Goal: Feedback & Contribution: Submit feedback/report problem

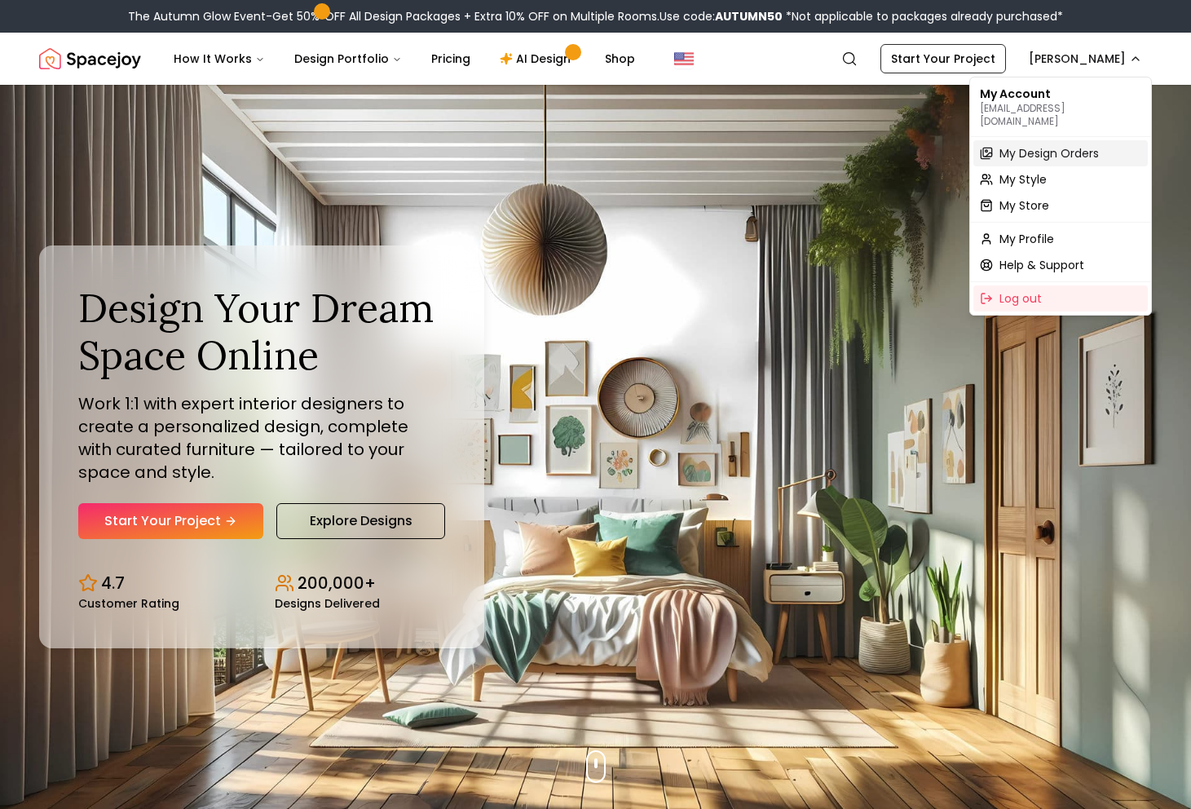
click at [1004, 145] on span "My Design Orders" at bounding box center [1049, 153] width 99 height 16
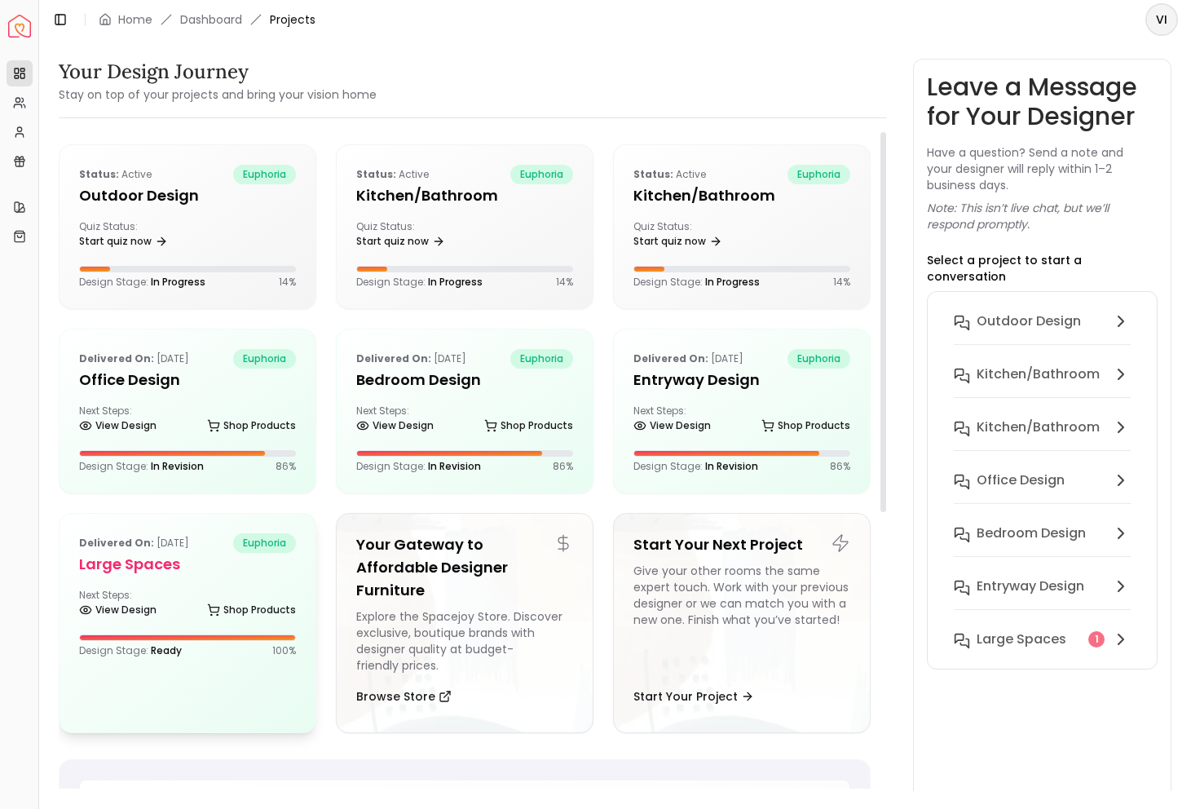
click at [92, 567] on h5 "Large Spaces" at bounding box center [187, 564] width 217 height 23
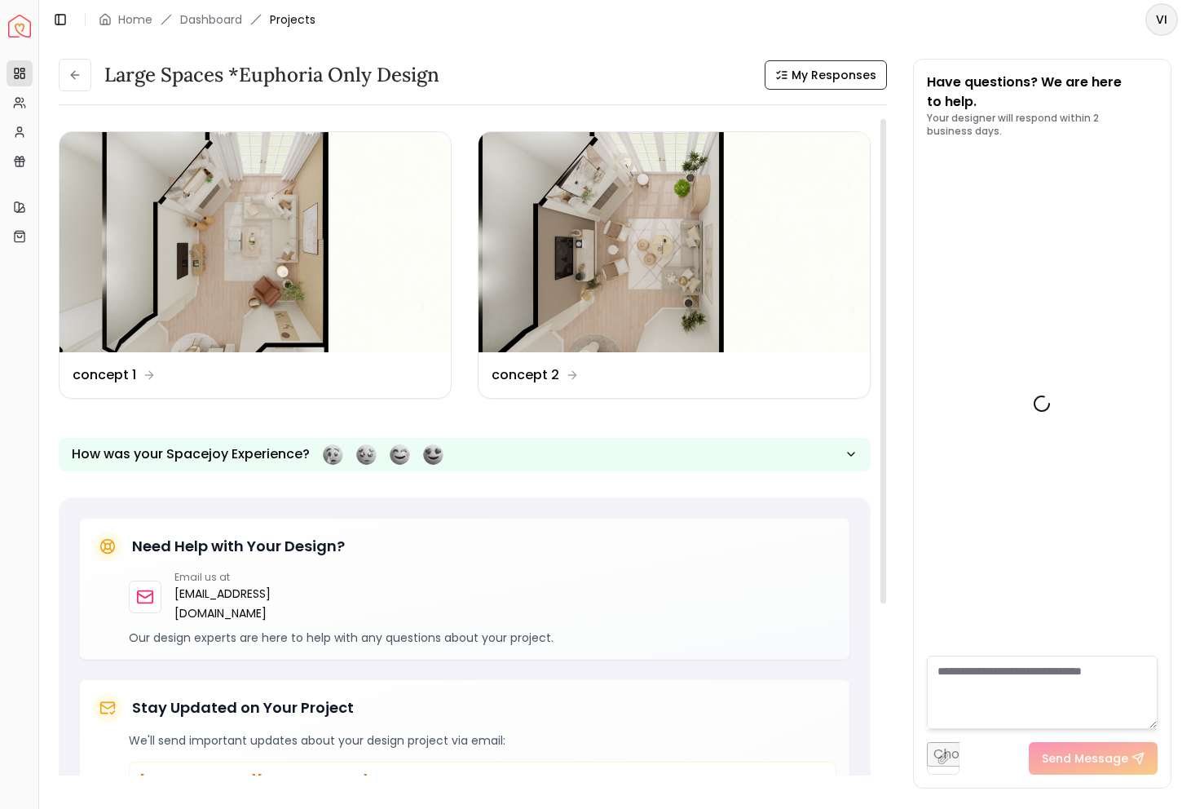
scroll to position [4101, 0]
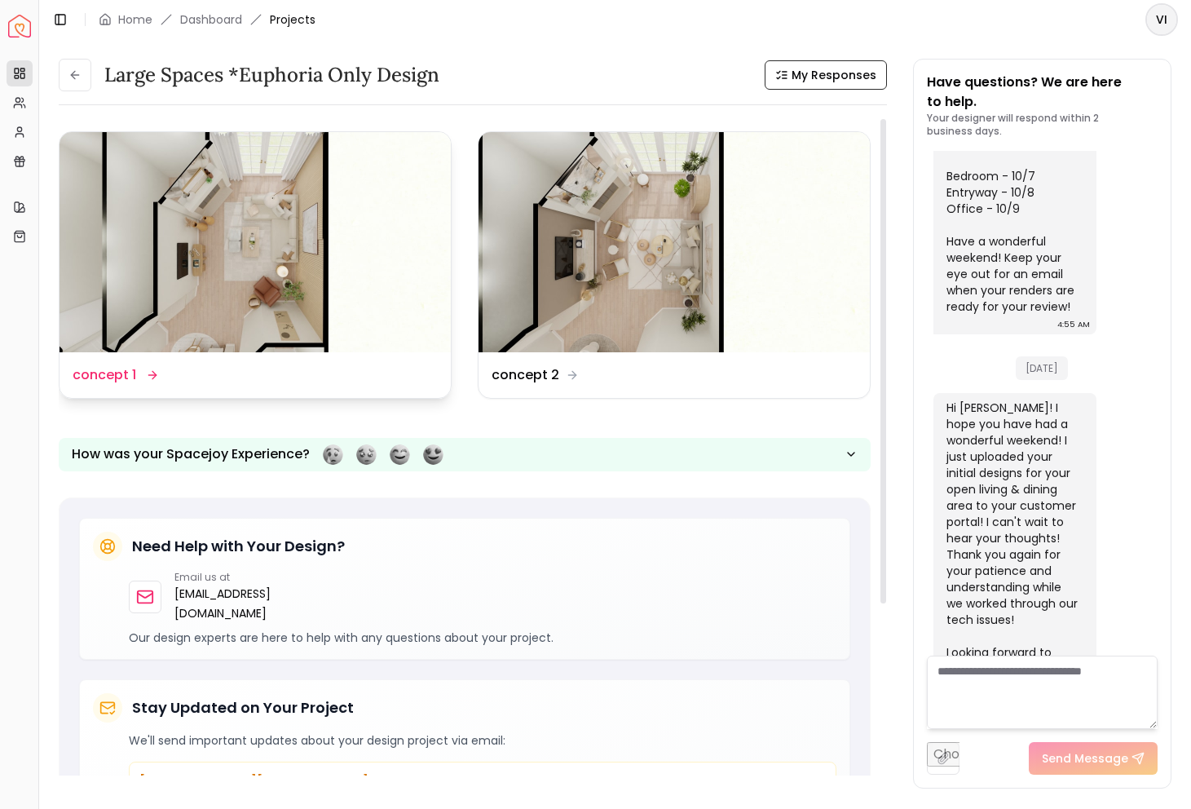
click at [130, 369] on dd "concept 1" at bounding box center [105, 375] width 64 height 20
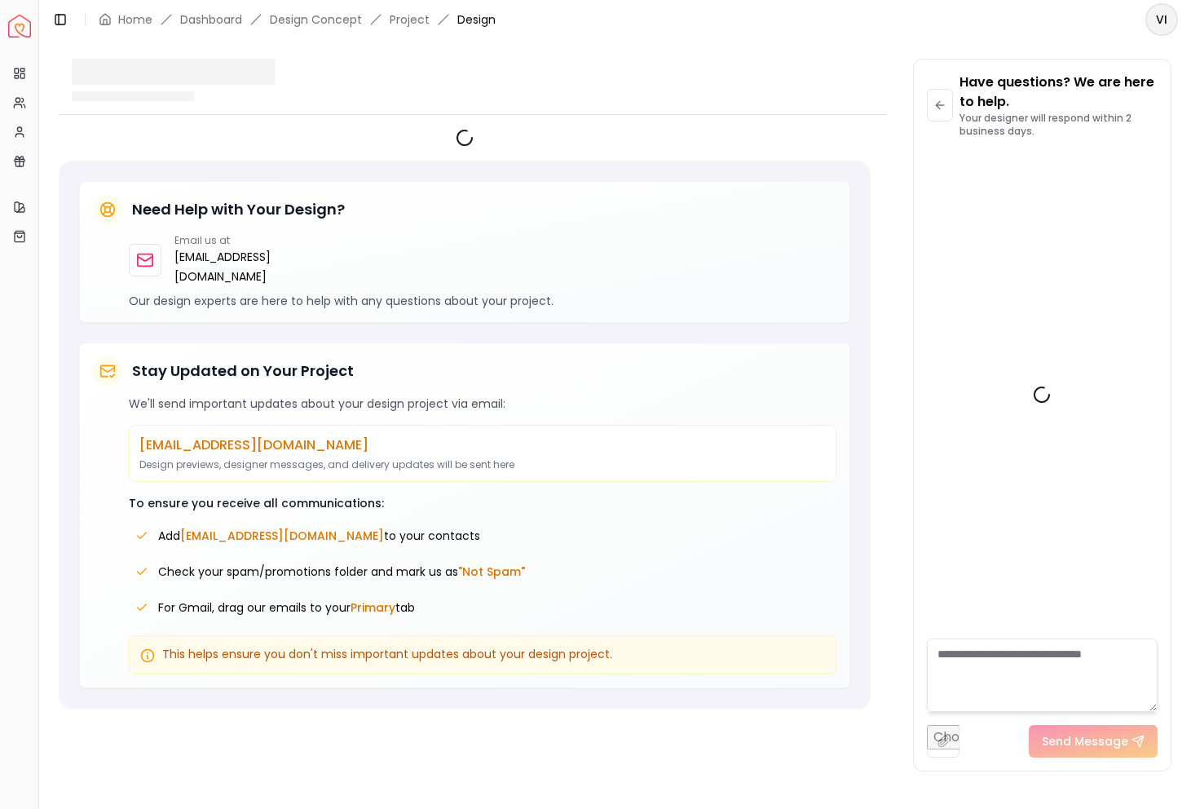
scroll to position [4088, 0]
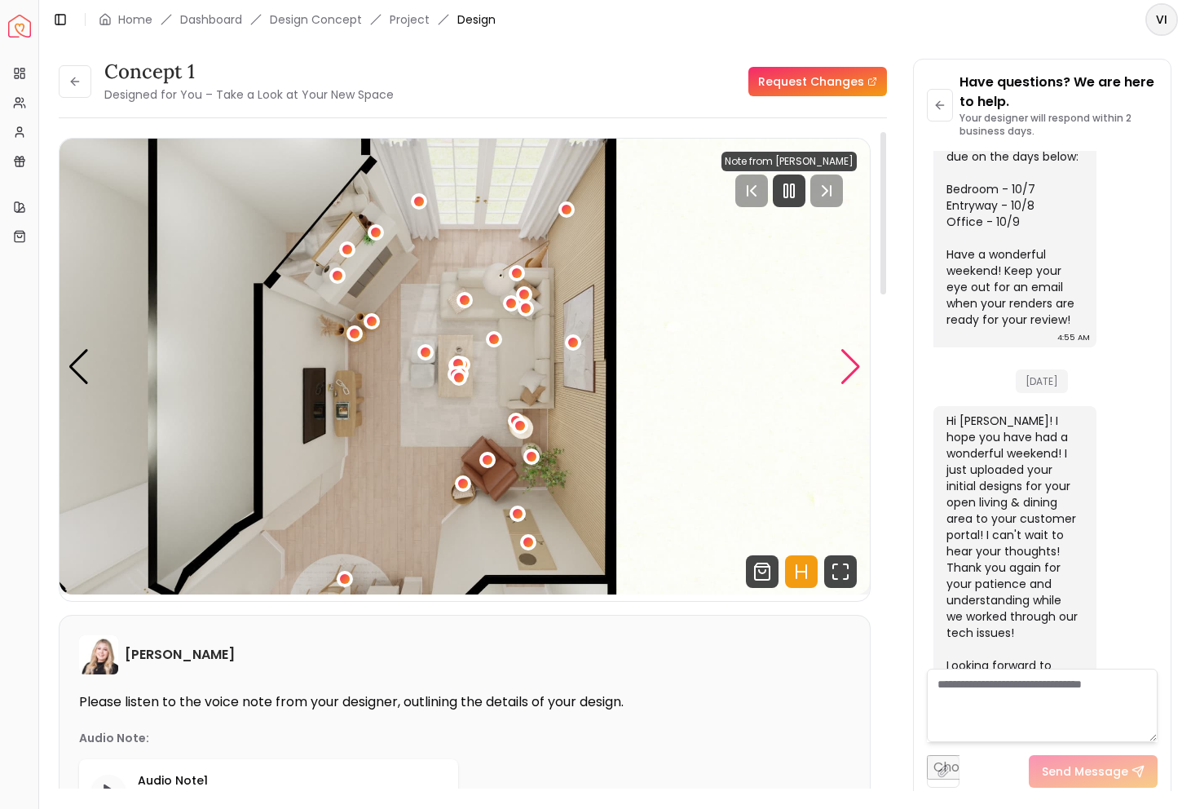
click at [850, 366] on div "Next slide" at bounding box center [851, 367] width 22 height 36
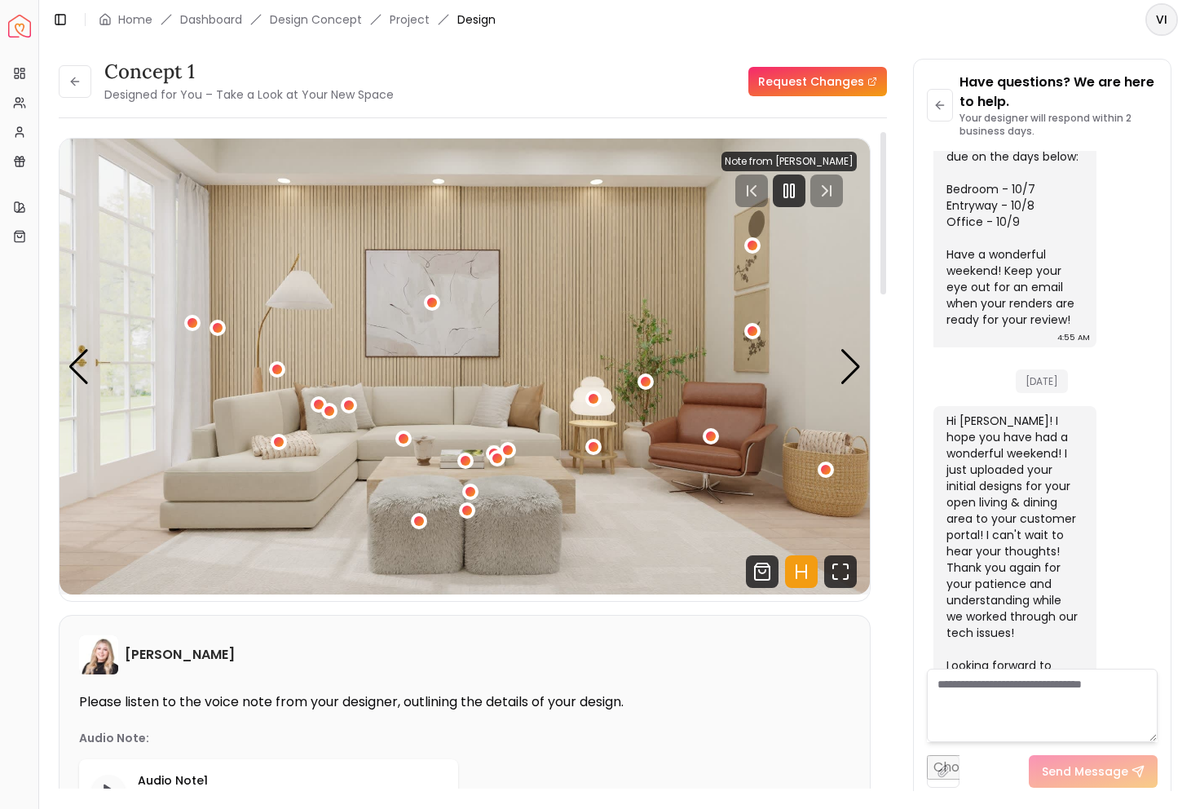
click at [801, 570] on icon "Hotspots Toggle" at bounding box center [801, 571] width 33 height 33
click at [842, 572] on icon "Fullscreen" at bounding box center [840, 571] width 33 height 33
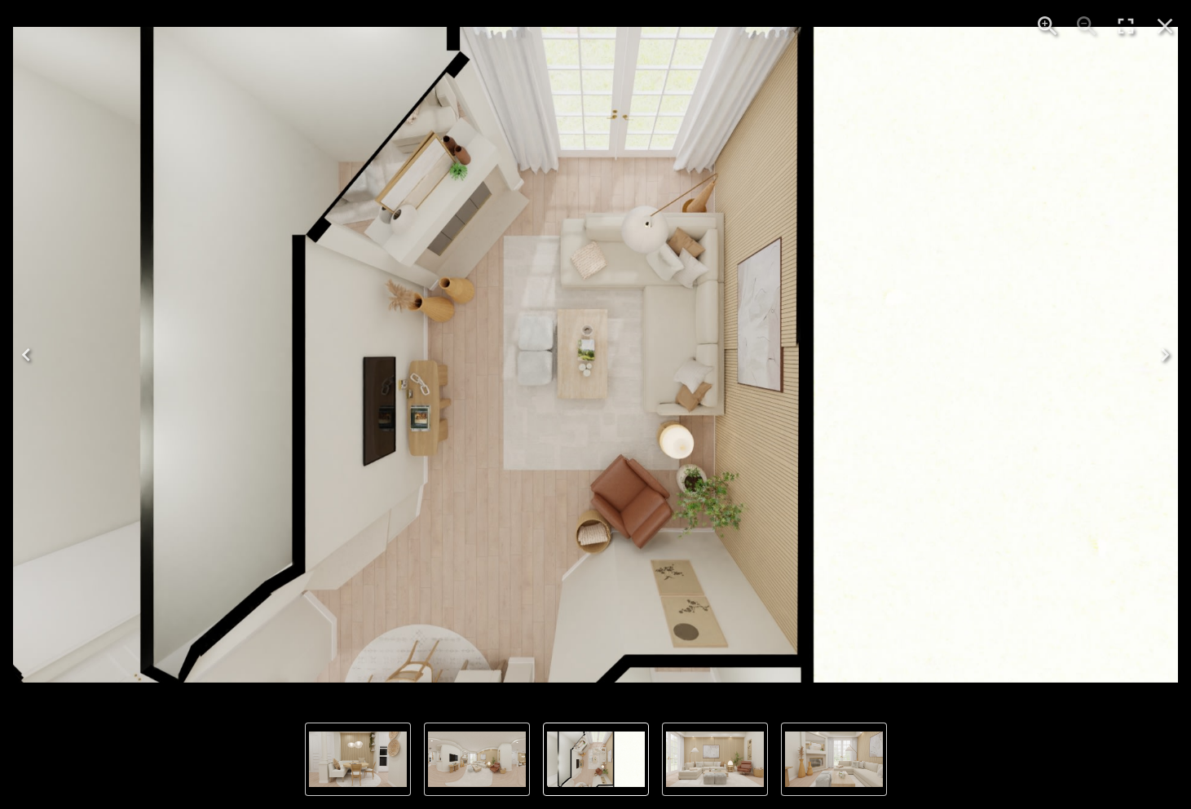
drag, startPoint x: 584, startPoint y: 411, endPoint x: 585, endPoint y: 245, distance: 166.4
click at [584, 245] on img "1 of 6" at bounding box center [595, 355] width 1165 height 656
click at [466, 757] on img "6 of 6" at bounding box center [477, 759] width 98 height 55
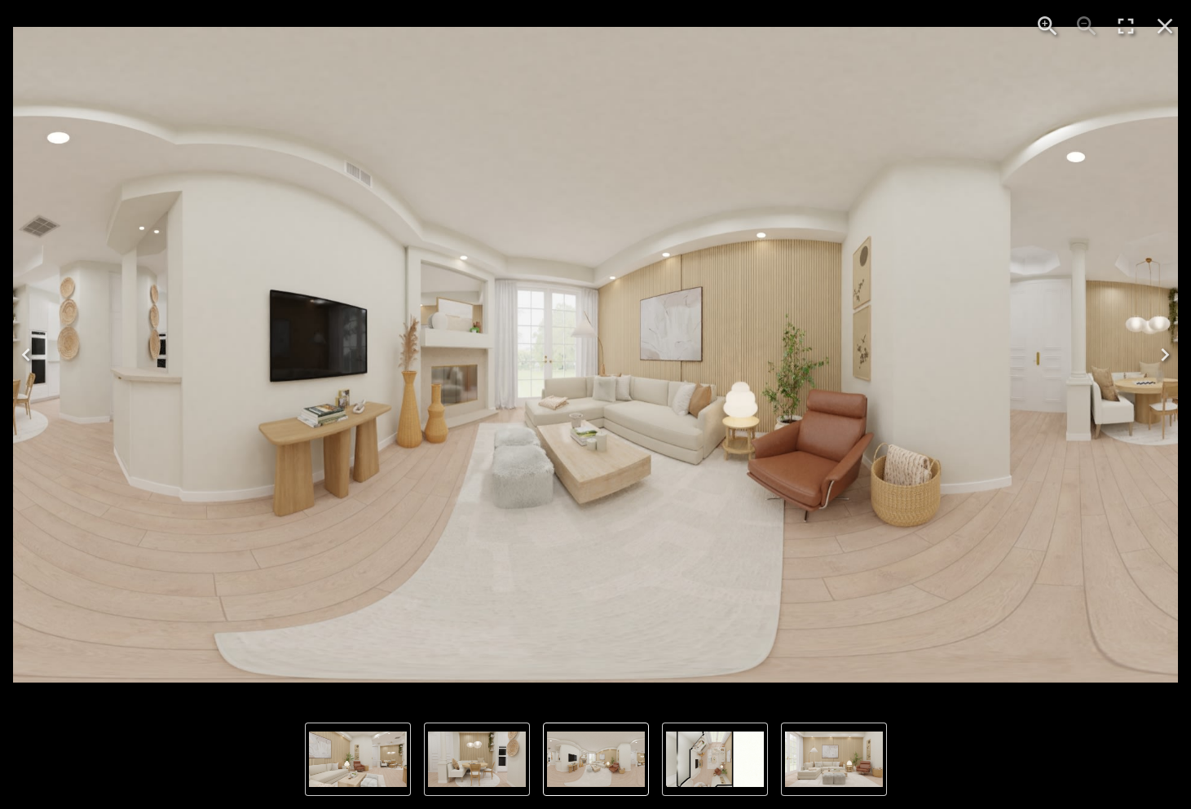
click at [559, 753] on img "6 of 6" at bounding box center [596, 759] width 98 height 55
click at [705, 767] on img "1 of 6" at bounding box center [715, 759] width 98 height 55
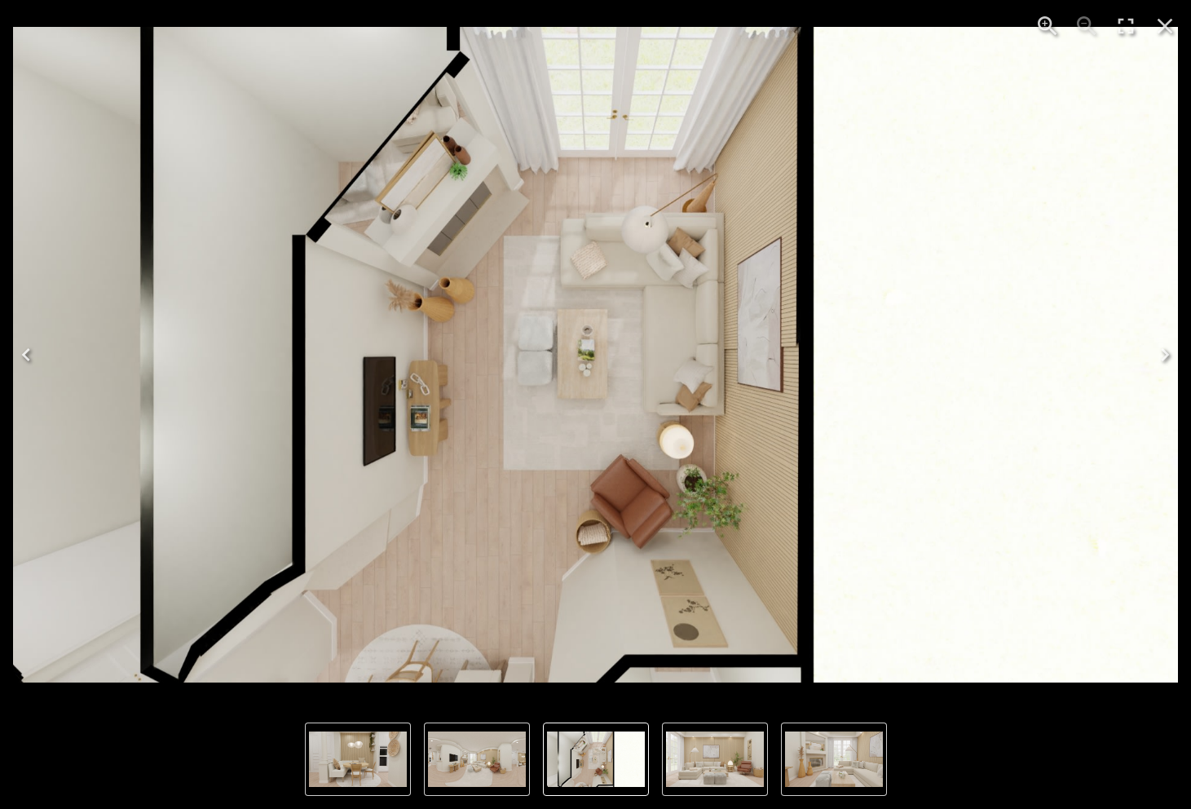
click at [799, 755] on img "3 of 6" at bounding box center [834, 759] width 98 height 55
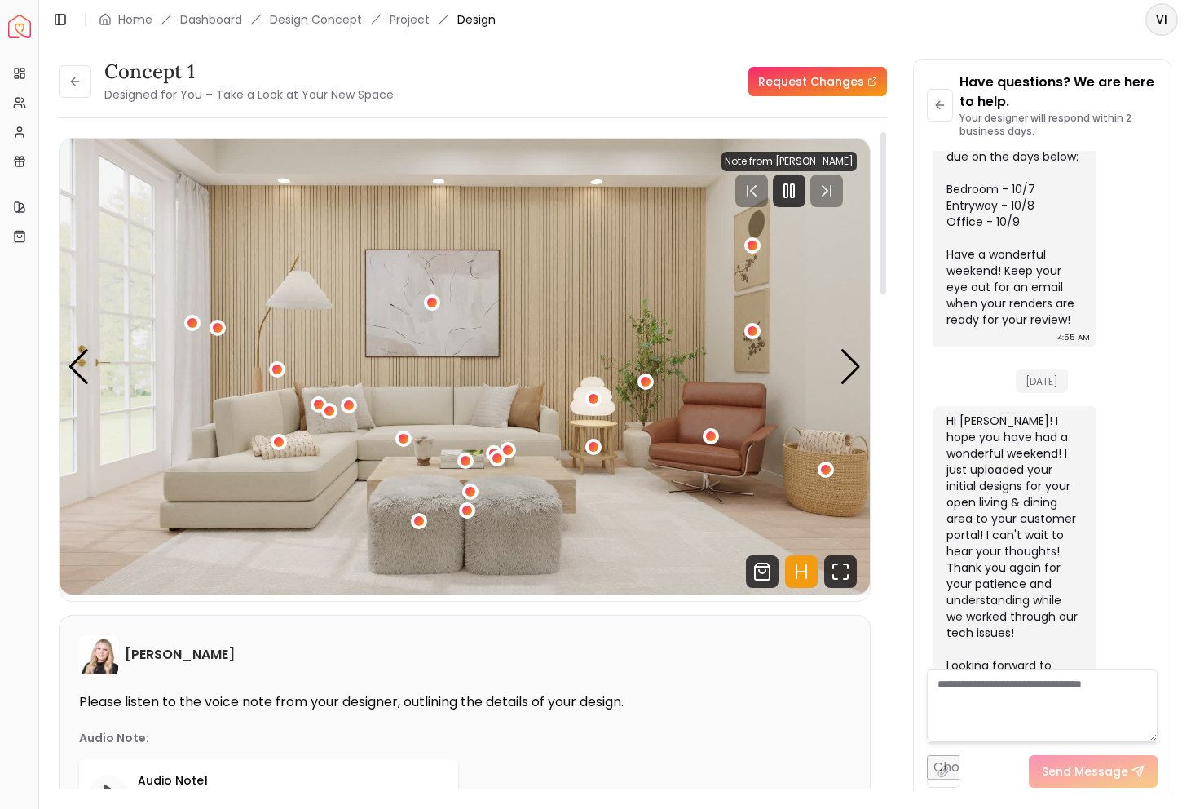
click at [91, 91] on div "concept 1 Designed for You – Take a Look at Your New Space" at bounding box center [226, 82] width 335 height 46
click at [79, 88] on button at bounding box center [75, 81] width 33 height 33
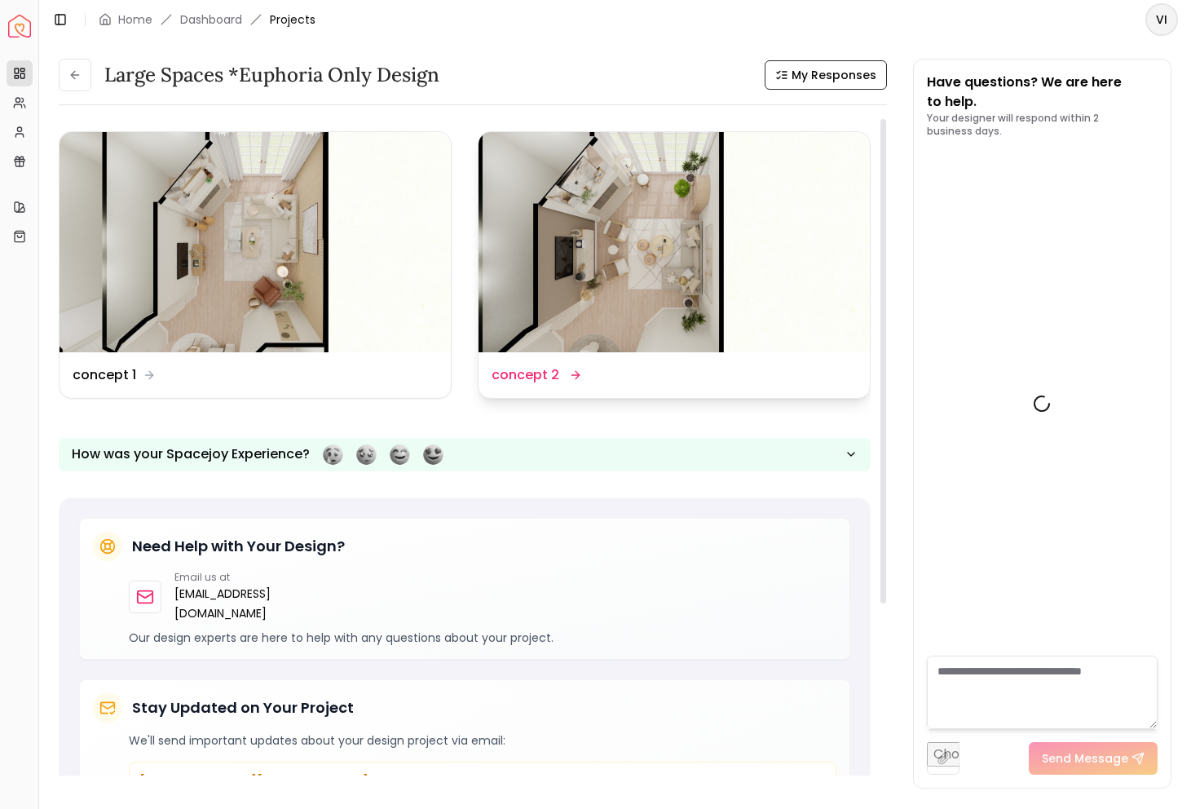
scroll to position [4101, 0]
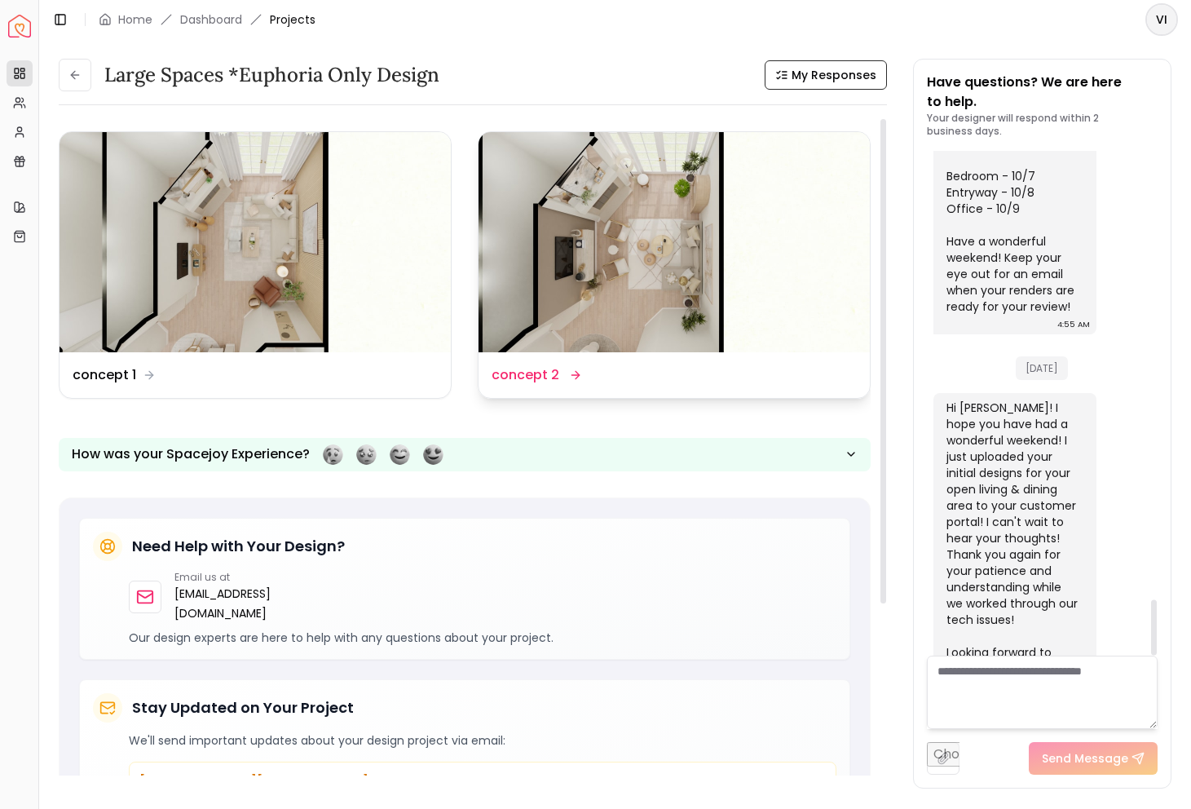
click at [603, 371] on div "Design Name concept 2" at bounding box center [674, 375] width 365 height 20
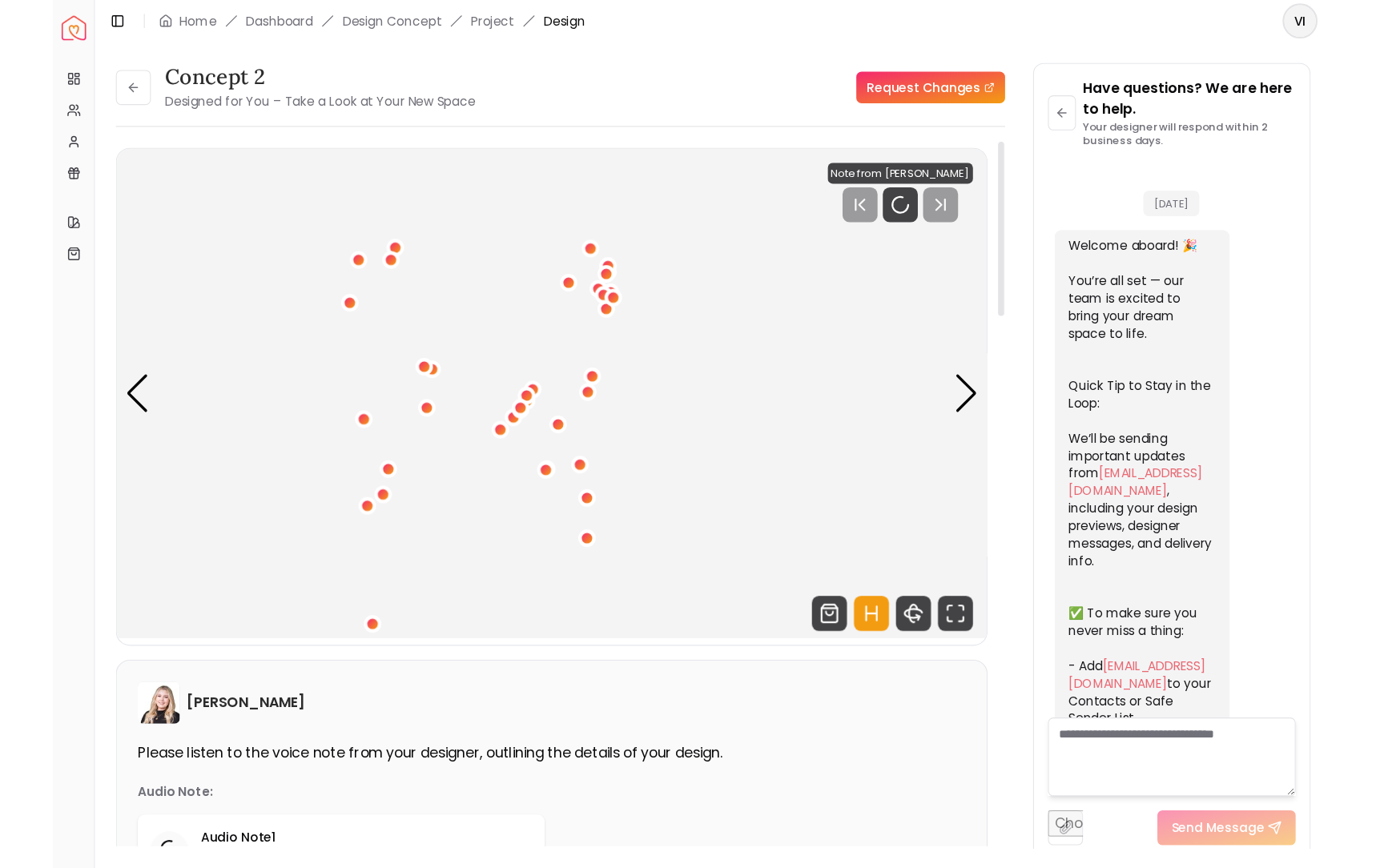
scroll to position [4014, 0]
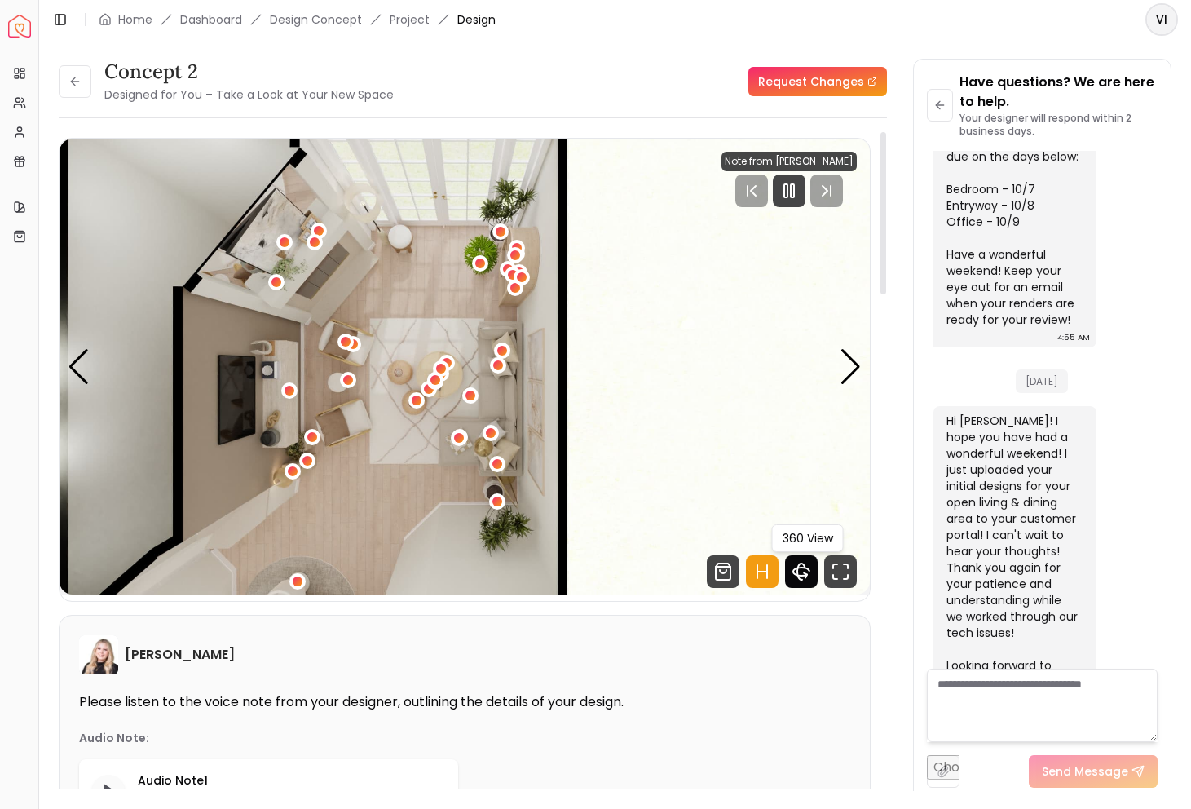
click at [802, 573] on icon "360 View" at bounding box center [801, 571] width 33 height 33
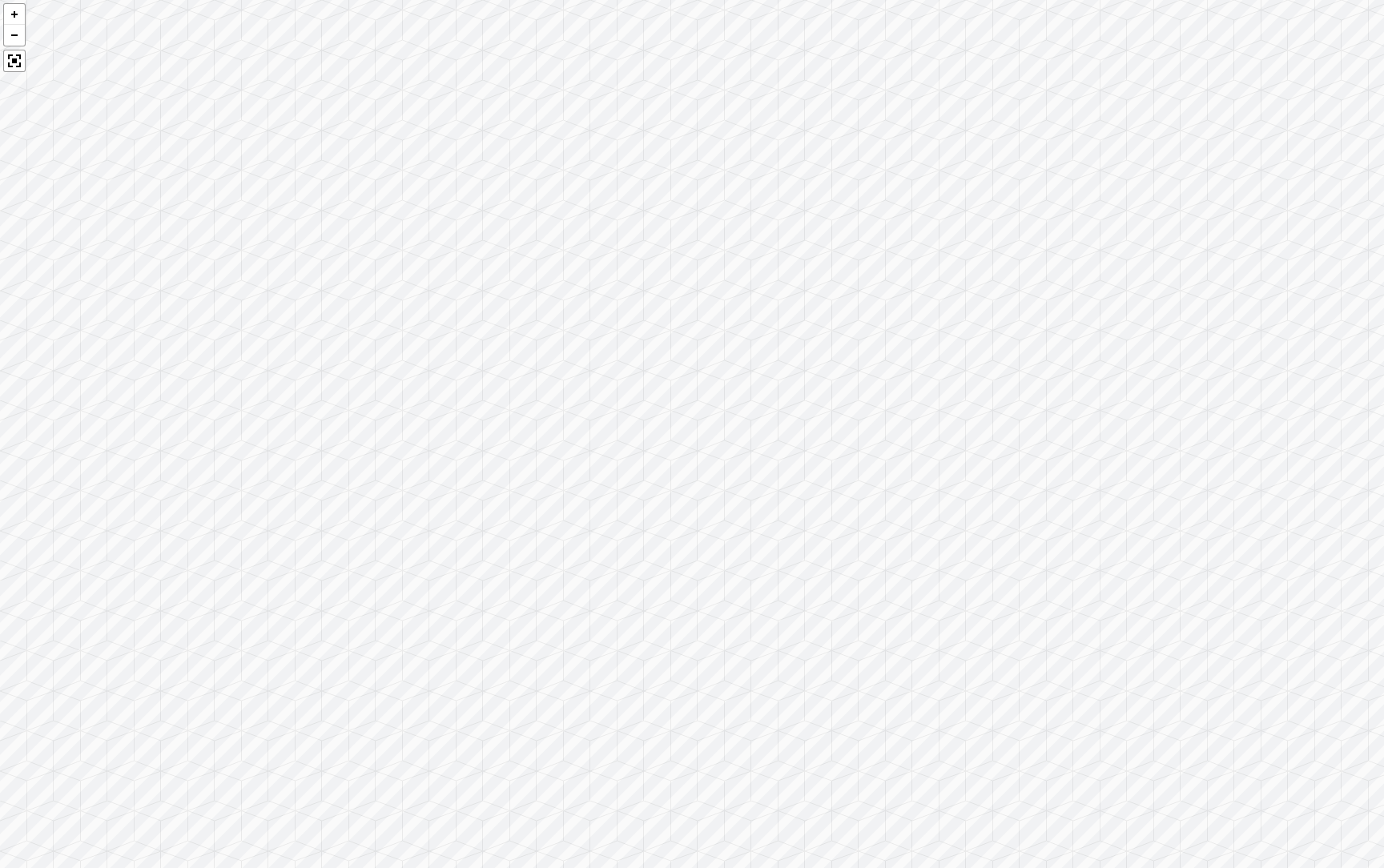
drag, startPoint x: 554, startPoint y: 479, endPoint x: 1240, endPoint y: 370, distance: 694.6
click at [1170, 371] on div at bounding box center [692, 434] width 1384 height 868
drag, startPoint x: 492, startPoint y: 461, endPoint x: 1092, endPoint y: 309, distance: 619.0
click at [1093, 310] on div at bounding box center [692, 434] width 1384 height 868
drag, startPoint x: 804, startPoint y: 336, endPoint x: 953, endPoint y: 362, distance: 151.3
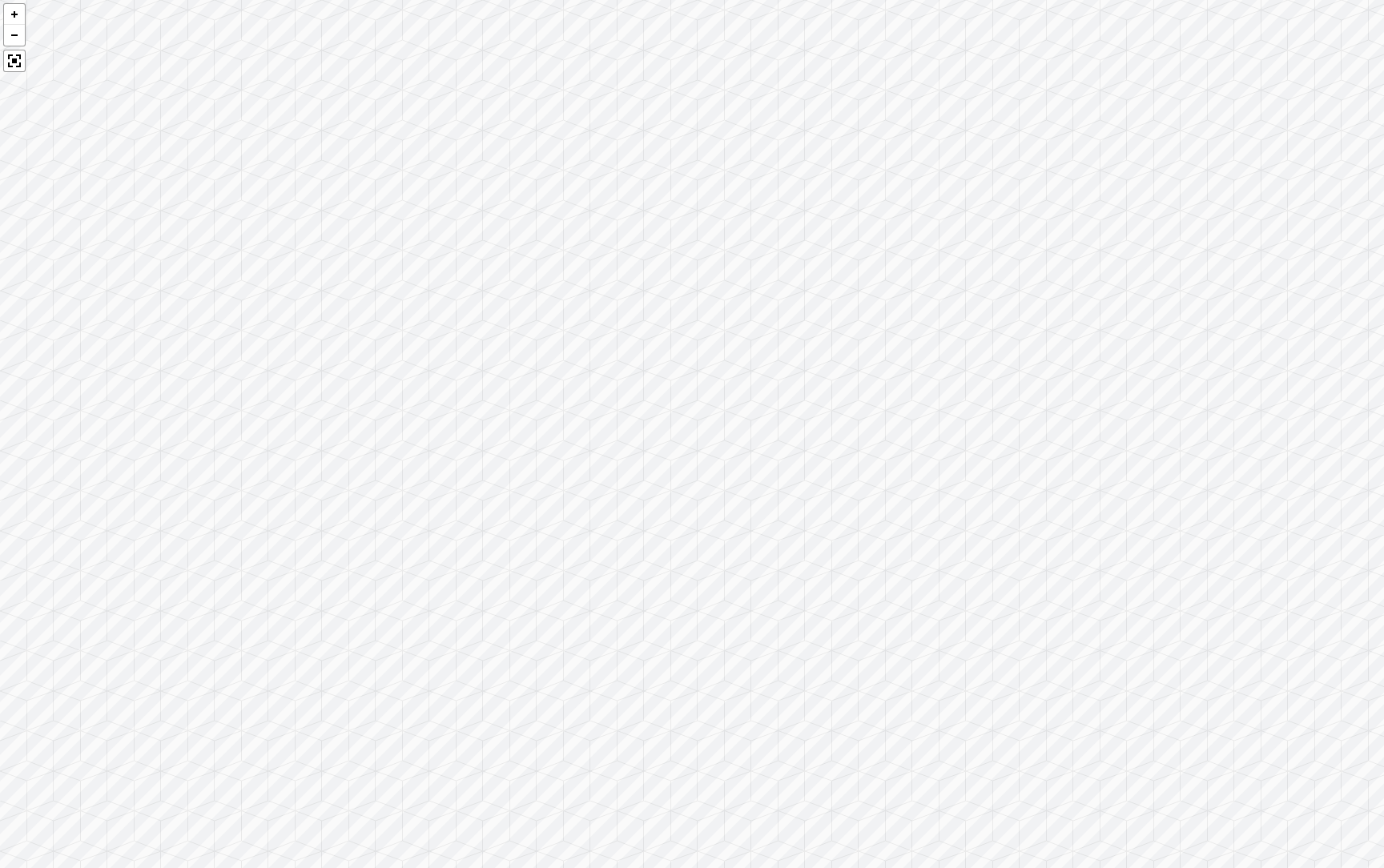
click at [953, 362] on div at bounding box center [692, 434] width 1384 height 868
drag, startPoint x: 518, startPoint y: 405, endPoint x: 1194, endPoint y: 411, distance: 676.0
click at [1170, 415] on div at bounding box center [692, 434] width 1384 height 868
drag, startPoint x: 836, startPoint y: 381, endPoint x: 1276, endPoint y: 372, distance: 440.1
click at [1170, 372] on div at bounding box center [692, 434] width 1384 height 868
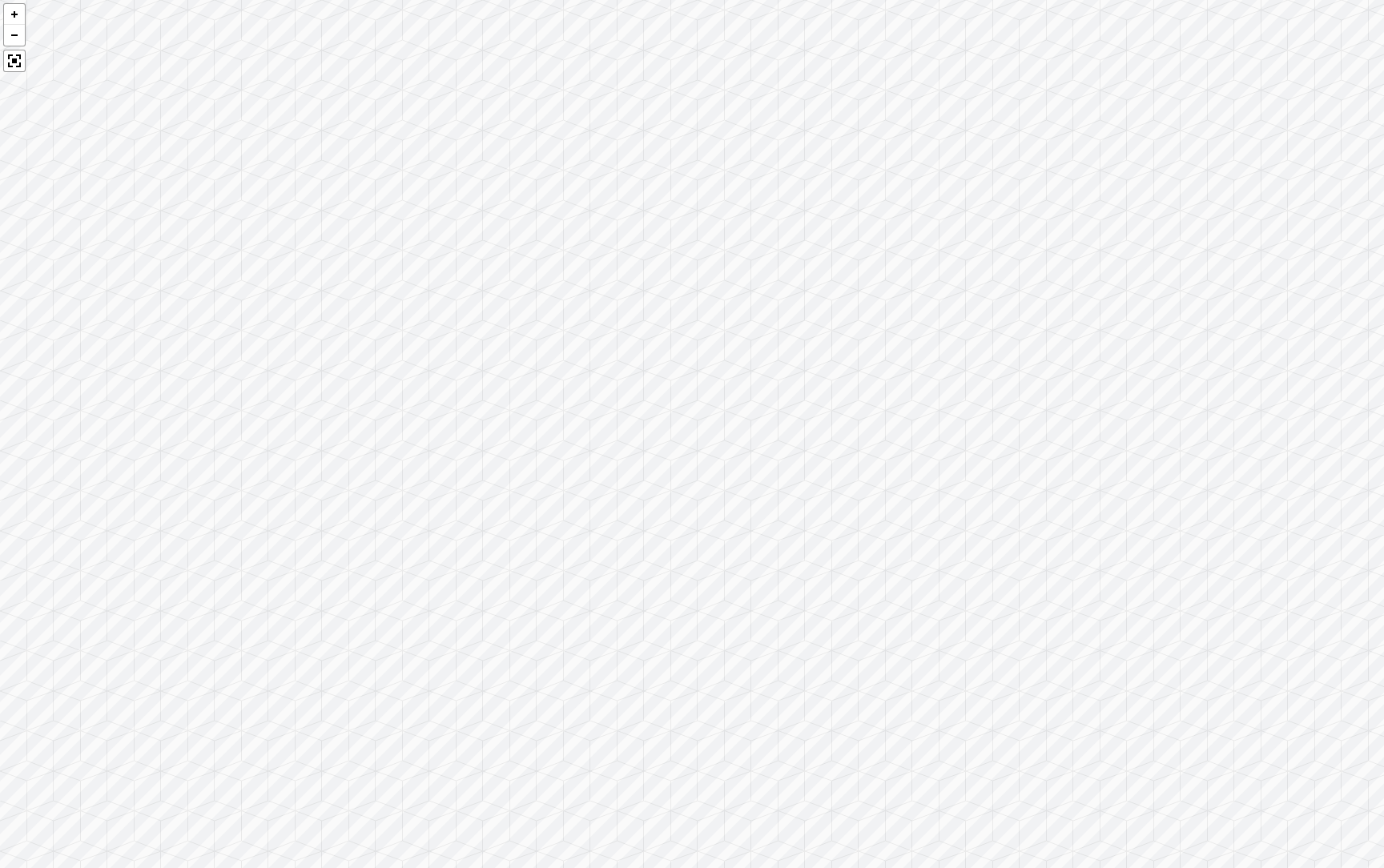
drag, startPoint x: 626, startPoint y: 417, endPoint x: 1096, endPoint y: 384, distance: 471.2
click at [1096, 386] on div at bounding box center [692, 434] width 1384 height 868
drag, startPoint x: 1078, startPoint y: 393, endPoint x: 1383, endPoint y: 278, distance: 326.0
click at [1170, 278] on div at bounding box center [692, 434] width 1384 height 868
drag, startPoint x: 338, startPoint y: 670, endPoint x: 177, endPoint y: 716, distance: 167.4
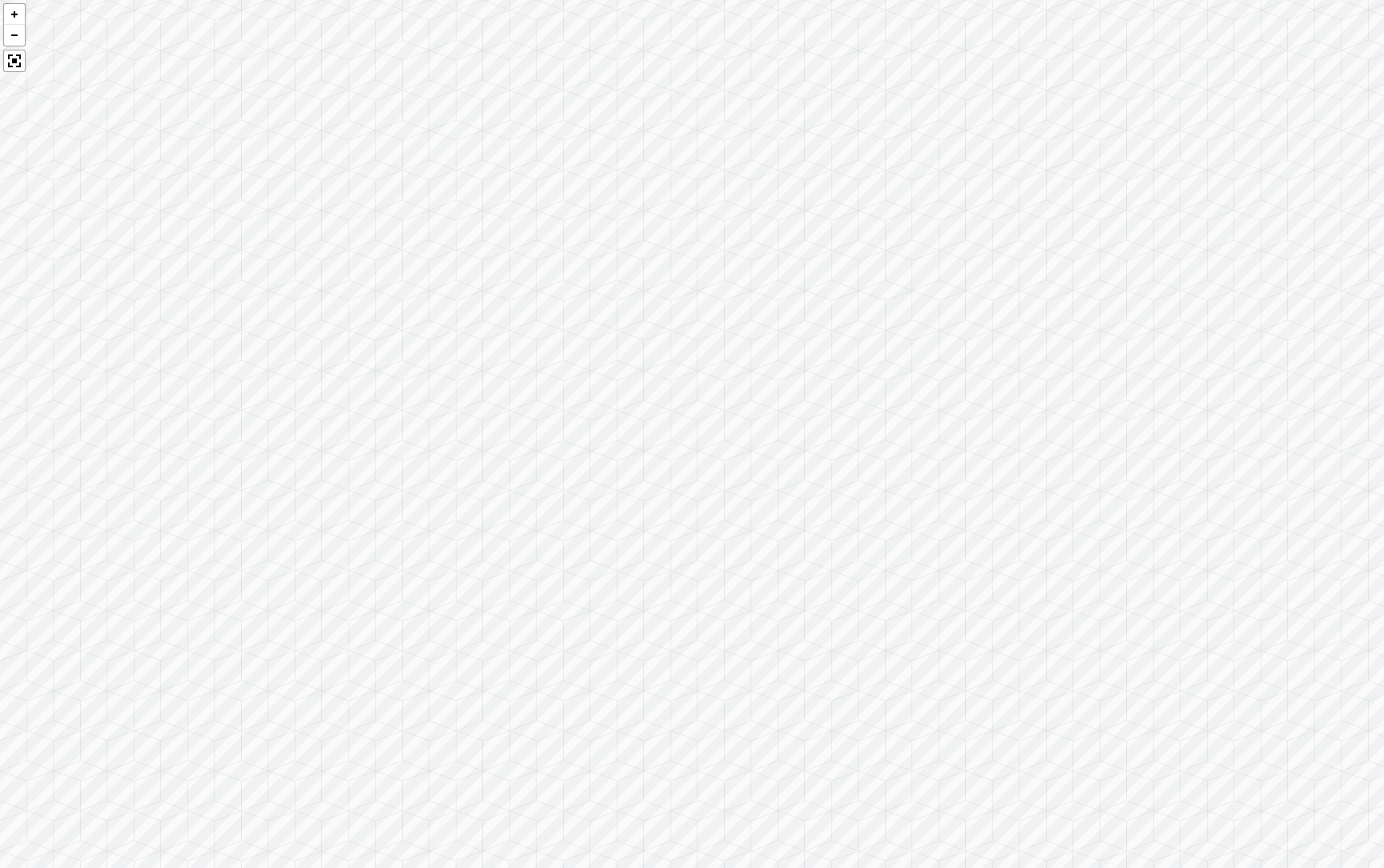
click at [180, 715] on div at bounding box center [692, 434] width 1384 height 868
drag, startPoint x: 891, startPoint y: 427, endPoint x: 62, endPoint y: 667, distance: 863.0
click at [62, 667] on div at bounding box center [692, 434] width 1384 height 868
drag, startPoint x: 663, startPoint y: 373, endPoint x: 282, endPoint y: 418, distance: 383.6
click at [284, 418] on div at bounding box center [692, 434] width 1384 height 868
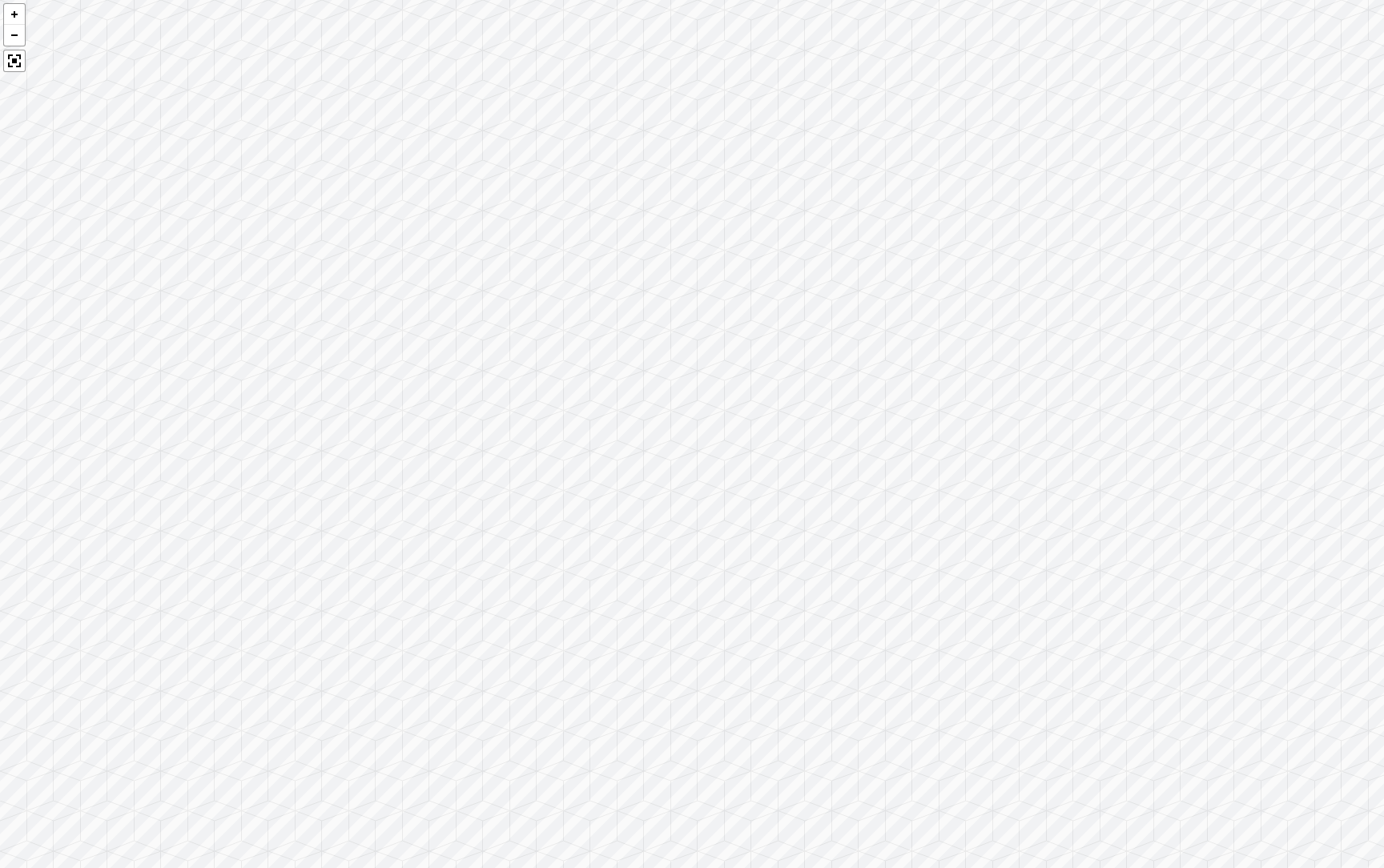
drag, startPoint x: 892, startPoint y: 410, endPoint x: 497, endPoint y: 434, distance: 395.7
click at [501, 434] on div at bounding box center [692, 434] width 1384 height 868
drag, startPoint x: 989, startPoint y: 465, endPoint x: 567, endPoint y: 461, distance: 422.0
click at [567, 462] on div at bounding box center [692, 434] width 1384 height 868
drag, startPoint x: 732, startPoint y: 612, endPoint x: 543, endPoint y: 585, distance: 190.9
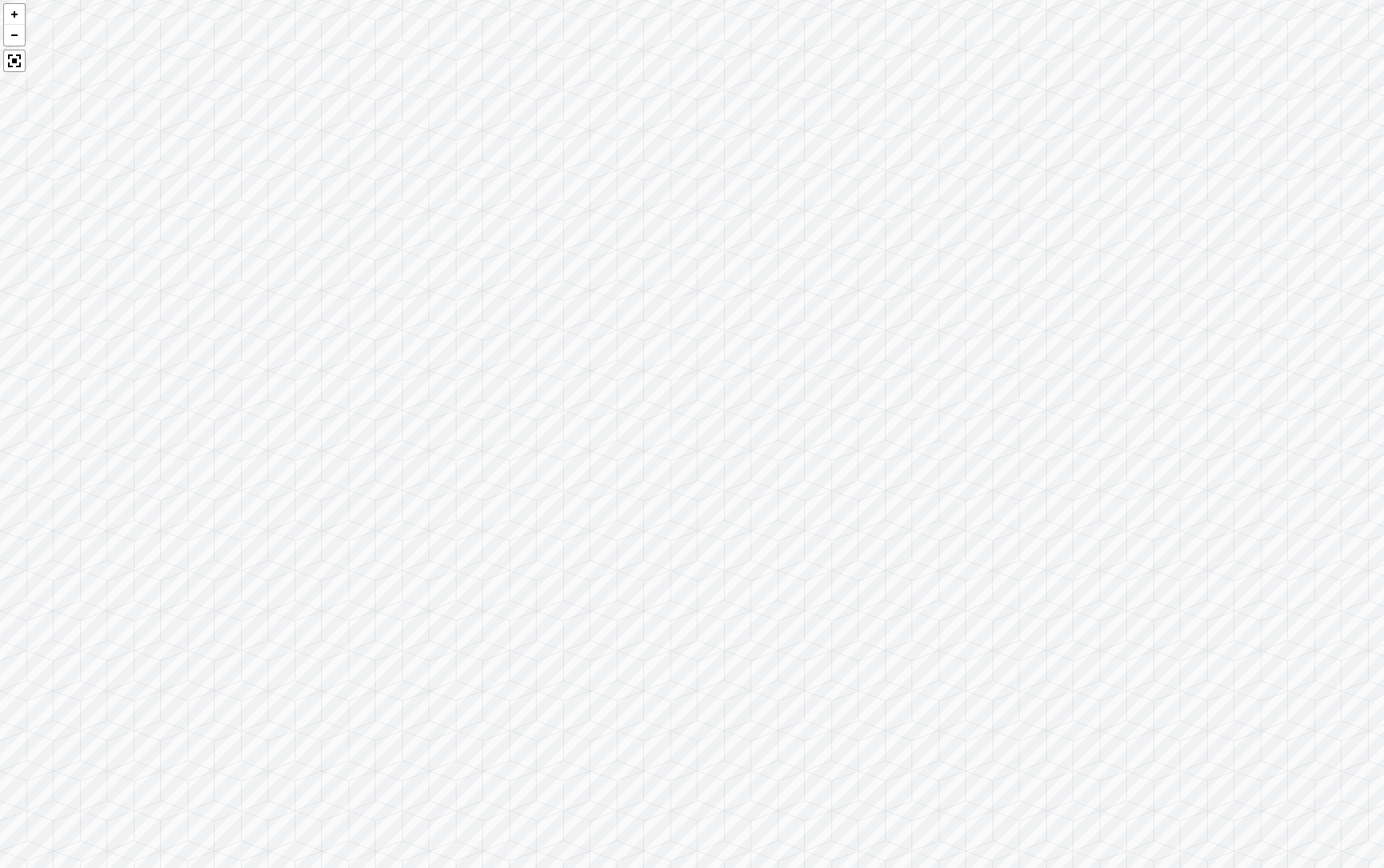
click at [543, 586] on div at bounding box center [692, 434] width 1384 height 868
drag, startPoint x: 711, startPoint y: 606, endPoint x: 515, endPoint y: 575, distance: 198.4
click at [515, 578] on div at bounding box center [692, 434] width 1384 height 868
drag, startPoint x: 732, startPoint y: 804, endPoint x: 559, endPoint y: 619, distance: 253.3
click at [559, 620] on div at bounding box center [692, 434] width 1384 height 868
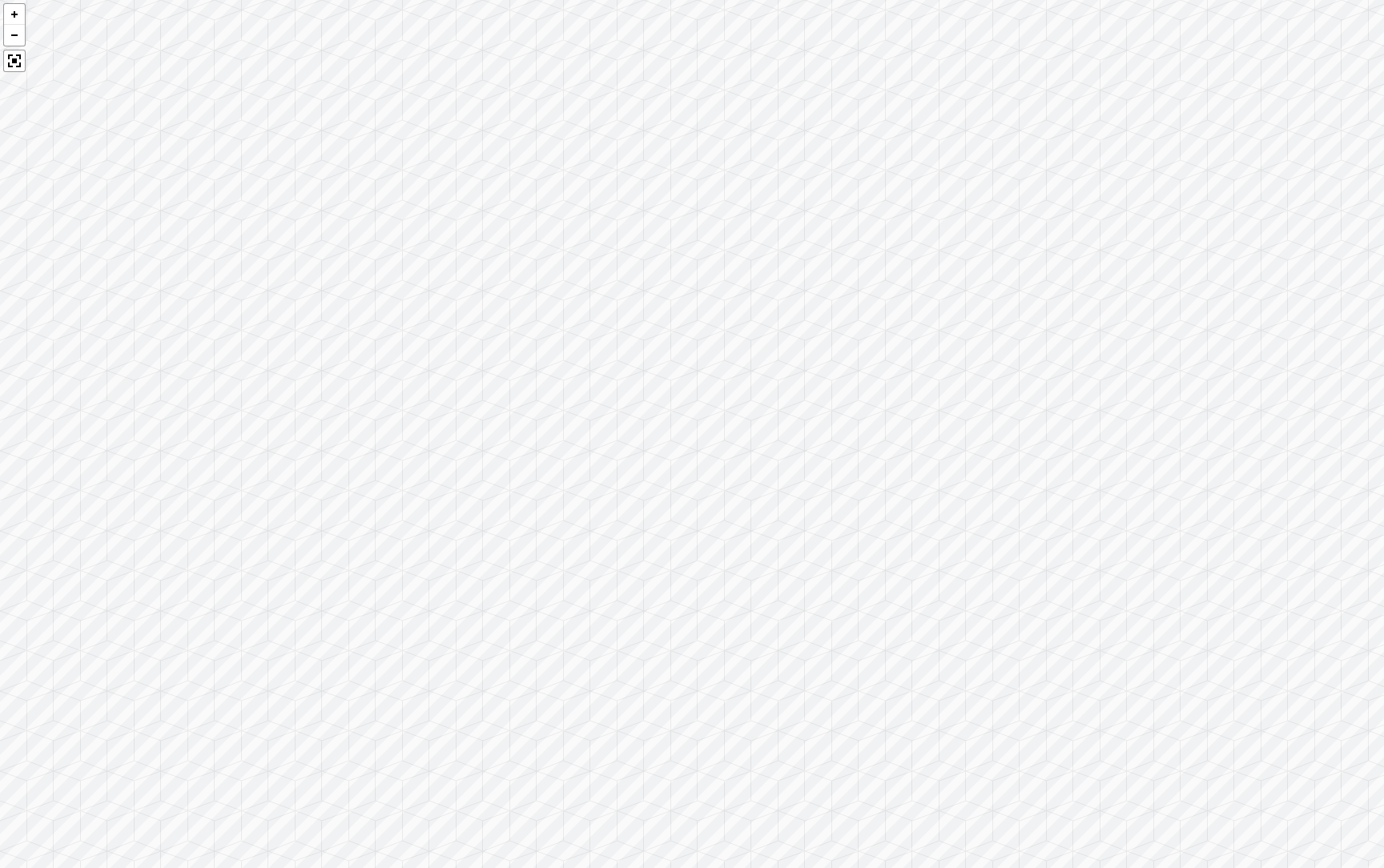
drag, startPoint x: 419, startPoint y: 494, endPoint x: 628, endPoint y: 332, distance: 264.4
click at [629, 333] on div at bounding box center [692, 434] width 1384 height 868
drag, startPoint x: 432, startPoint y: 271, endPoint x: 438, endPoint y: 395, distance: 124.1
click at [437, 395] on div at bounding box center [692, 434] width 1384 height 868
drag, startPoint x: 72, startPoint y: 492, endPoint x: 778, endPoint y: 378, distance: 715.1
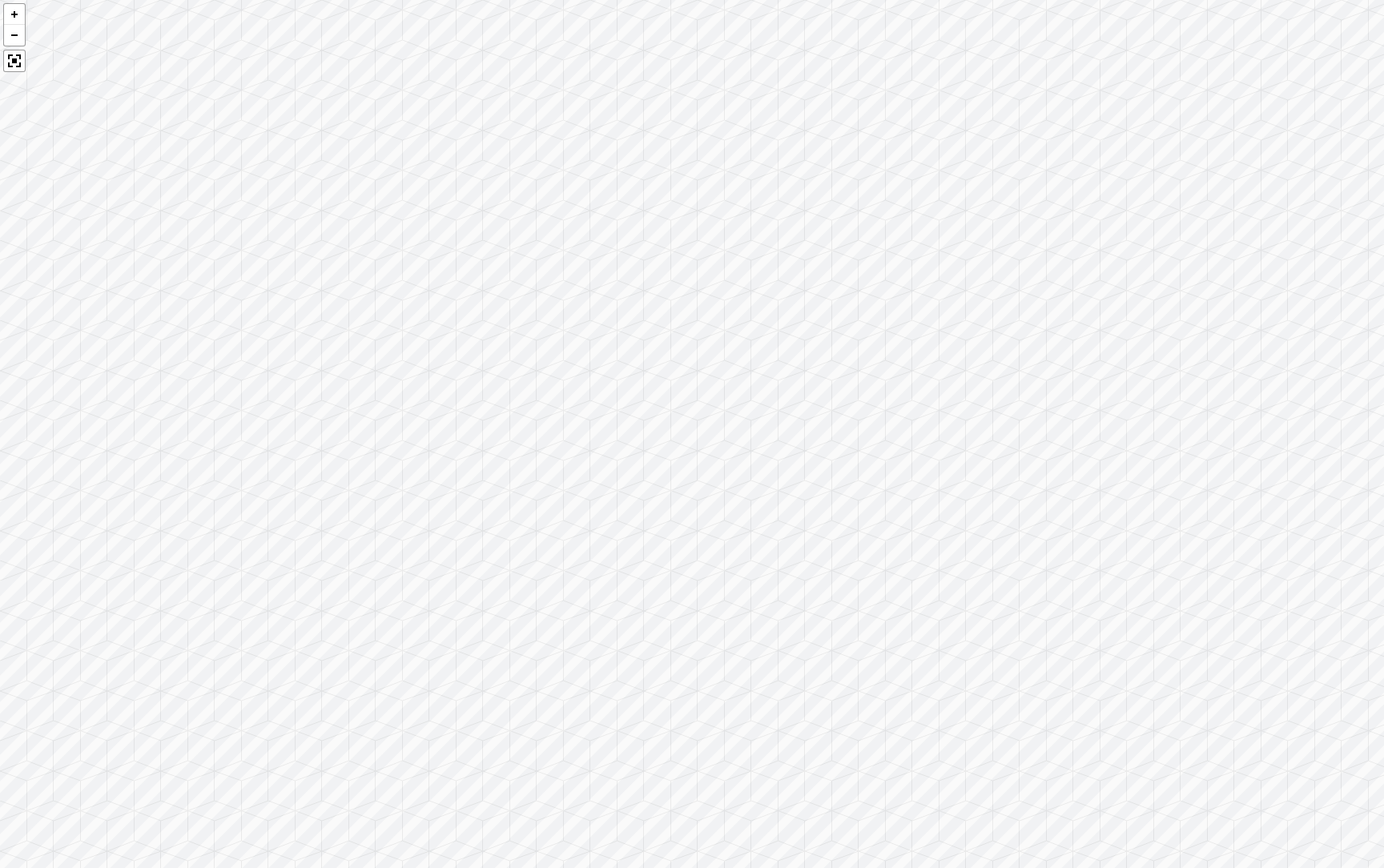
click at [778, 378] on div at bounding box center [692, 434] width 1384 height 868
drag, startPoint x: 584, startPoint y: 530, endPoint x: 484, endPoint y: 353, distance: 203.3
click at [484, 353] on div at bounding box center [692, 434] width 1384 height 868
drag, startPoint x: 749, startPoint y: 445, endPoint x: 298, endPoint y: 602, distance: 477.5
click at [298, 602] on div at bounding box center [692, 434] width 1384 height 868
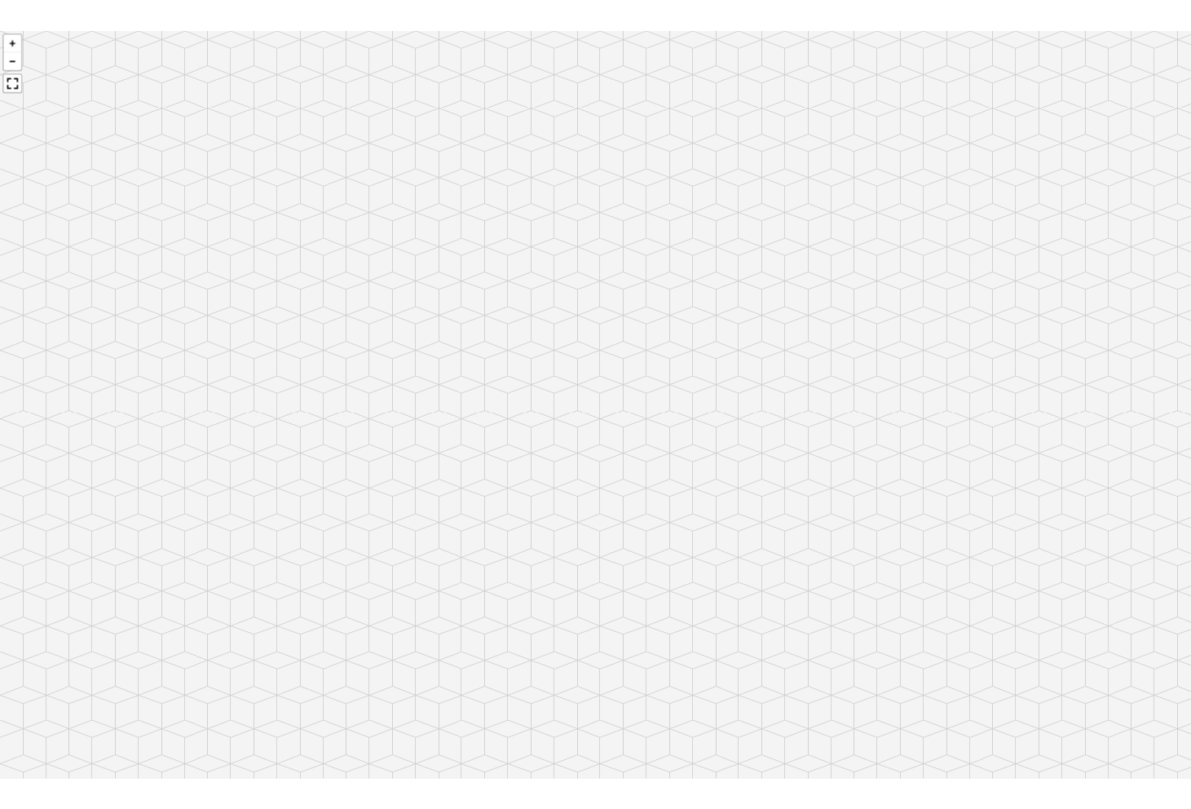
scroll to position [4088, 0]
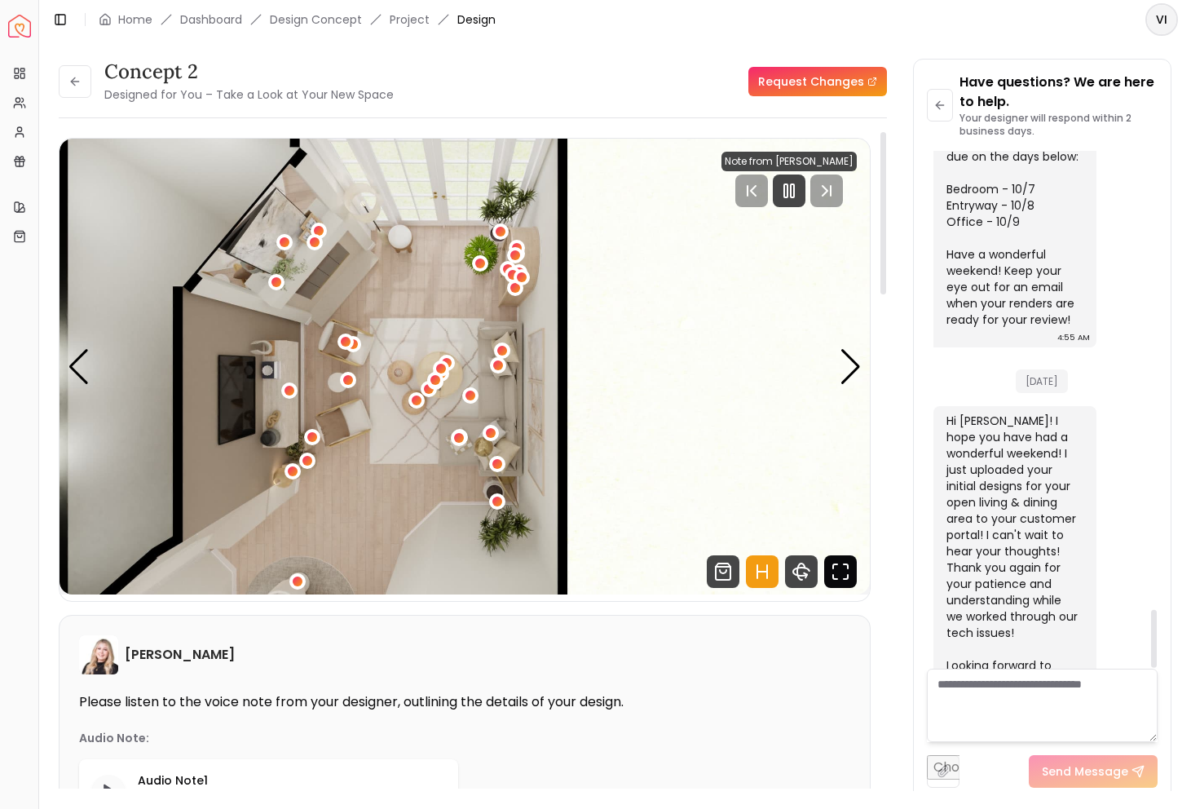
click at [841, 579] on icon "Fullscreen" at bounding box center [840, 571] width 33 height 33
click at [845, 375] on div "Next slide" at bounding box center [851, 367] width 22 height 36
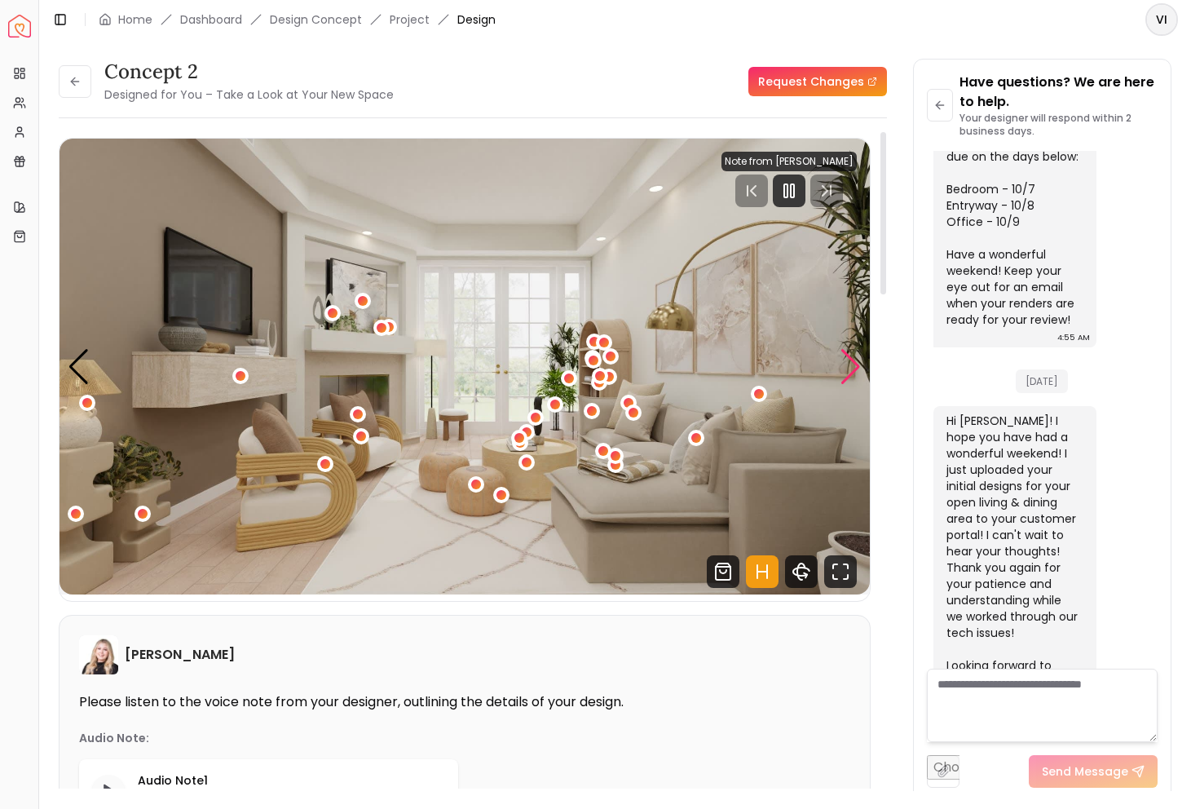
click at [845, 375] on div "Next slide" at bounding box center [851, 367] width 22 height 36
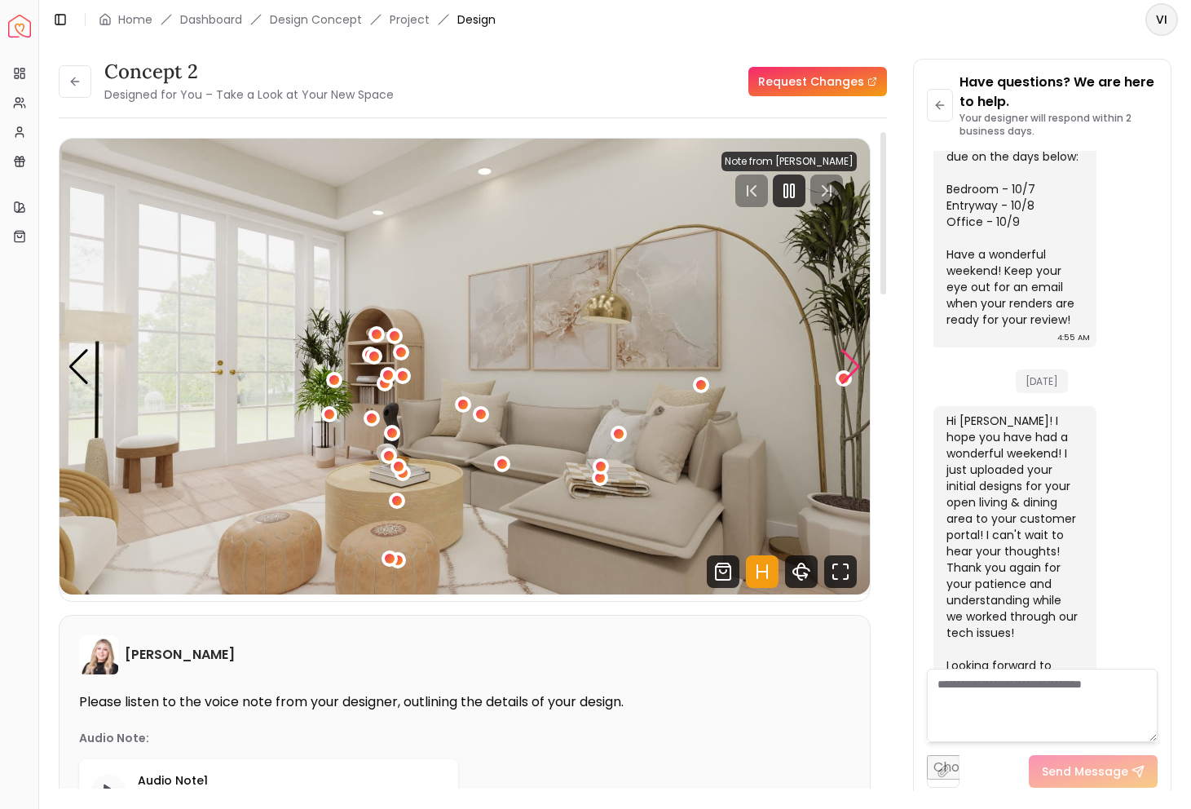
click at [845, 375] on div "Next slide" at bounding box center [851, 367] width 22 height 36
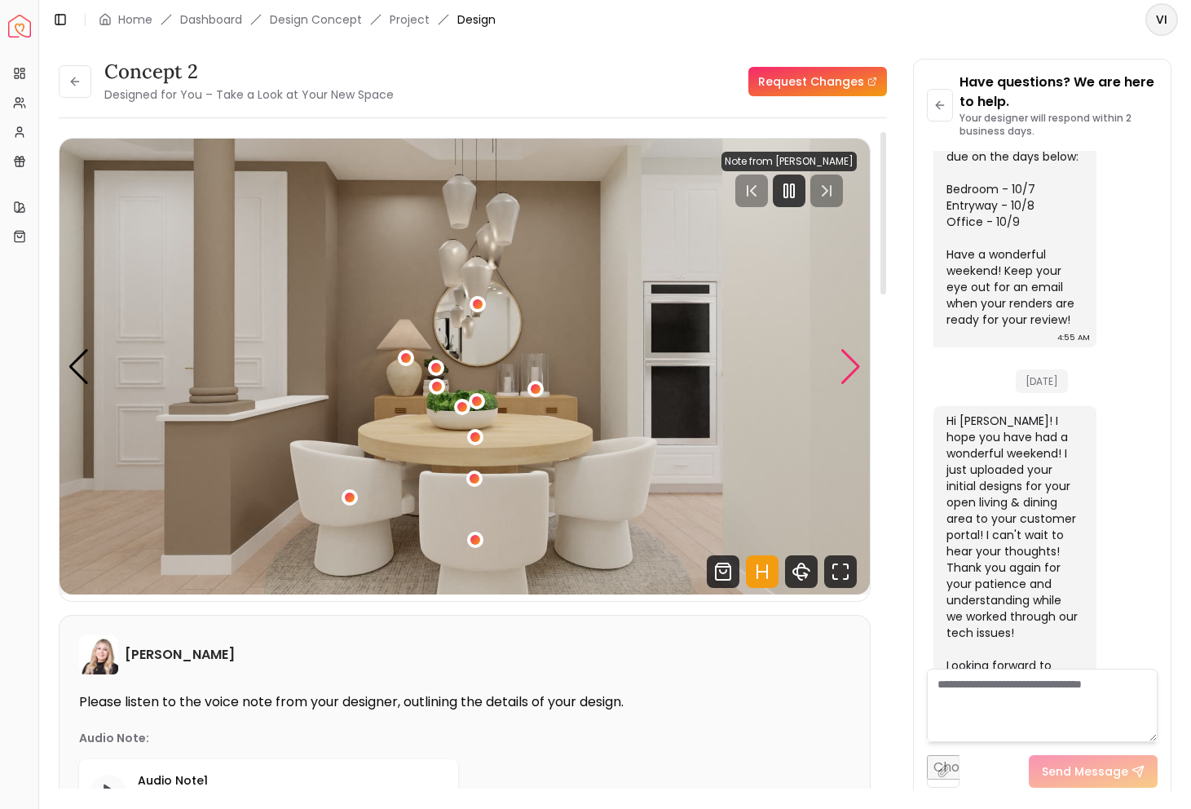
click at [845, 375] on div "Next slide" at bounding box center [851, 367] width 22 height 36
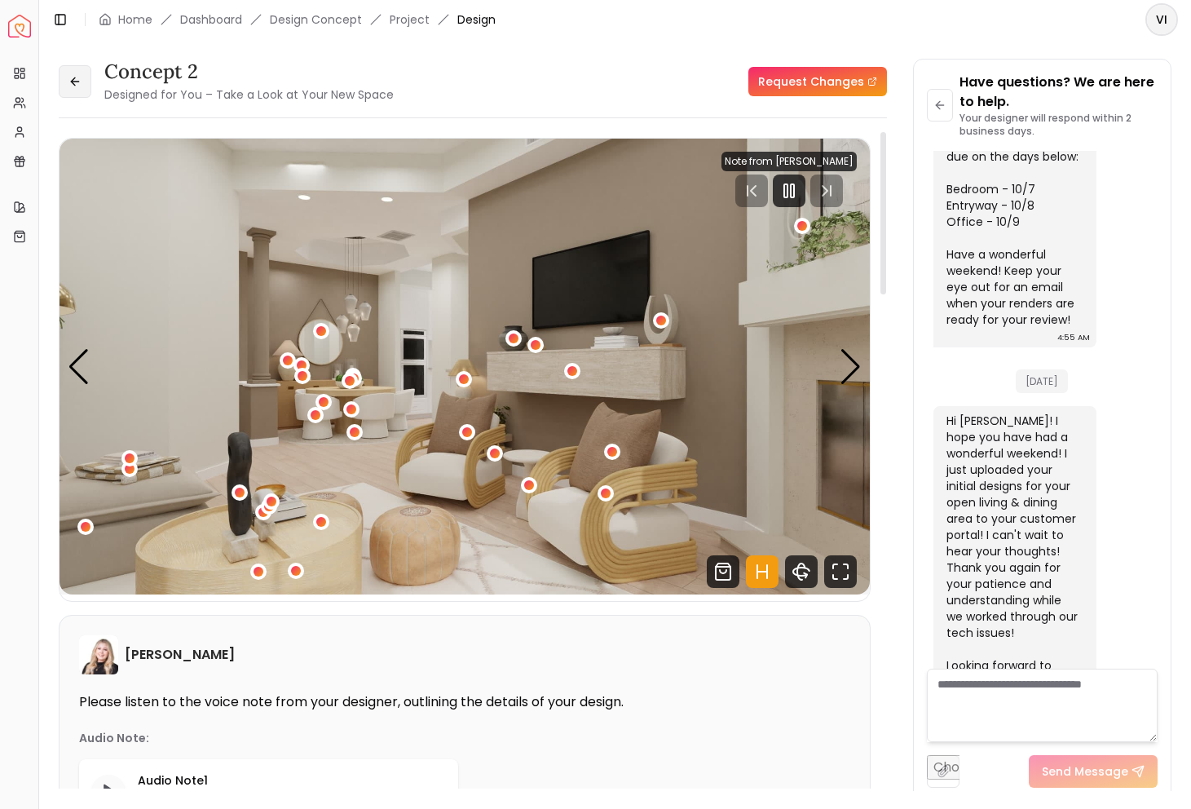
click at [78, 90] on button at bounding box center [75, 81] width 33 height 33
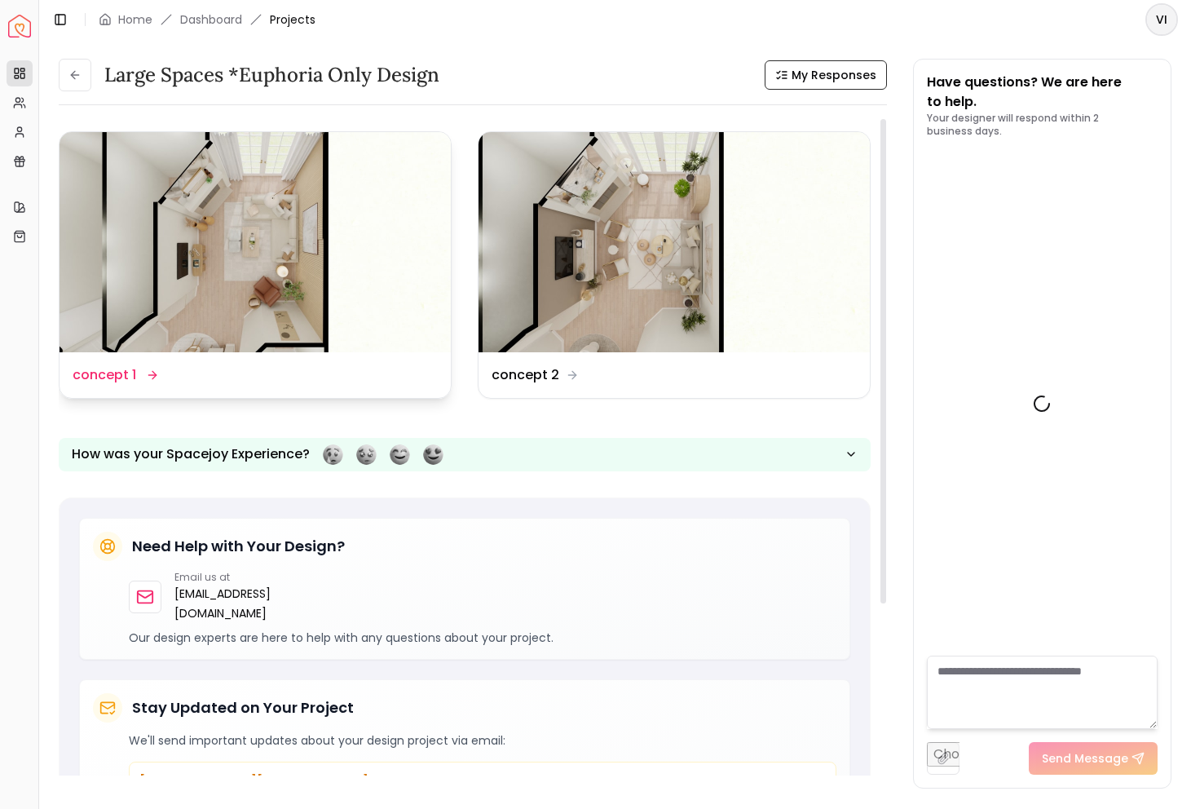
click at [282, 282] on img at bounding box center [255, 242] width 391 height 220
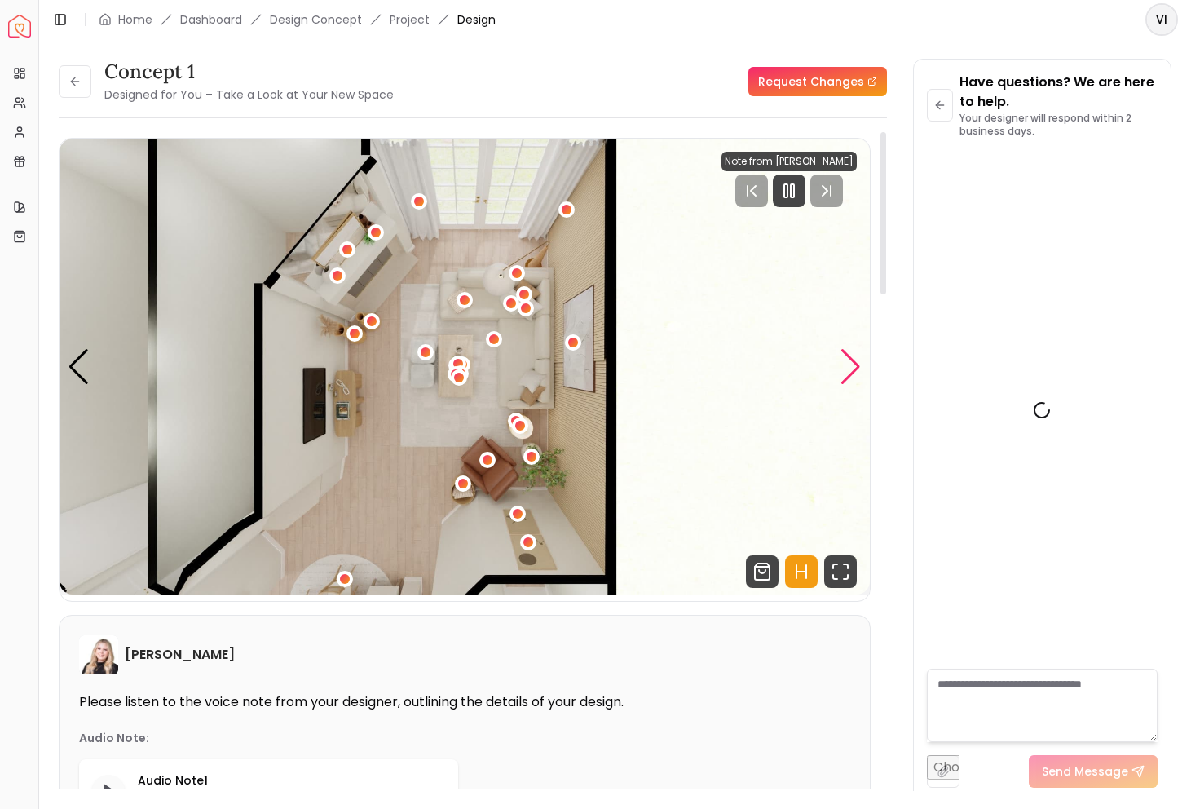
scroll to position [4088, 0]
click at [842, 353] on div "Next slide" at bounding box center [851, 367] width 22 height 36
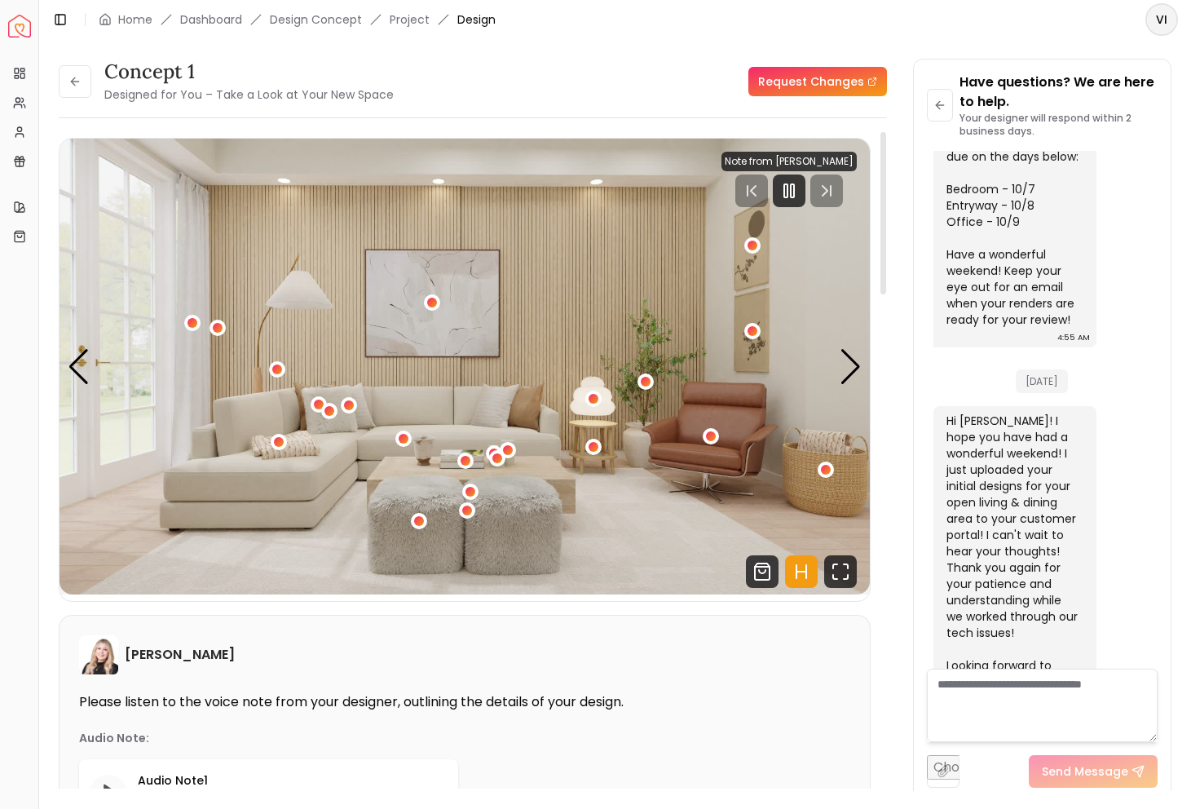
click at [760, 615] on div "[PERSON_NAME] Please listen to the voice note from your designer, outlining the…" at bounding box center [465, 760] width 812 height 290
click at [758, 333] on div "2 / 6" at bounding box center [752, 331] width 12 height 12
click at [750, 244] on div "2 / 6" at bounding box center [752, 246] width 12 height 12
click at [432, 303] on div "2 / 6" at bounding box center [433, 302] width 12 height 12
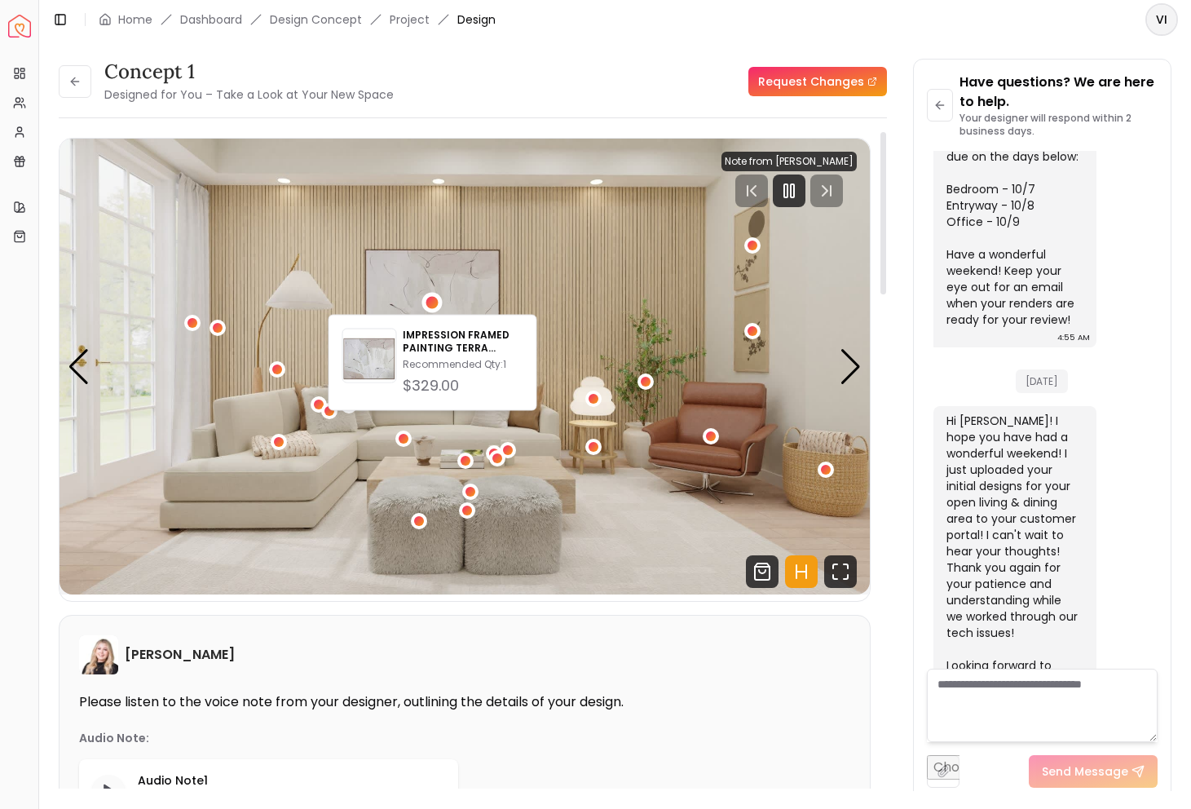
click at [586, 306] on img "2 / 6" at bounding box center [465, 367] width 811 height 456
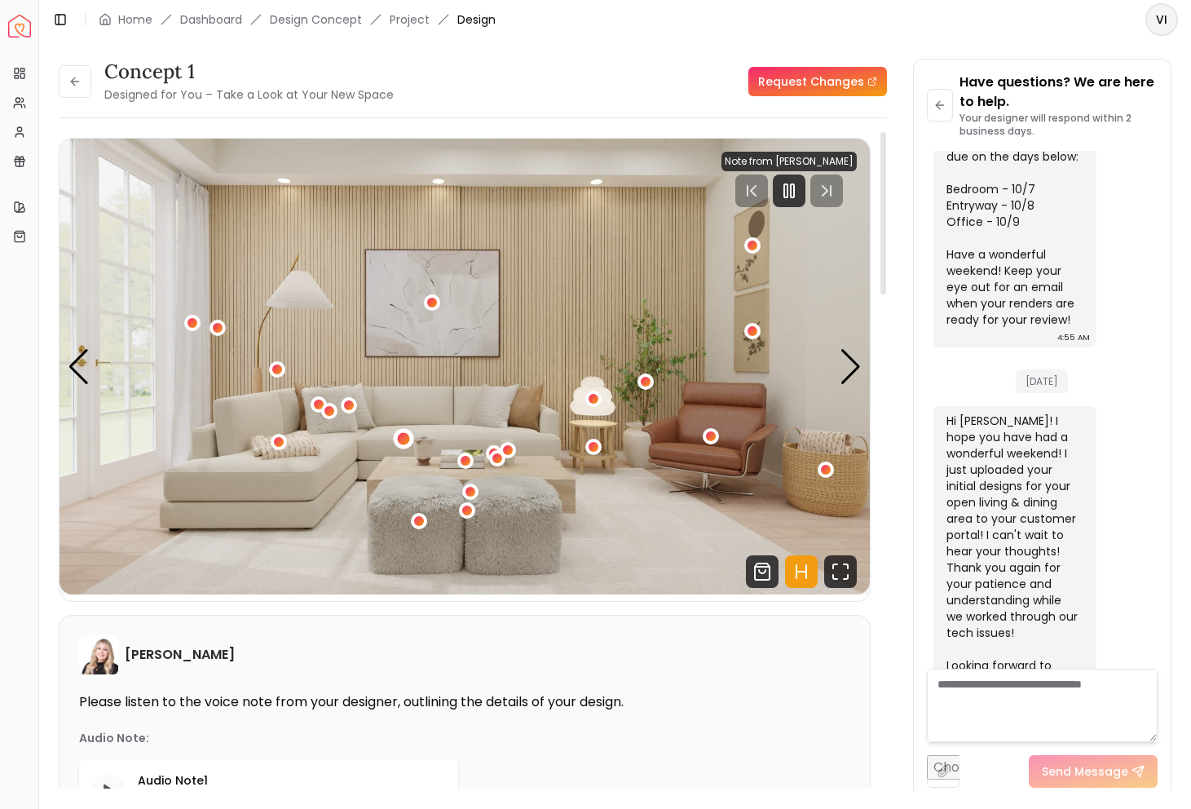
click at [406, 444] on div "2 / 6" at bounding box center [404, 438] width 12 height 12
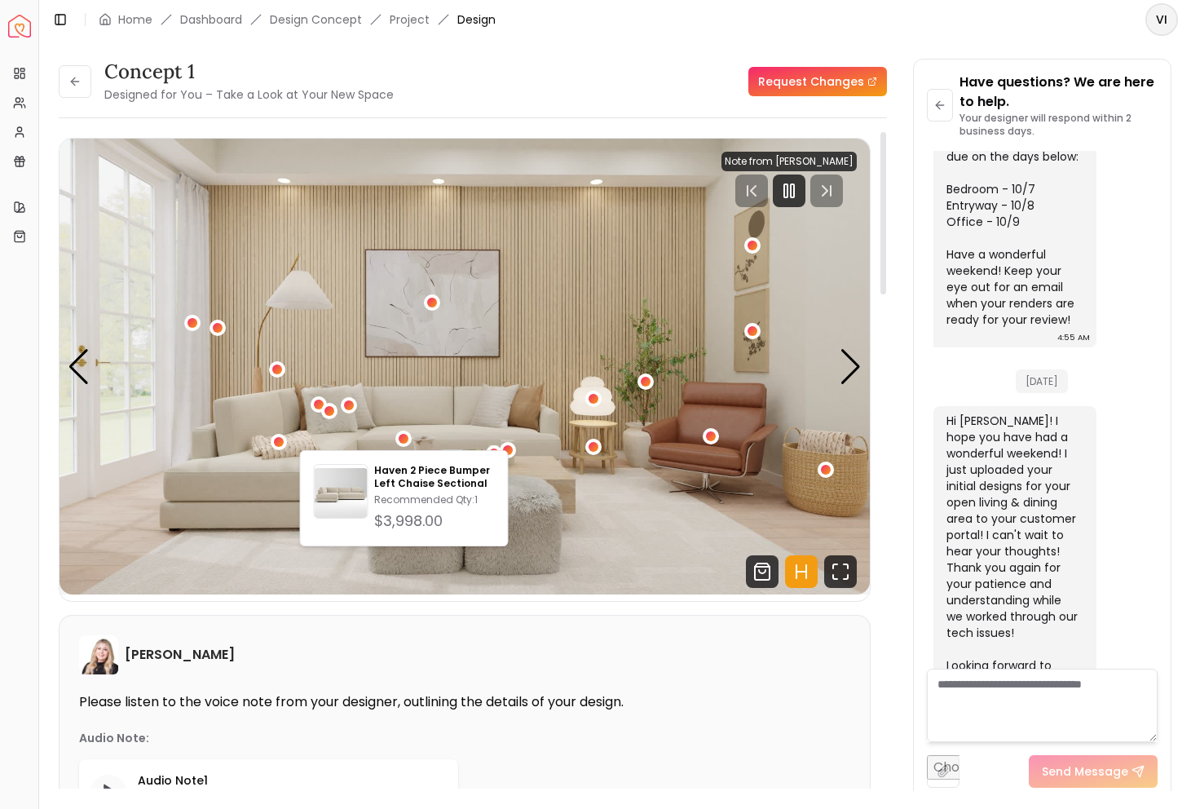
click at [453, 412] on img "2 / 6" at bounding box center [465, 367] width 811 height 456
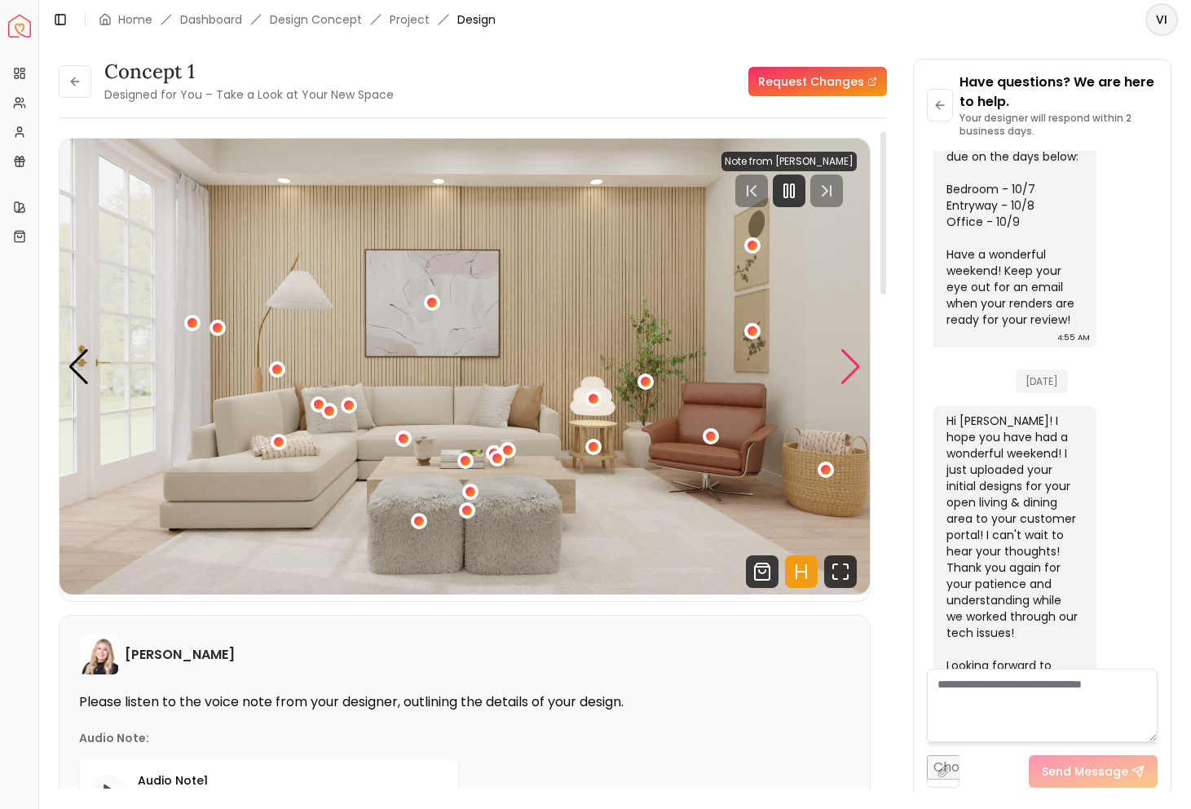
click at [860, 360] on div "Next slide" at bounding box center [851, 367] width 22 height 36
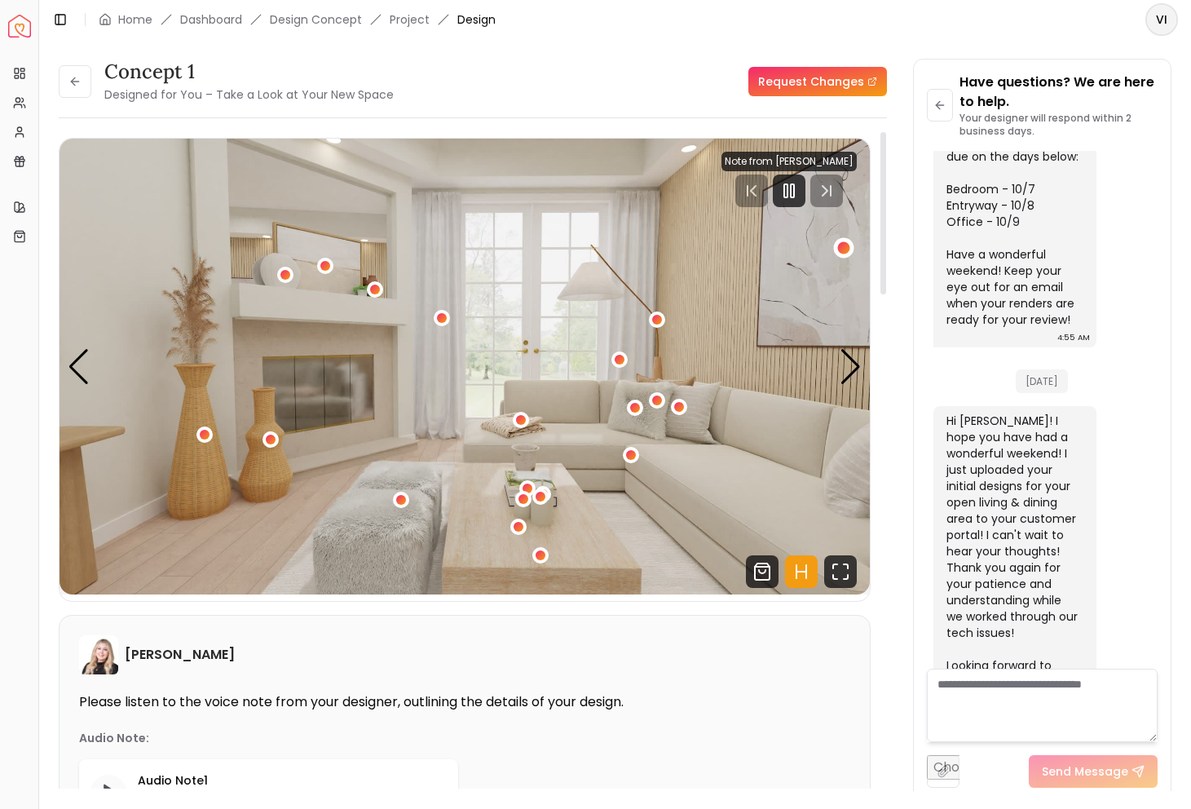
click at [842, 251] on div "3 / 6" at bounding box center [844, 248] width 12 height 12
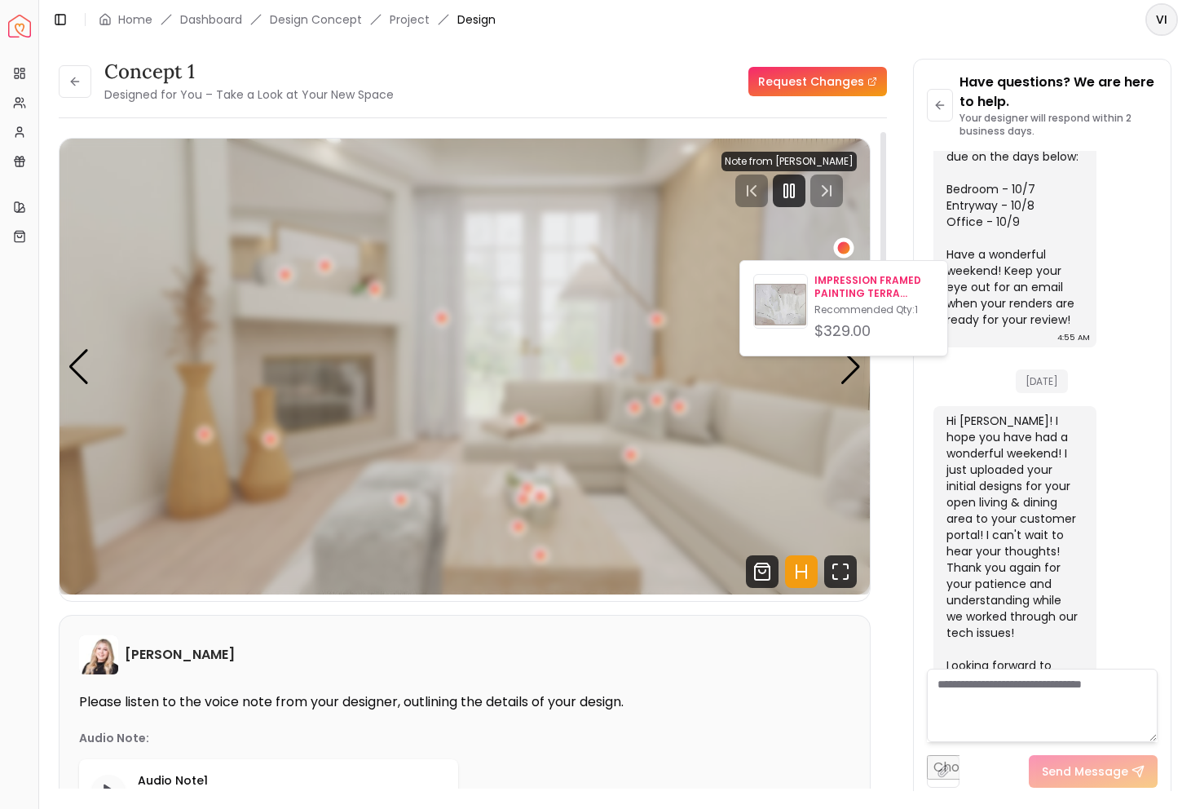
click at [852, 281] on p "IMPRESSION FRAMED PAINTING TERRA PALETTE" at bounding box center [875, 287] width 120 height 26
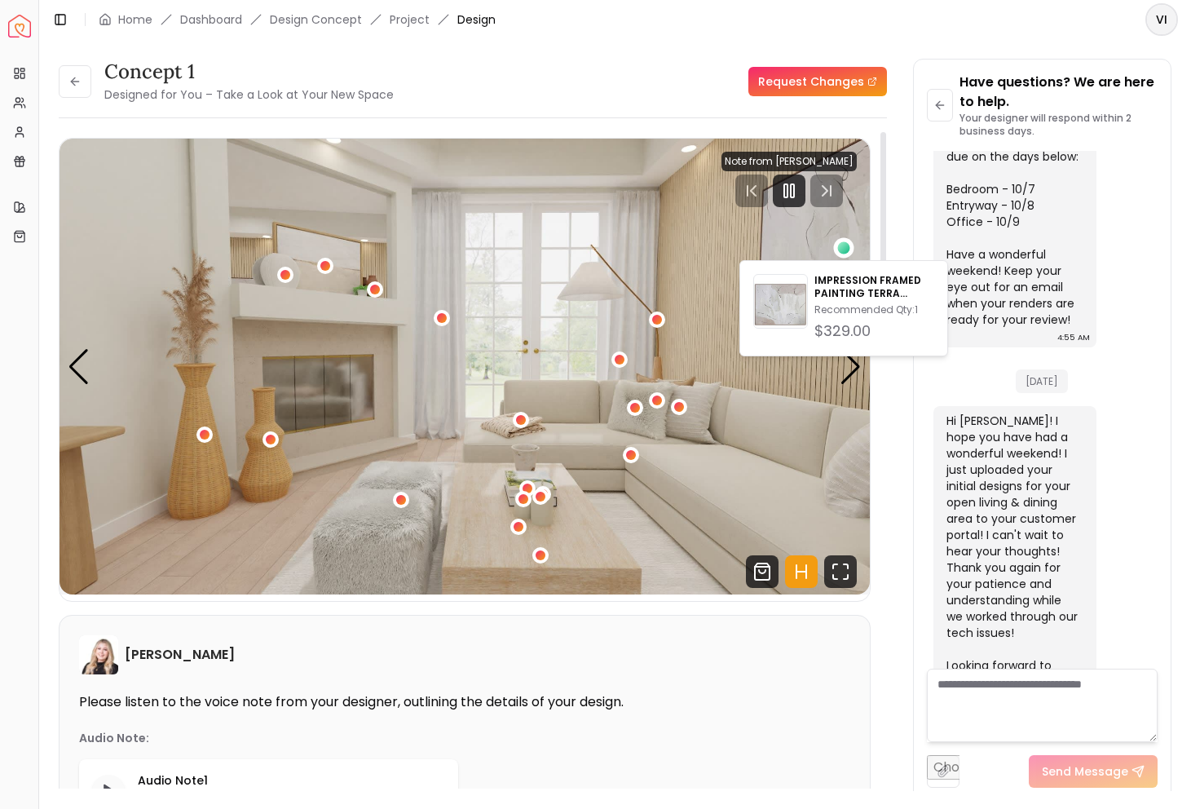
click at [900, 393] on div "concept 1 Designed for You – Take a Look at Your New Space Request Changes conc…" at bounding box center [615, 415] width 1113 height 713
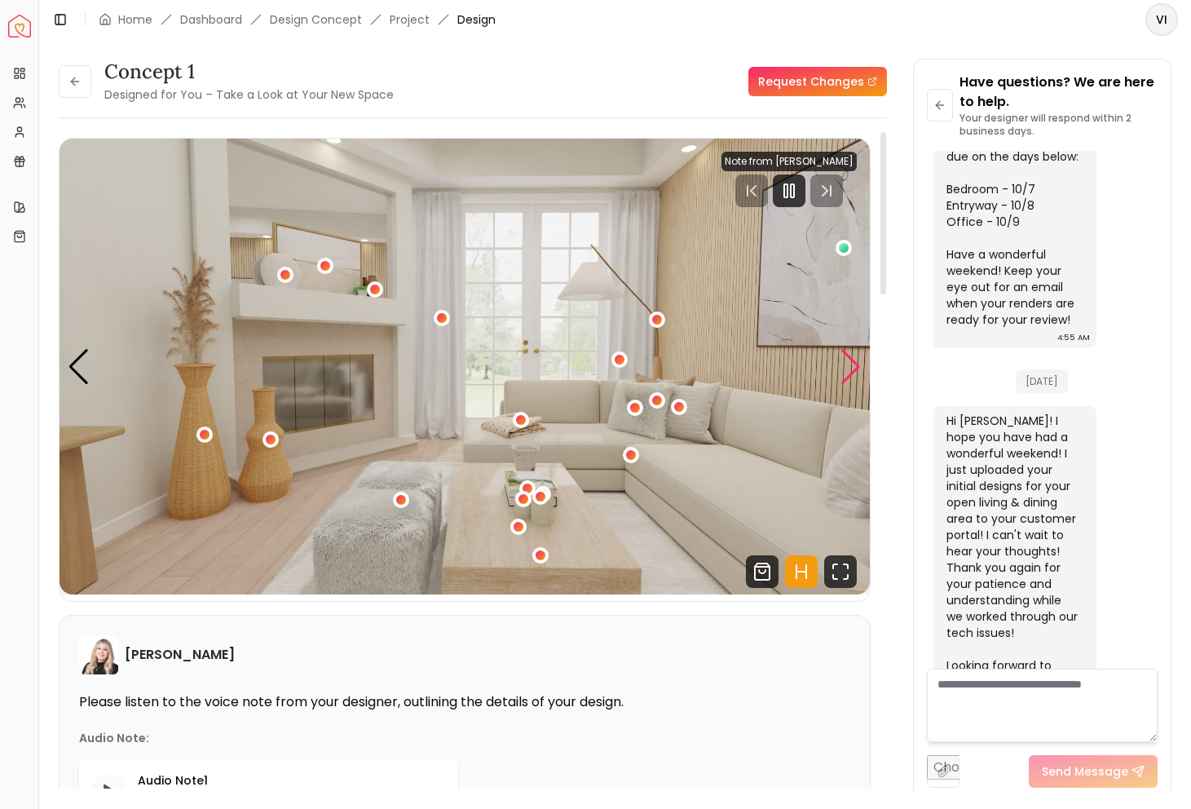
click at [855, 360] on div "Next slide" at bounding box center [851, 367] width 22 height 36
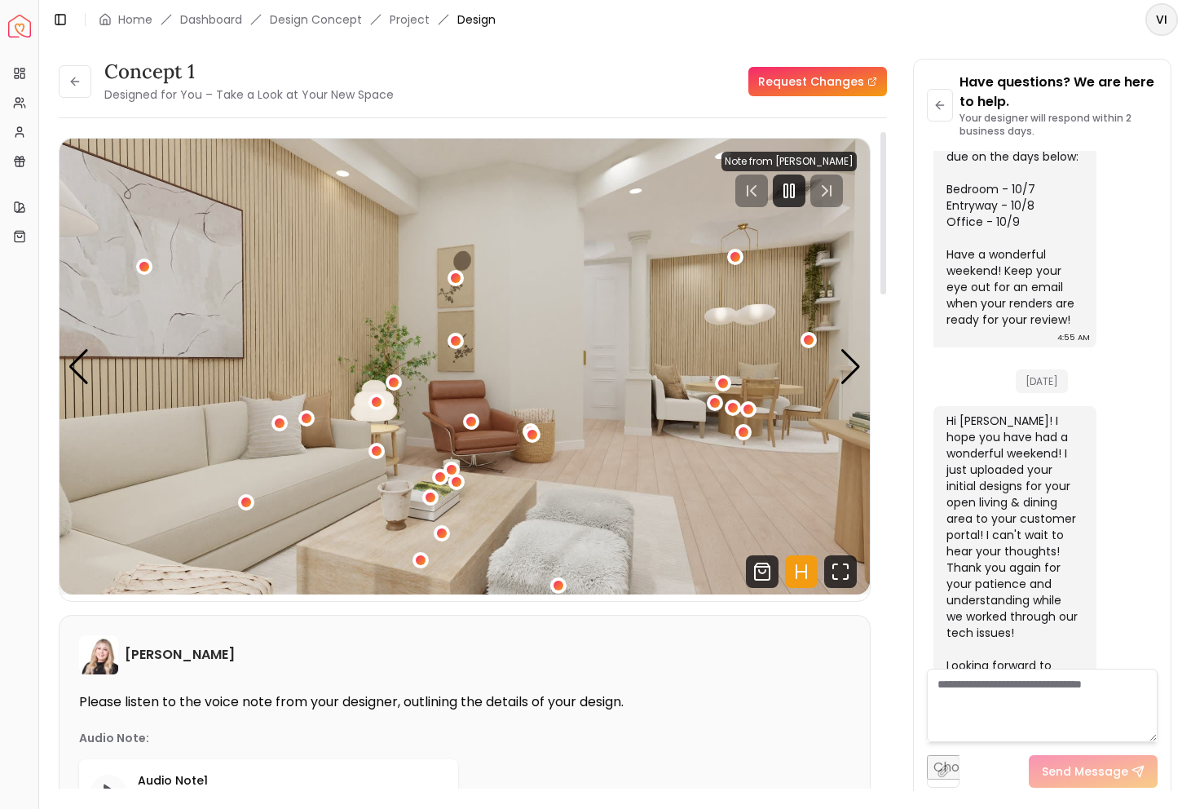
click at [855, 387] on img "4 / 6" at bounding box center [465, 367] width 811 height 456
click at [855, 382] on div "Next slide" at bounding box center [851, 367] width 22 height 36
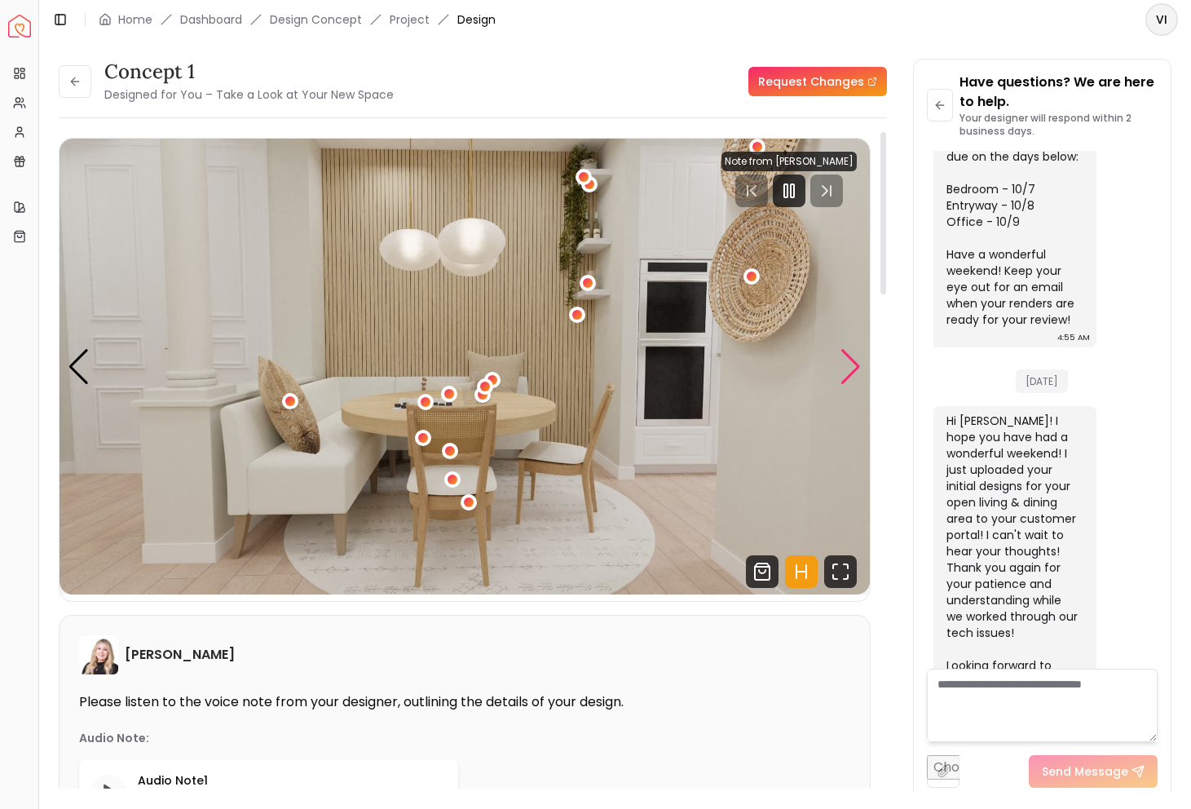
click at [854, 360] on div "Next slide" at bounding box center [851, 367] width 22 height 36
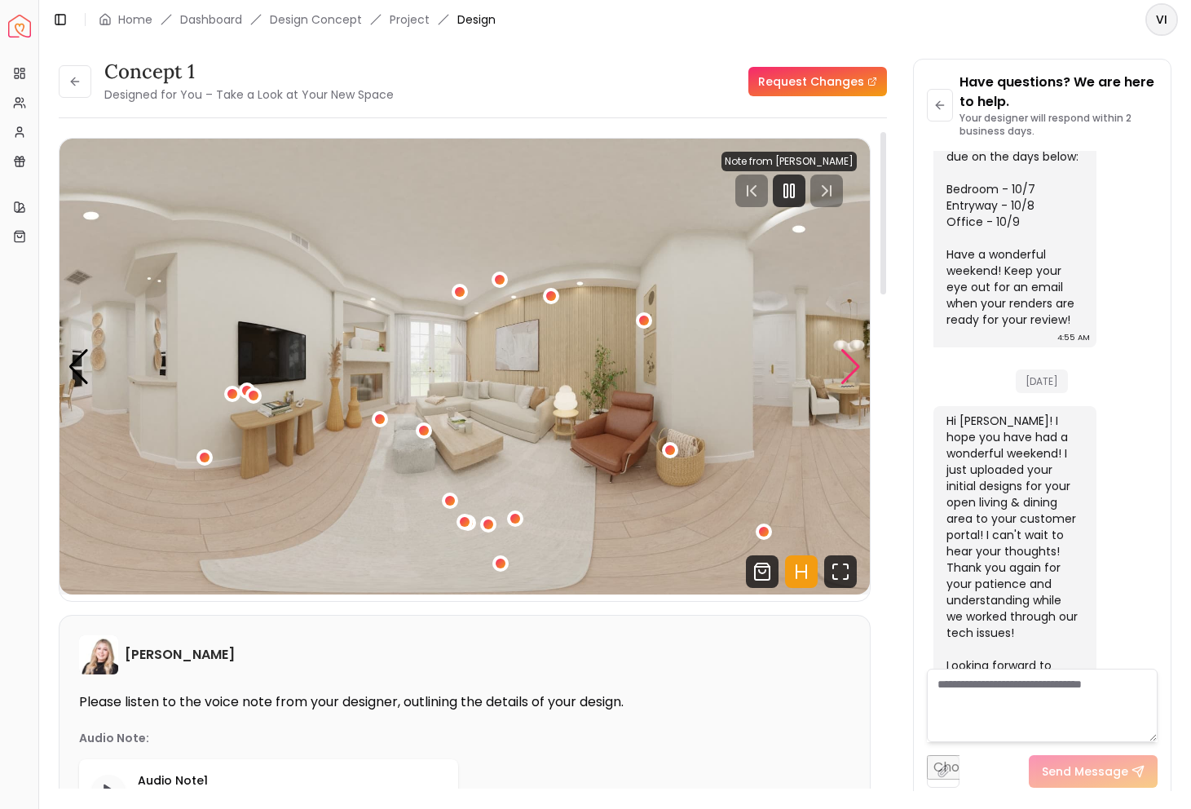
click at [854, 360] on div "Next slide" at bounding box center [851, 367] width 22 height 36
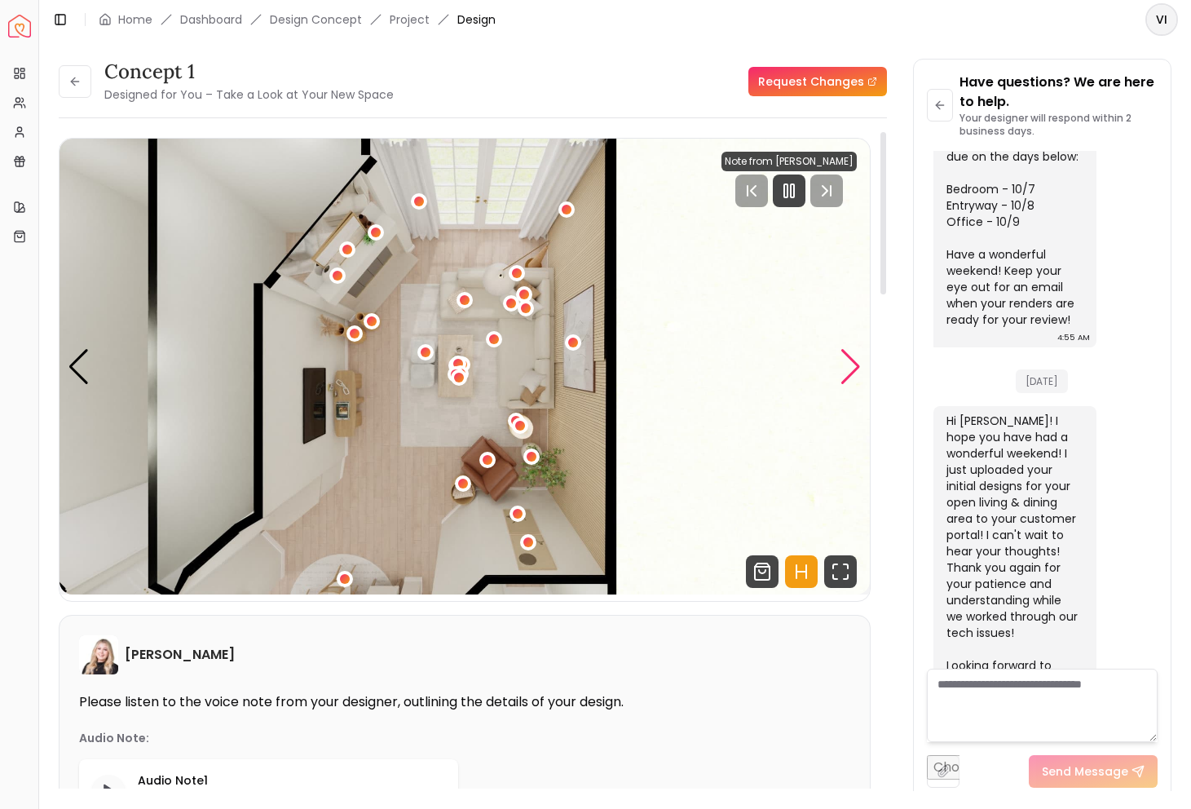
click at [854, 360] on div "Next slide" at bounding box center [851, 367] width 22 height 36
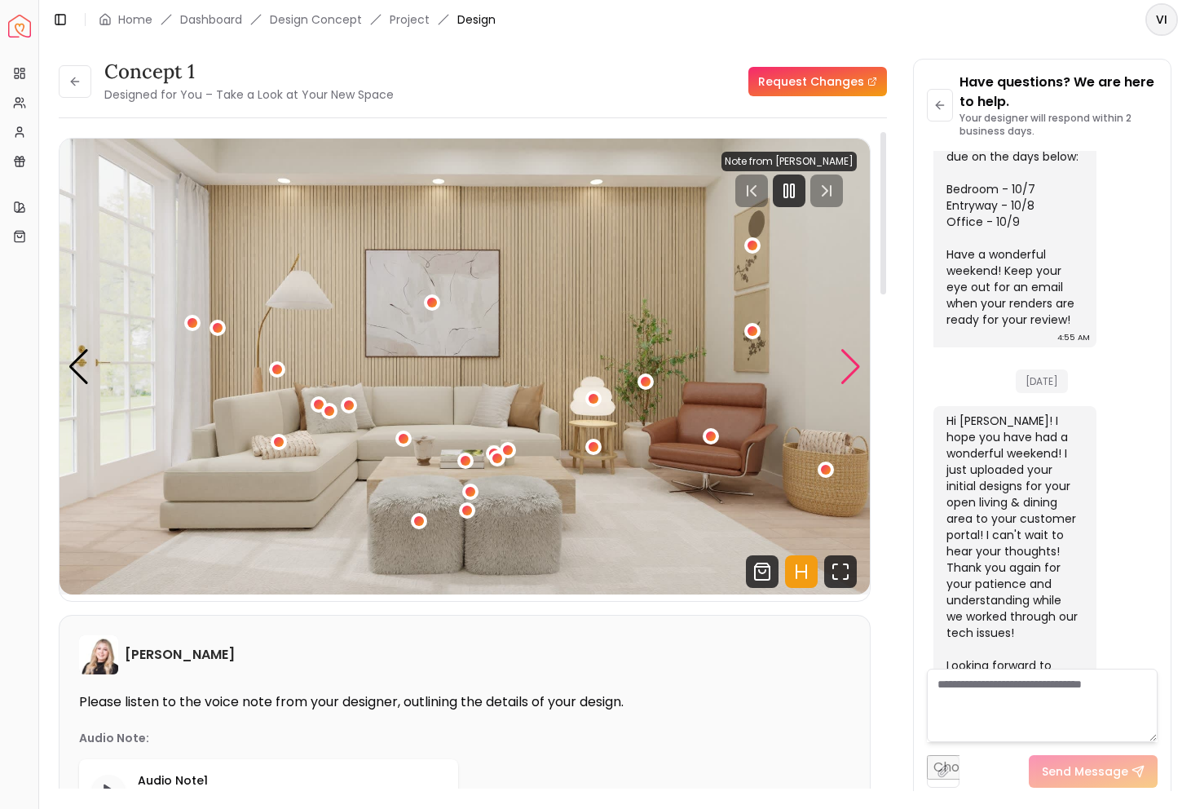
click at [856, 361] on div "Next slide" at bounding box center [851, 367] width 22 height 36
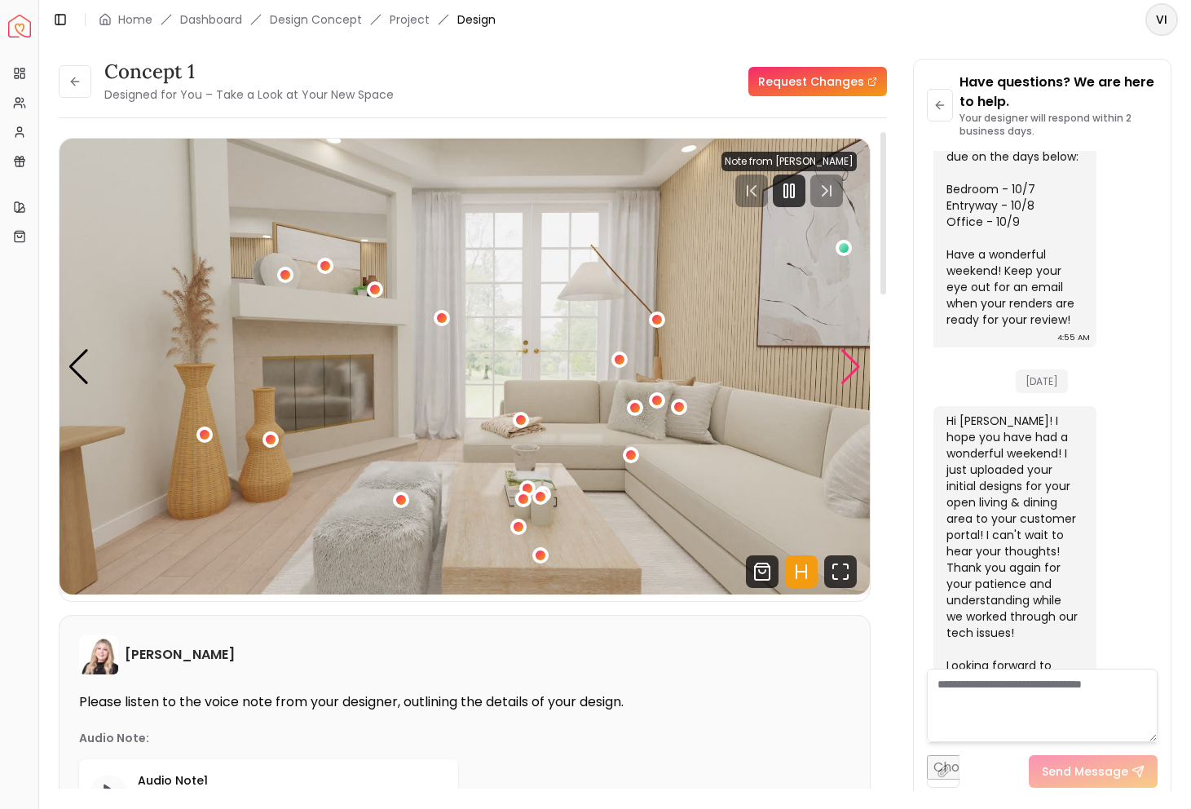
click at [856, 361] on div "Next slide" at bounding box center [851, 367] width 22 height 36
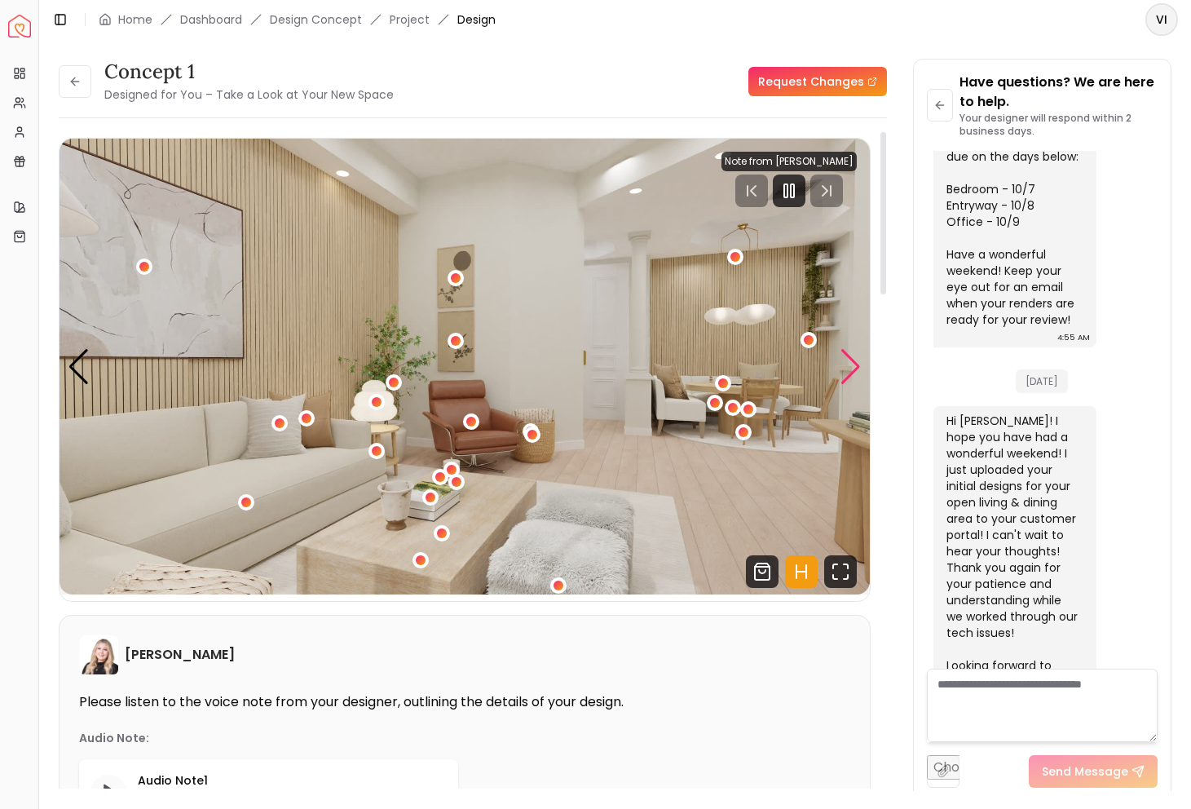
click at [856, 361] on div "Next slide" at bounding box center [851, 367] width 22 height 36
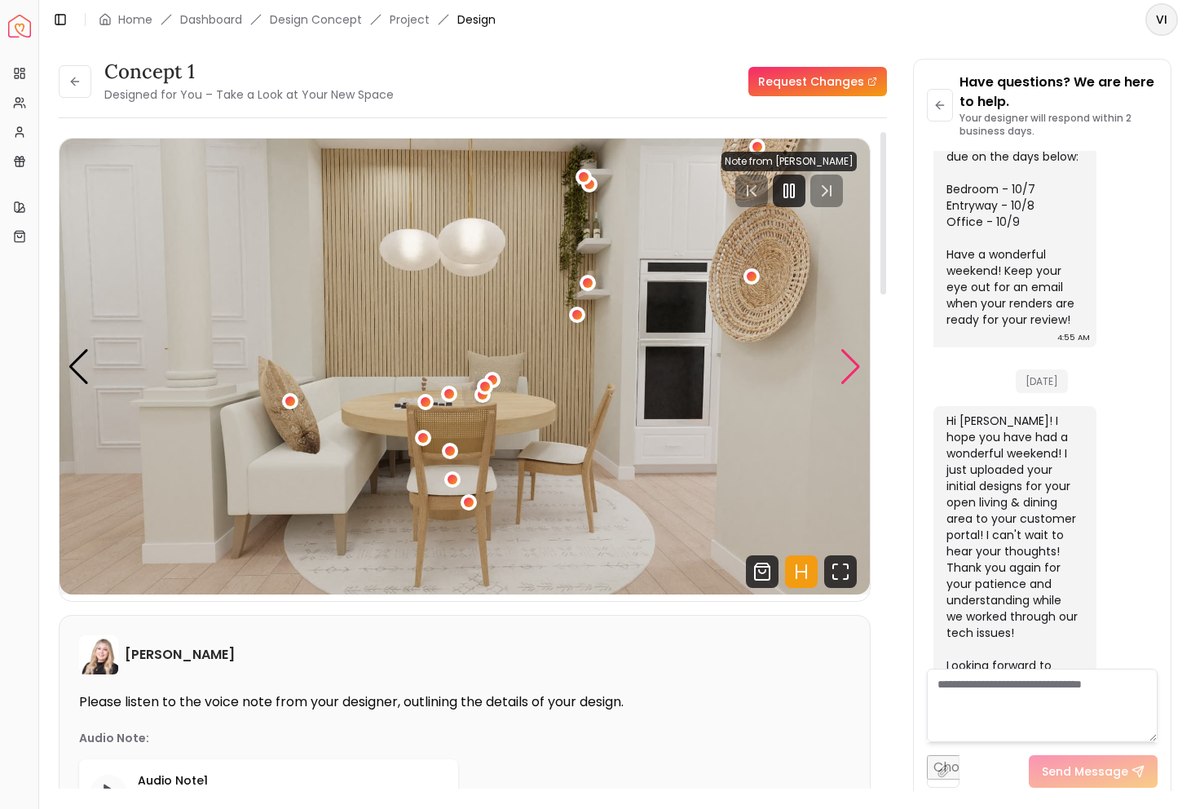
click at [851, 360] on div "Next slide" at bounding box center [851, 367] width 22 height 36
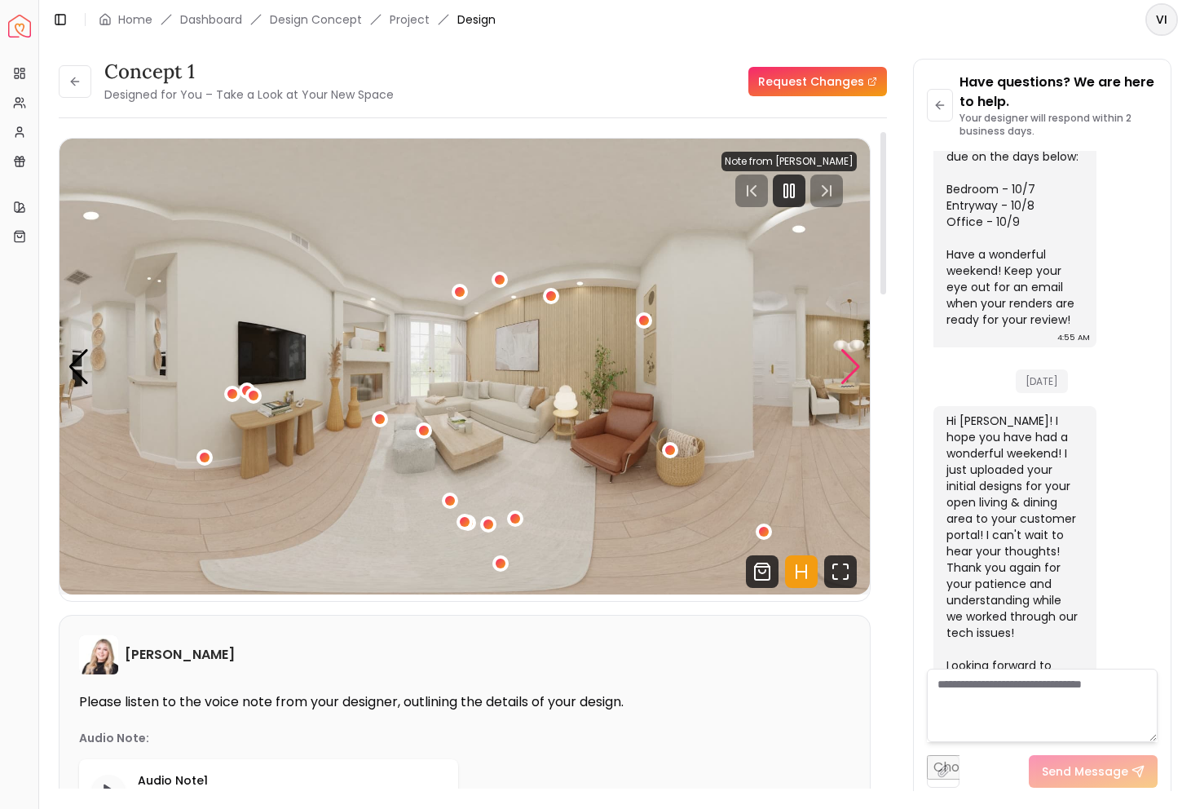
click at [851, 360] on div "Next slide" at bounding box center [851, 367] width 22 height 36
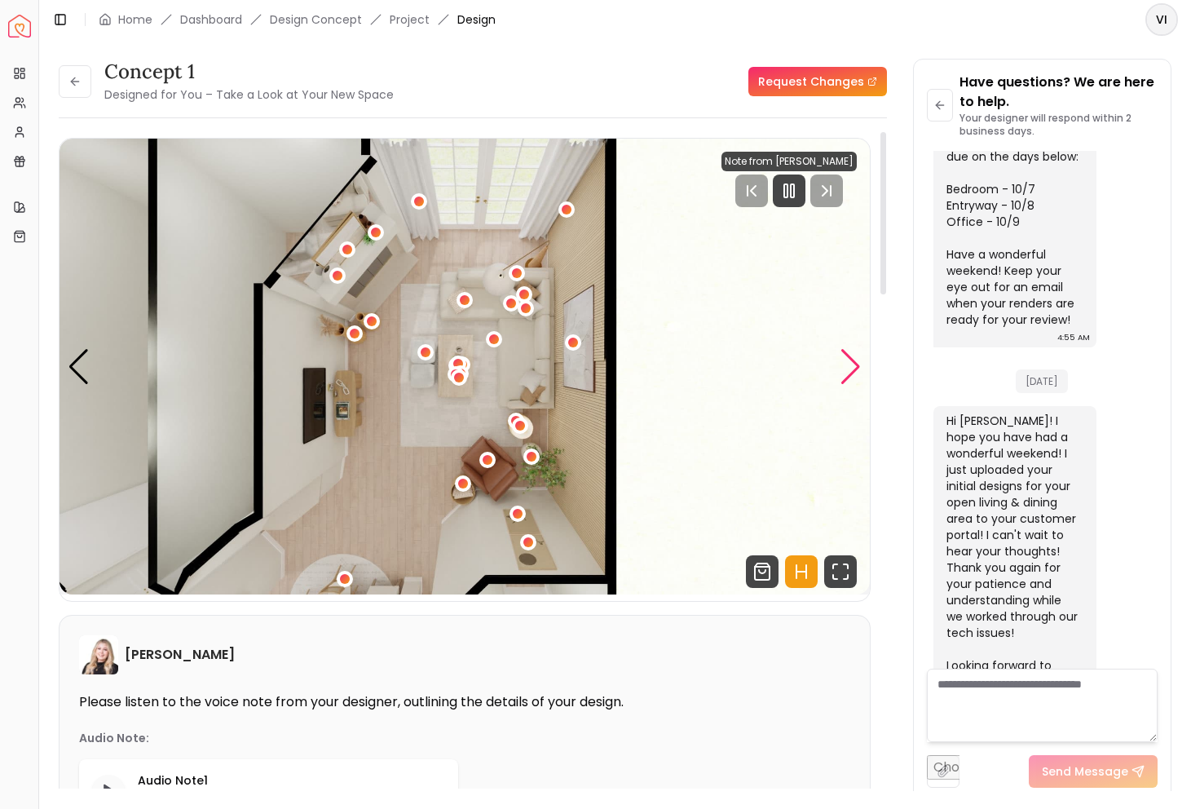
click at [851, 360] on div "Next slide" at bounding box center [851, 367] width 22 height 36
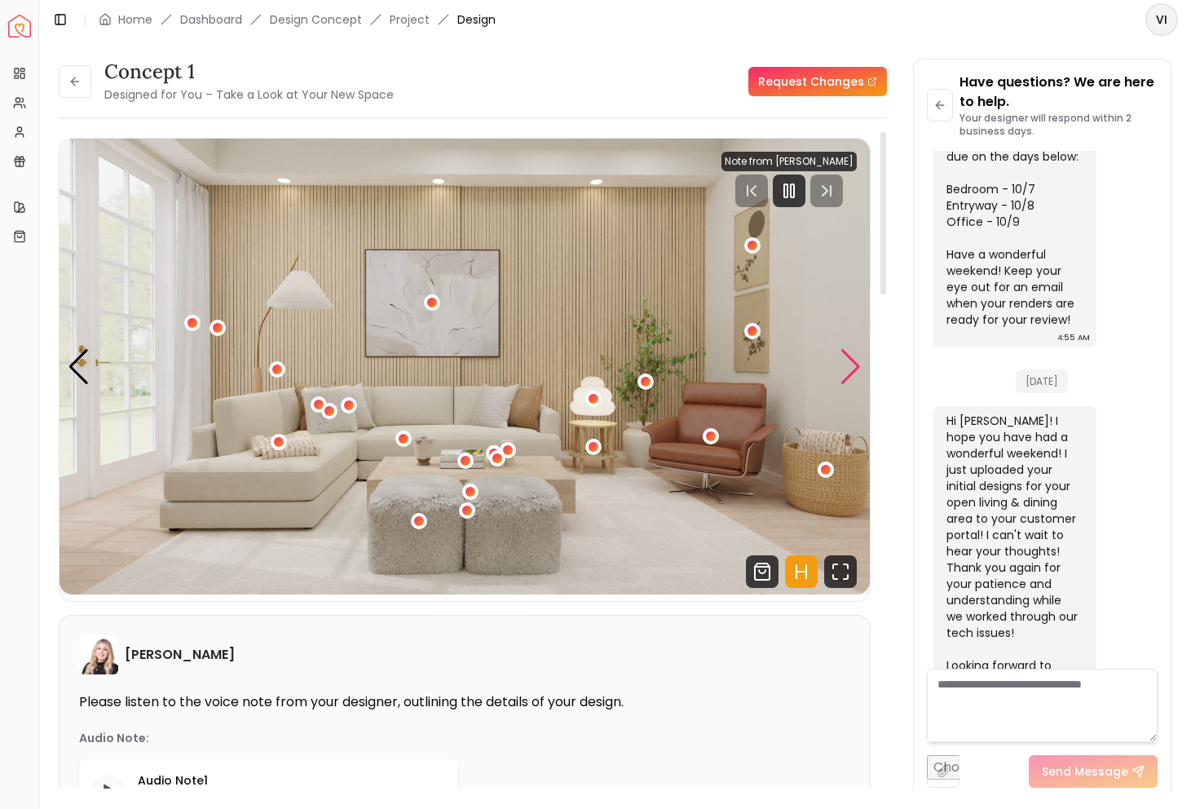
click at [851, 360] on div "Next slide" at bounding box center [851, 367] width 22 height 36
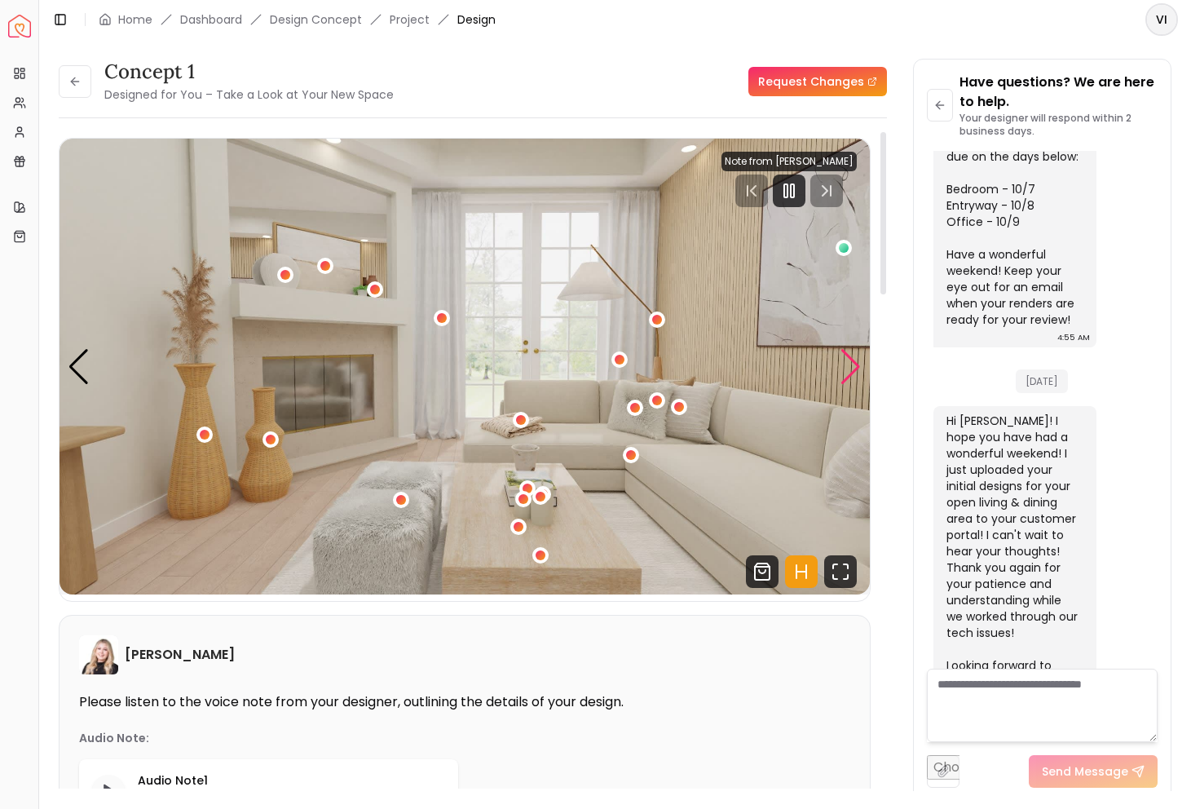
click at [847, 367] on div "Next slide" at bounding box center [851, 367] width 22 height 36
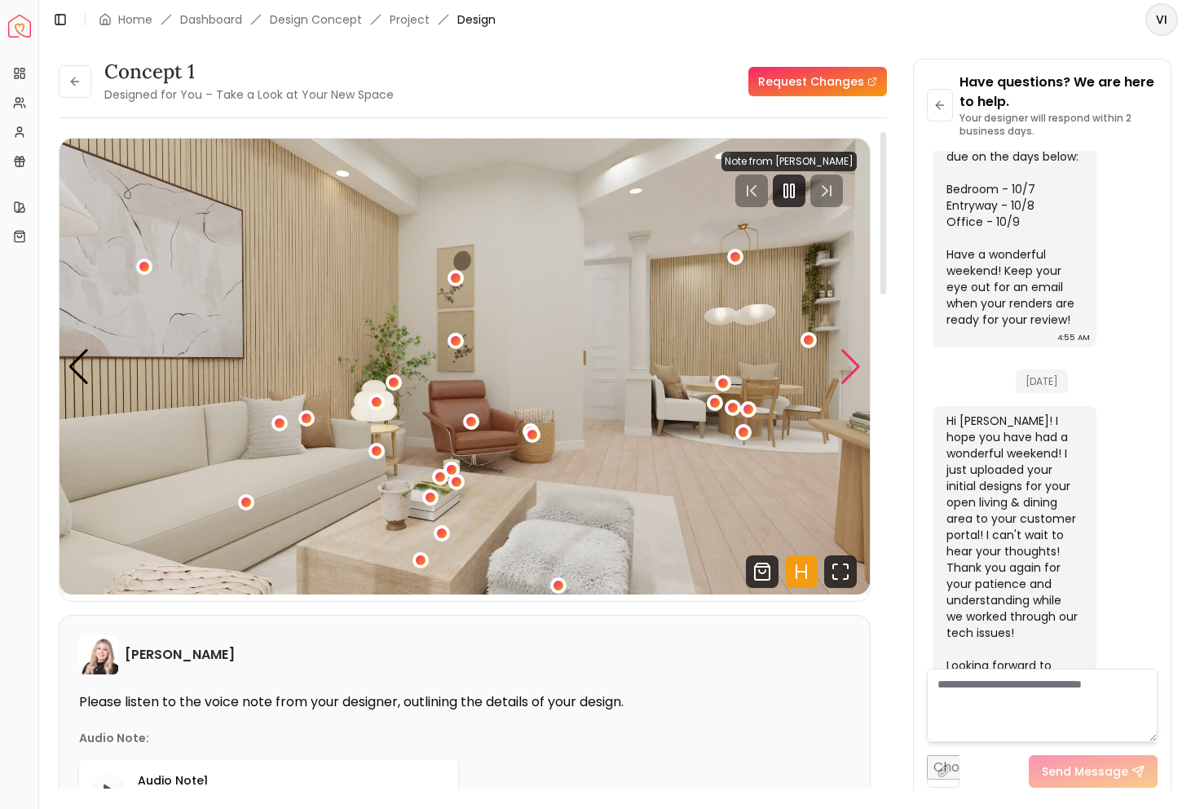
click at [851, 364] on div "Next slide" at bounding box center [851, 367] width 22 height 36
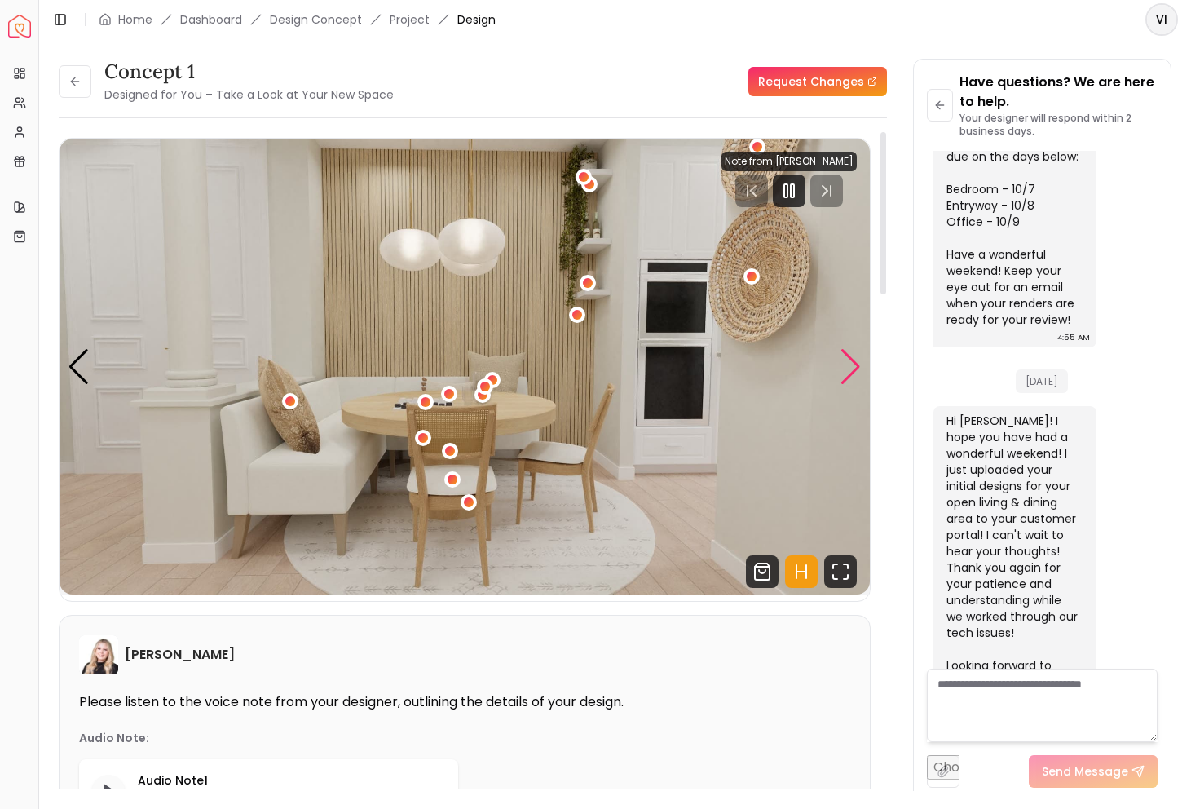
click at [851, 364] on div "Next slide" at bounding box center [851, 367] width 22 height 36
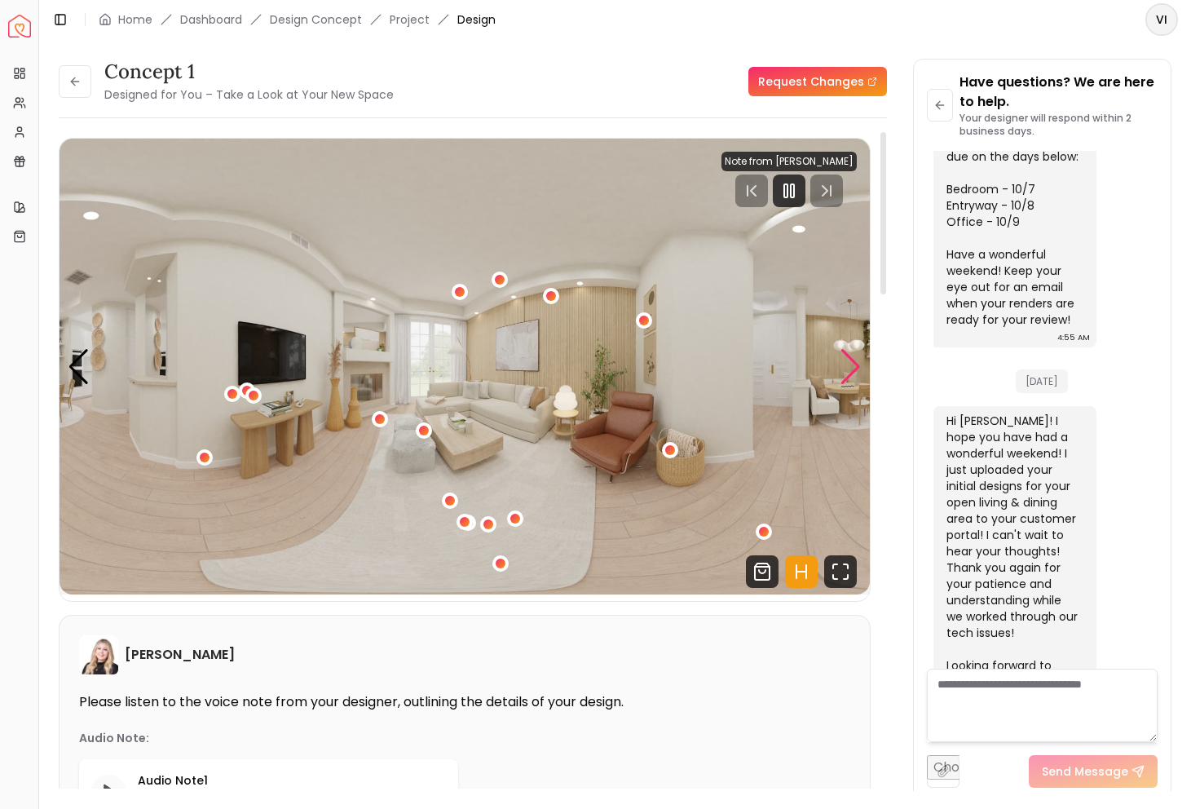
click at [848, 365] on div "Next slide" at bounding box center [851, 367] width 22 height 36
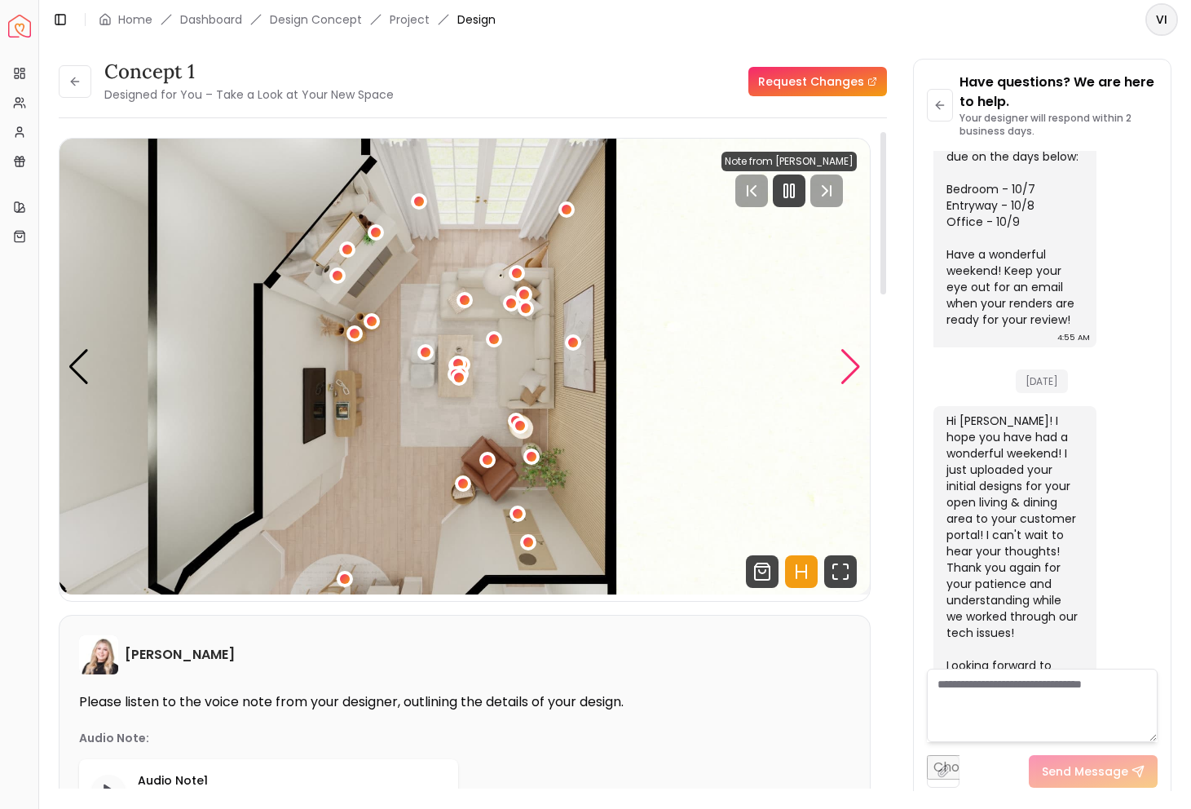
click at [848, 365] on div "Next slide" at bounding box center [851, 367] width 22 height 36
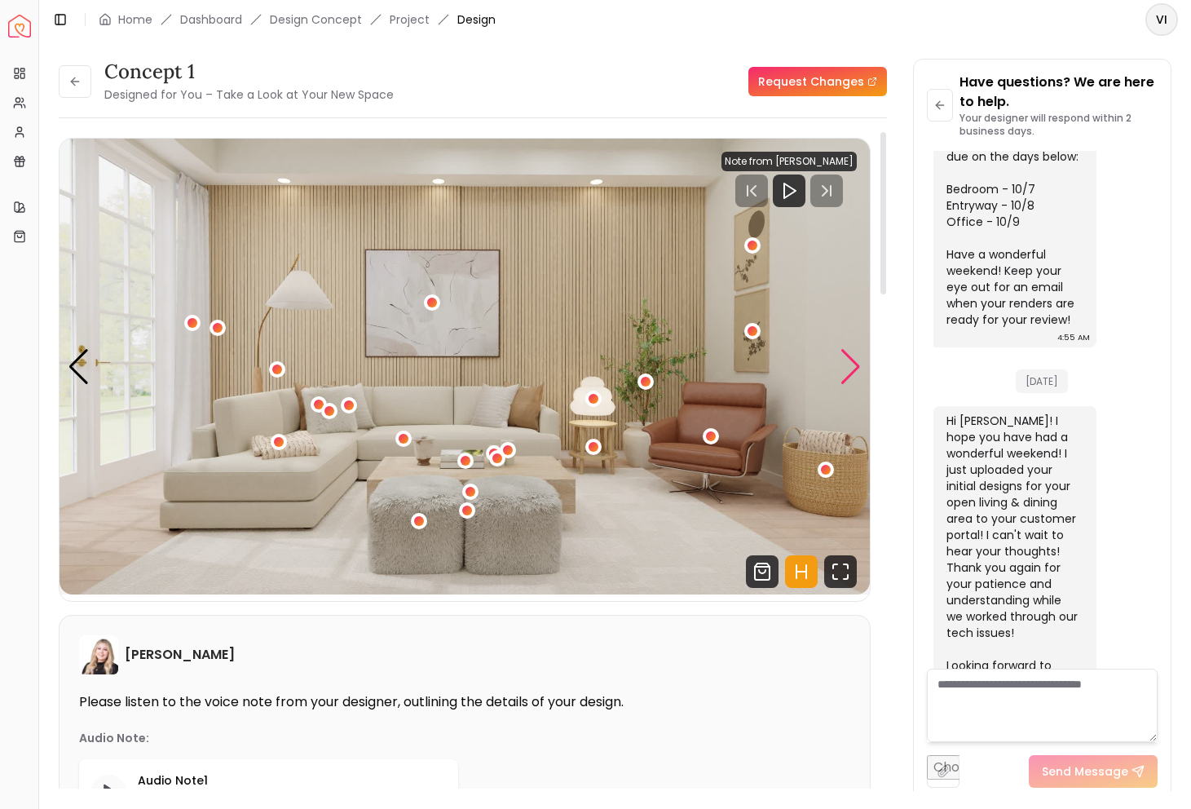
click at [849, 361] on div "Next slide" at bounding box center [851, 367] width 22 height 36
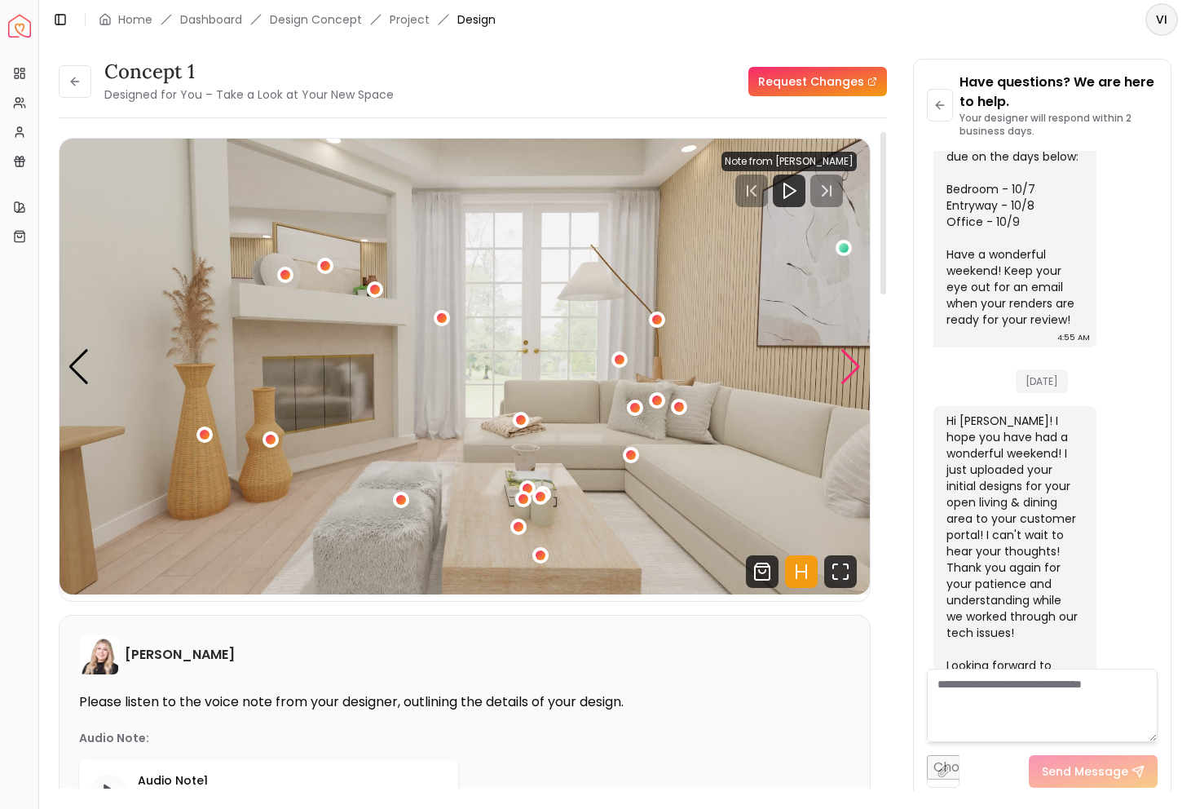
click at [849, 361] on div "Next slide" at bounding box center [851, 367] width 22 height 36
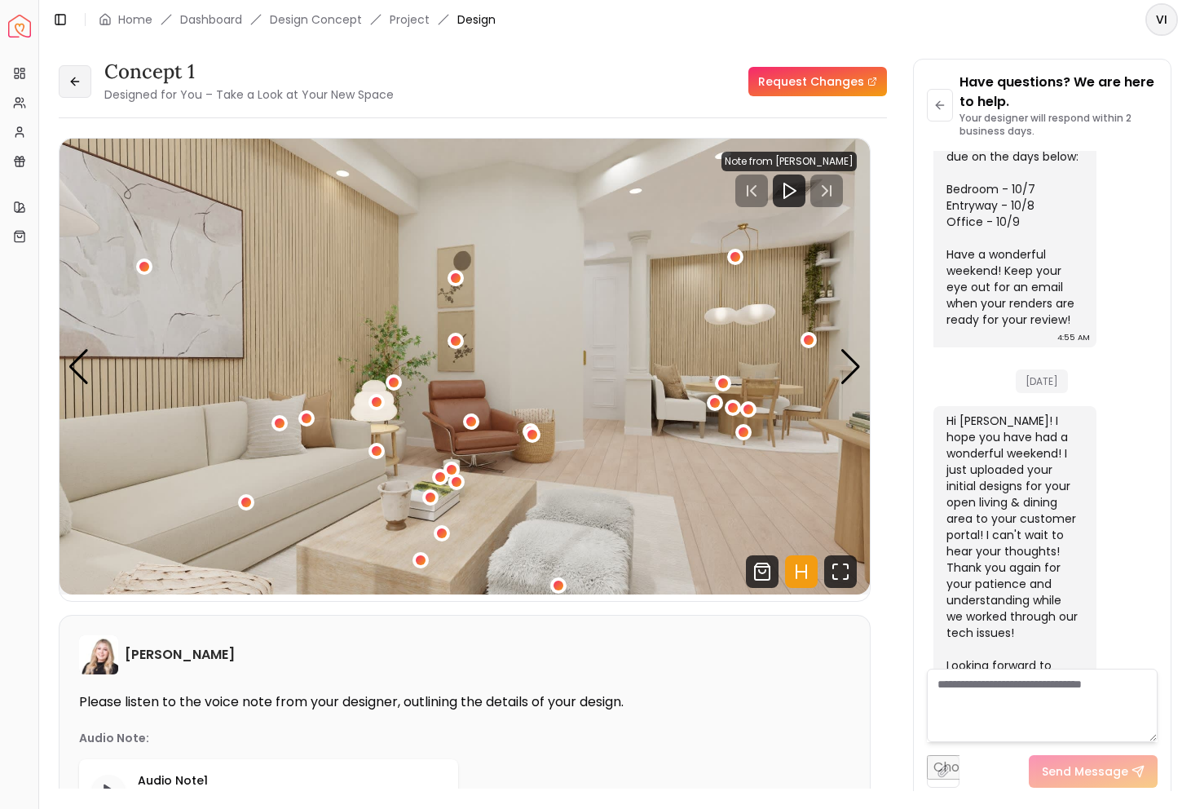
click at [82, 77] on button at bounding box center [75, 81] width 33 height 33
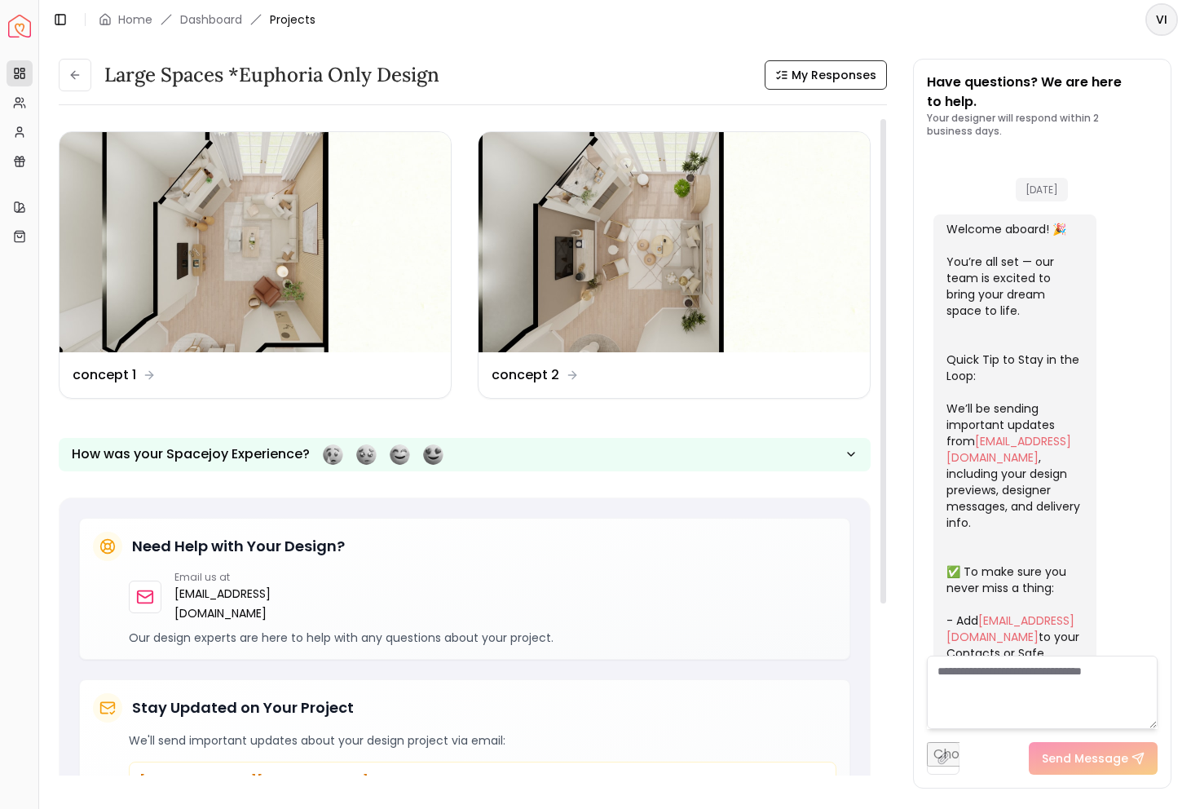
scroll to position [4101, 0]
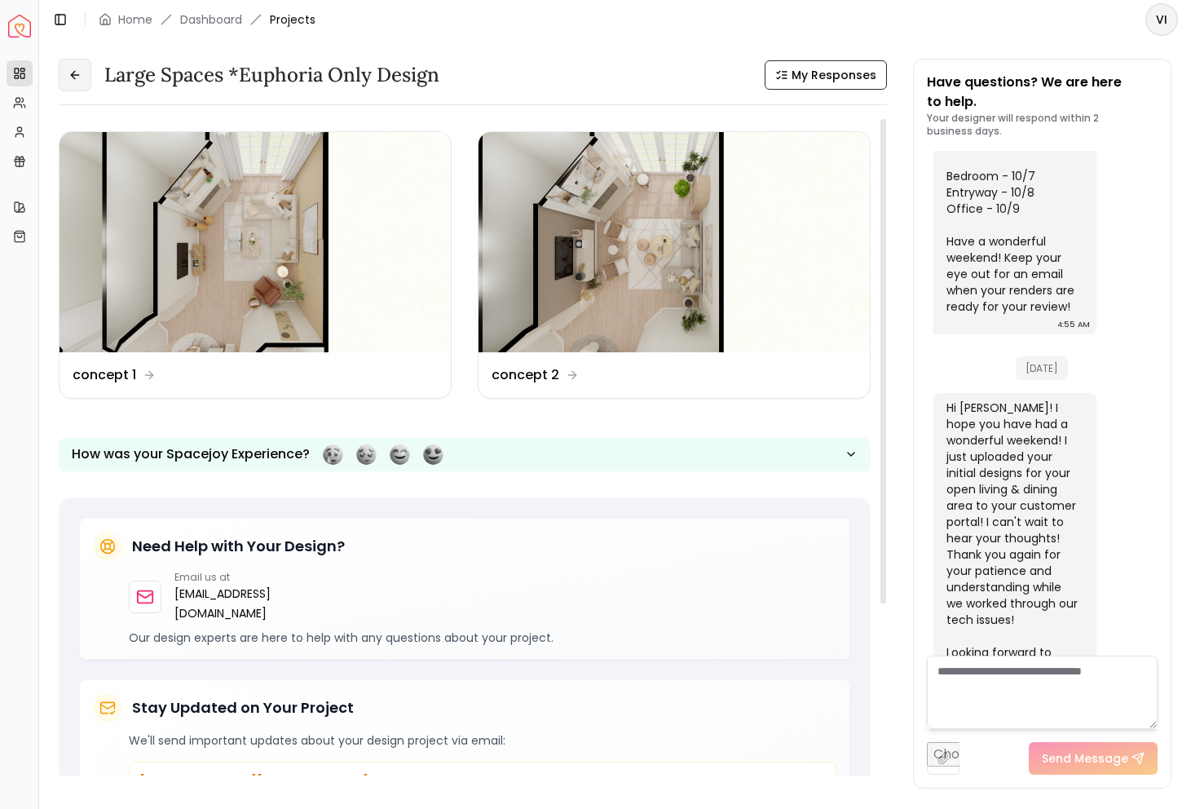
click at [80, 84] on button at bounding box center [75, 75] width 33 height 33
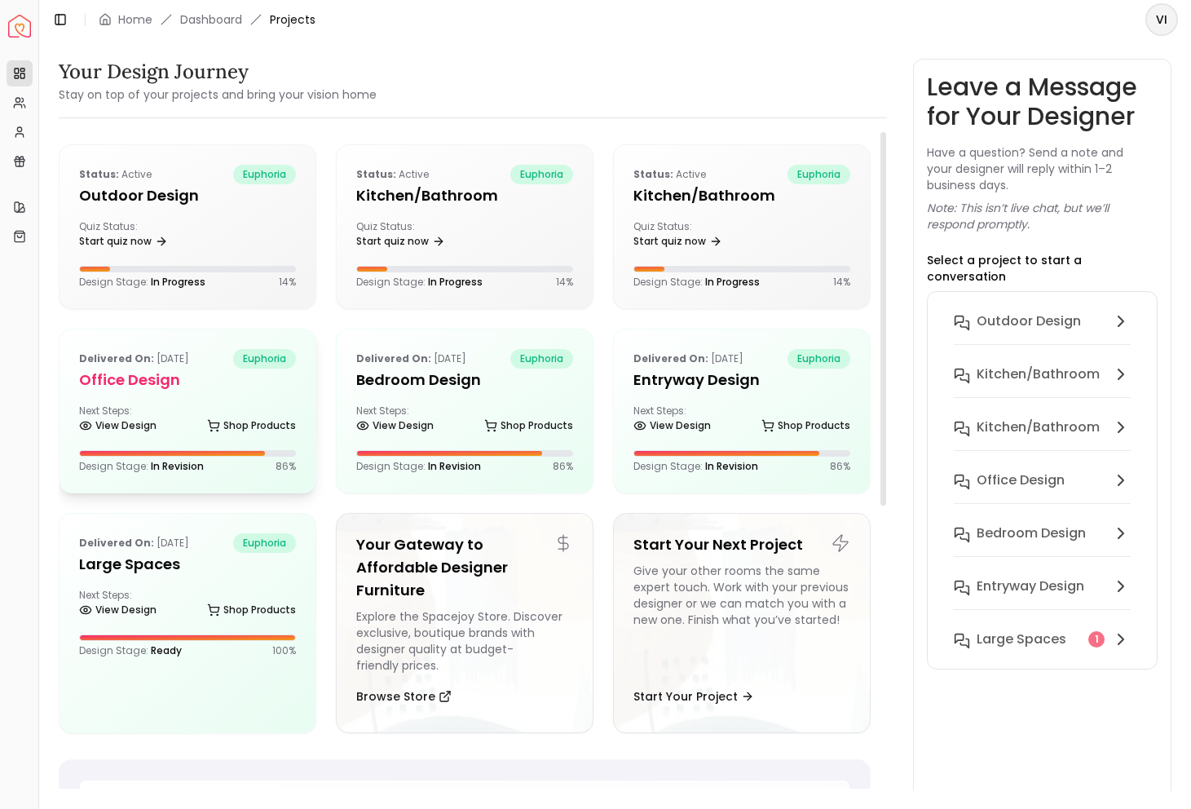
click at [166, 383] on h5 "Office design" at bounding box center [187, 380] width 217 height 23
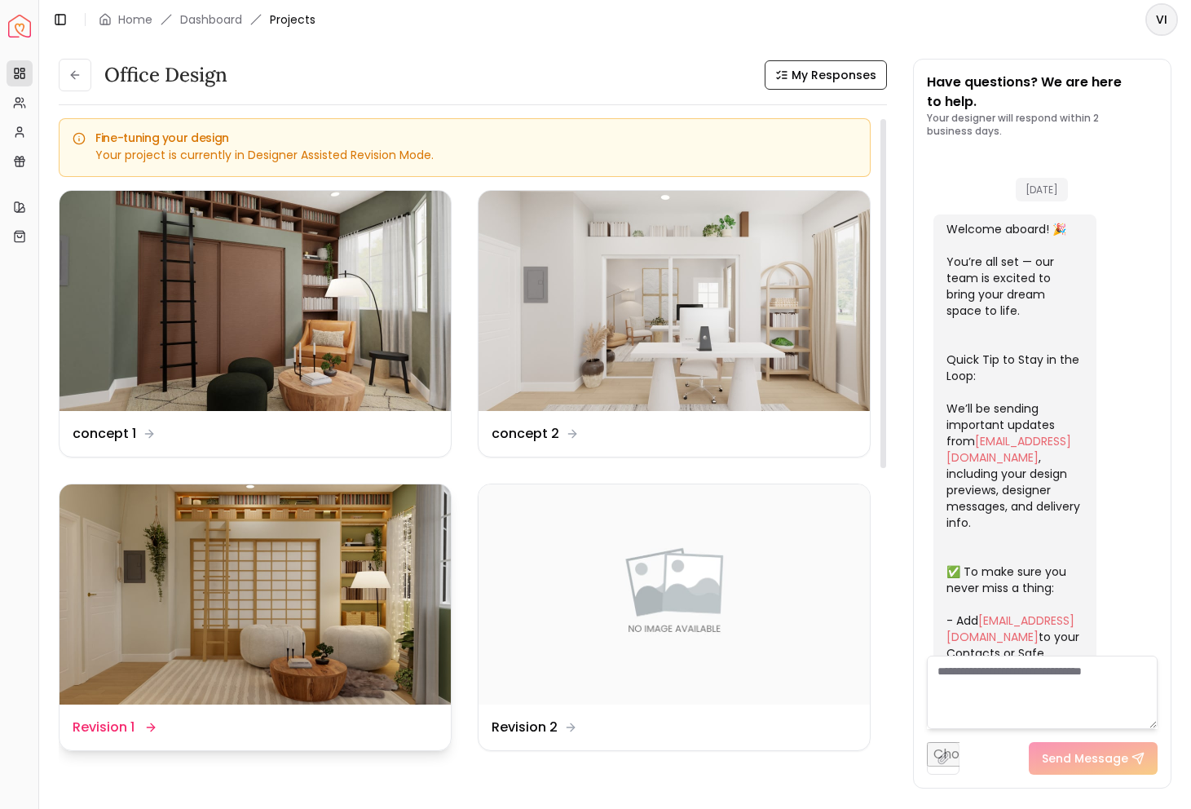
scroll to position [3312, 0]
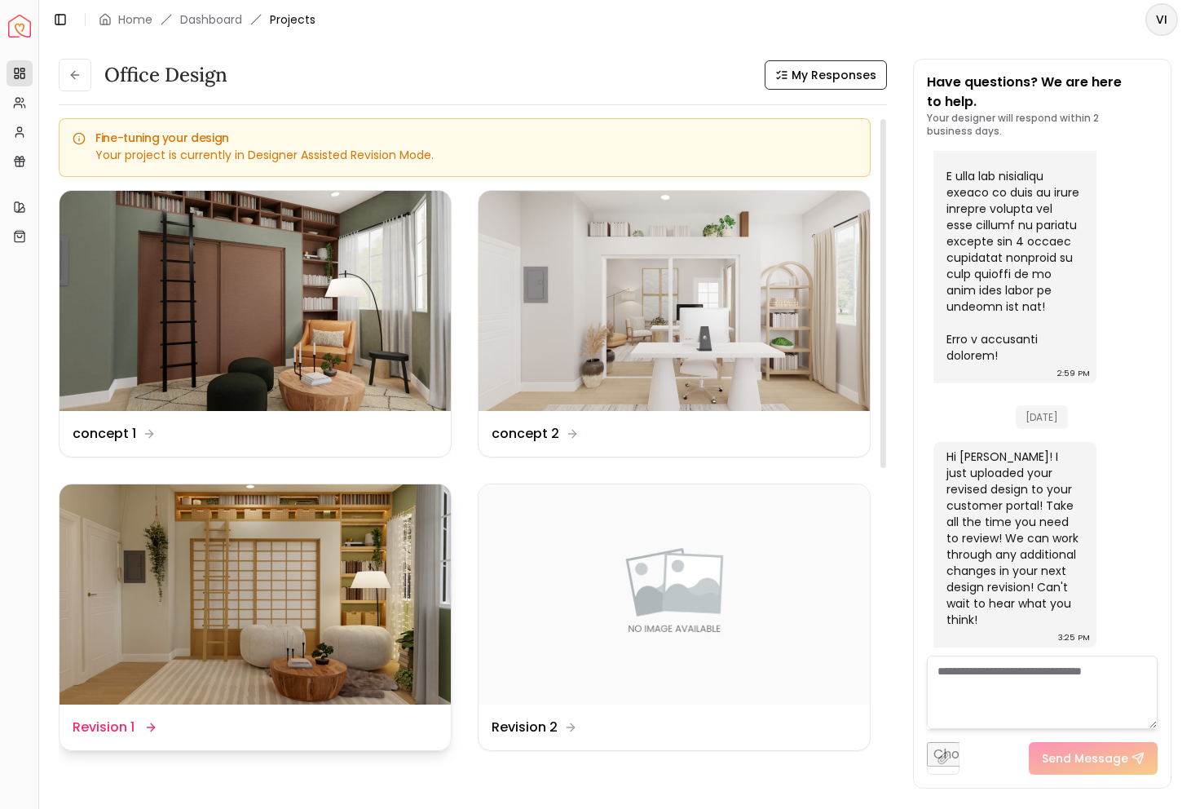
click at [285, 574] on img at bounding box center [255, 594] width 391 height 220
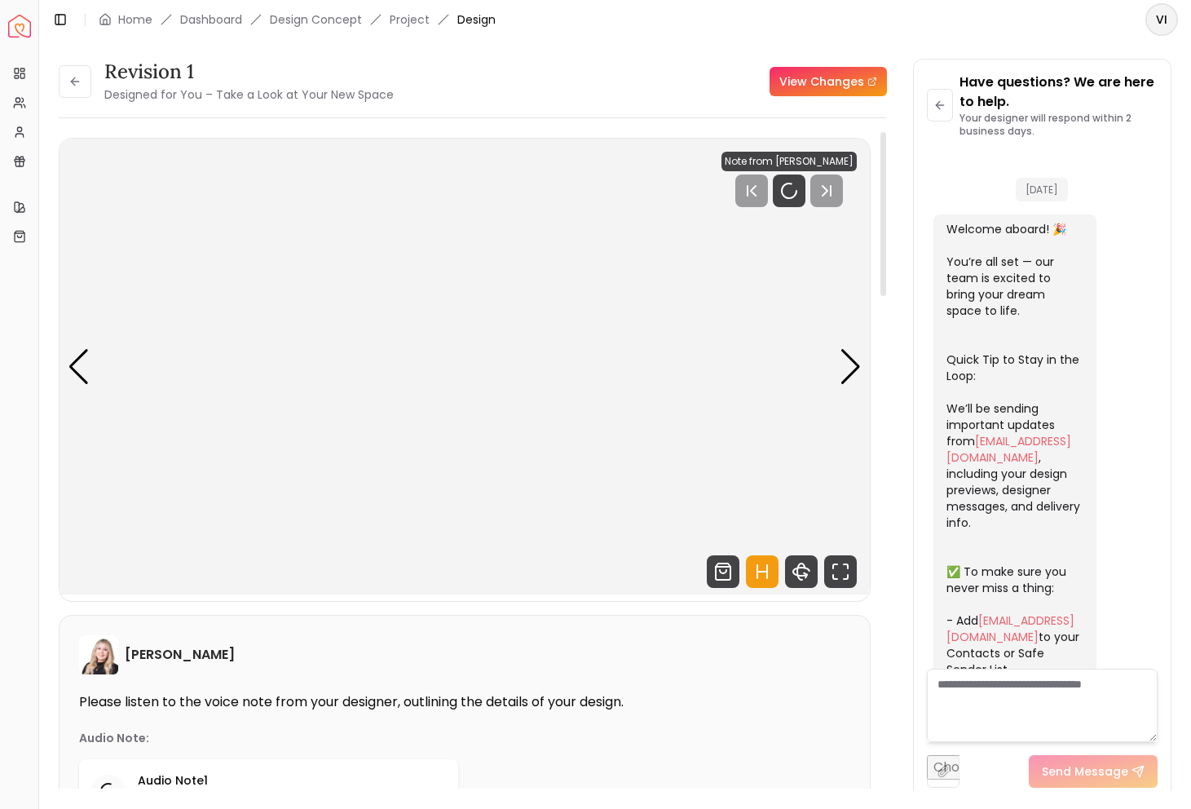
scroll to position [3299, 0]
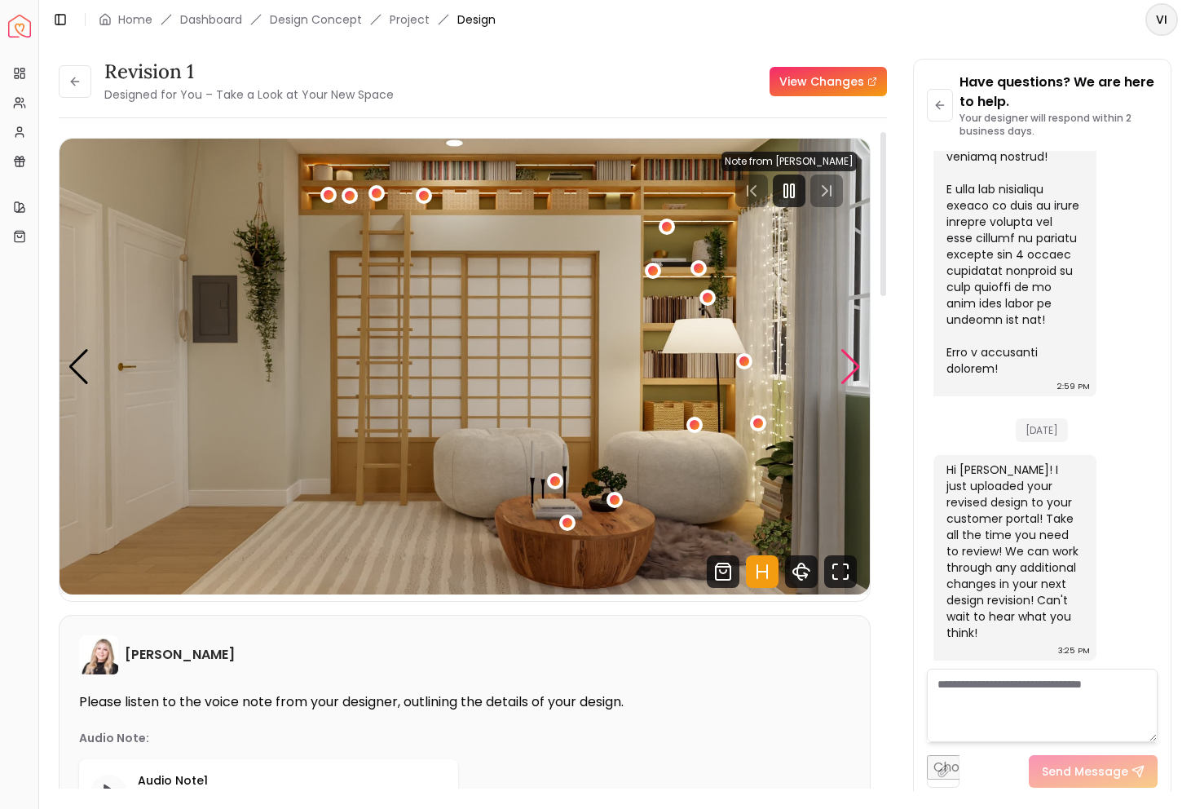
click at [854, 360] on div "Next slide" at bounding box center [851, 367] width 22 height 36
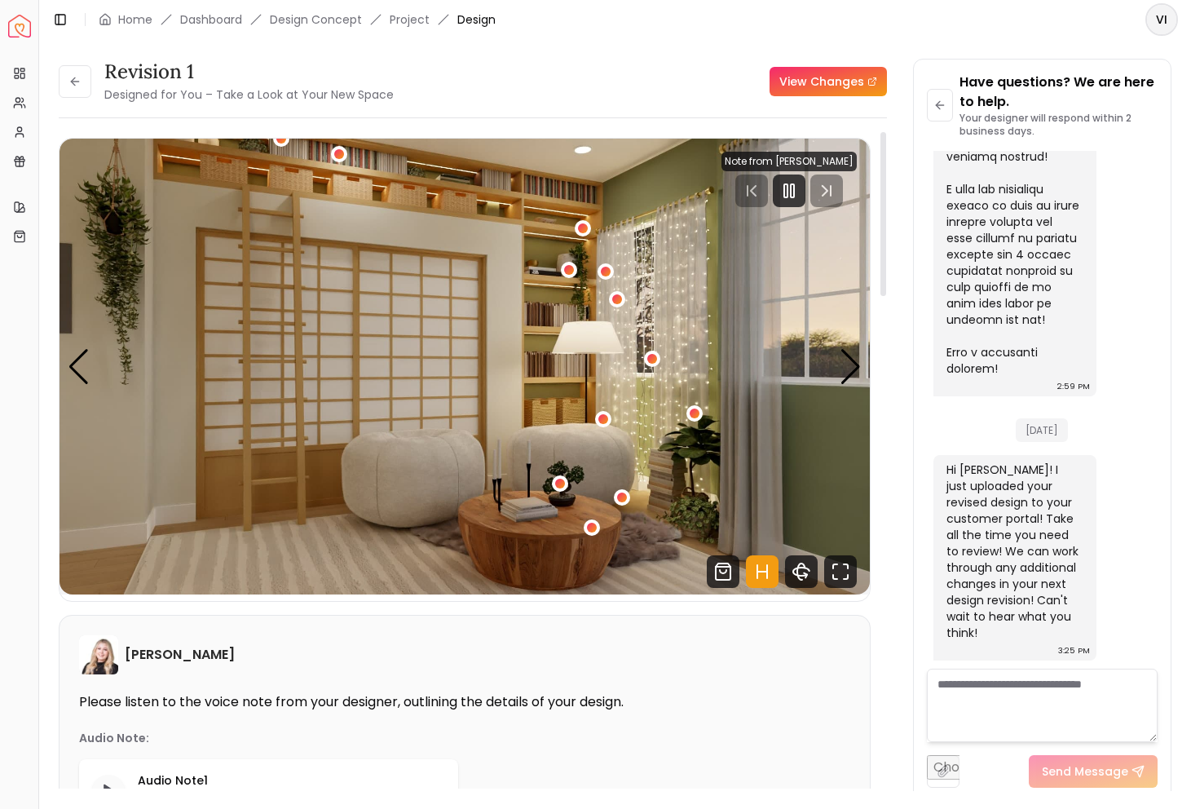
click at [524, 439] on img "2 / 5" at bounding box center [465, 367] width 811 height 456
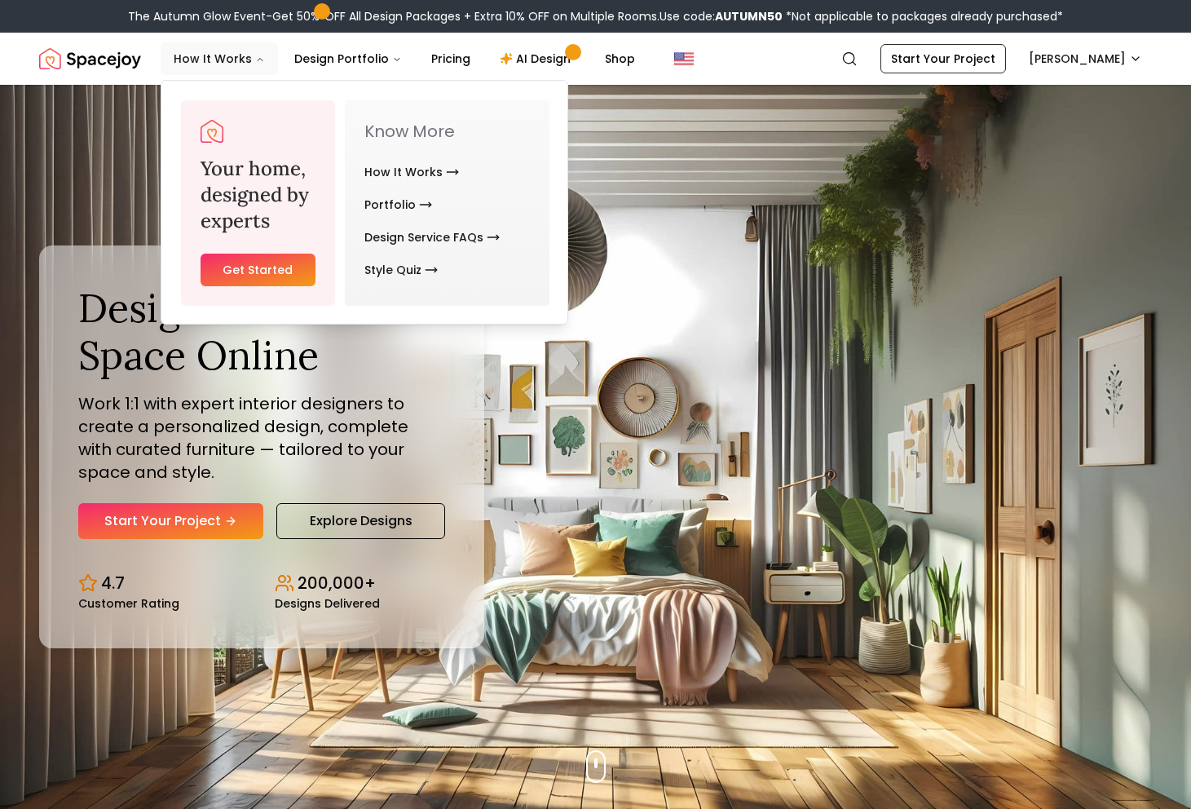
click at [246, 60] on button "How It Works" at bounding box center [219, 58] width 117 height 33
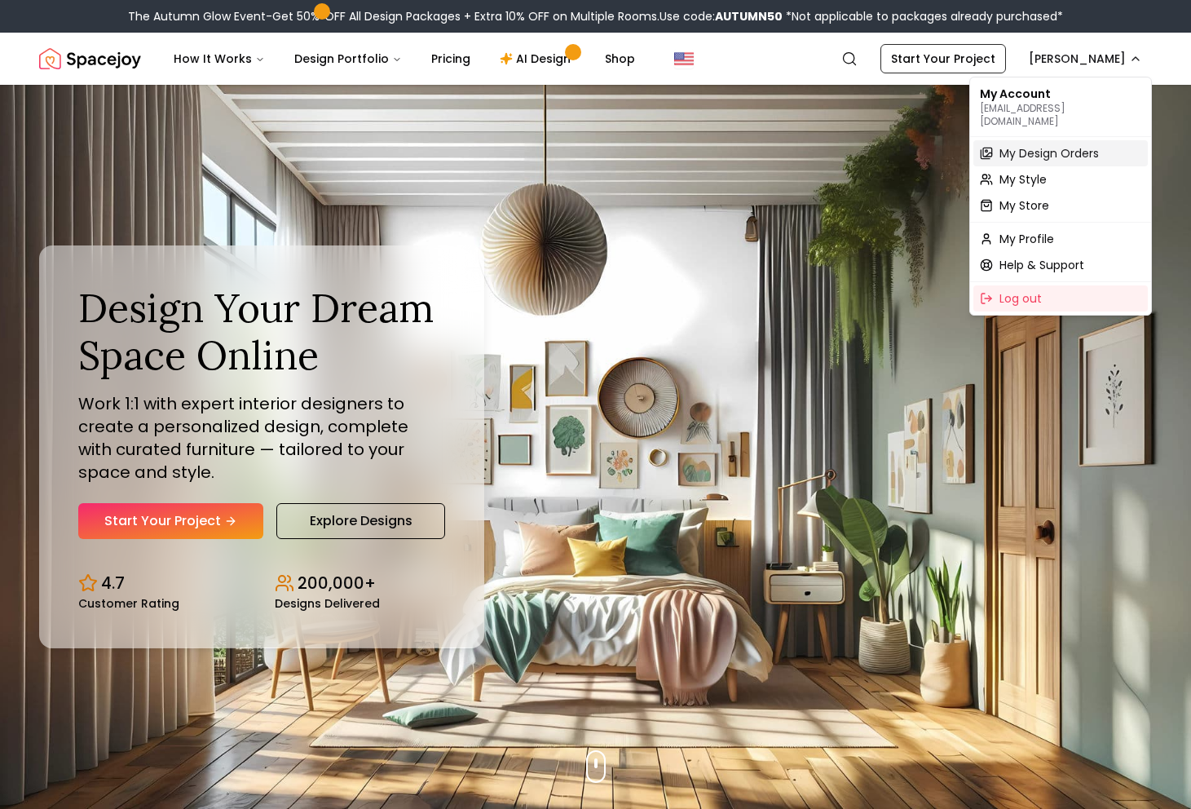
click at [1013, 145] on span "My Design Orders" at bounding box center [1049, 153] width 99 height 16
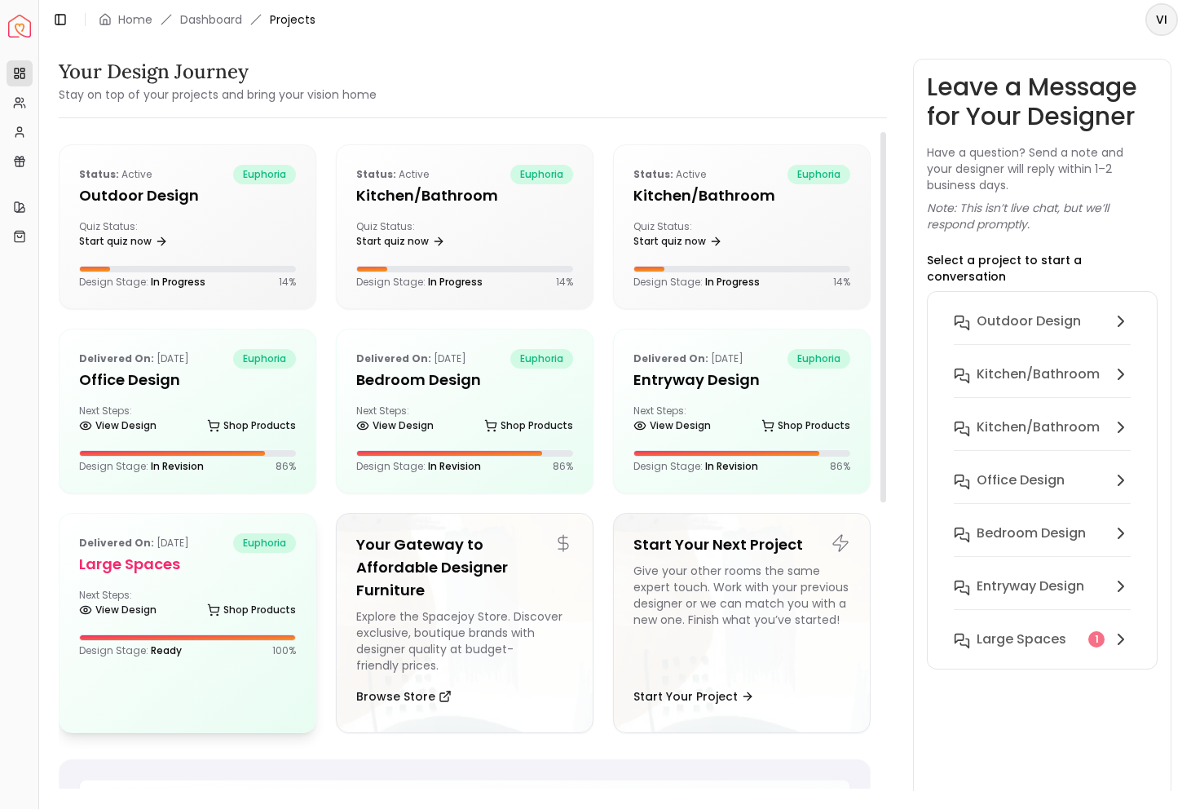
click at [129, 568] on h5 "Large Spaces" at bounding box center [187, 564] width 217 height 23
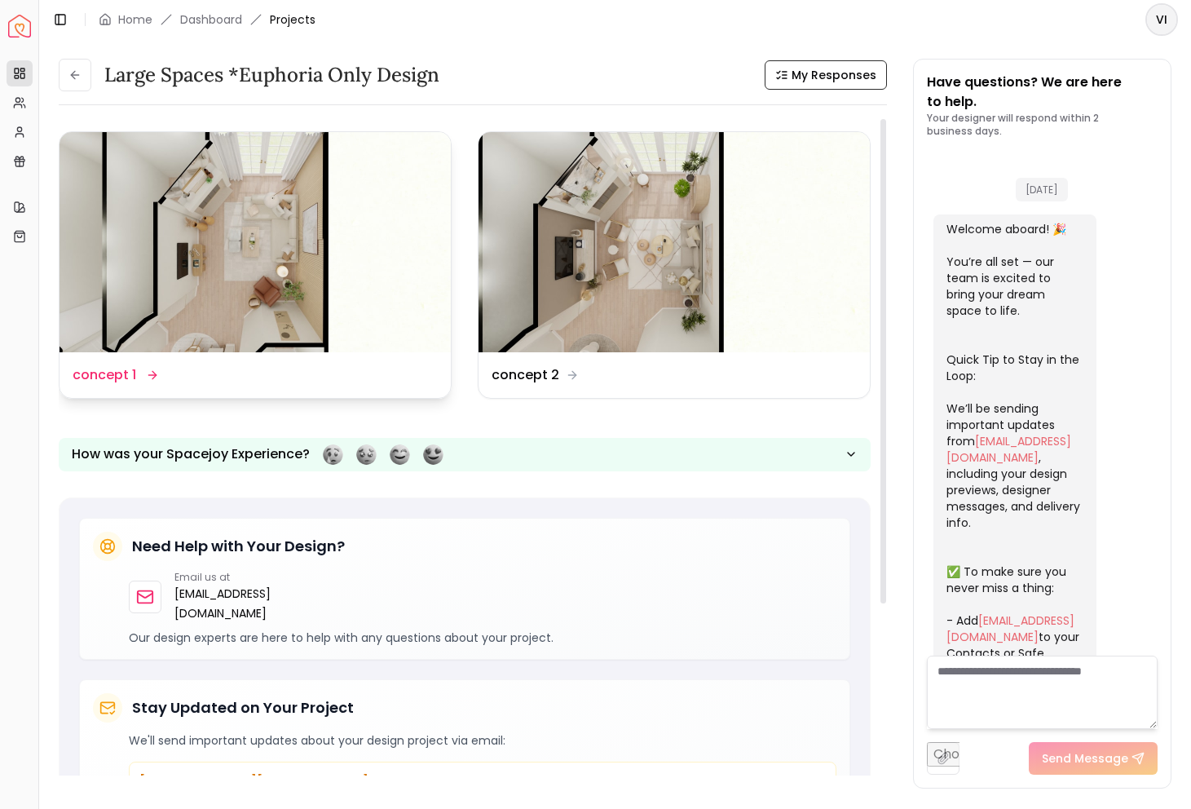
scroll to position [4101, 0]
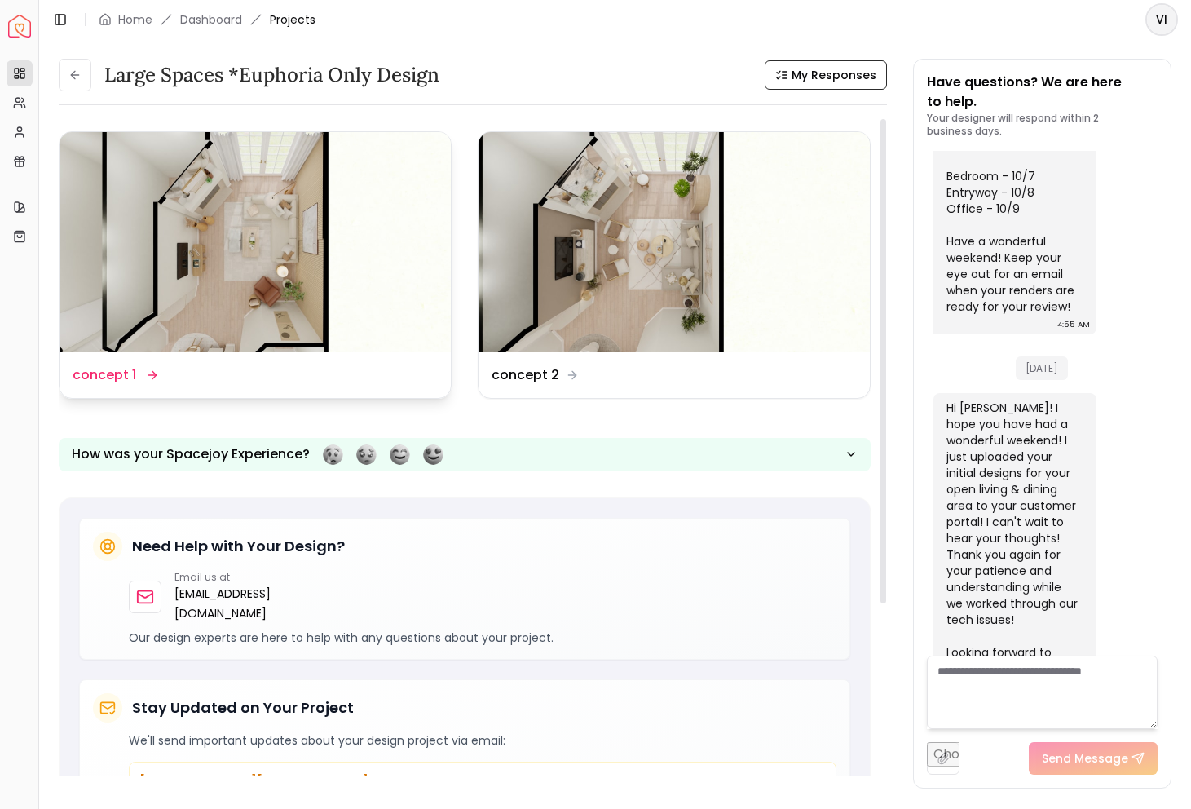
click at [270, 358] on div "Design Name concept 1" at bounding box center [255, 375] width 391 height 46
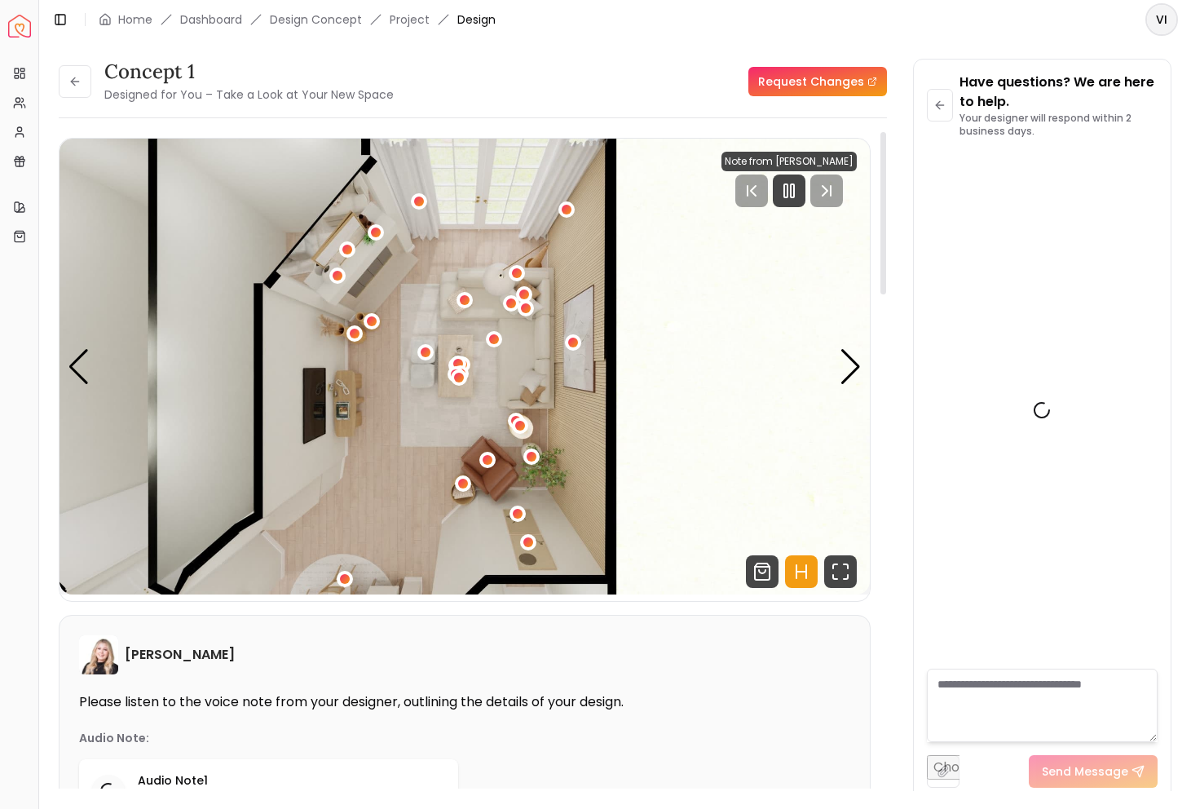
scroll to position [4088, 0]
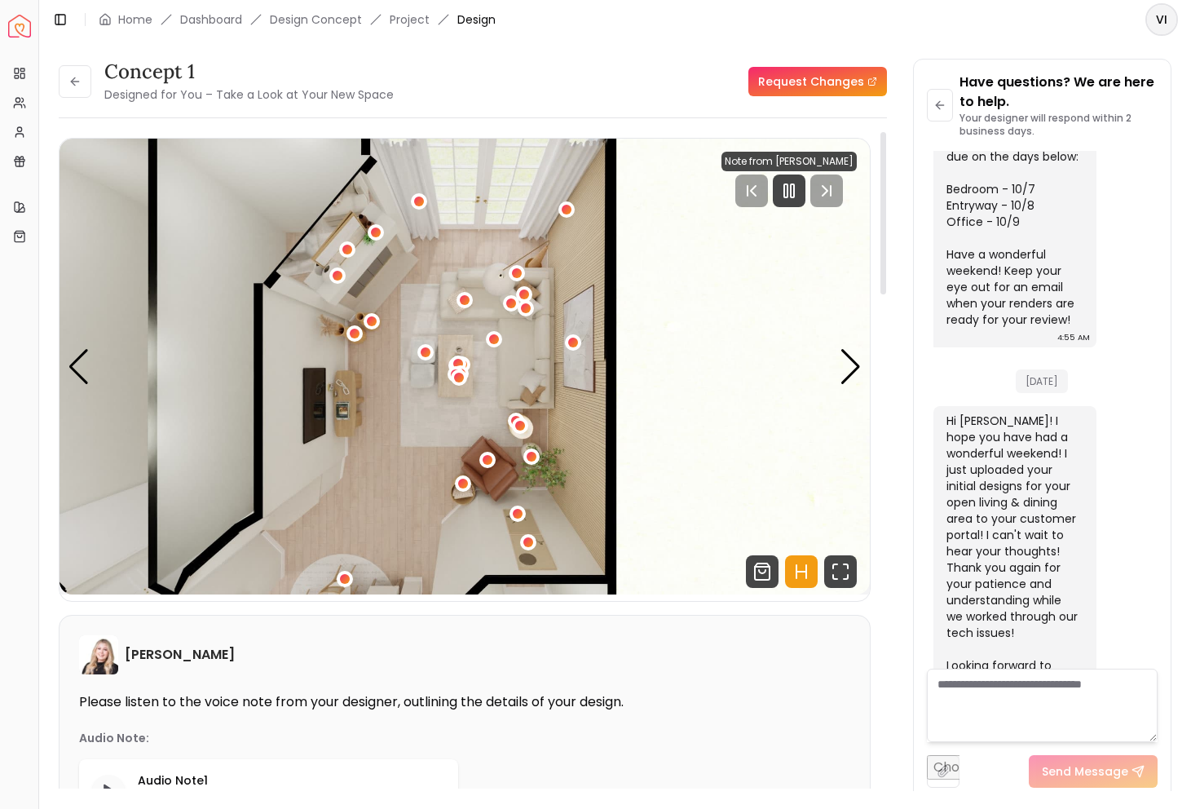
click at [366, 466] on img "1 / 6" at bounding box center [465, 367] width 811 height 456
click at [73, 82] on icon at bounding box center [75, 81] width 13 height 13
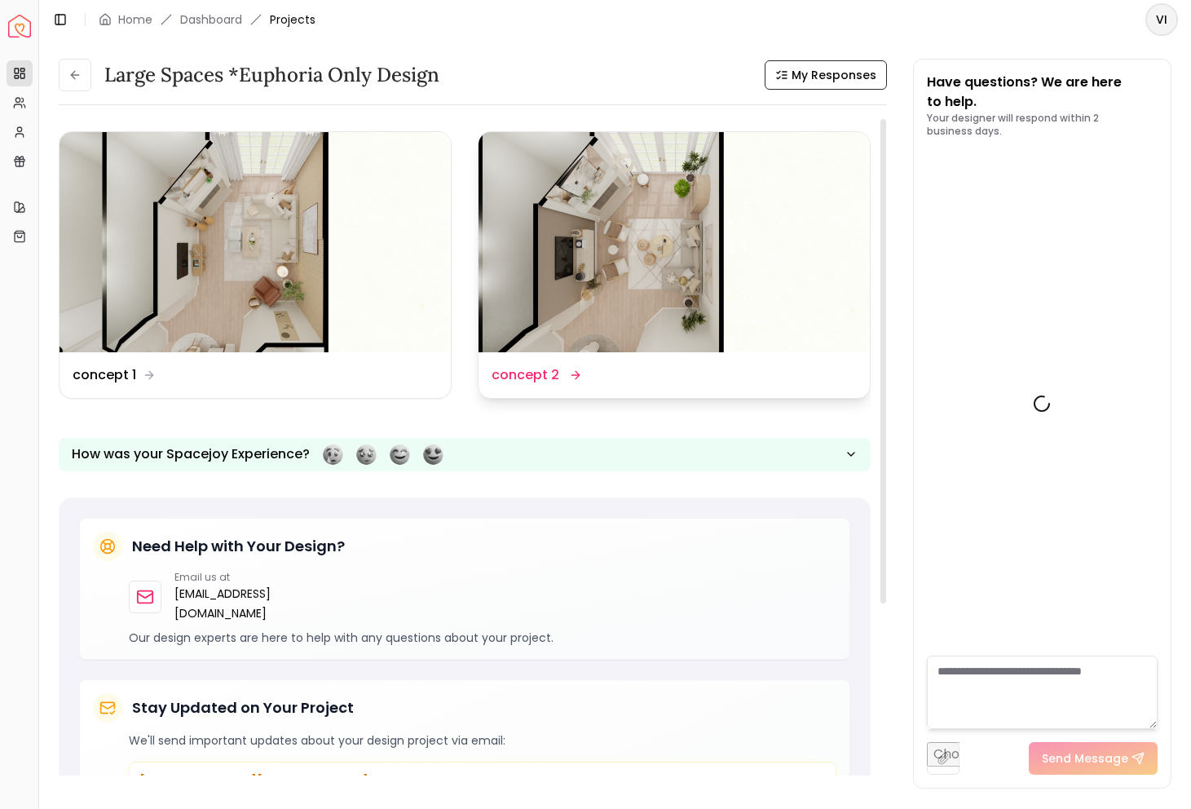
scroll to position [4101, 0]
click at [538, 374] on dd "concept 2" at bounding box center [526, 375] width 68 height 20
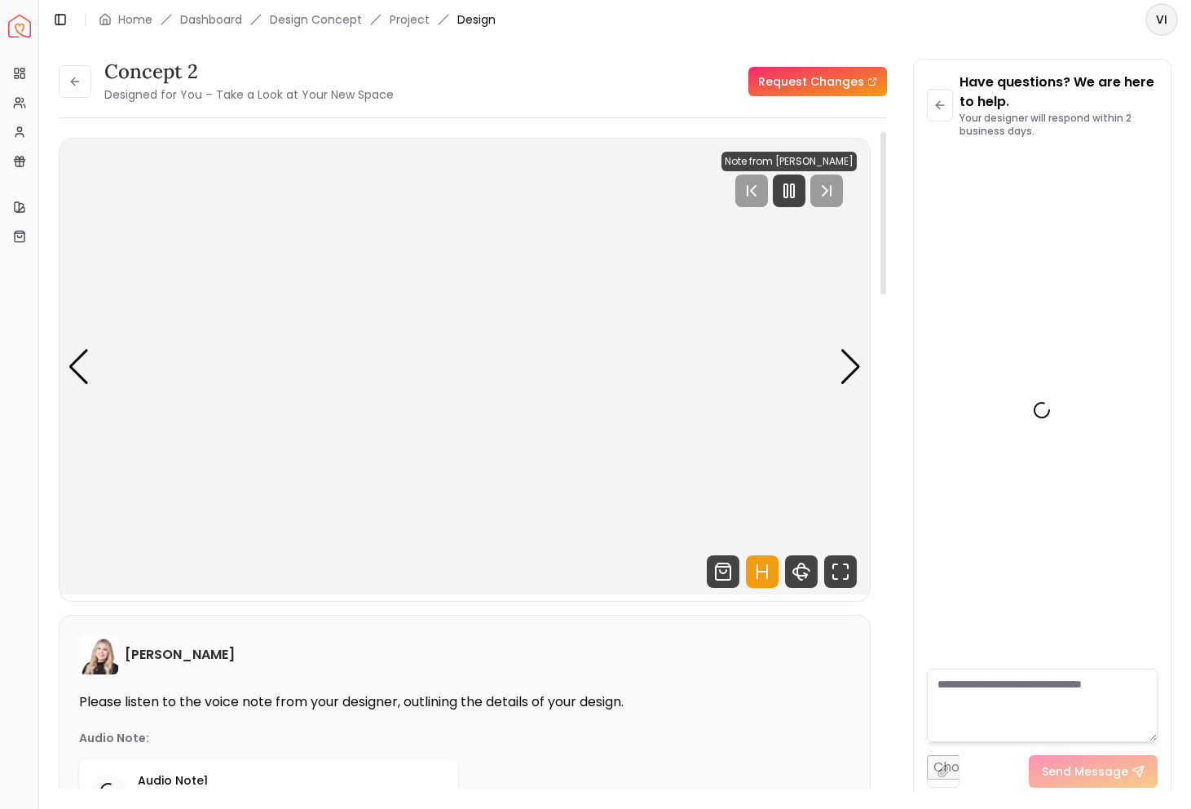
scroll to position [4088, 0]
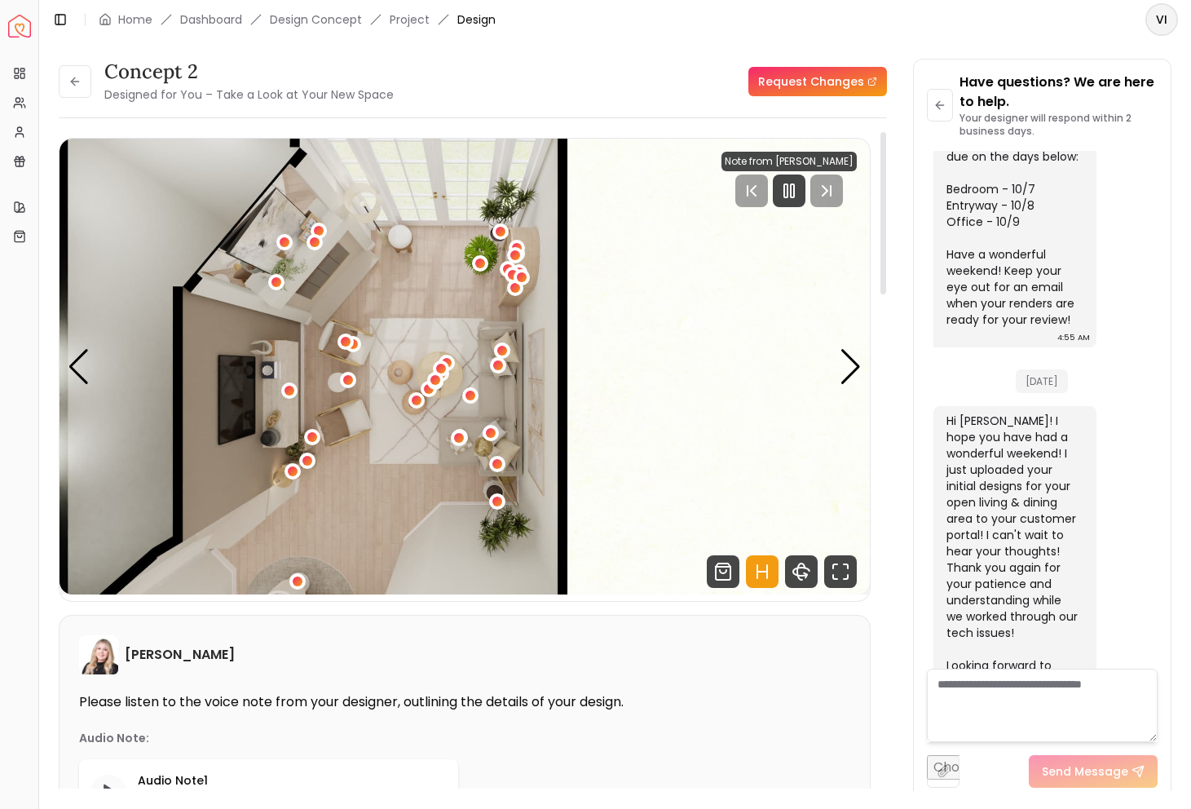
click at [846, 347] on img "1 / 5" at bounding box center [465, 367] width 811 height 456
click at [847, 359] on div "Next slide" at bounding box center [851, 367] width 22 height 36
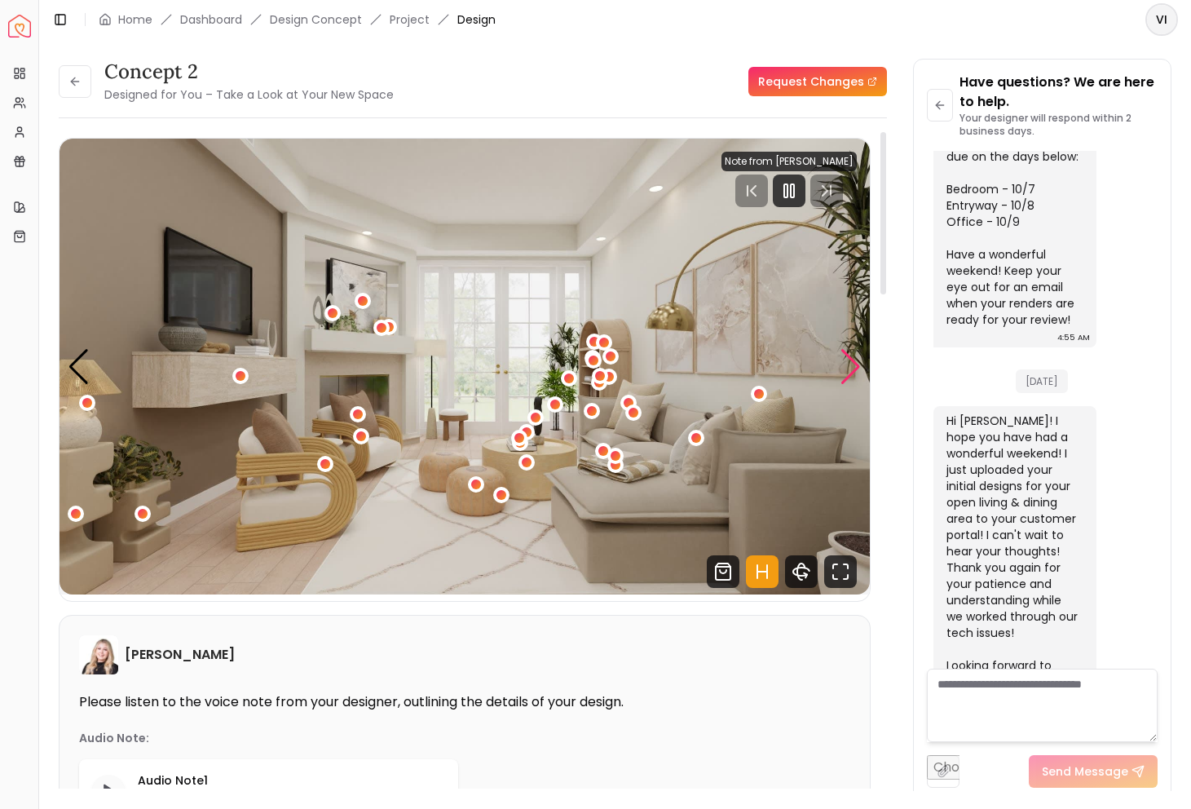
click at [859, 360] on div "Next slide" at bounding box center [851, 367] width 22 height 36
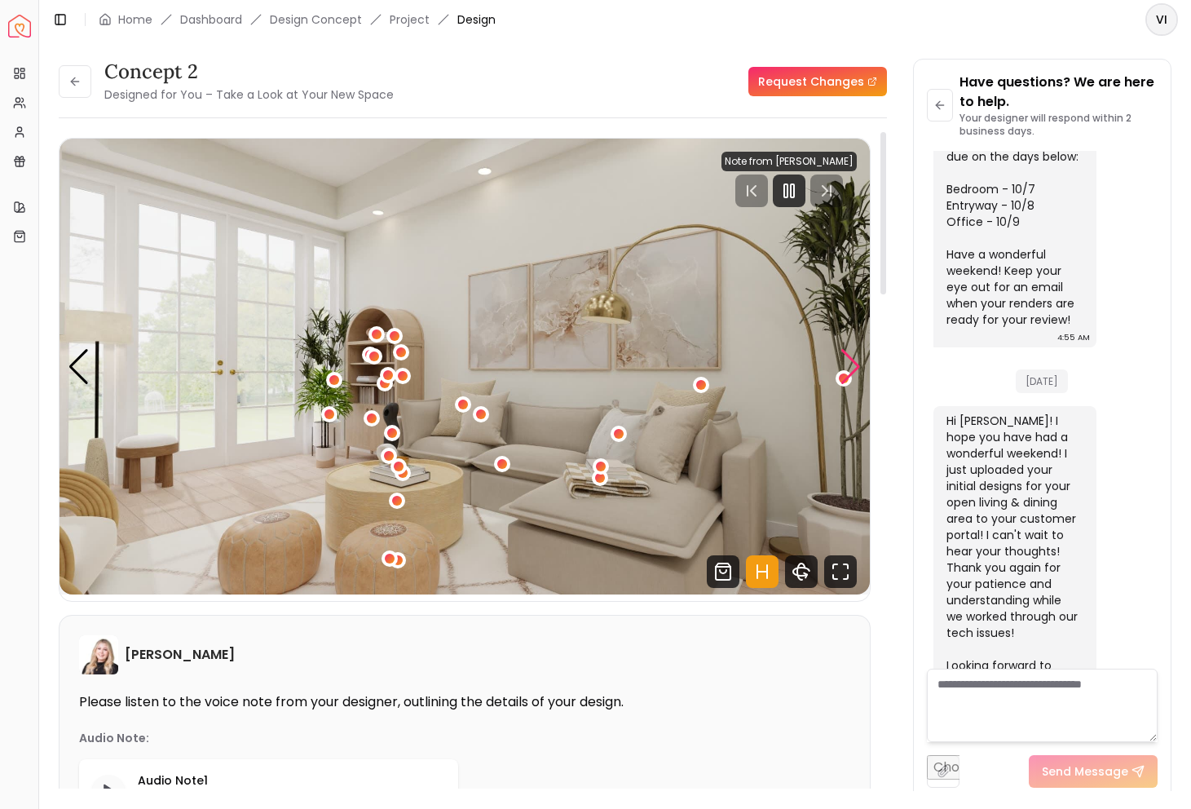
click at [859, 360] on div "Next slide" at bounding box center [851, 367] width 22 height 36
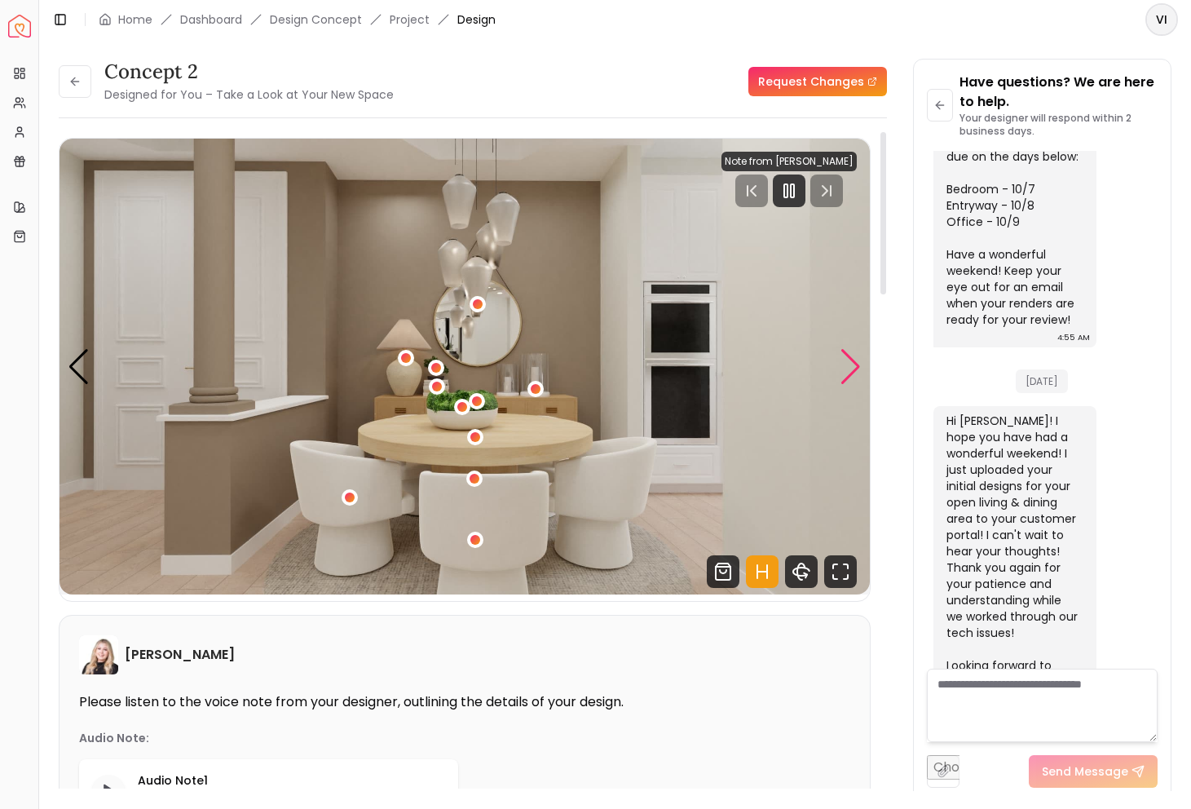
click at [859, 360] on div "Next slide" at bounding box center [851, 367] width 22 height 36
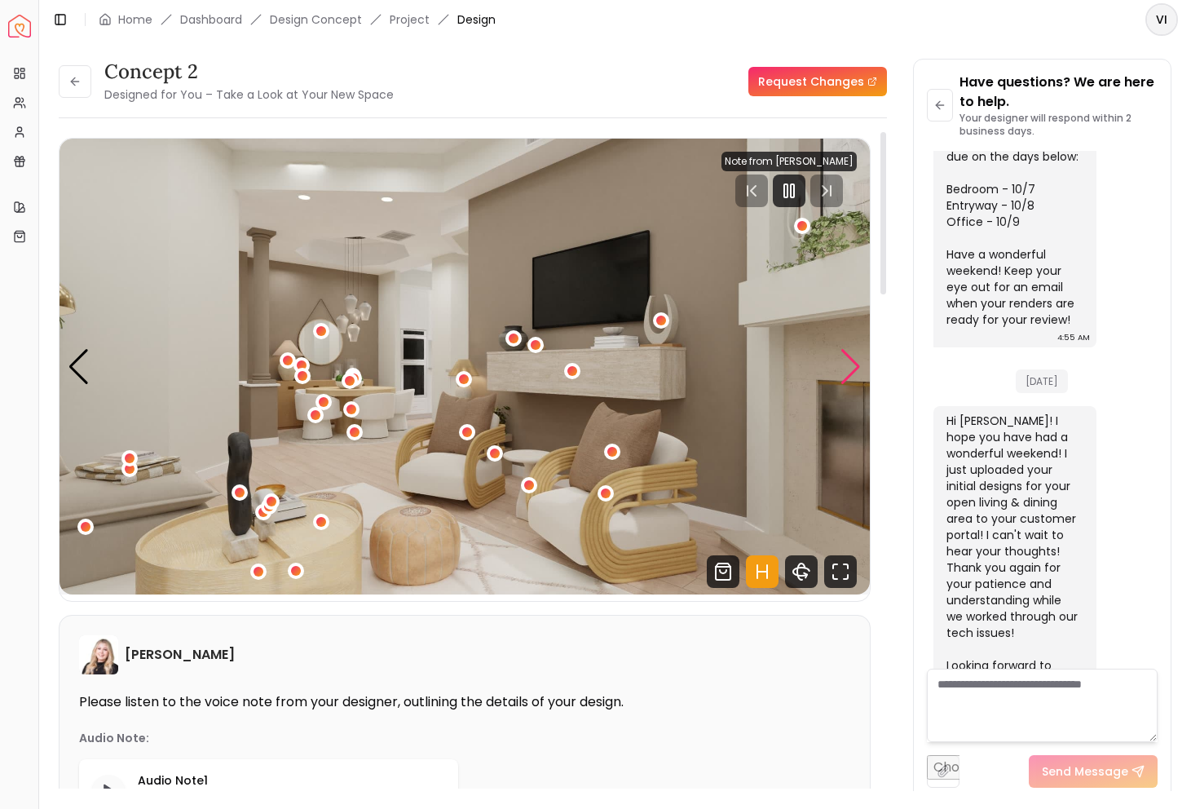
click at [859, 360] on div "Next slide" at bounding box center [851, 367] width 22 height 36
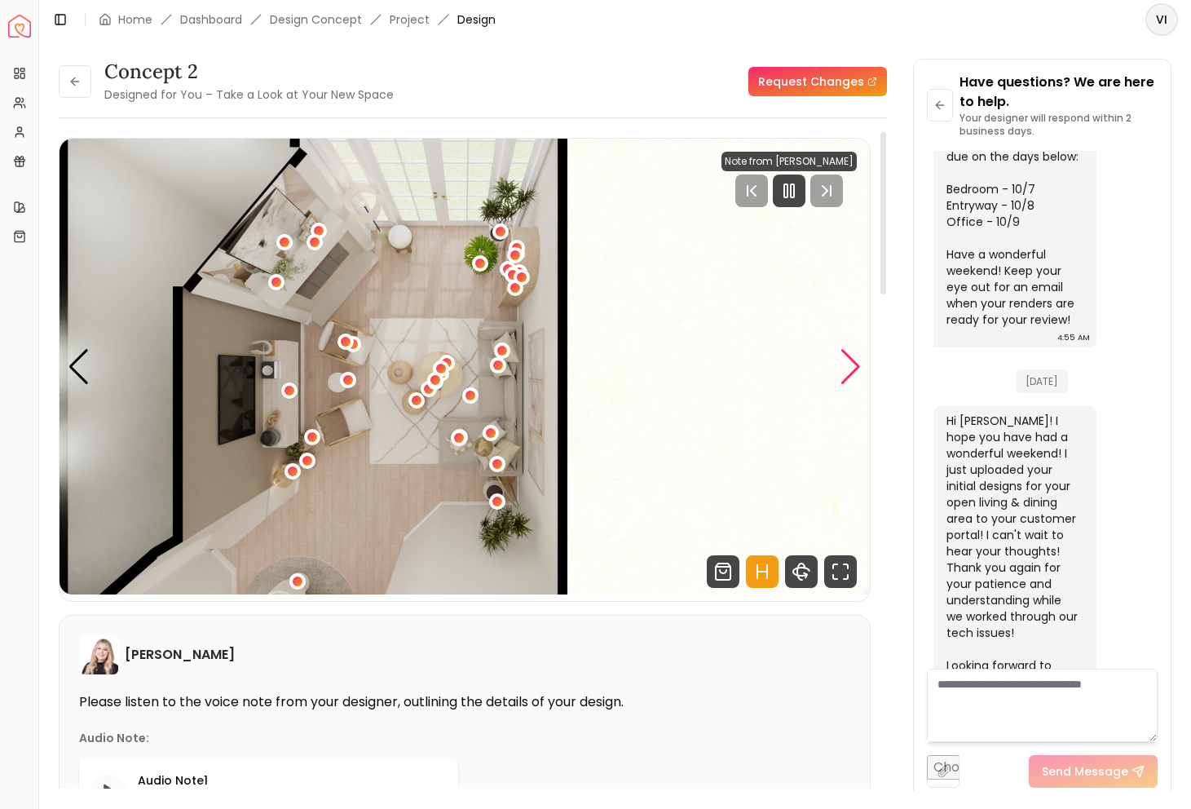
click at [859, 360] on div "Next slide" at bounding box center [851, 367] width 22 height 36
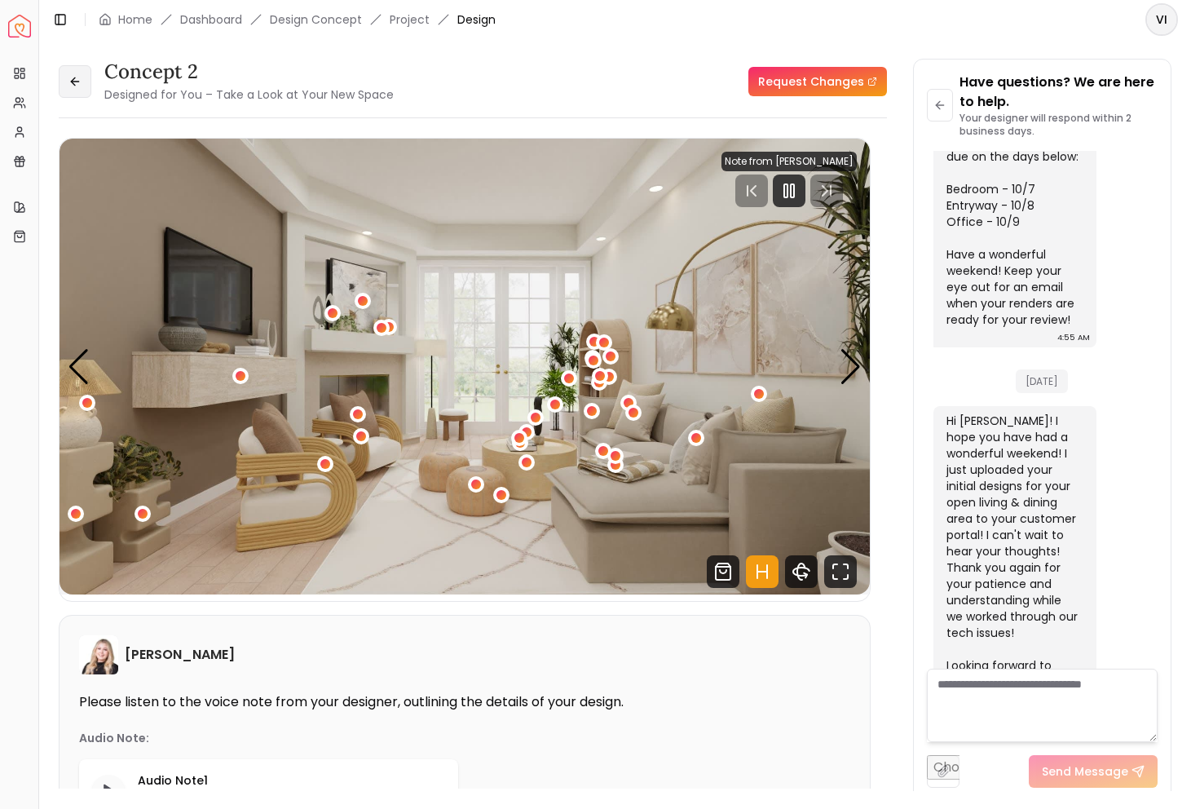
click at [77, 75] on icon at bounding box center [75, 81] width 13 height 13
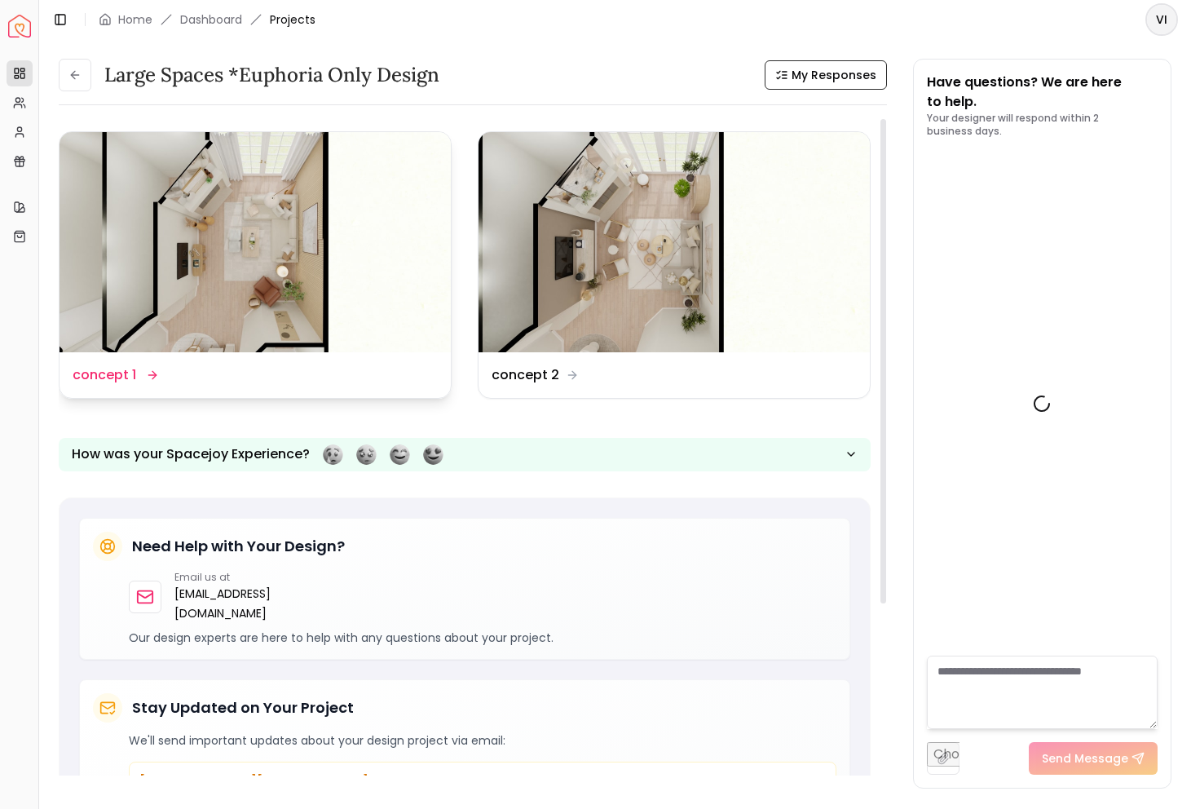
scroll to position [4101, 0]
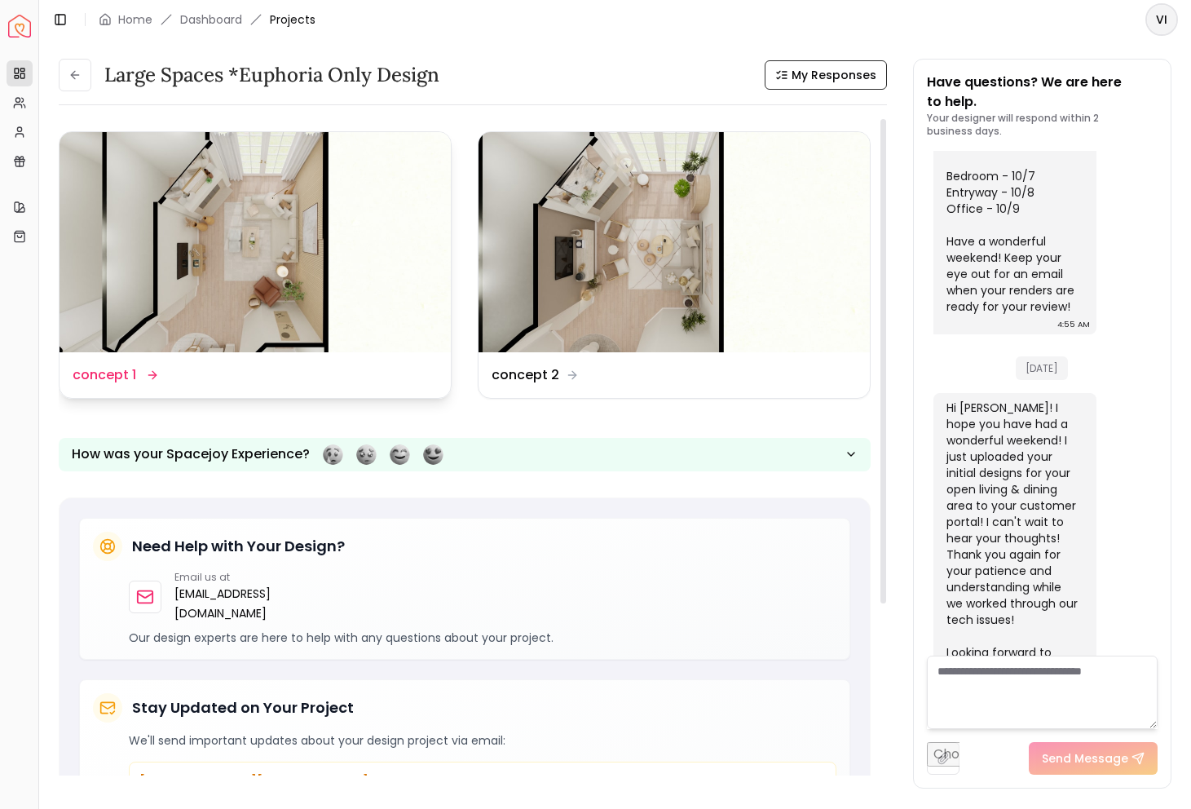
click at [152, 356] on div "Design Name concept 1" at bounding box center [255, 375] width 391 height 46
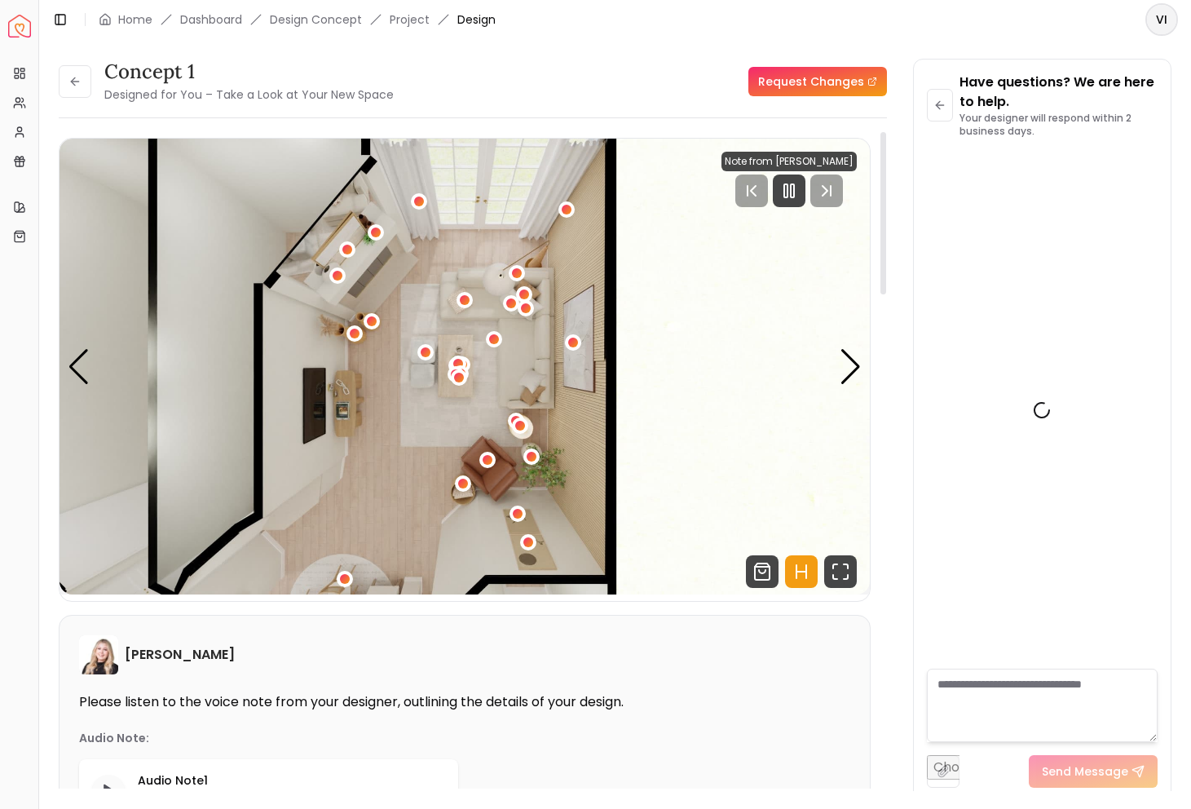
scroll to position [4088, 0]
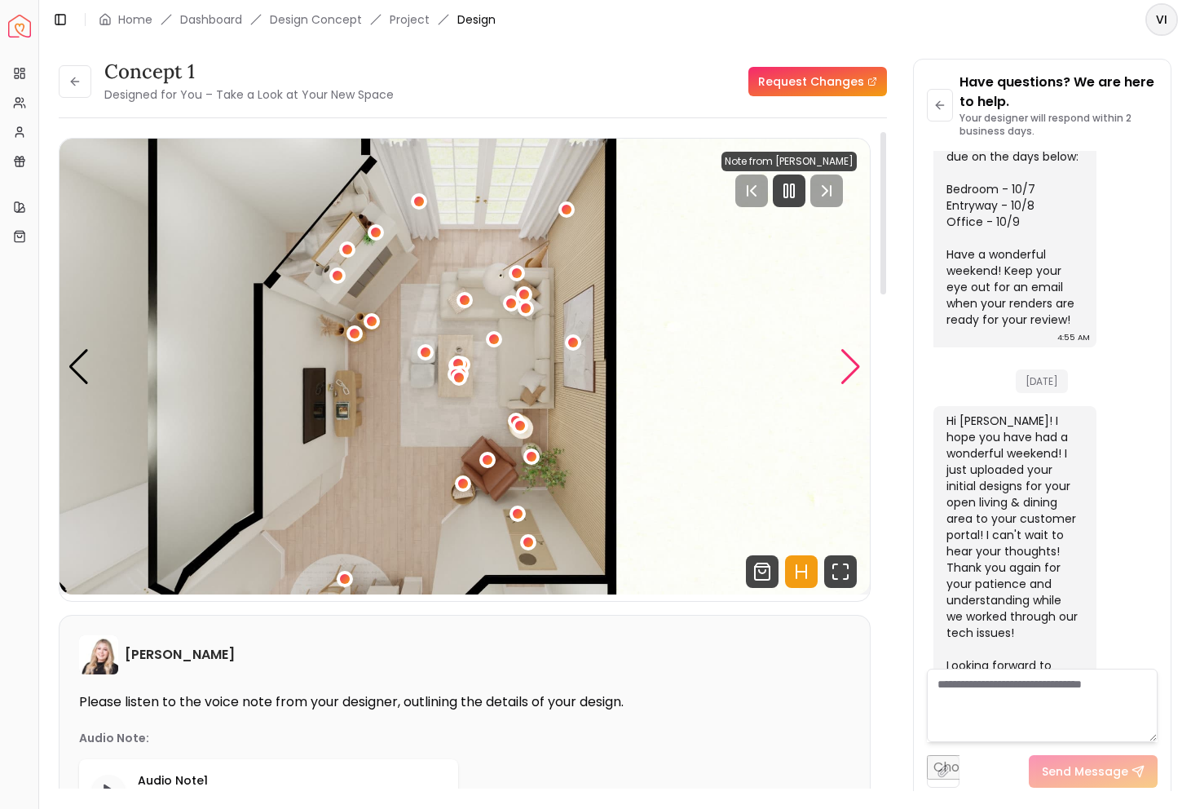
click at [856, 352] on div "Next slide" at bounding box center [851, 367] width 22 height 36
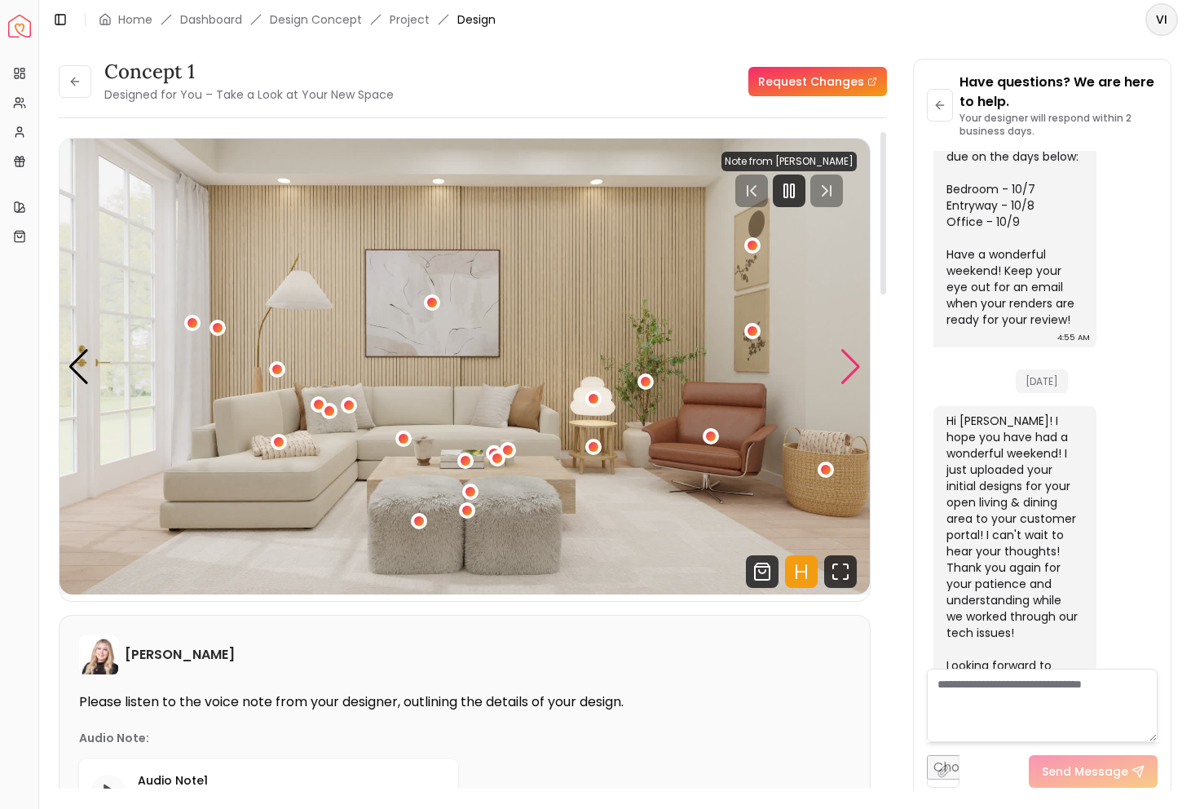
click at [857, 362] on div "Next slide" at bounding box center [851, 367] width 22 height 36
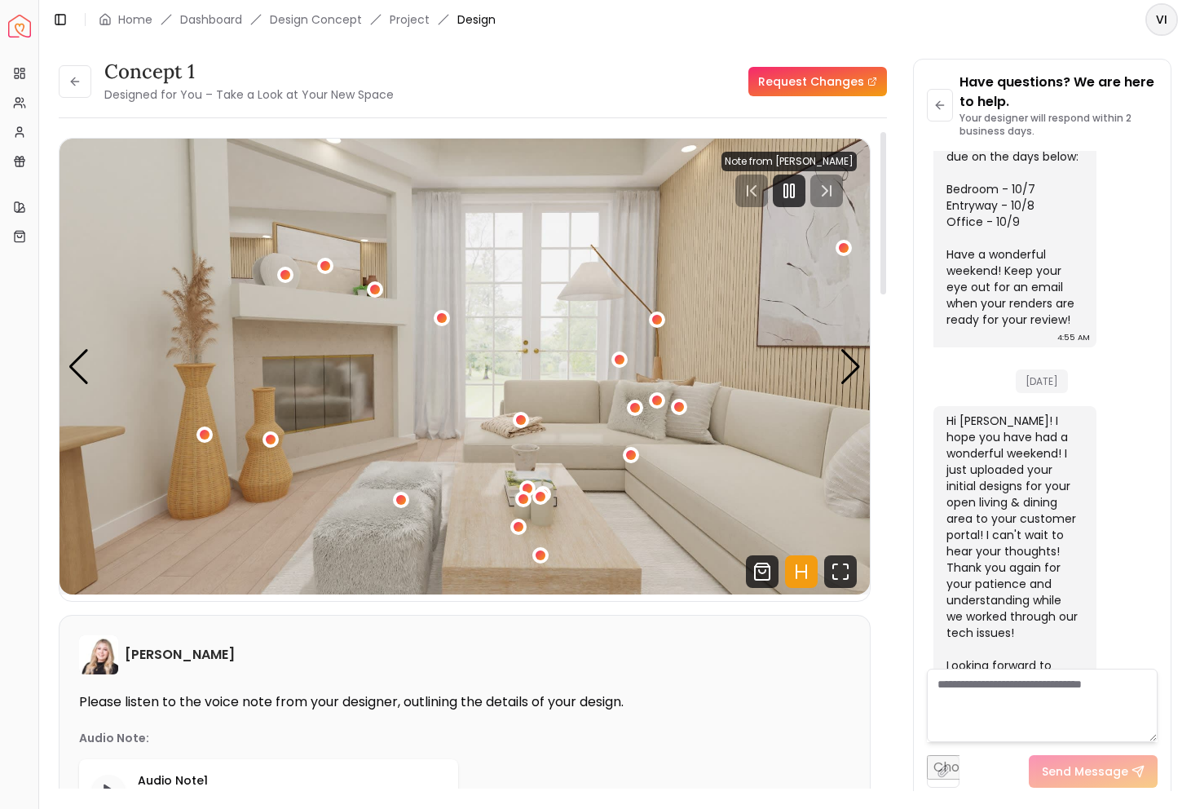
click at [842, 346] on img "3 / 6" at bounding box center [465, 367] width 811 height 456
click at [842, 355] on div "Next slide" at bounding box center [851, 367] width 22 height 36
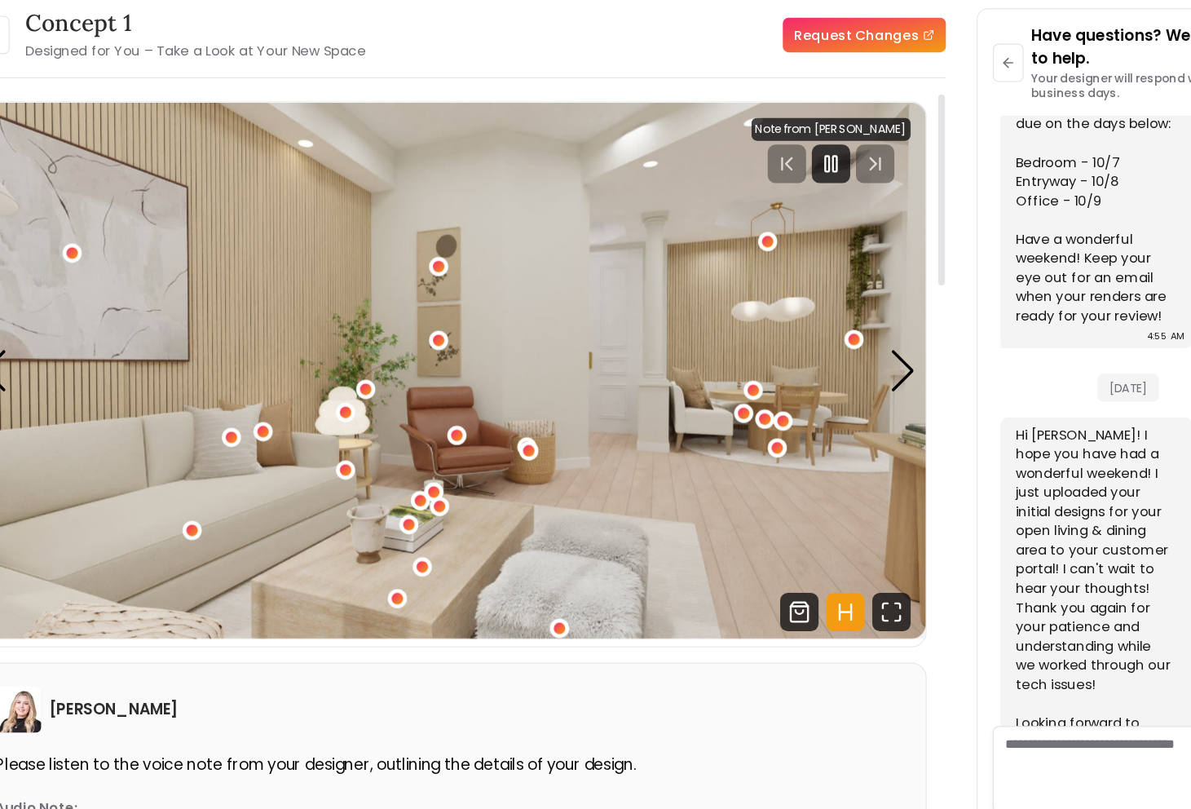
scroll to position [0, 0]
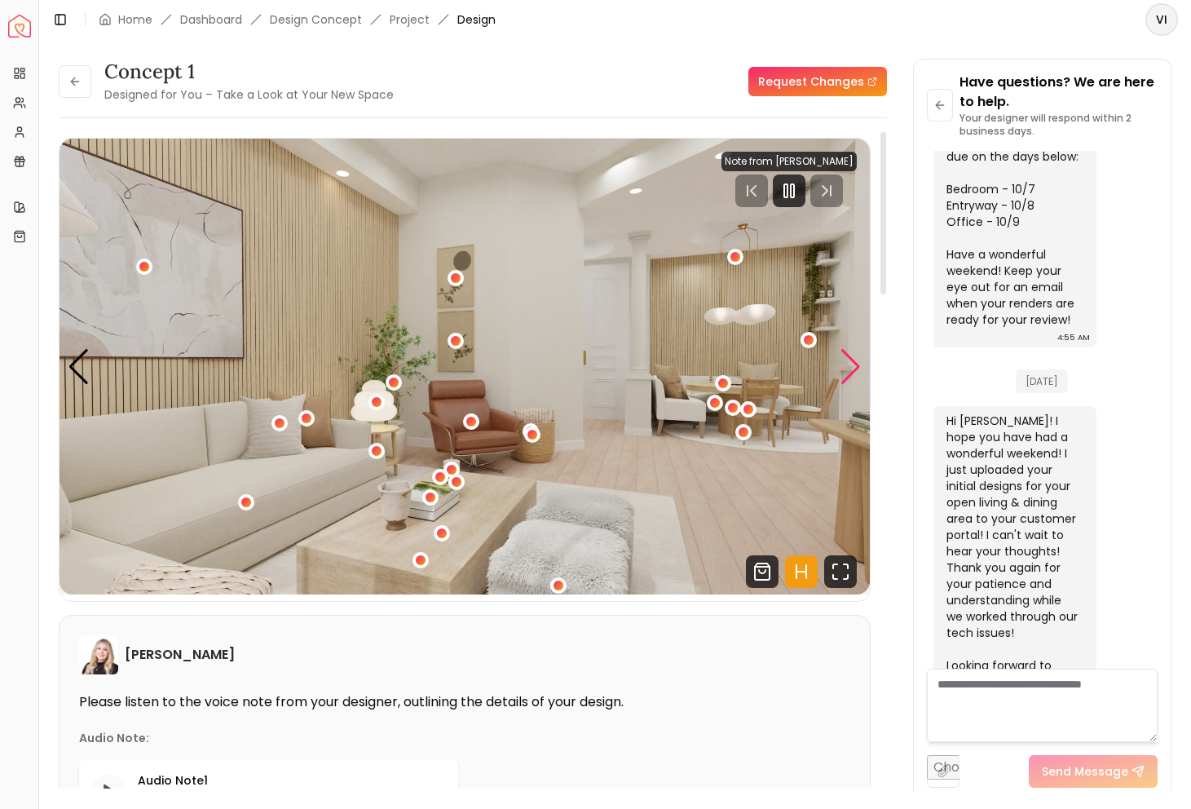
click at [851, 370] on div "Next slide" at bounding box center [851, 367] width 22 height 36
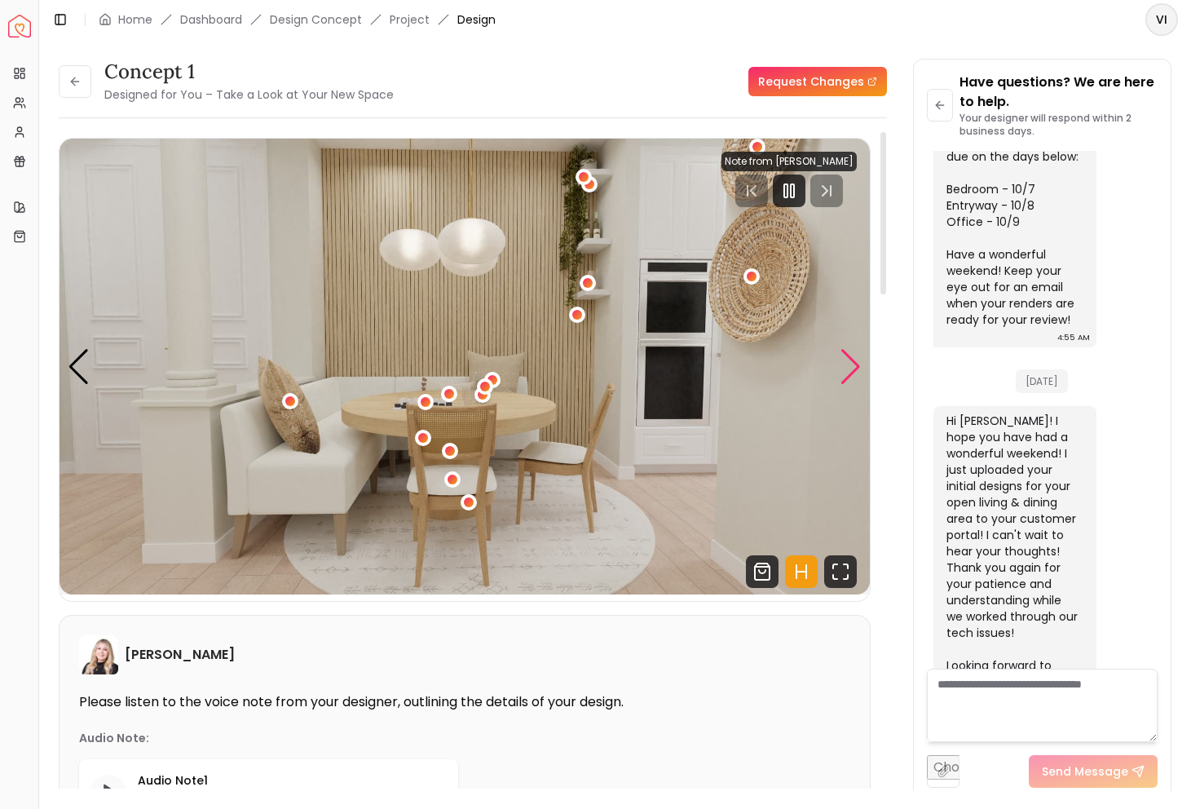
click at [851, 370] on div "Next slide" at bounding box center [851, 367] width 22 height 36
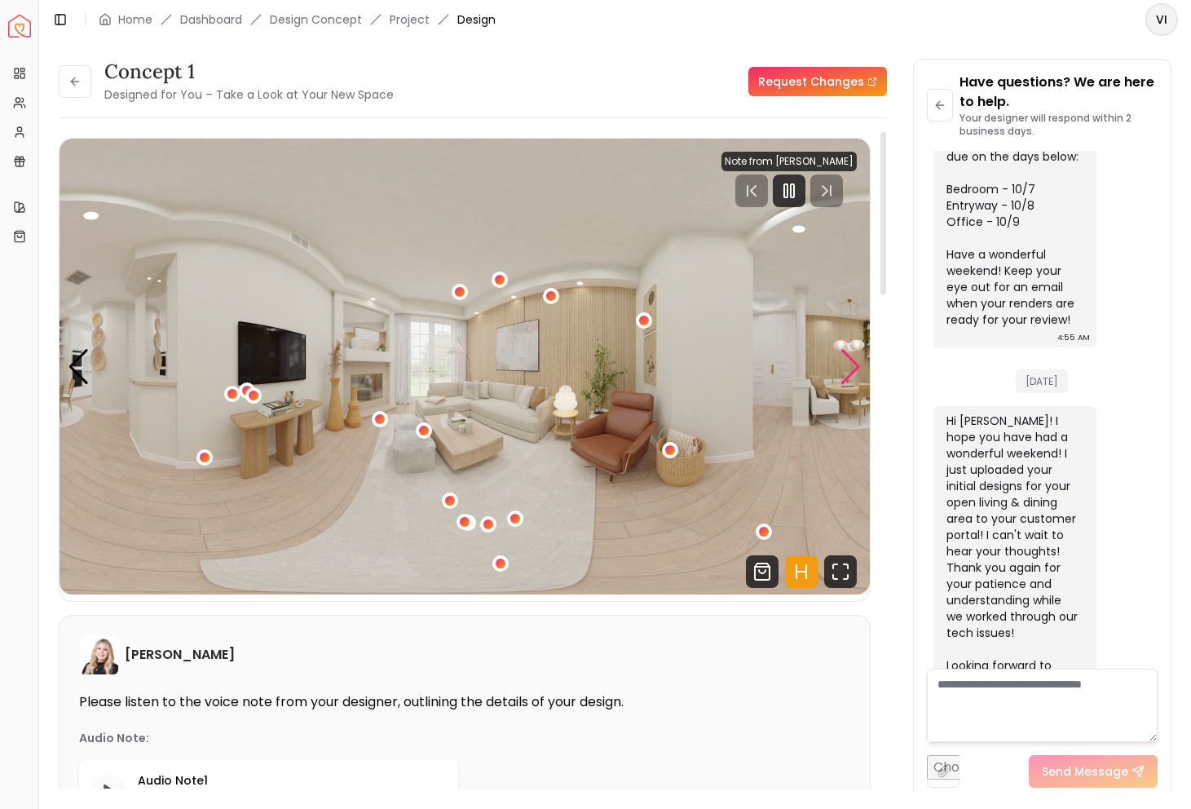
click at [851, 369] on div "Next slide" at bounding box center [851, 367] width 22 height 36
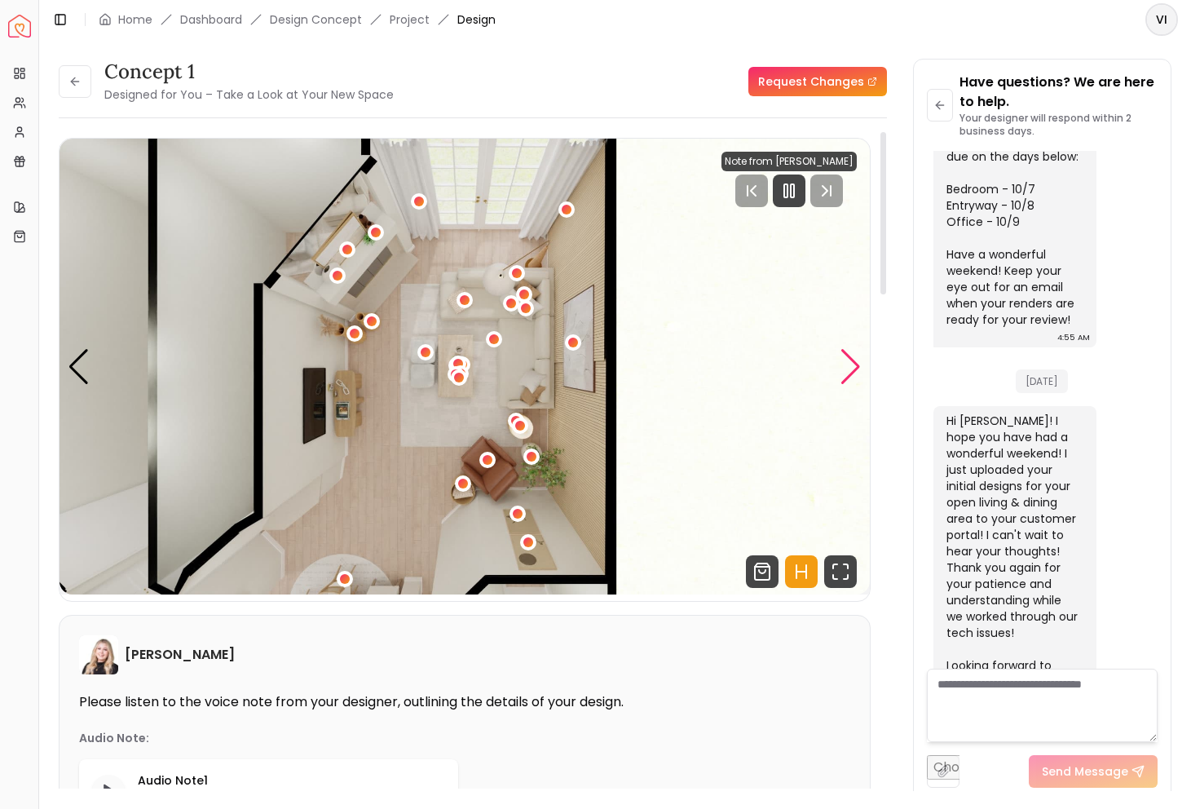
click at [851, 369] on div "Next slide" at bounding box center [851, 367] width 22 height 36
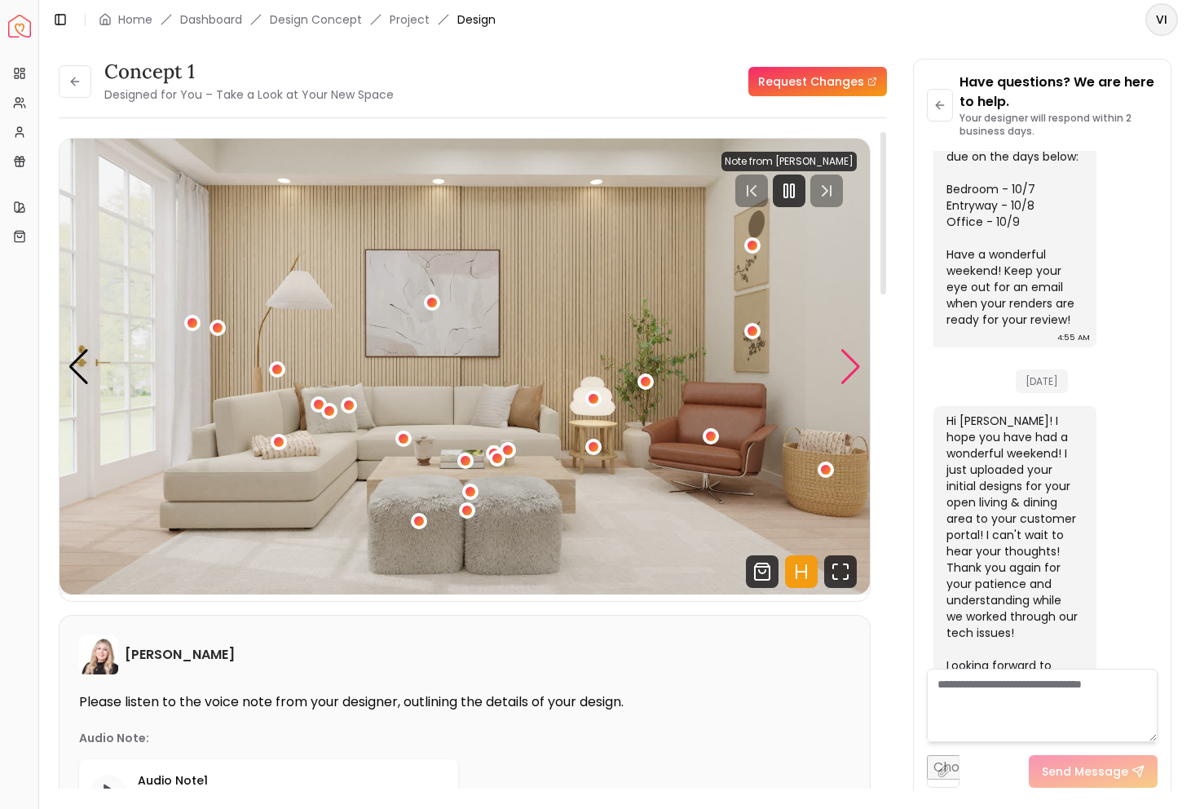
click at [851, 369] on div "Next slide" at bounding box center [851, 367] width 22 height 36
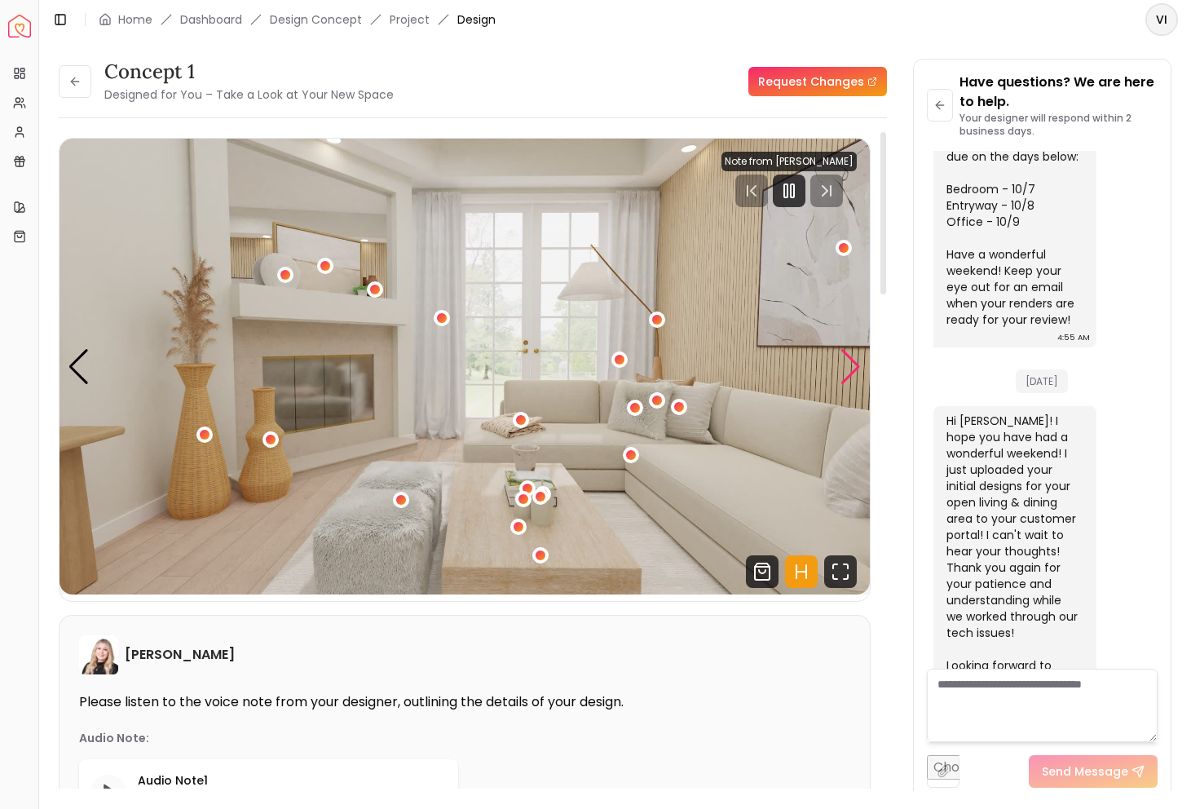
click at [861, 354] on div "Next slide" at bounding box center [851, 367] width 22 height 36
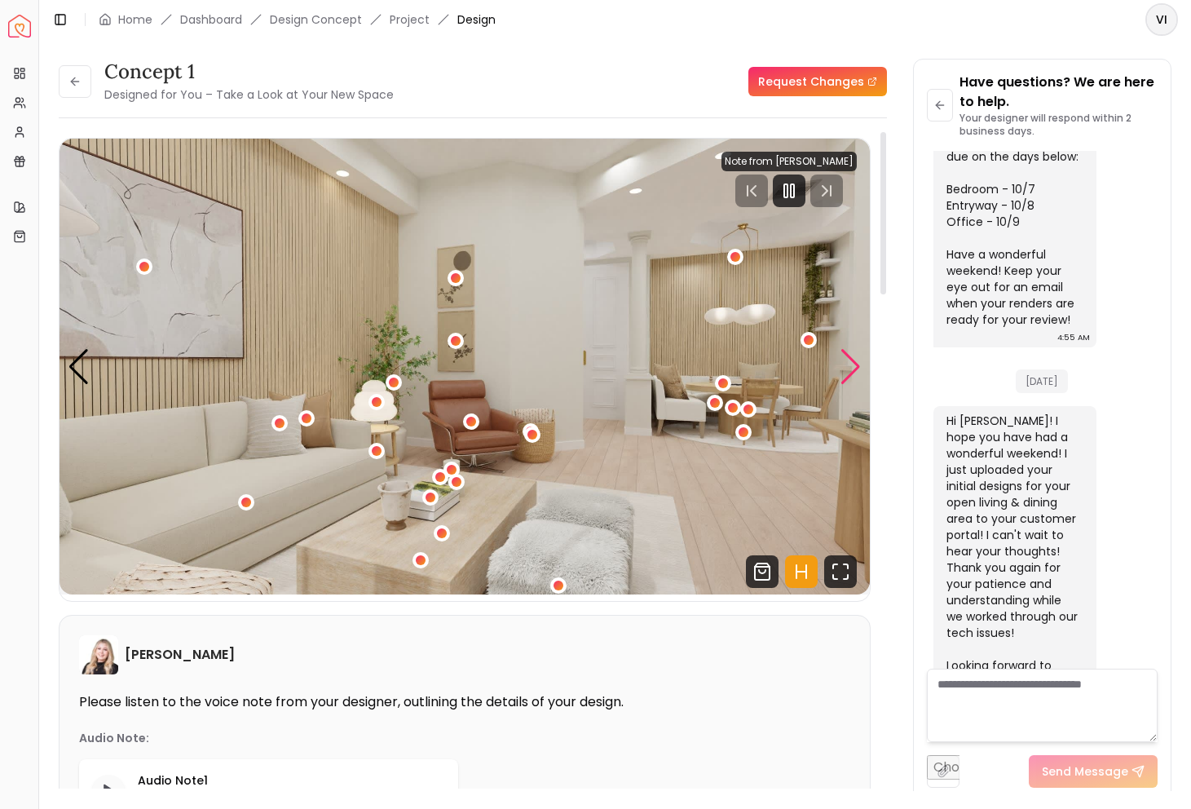
click at [861, 353] on div "Next slide" at bounding box center [851, 367] width 22 height 36
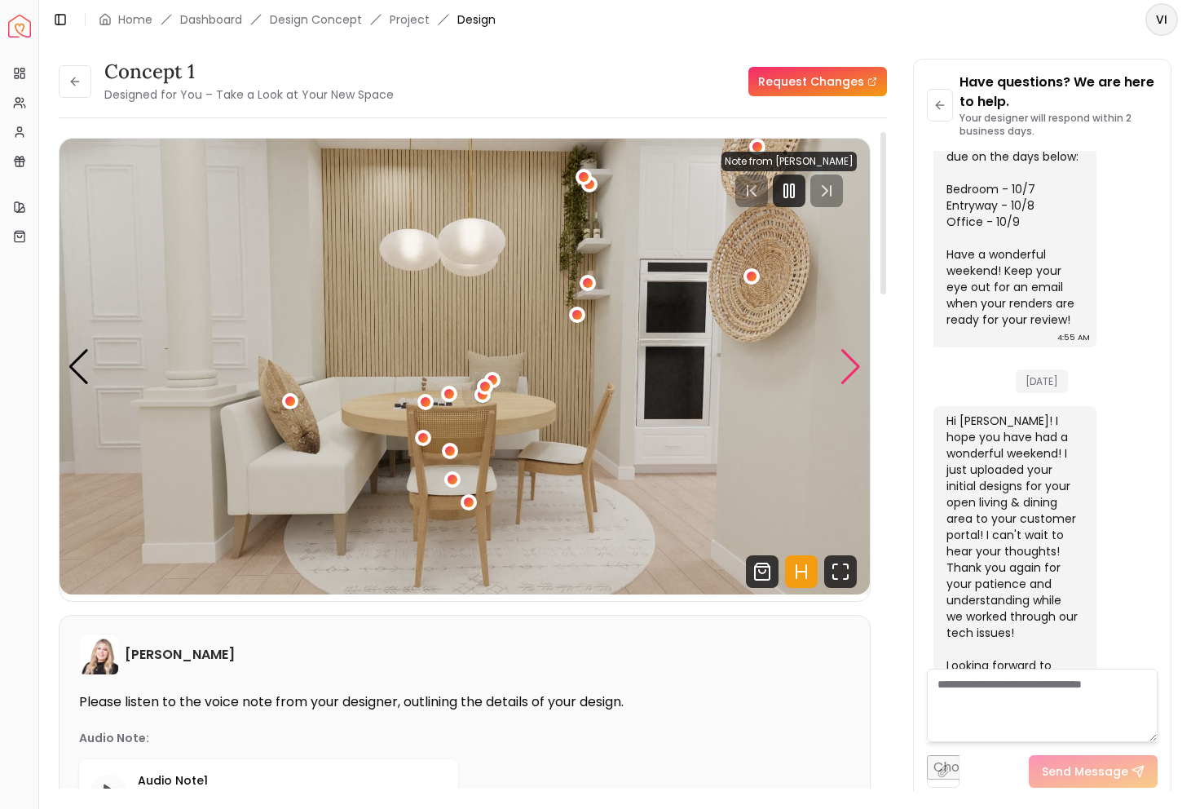
click at [861, 353] on div "Next slide" at bounding box center [851, 367] width 22 height 36
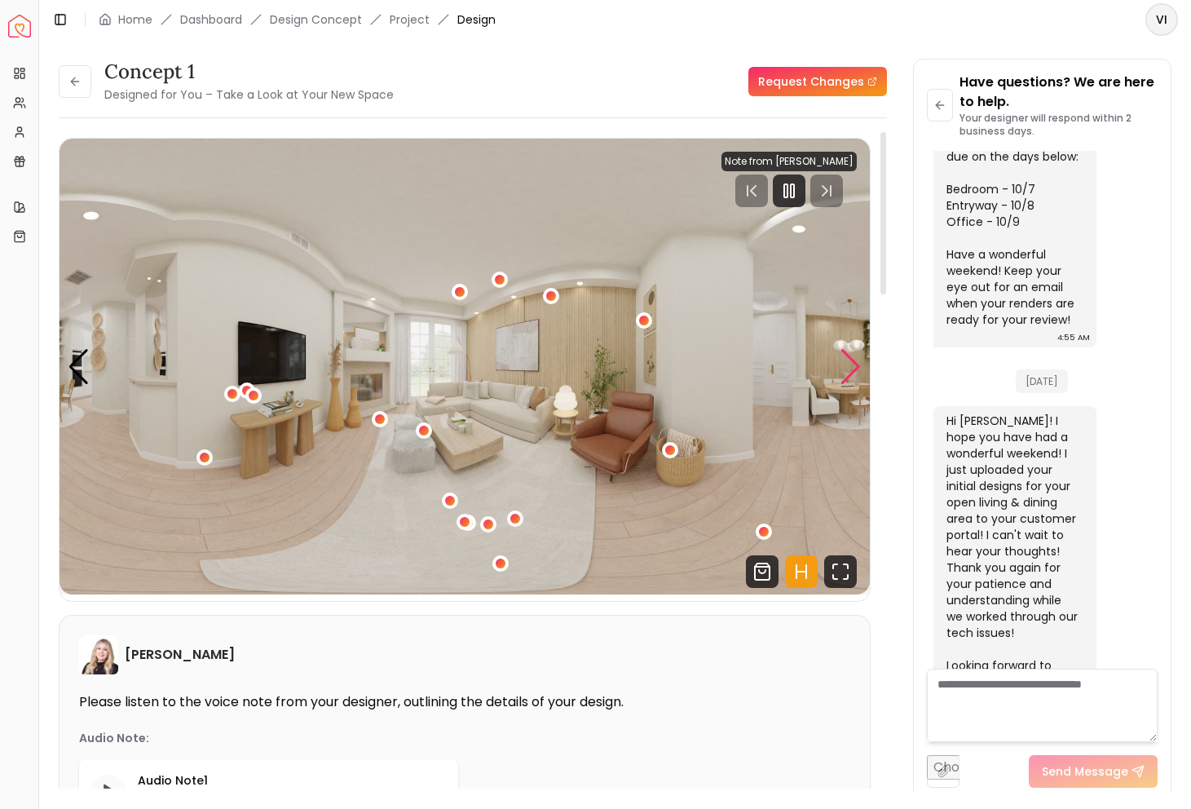
click at [861, 353] on div "Next slide" at bounding box center [851, 367] width 22 height 36
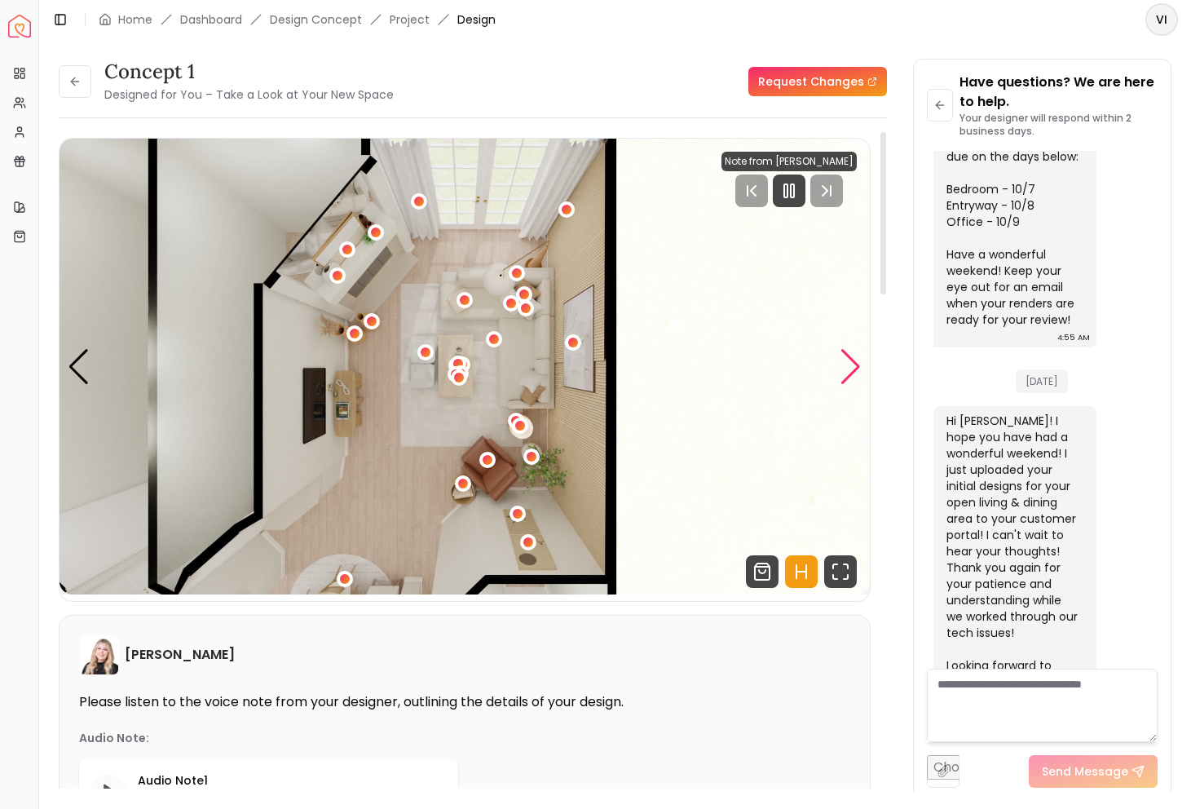
click at [861, 353] on div "Next slide" at bounding box center [851, 367] width 22 height 36
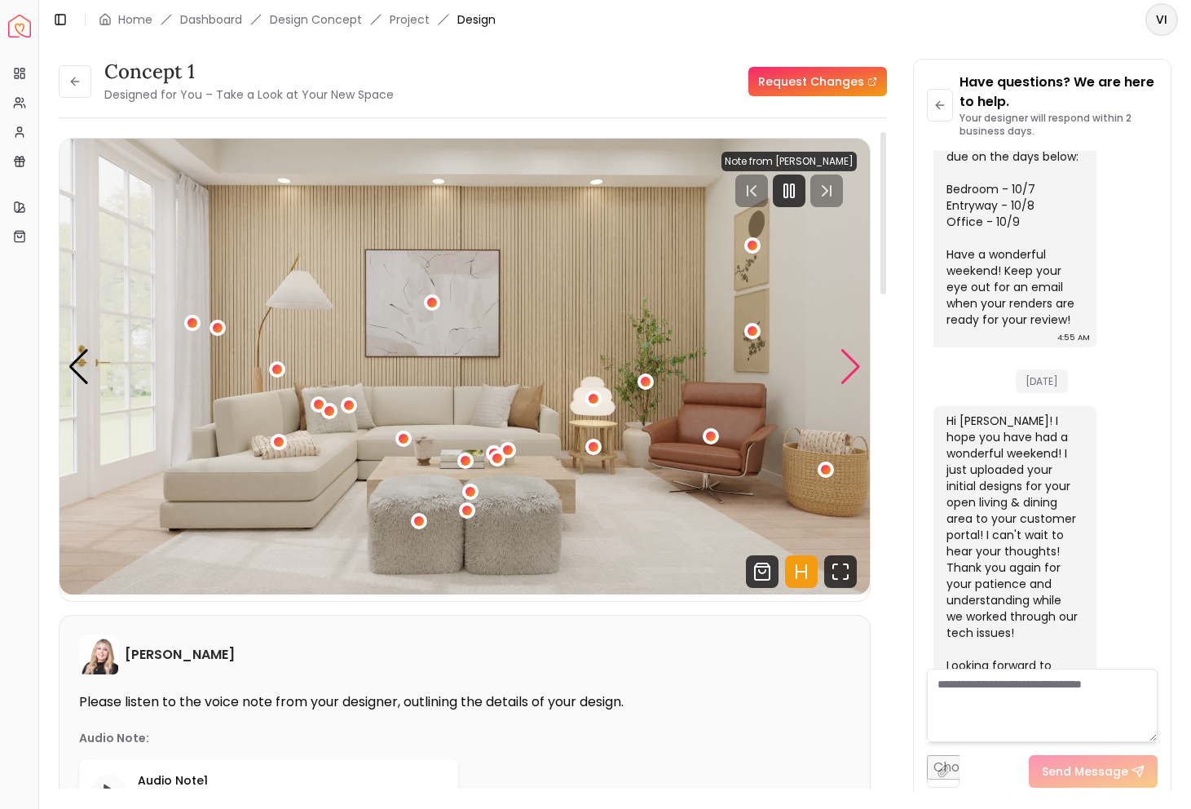
click at [861, 353] on div "Next slide" at bounding box center [851, 367] width 22 height 36
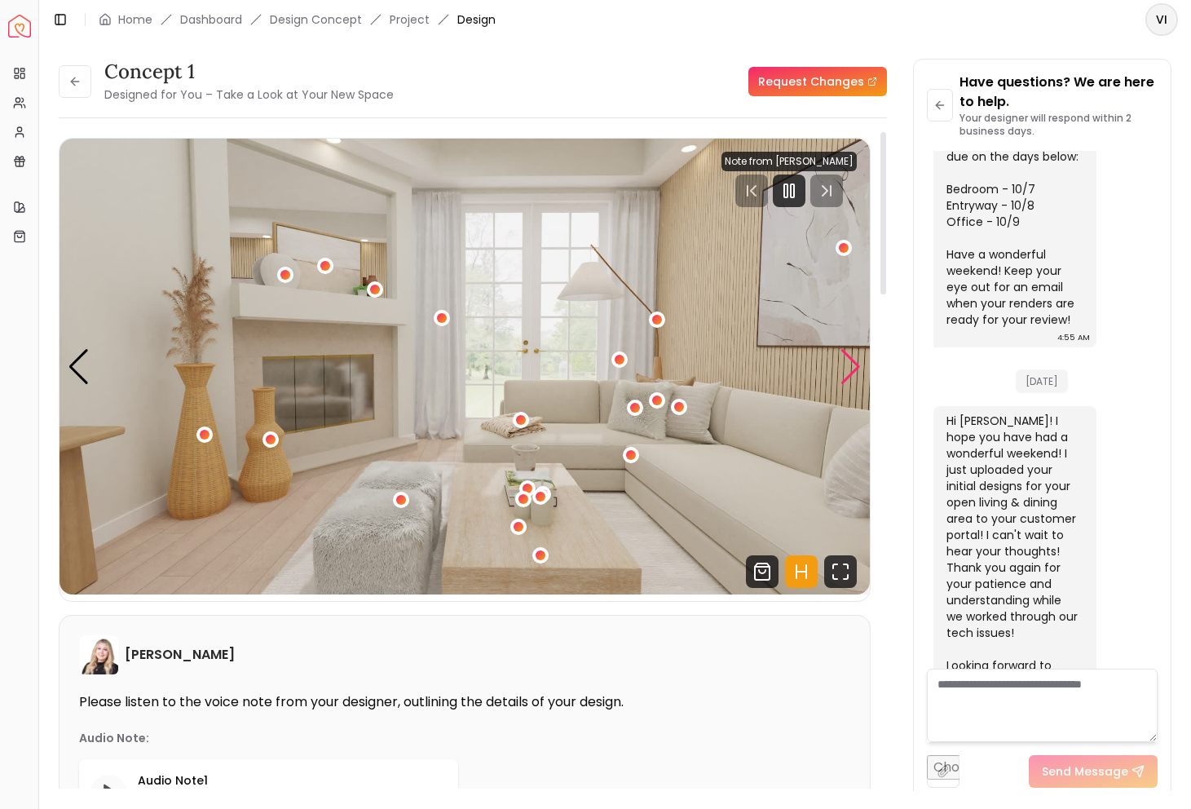
click at [851, 352] on div "Next slide" at bounding box center [851, 367] width 22 height 36
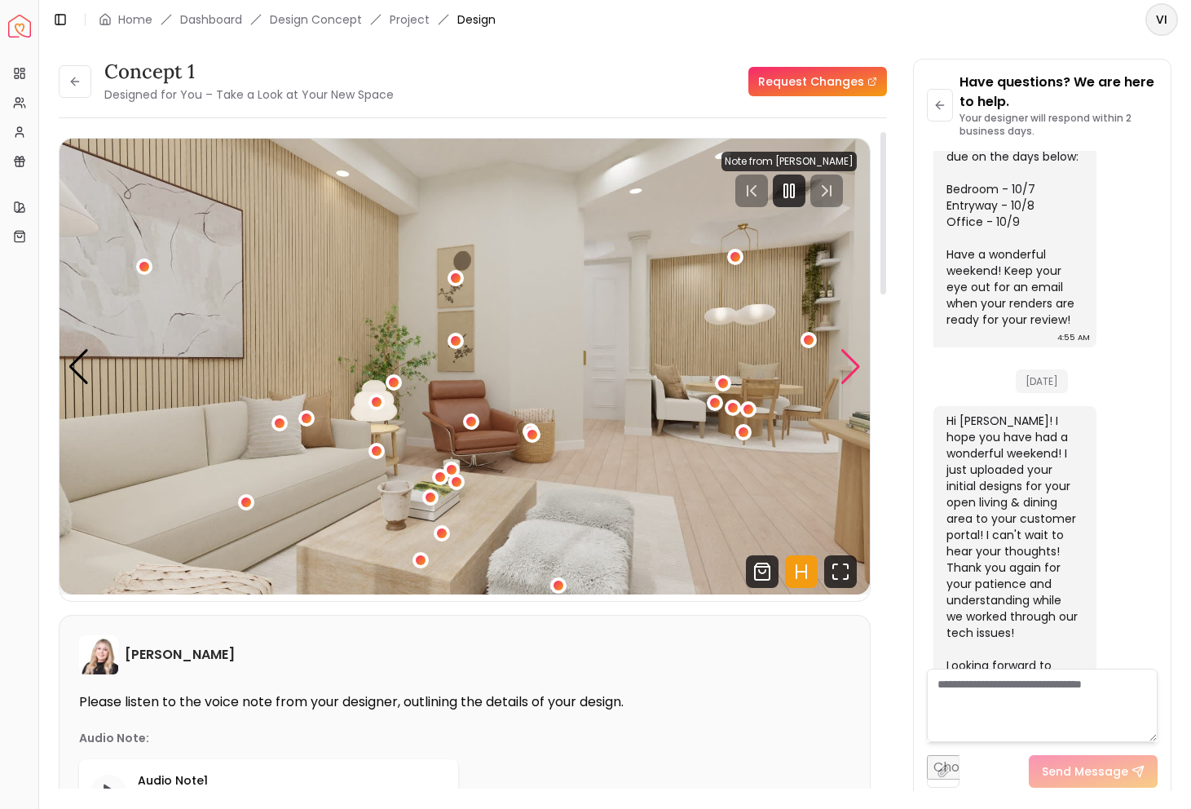
click at [851, 352] on div "Next slide" at bounding box center [851, 367] width 22 height 36
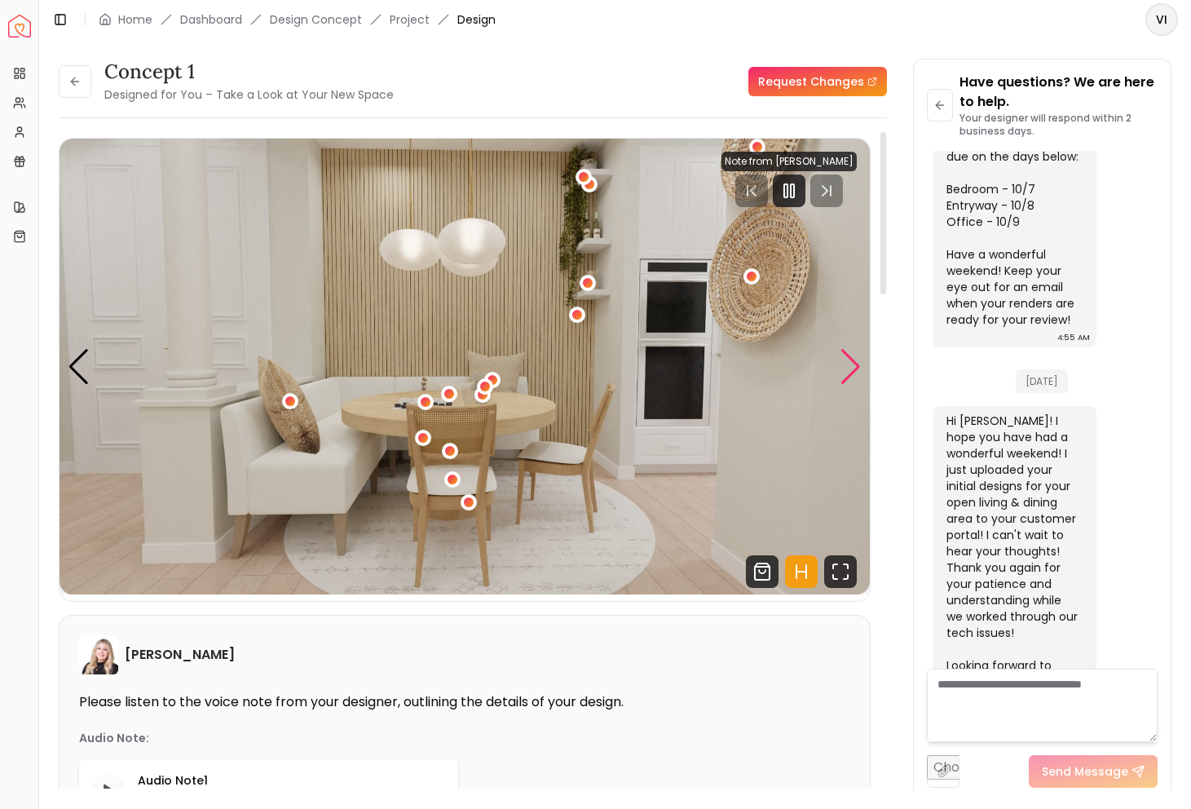
click at [851, 352] on div "Next slide" at bounding box center [851, 367] width 22 height 36
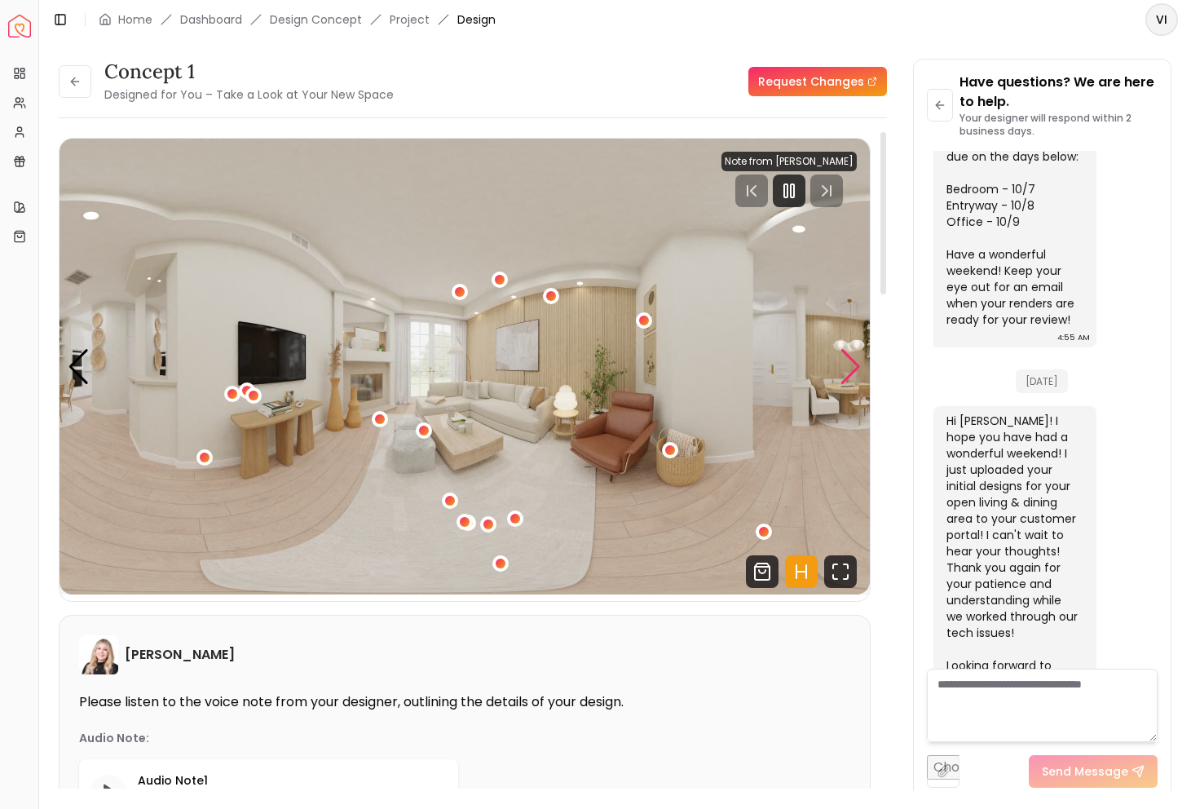
click at [850, 365] on div "Next slide" at bounding box center [851, 367] width 22 height 36
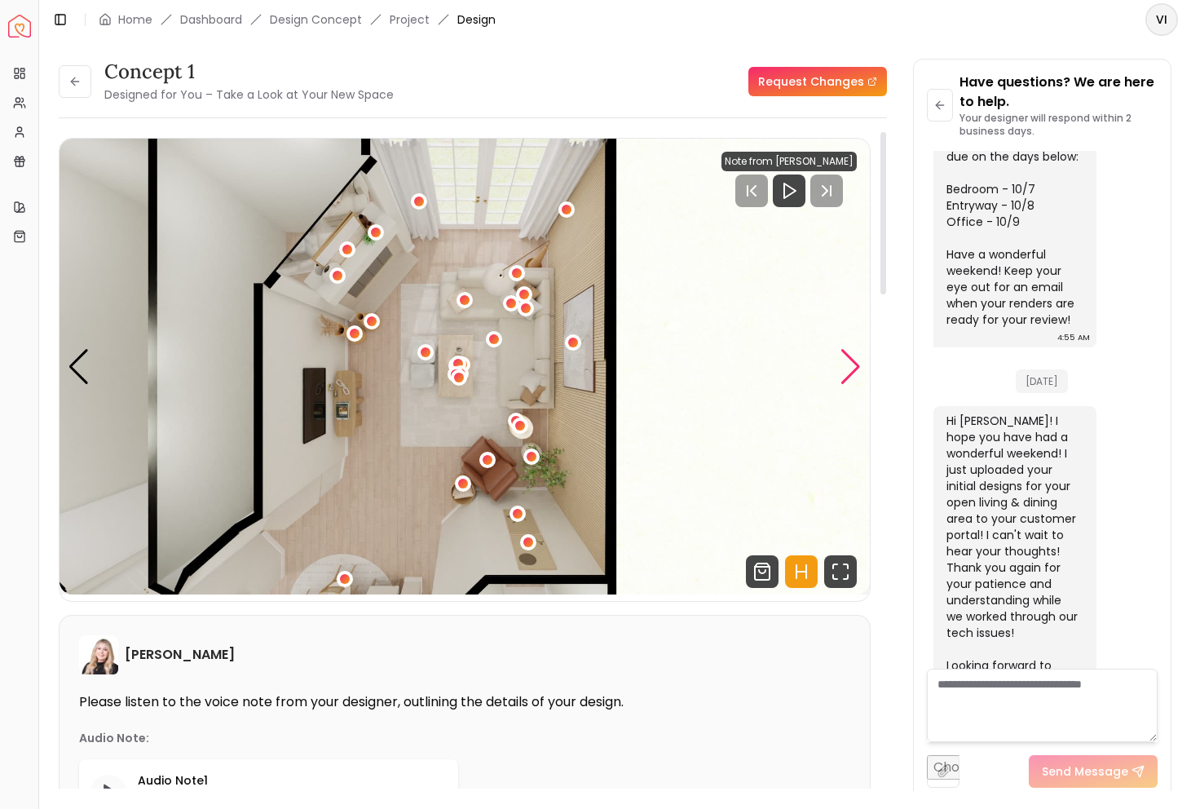
click at [850, 365] on div "Next slide" at bounding box center [851, 367] width 22 height 36
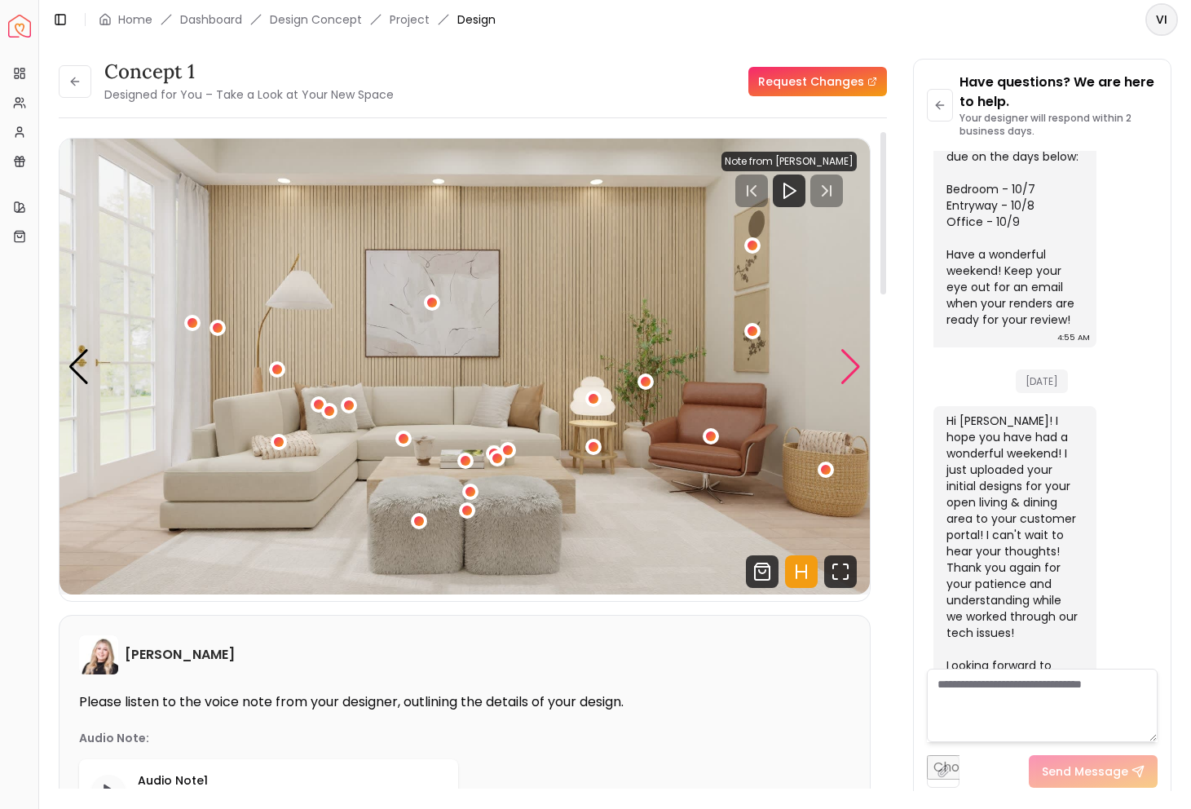
click at [850, 365] on div "Next slide" at bounding box center [851, 367] width 22 height 36
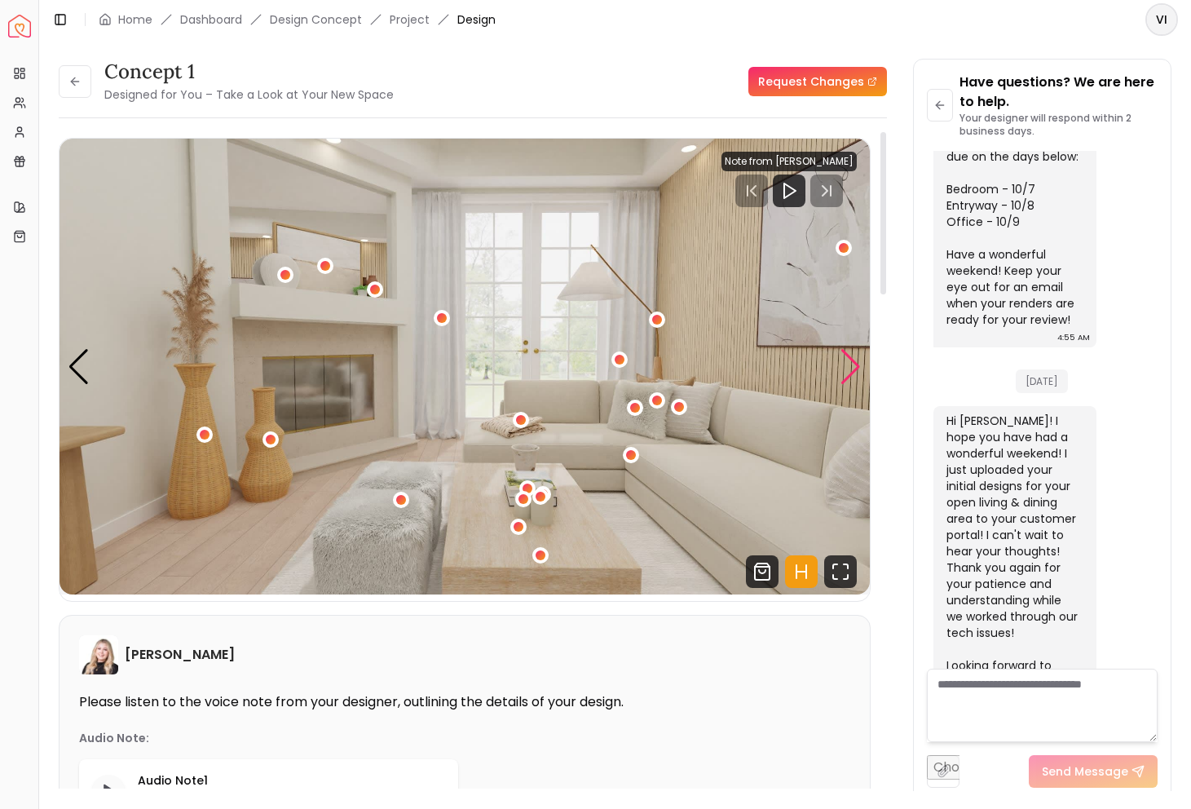
click at [860, 373] on div "Next slide" at bounding box center [851, 367] width 22 height 36
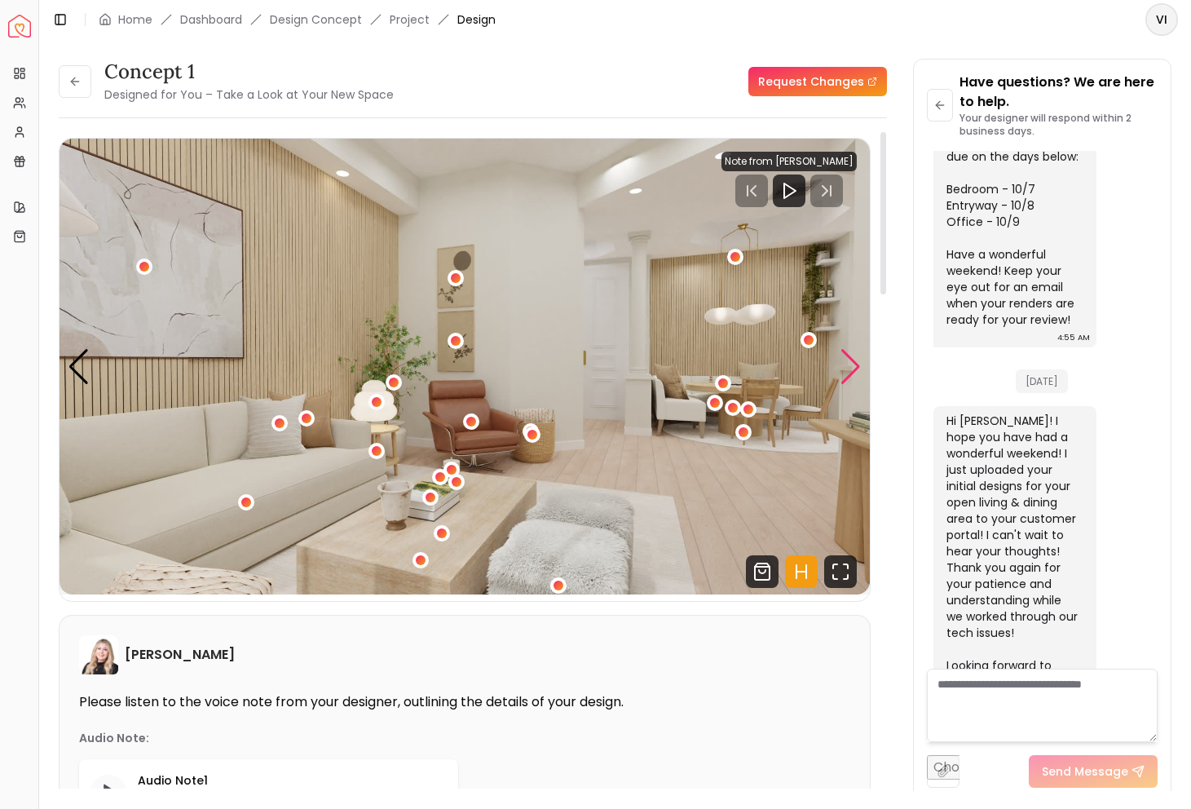
click at [843, 360] on div "Next slide" at bounding box center [851, 367] width 22 height 36
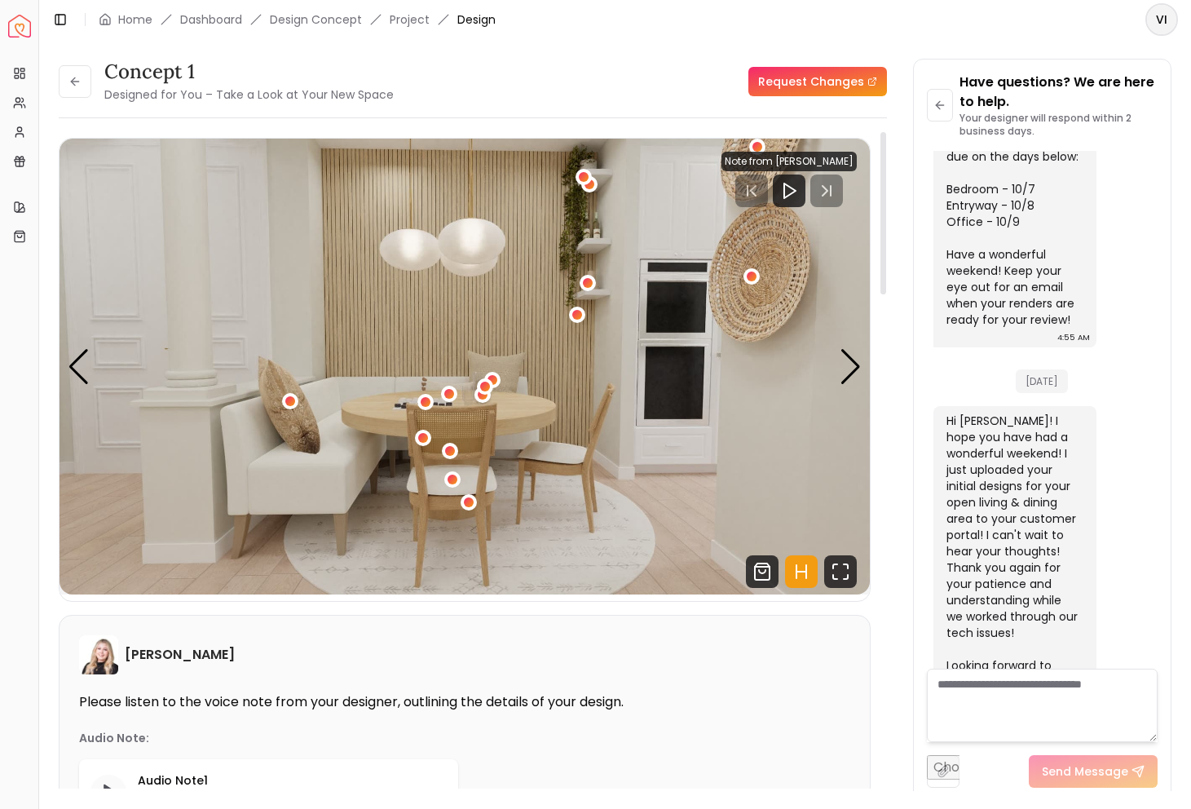
click at [95, 343] on img "5 / 6" at bounding box center [465, 367] width 811 height 456
click at [86, 351] on div "Previous slide" at bounding box center [79, 367] width 22 height 36
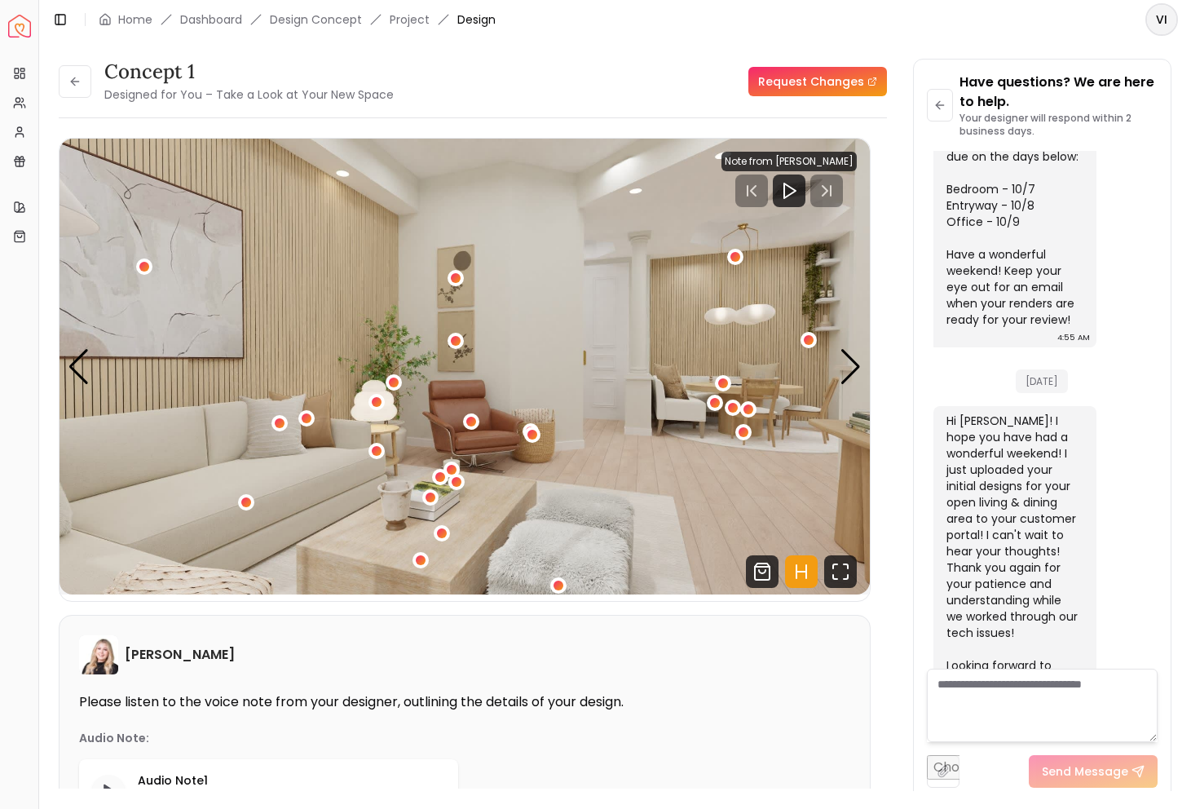
click at [764, 71] on link "Request Changes" at bounding box center [818, 81] width 139 height 29
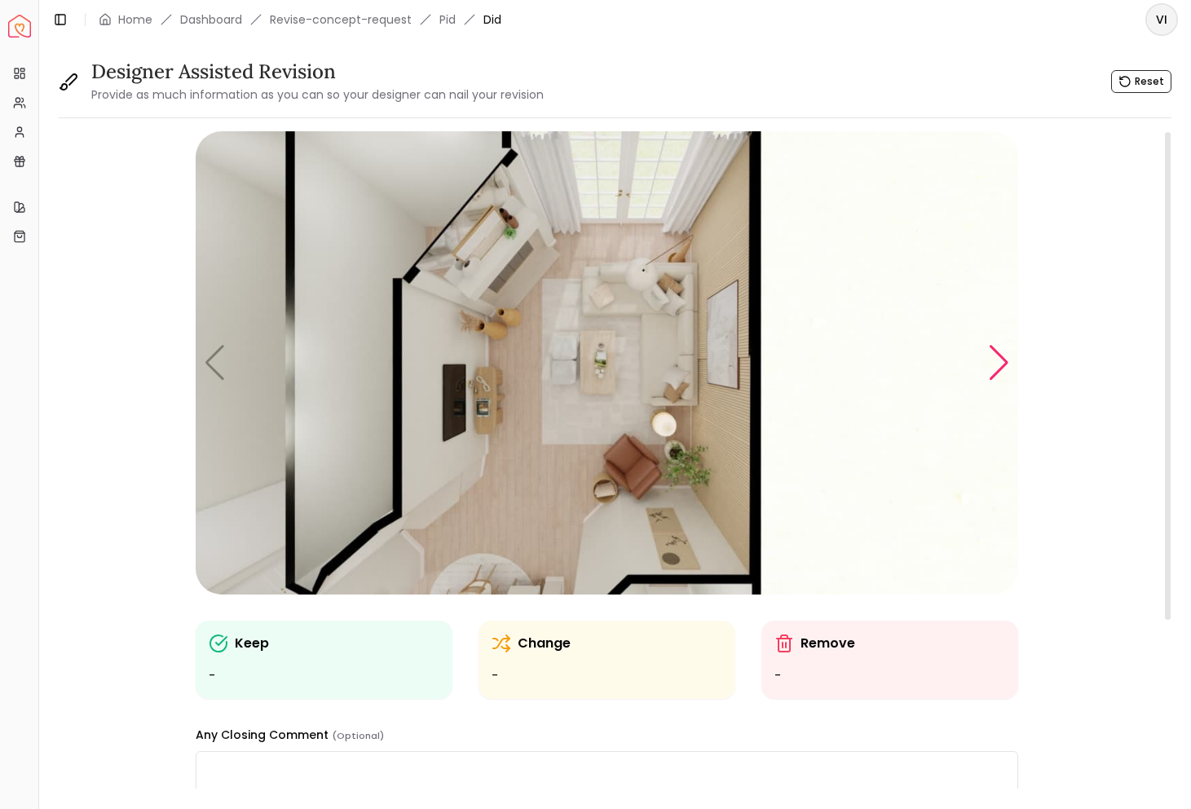
click at [990, 356] on div "Next slide" at bounding box center [999, 363] width 22 height 36
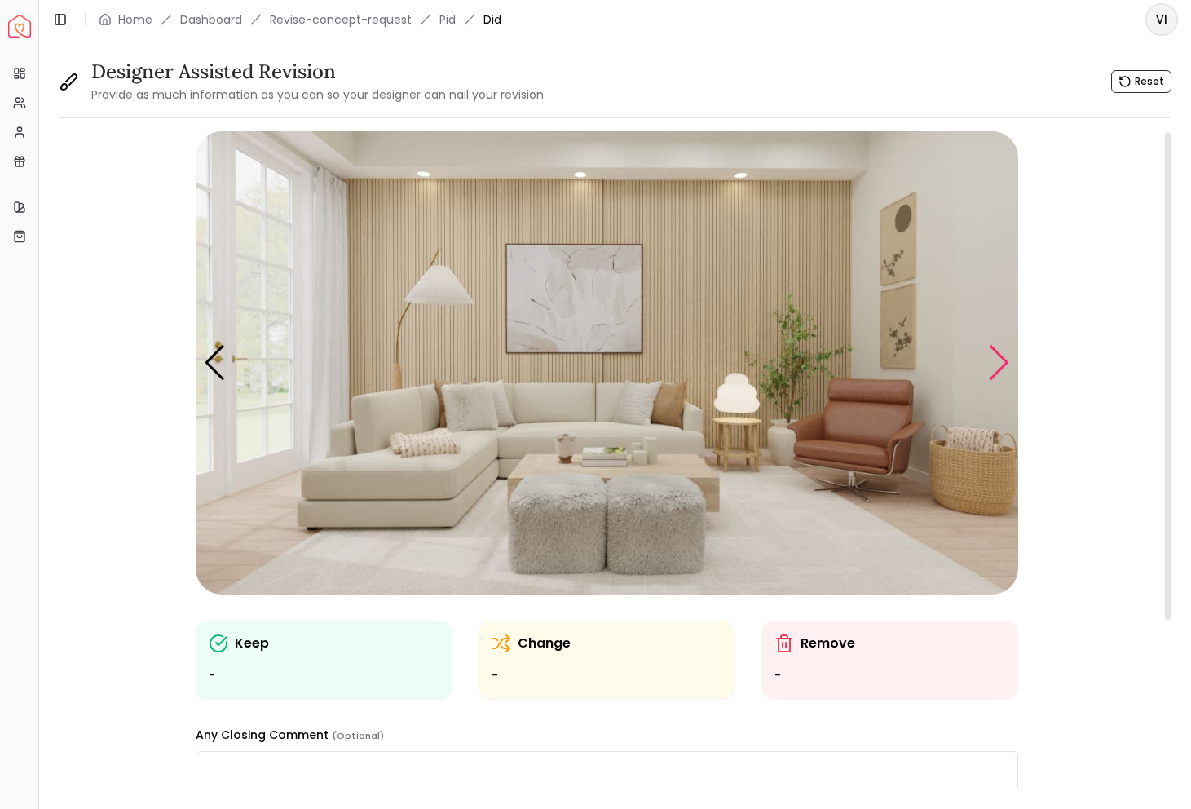
click at [1005, 360] on div "Next slide" at bounding box center [999, 363] width 22 height 36
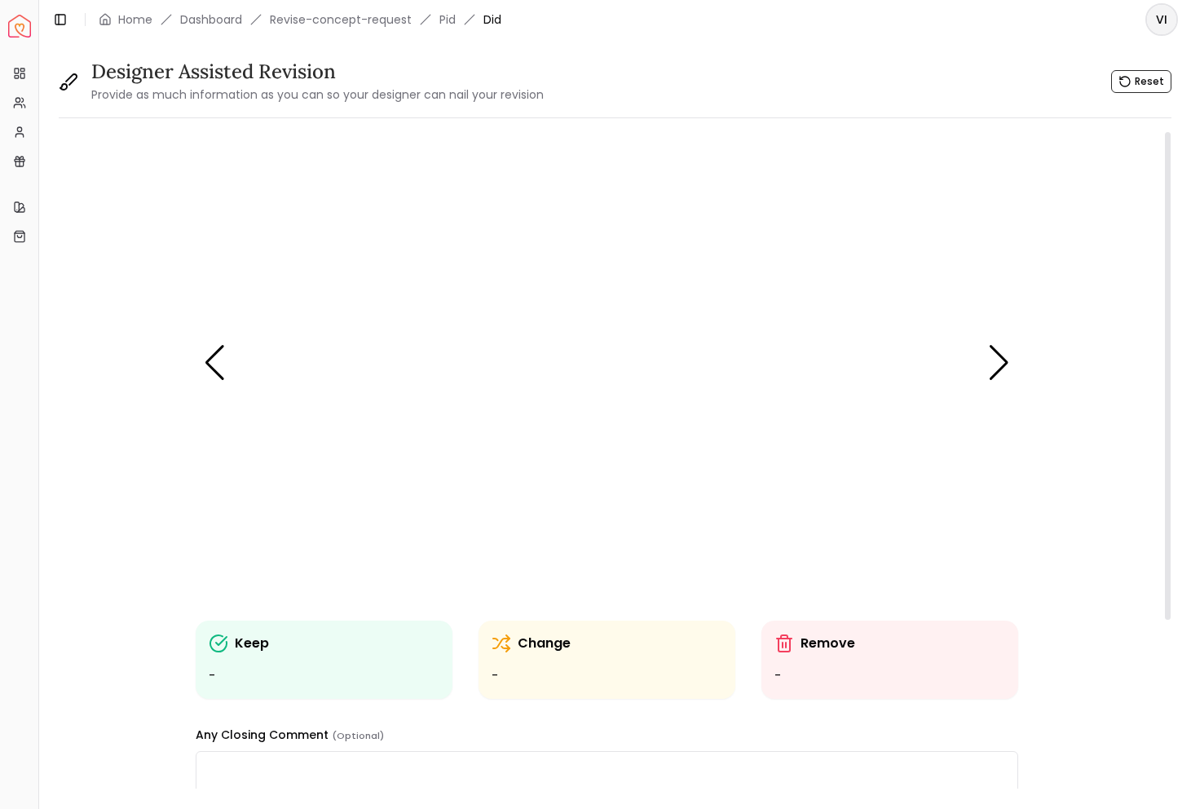
click at [692, 538] on img "3 / 6" at bounding box center [607, 362] width 823 height 463
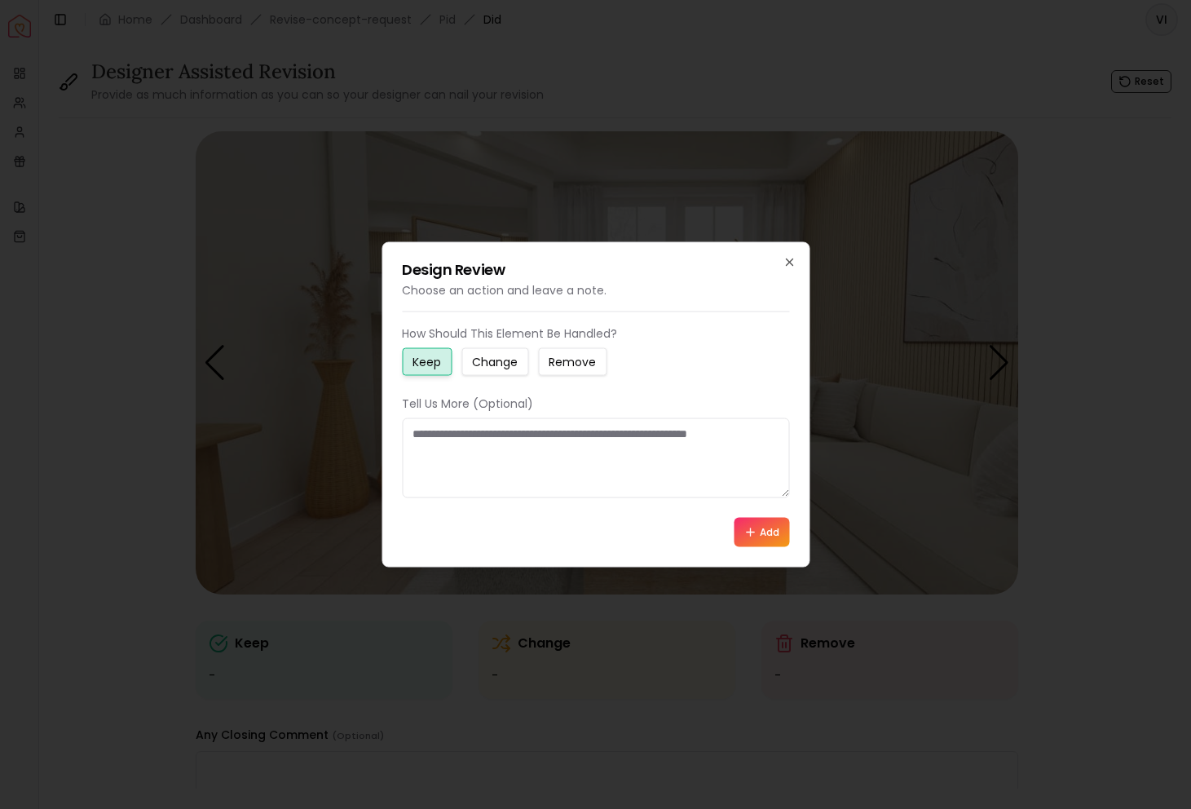
click at [506, 366] on small "Change" at bounding box center [495, 362] width 46 height 16
click at [500, 454] on textarea at bounding box center [595, 458] width 387 height 80
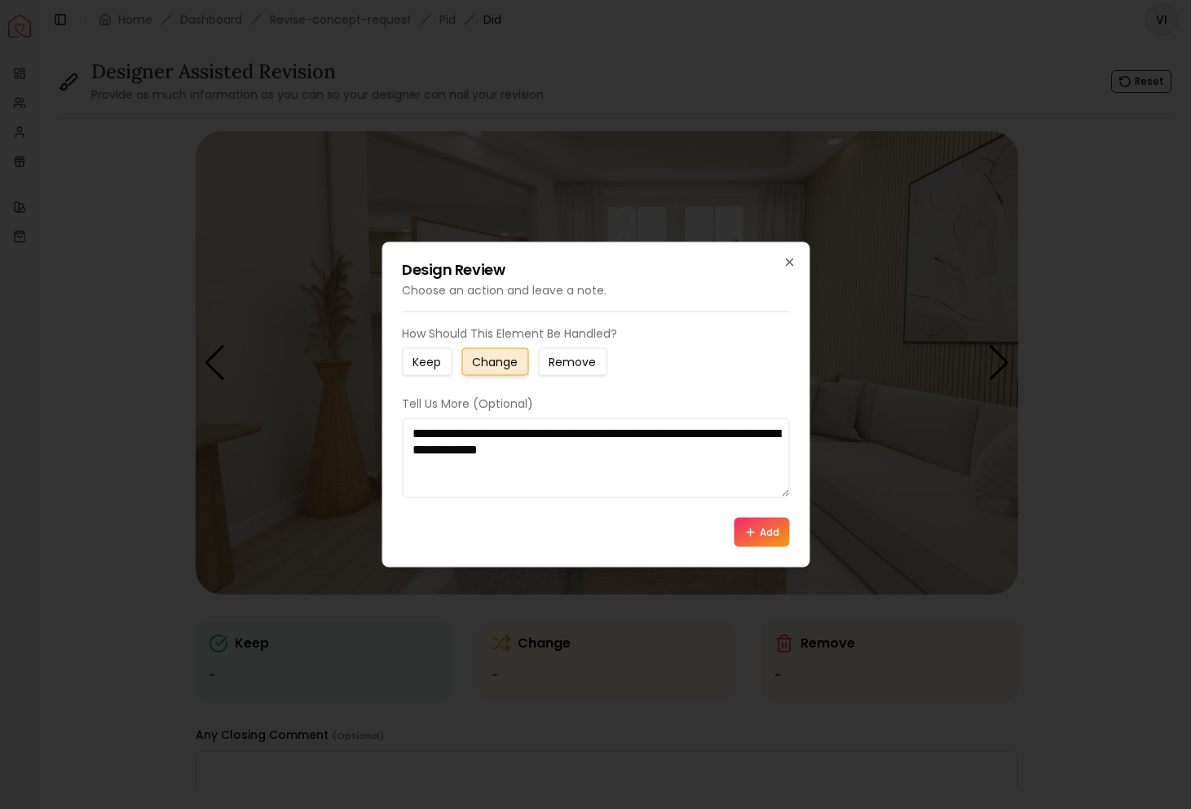
paste textarea "**********"
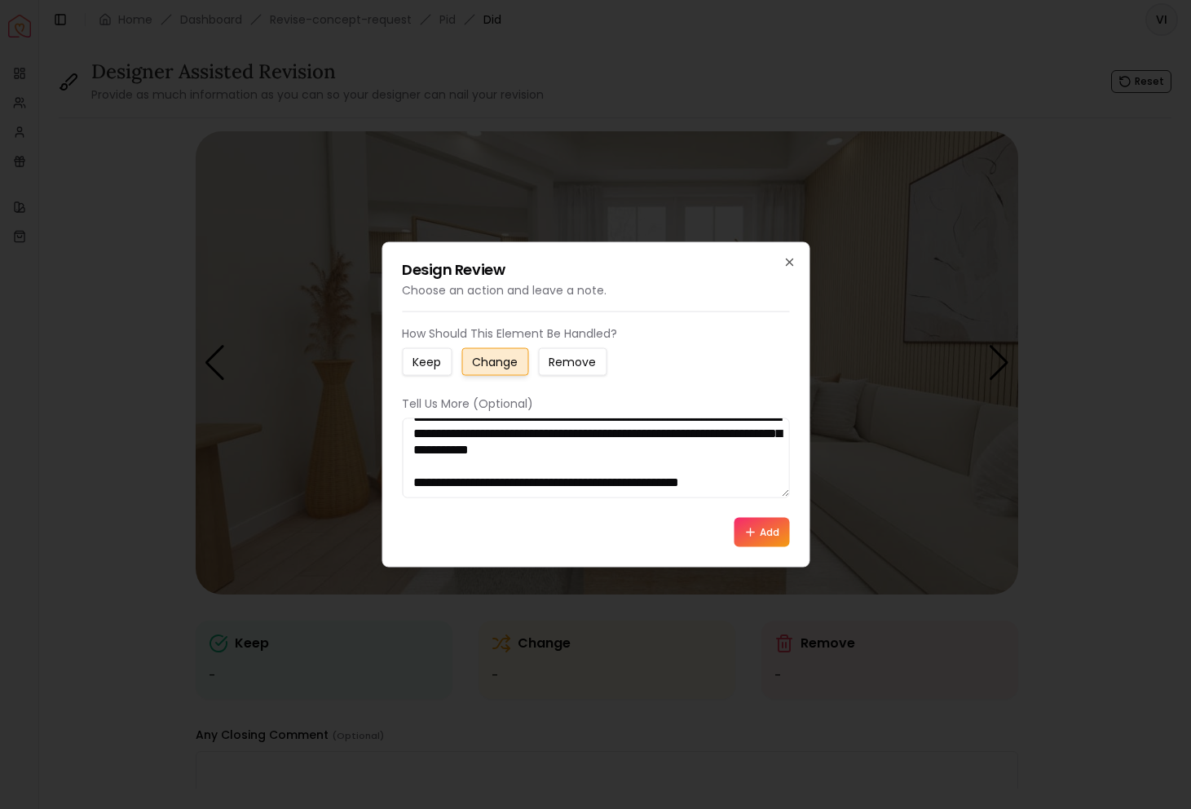
click at [586, 480] on textarea "**********" at bounding box center [595, 458] width 387 height 80
type textarea "**********"
click at [763, 529] on button "Add" at bounding box center [761, 532] width 55 height 29
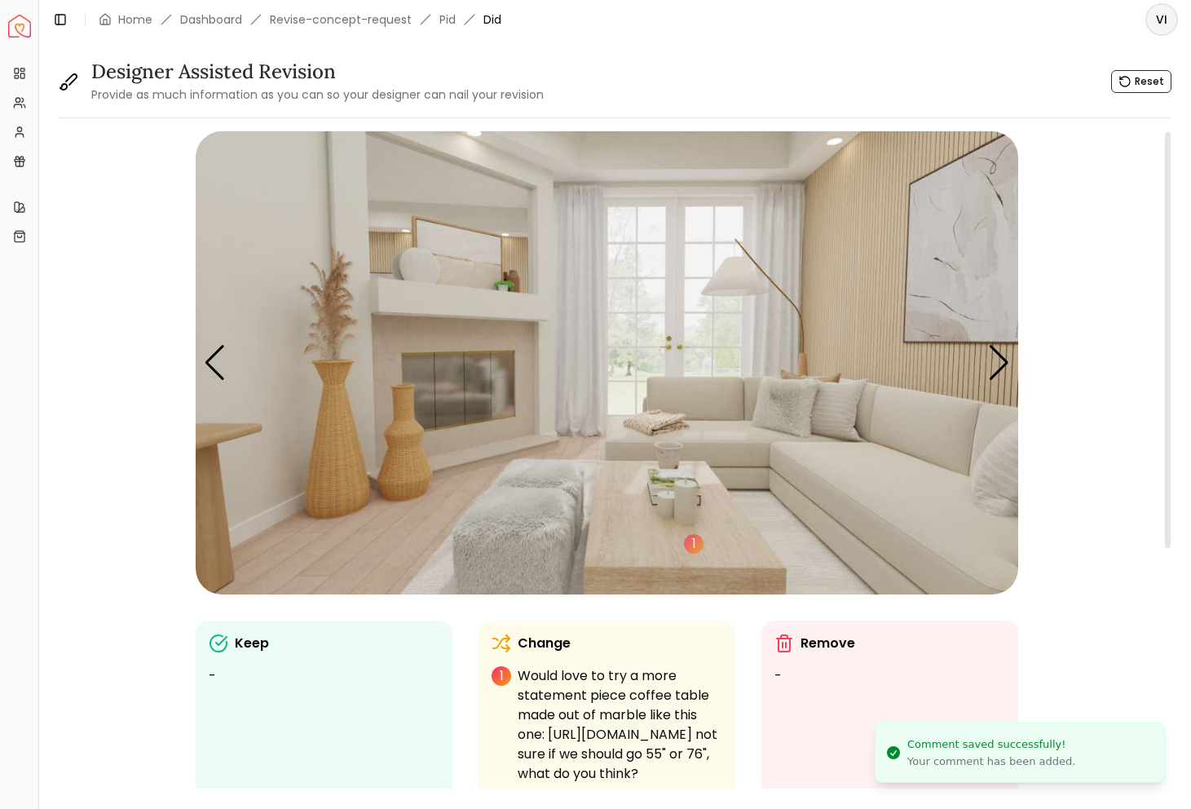
click at [856, 298] on img "3 / 6" at bounding box center [607, 362] width 823 height 463
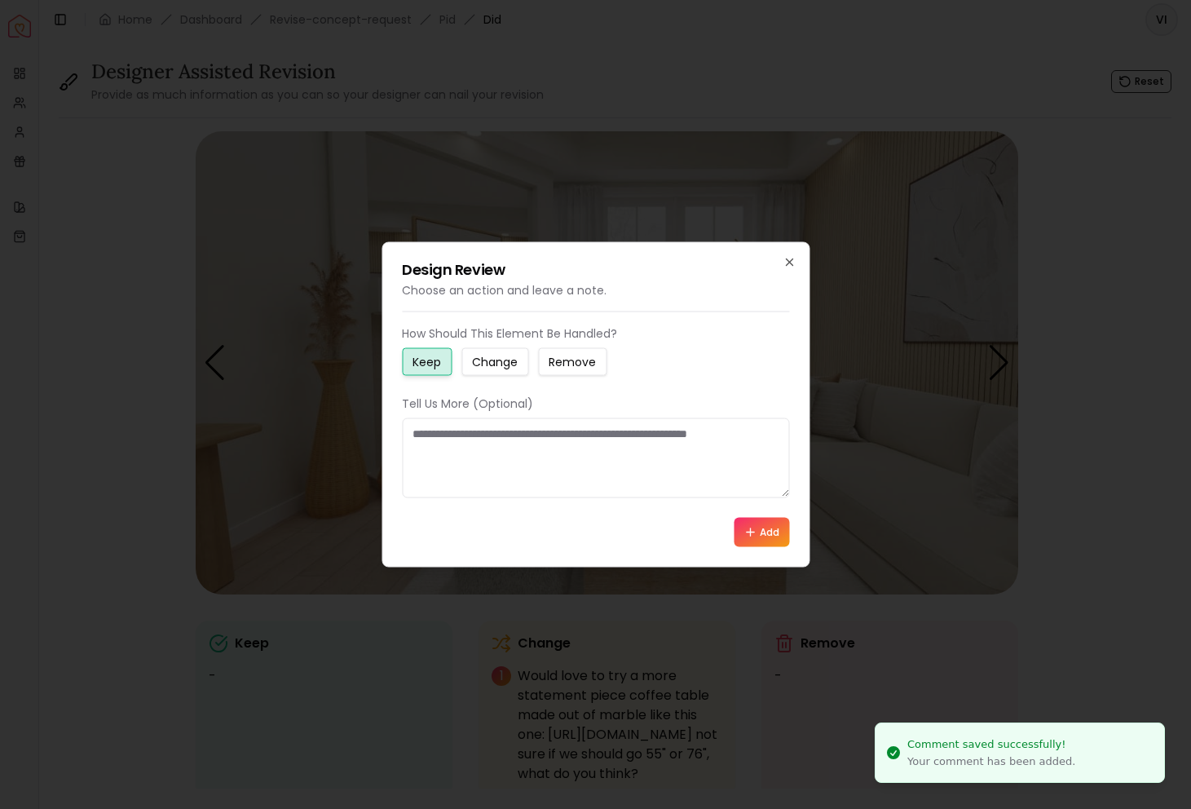
click at [577, 361] on small "Remove" at bounding box center [572, 362] width 47 height 16
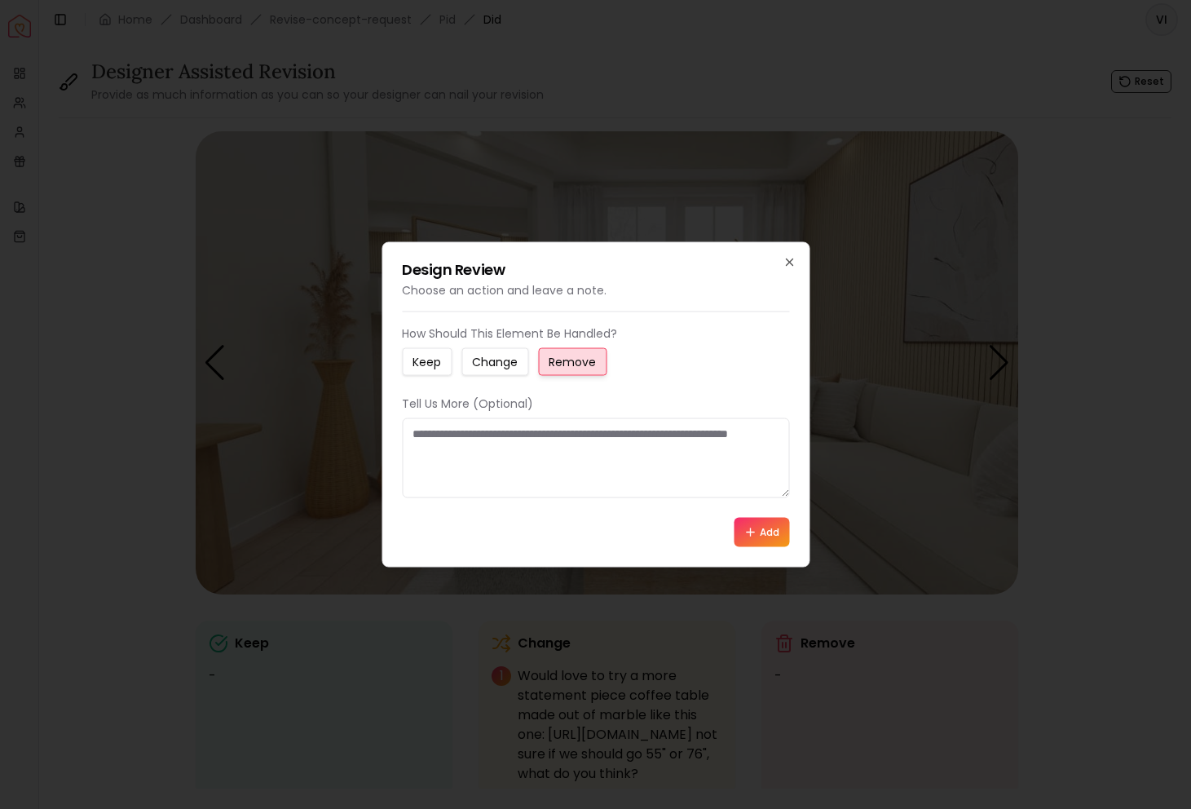
click at [554, 427] on textarea at bounding box center [595, 458] width 387 height 80
type textarea "**********"
click at [749, 528] on icon at bounding box center [750, 532] width 13 height 13
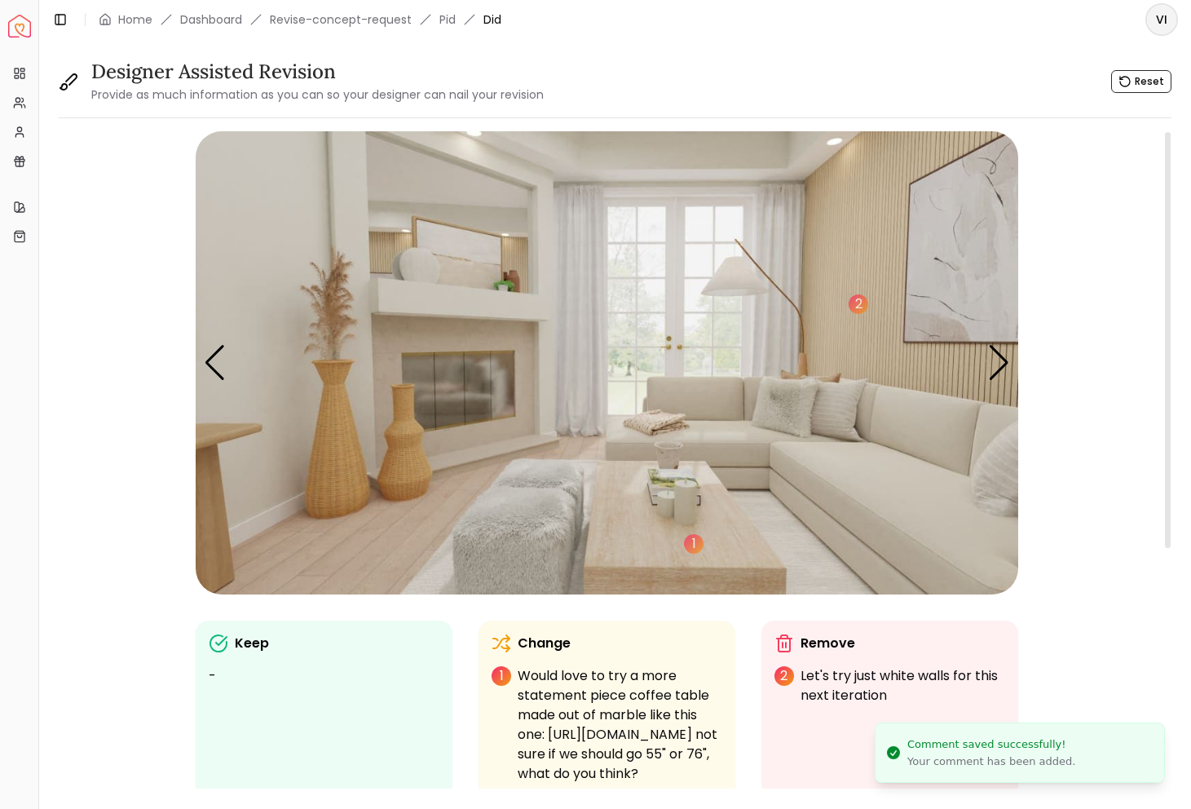
click at [338, 444] on img "3 / 6" at bounding box center [607, 362] width 823 height 463
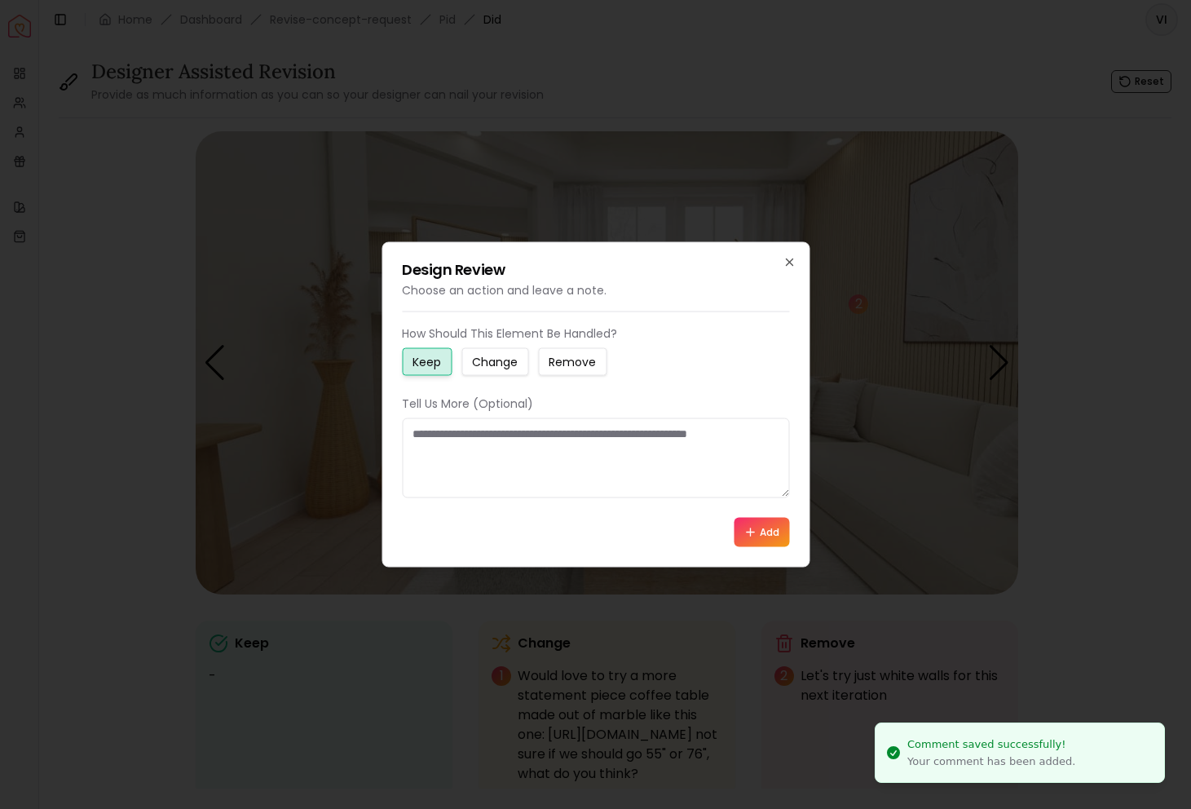
click at [581, 362] on small "Remove" at bounding box center [572, 362] width 47 height 16
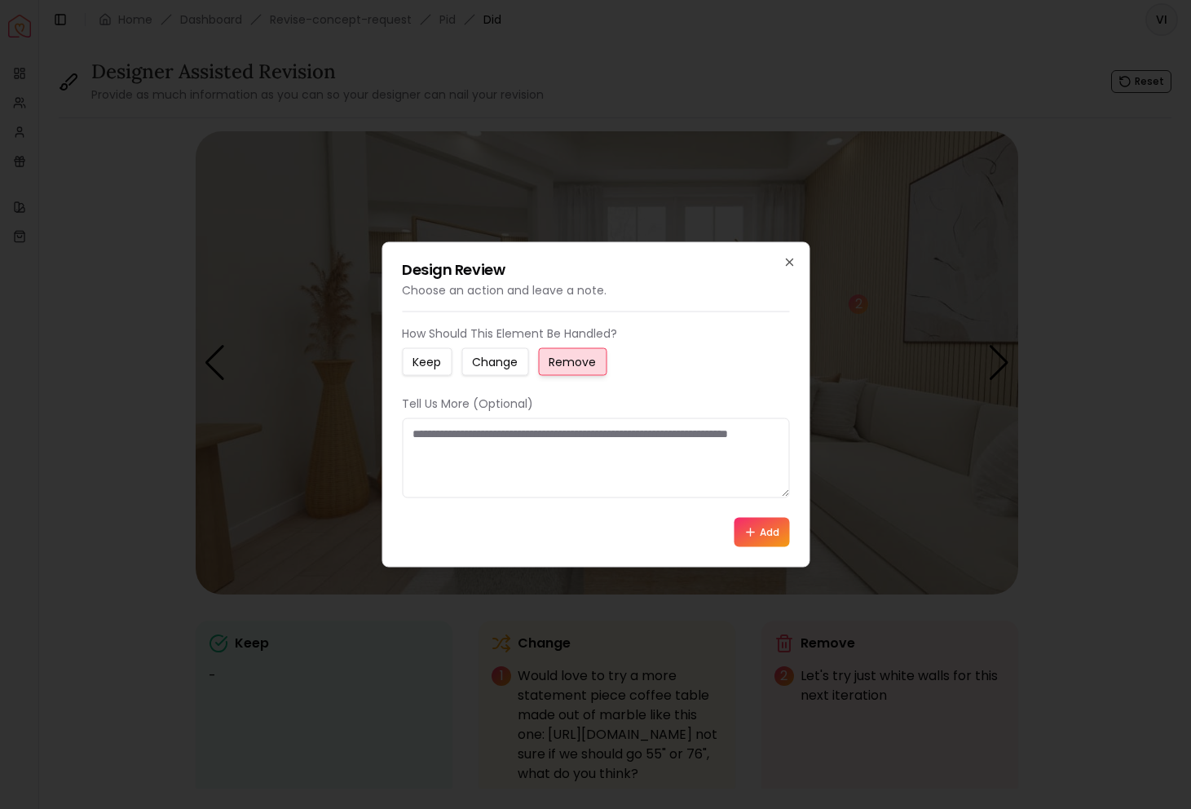
click at [546, 425] on textarea at bounding box center [595, 458] width 387 height 80
type textarea "*"
type textarea "********"
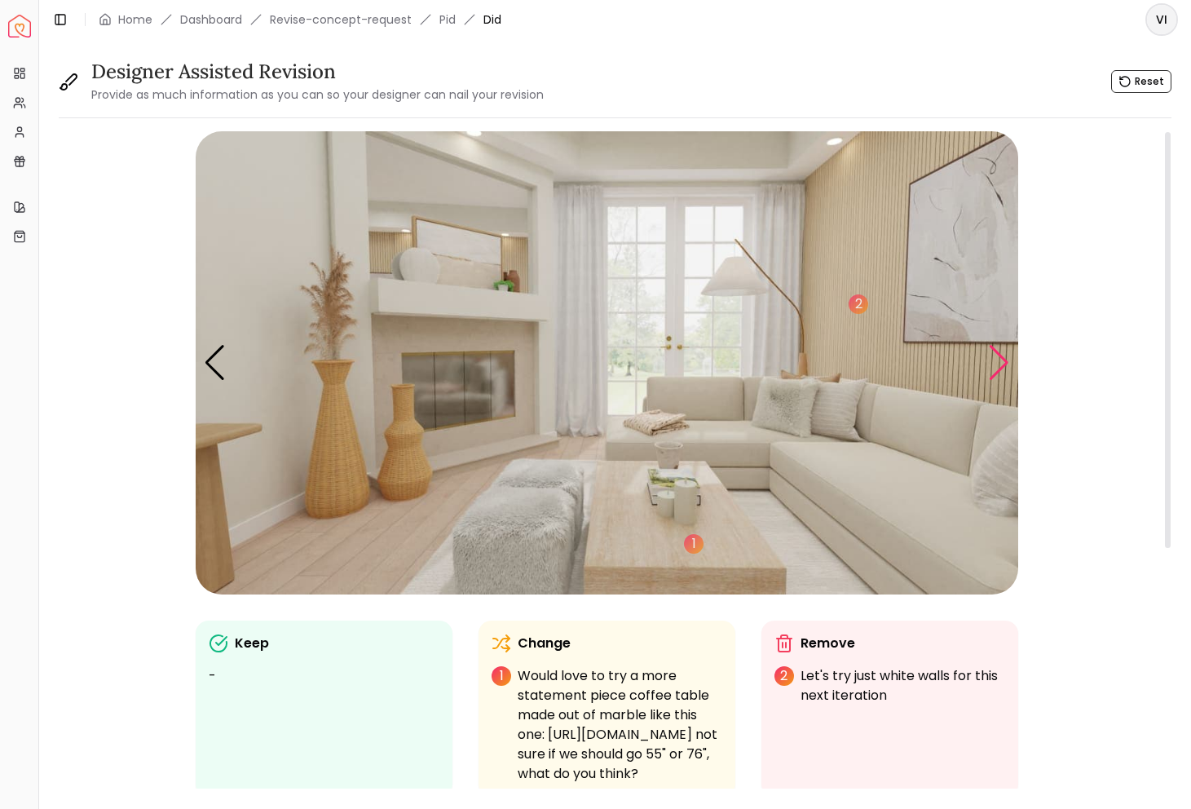
click at [999, 360] on div "Next slide" at bounding box center [999, 363] width 22 height 36
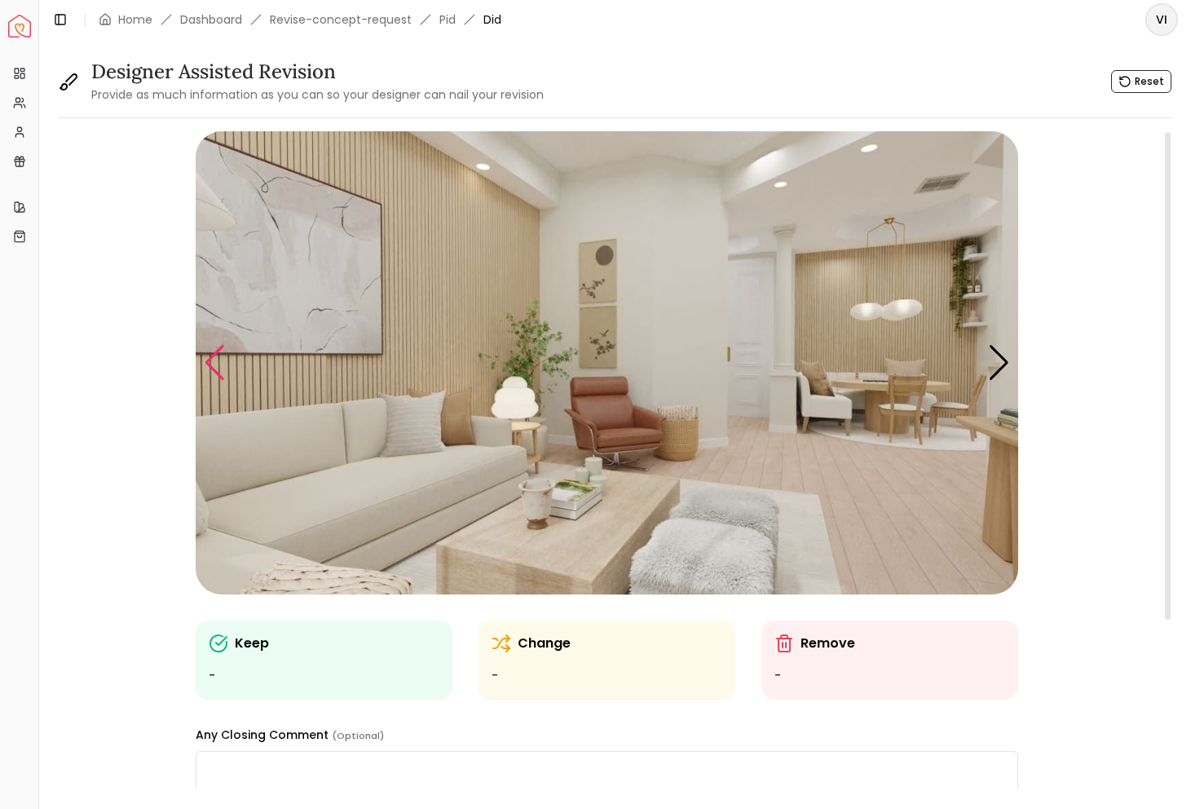
click at [212, 363] on div "Previous slide" at bounding box center [215, 363] width 22 height 36
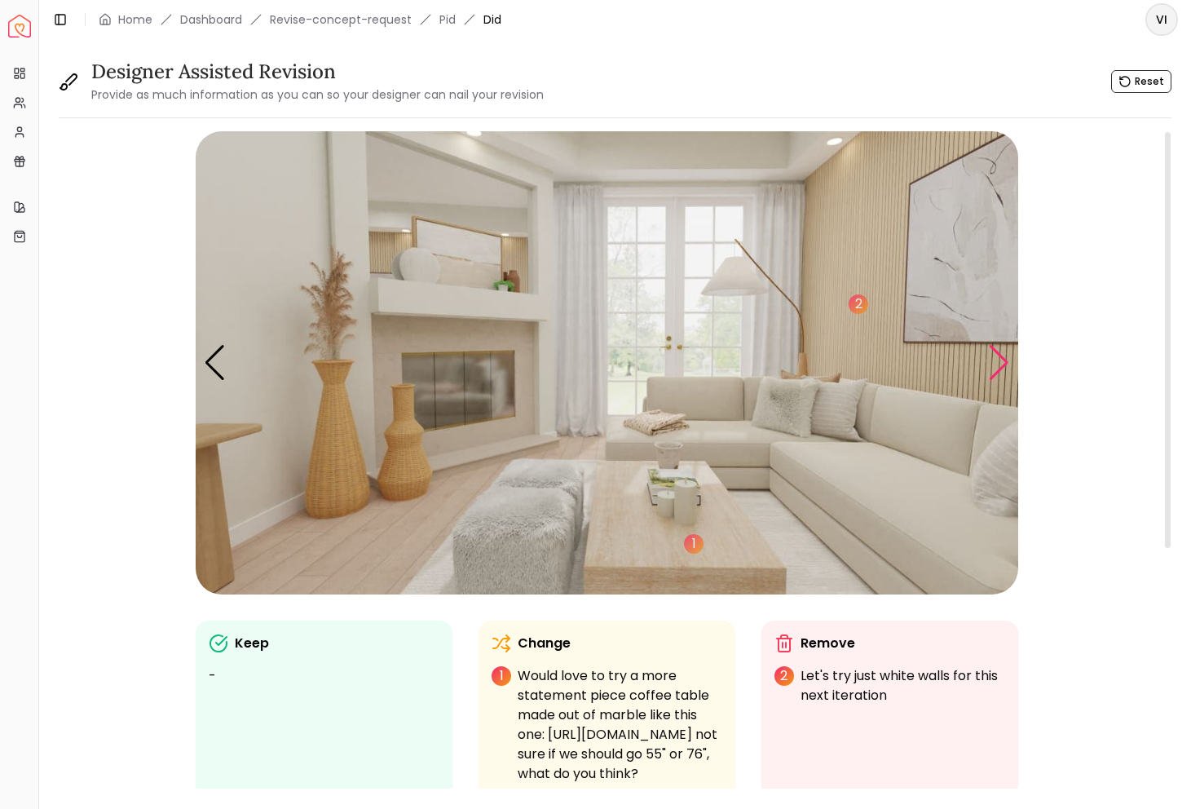
click at [1006, 355] on div "Next slide" at bounding box center [999, 363] width 22 height 36
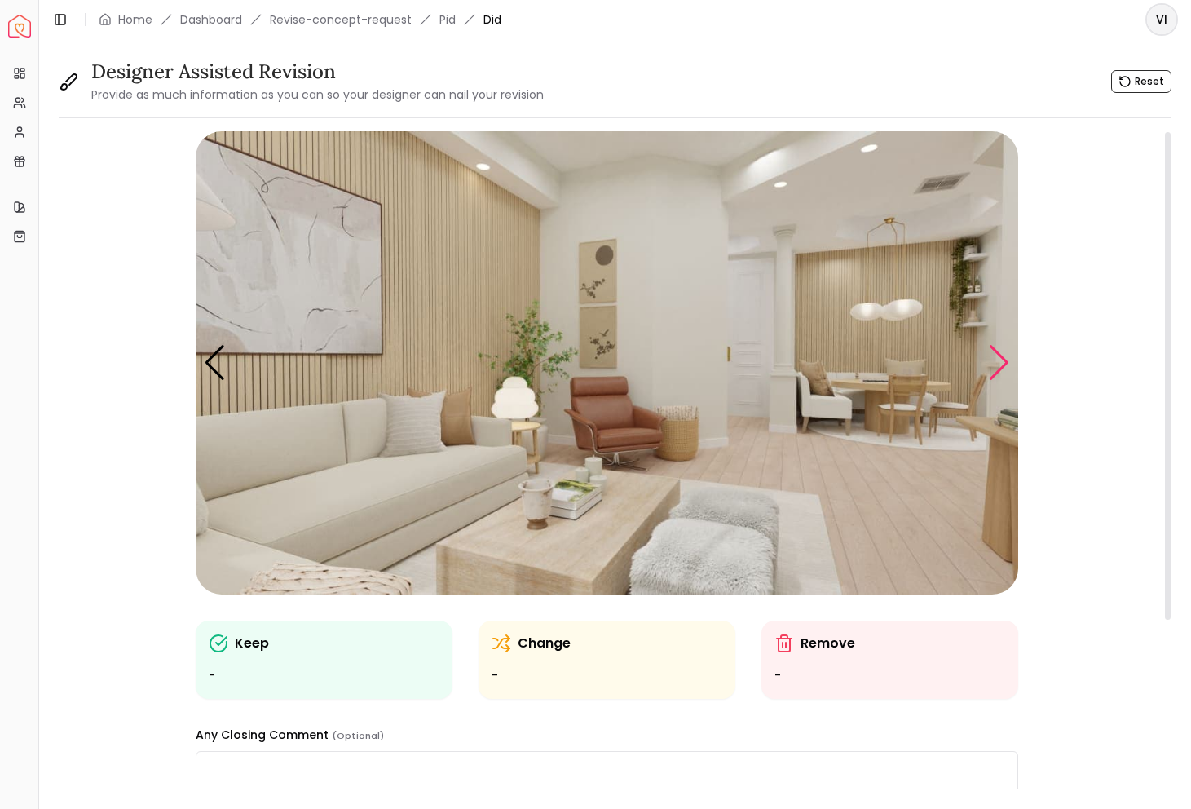
click at [1006, 360] on div "Next slide" at bounding box center [999, 363] width 22 height 36
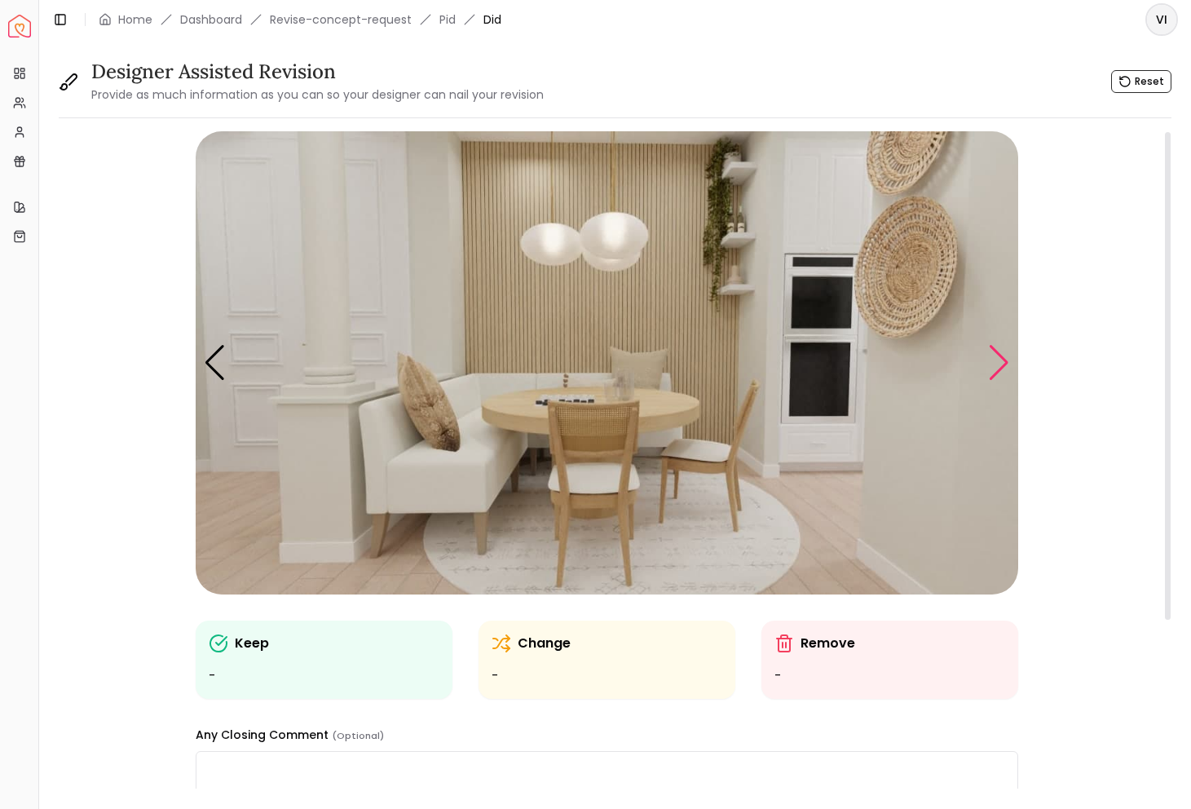
click at [1006, 360] on div "Next slide" at bounding box center [999, 363] width 22 height 36
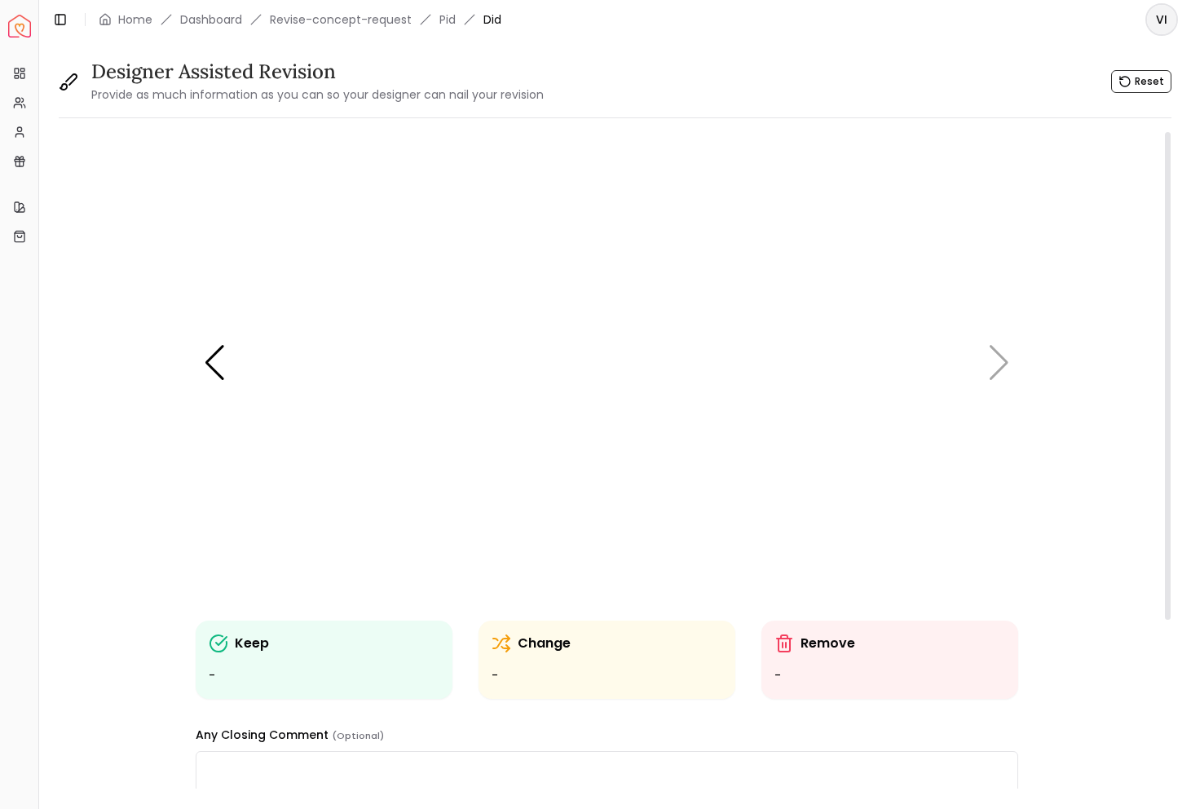
click at [449, 409] on img "6 / 6" at bounding box center [607, 362] width 823 height 463
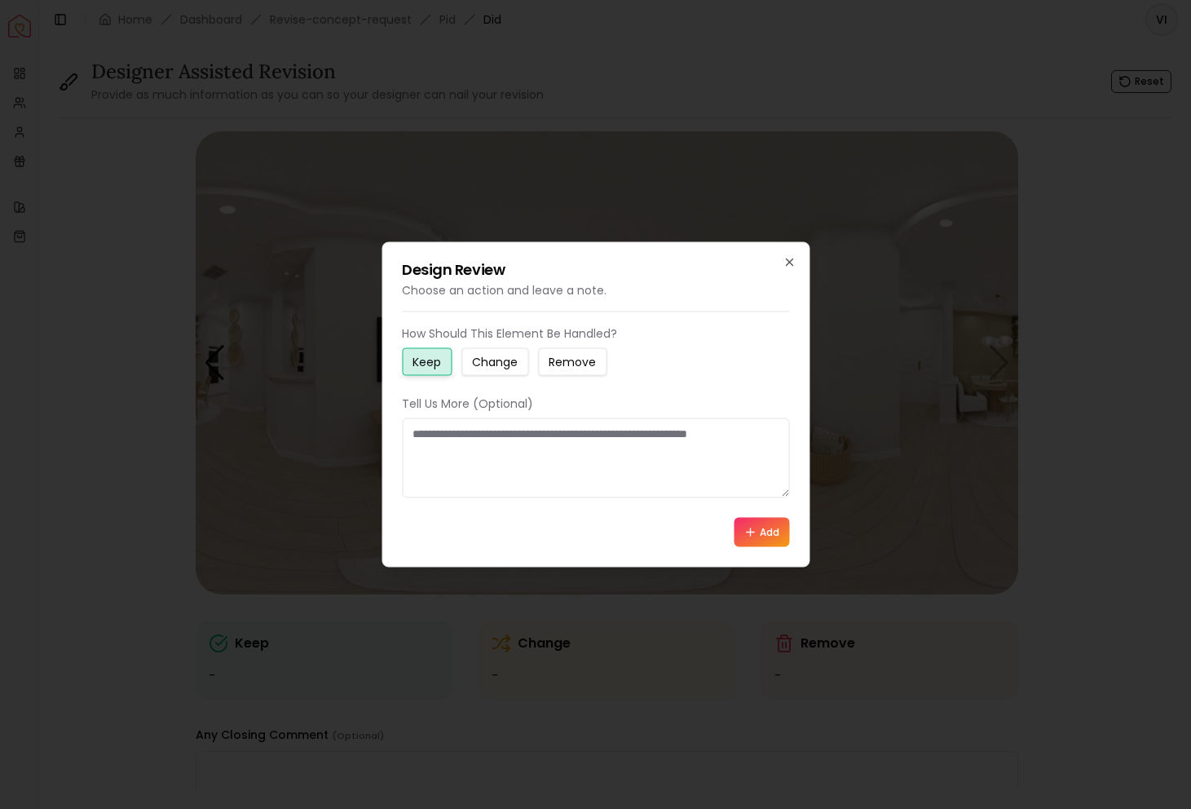
click at [590, 375] on button "Remove" at bounding box center [572, 362] width 69 height 28
click at [550, 466] on textarea at bounding box center [595, 458] width 387 height 80
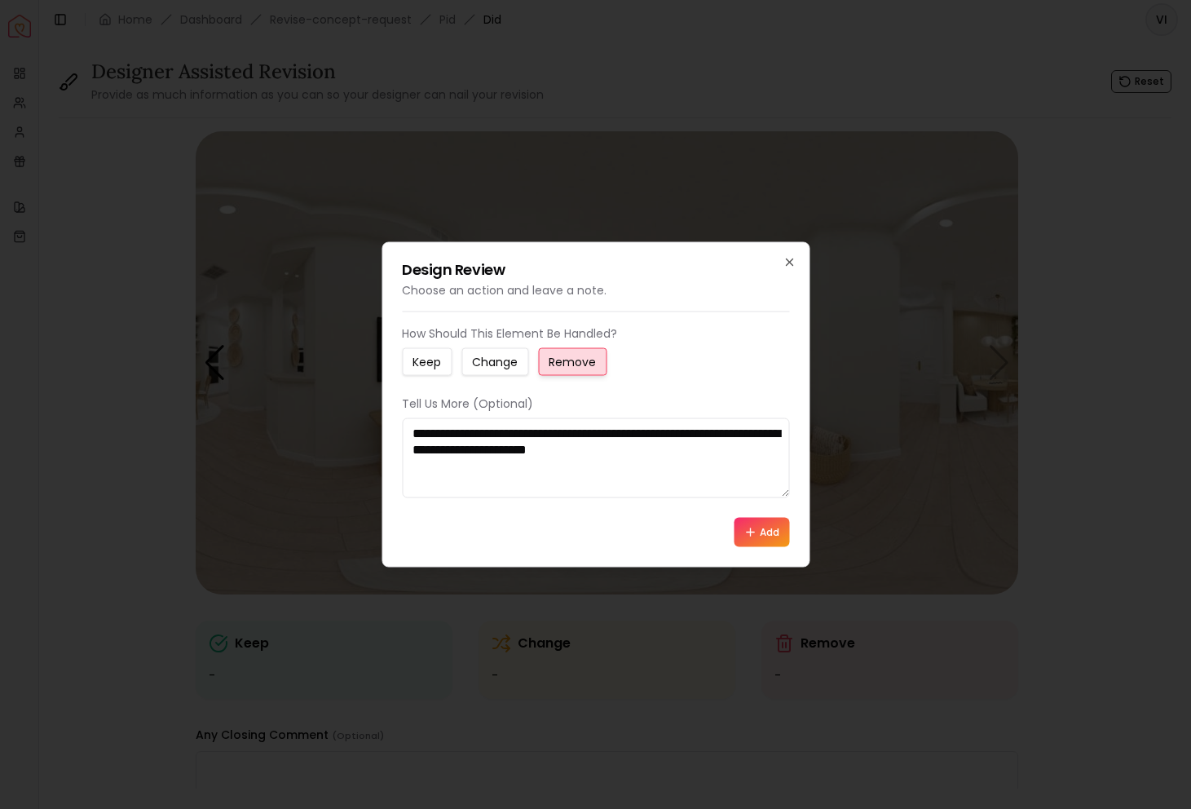
paste textarea "**********"
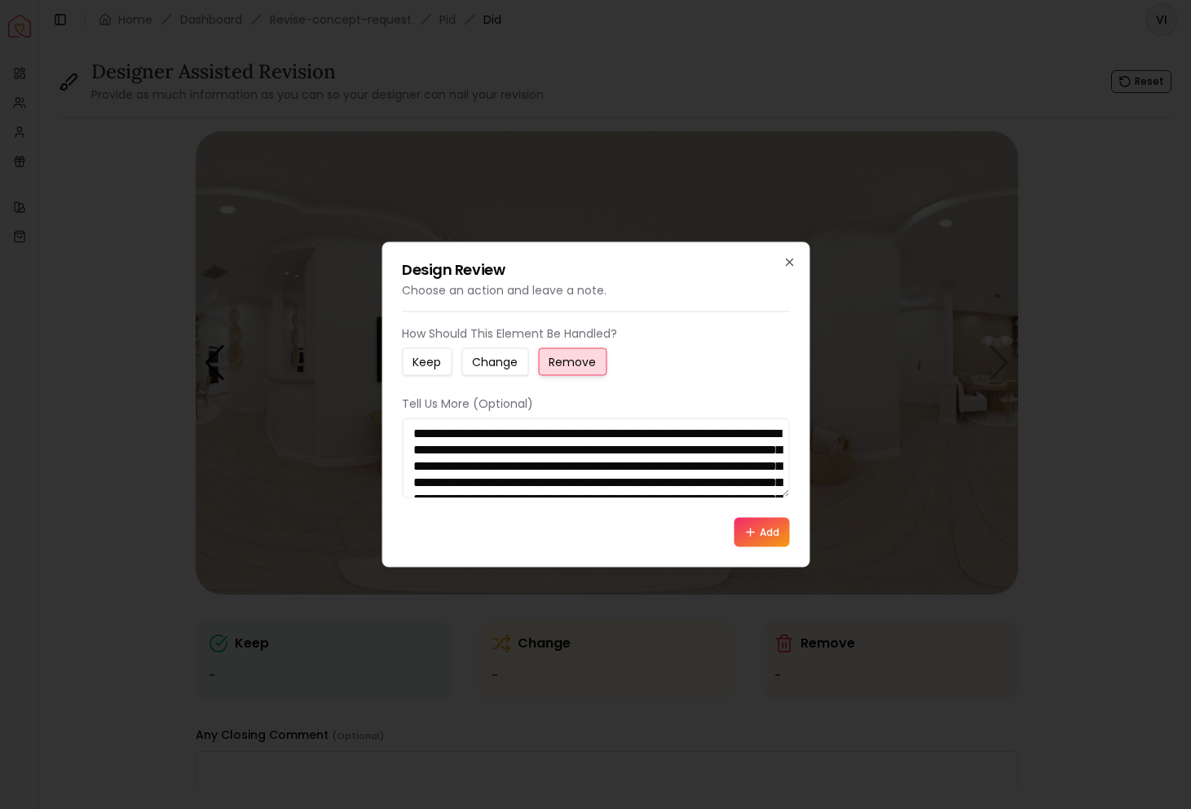
scroll to position [223, 0]
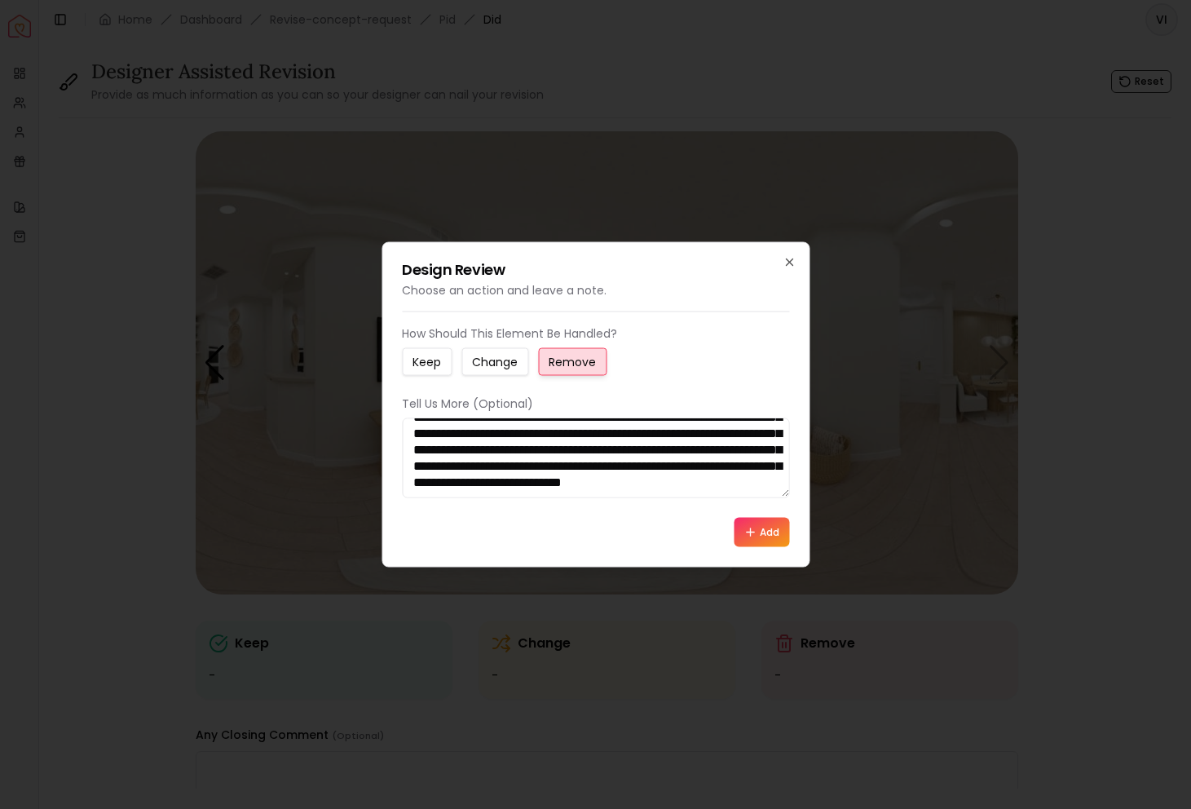
type textarea "**********"
click at [488, 380] on div "**********" at bounding box center [595, 436] width 387 height 222
click at [492, 355] on small "Change" at bounding box center [495, 362] width 46 height 16
click at [745, 526] on icon at bounding box center [750, 532] width 13 height 13
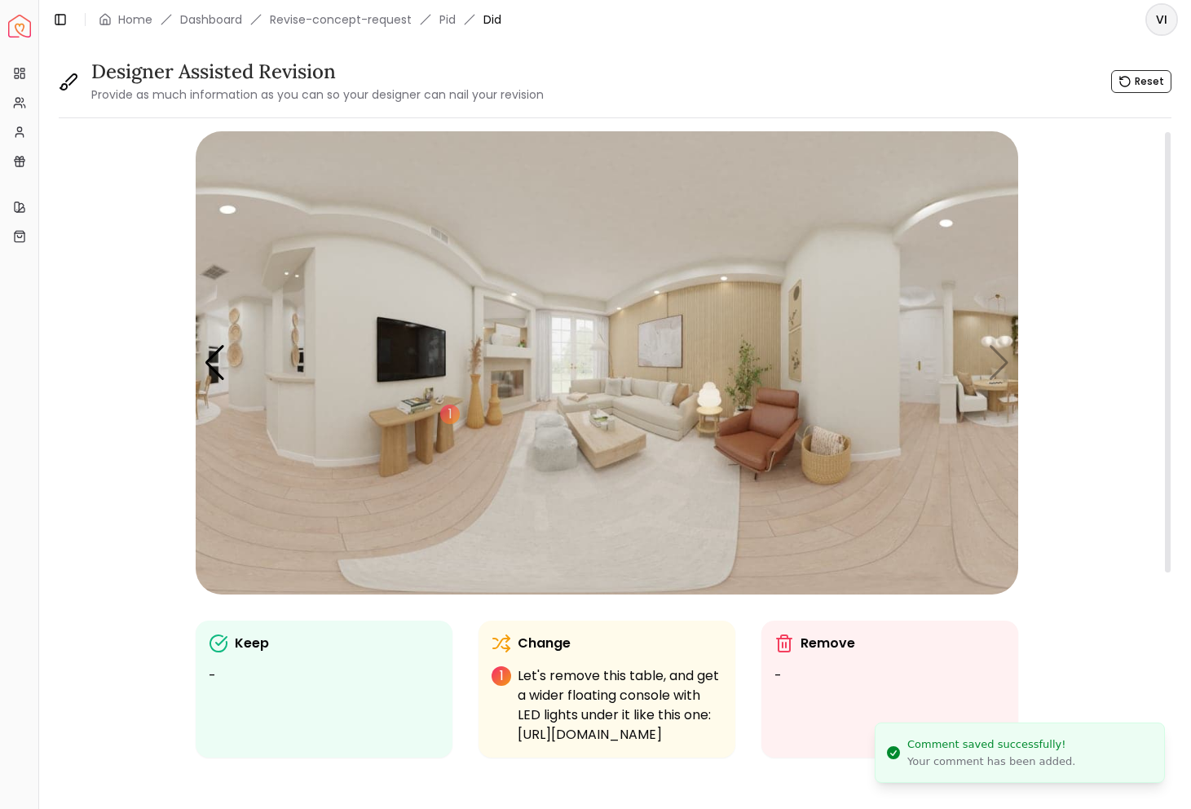
click at [487, 407] on img "6 / 6" at bounding box center [607, 362] width 823 height 463
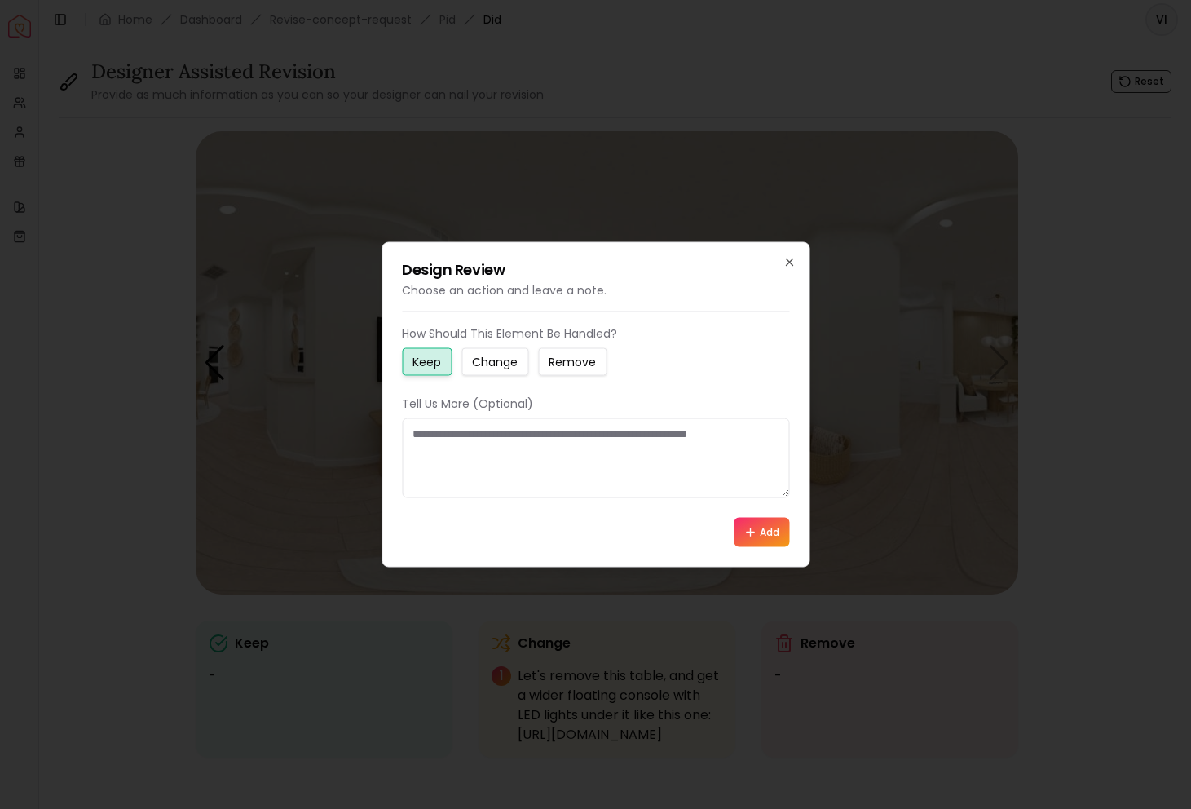
click at [563, 357] on small "Remove" at bounding box center [572, 362] width 47 height 16
click at [544, 452] on textarea at bounding box center [595, 458] width 387 height 80
type textarea "**********"
click at [746, 527] on icon at bounding box center [750, 532] width 13 height 13
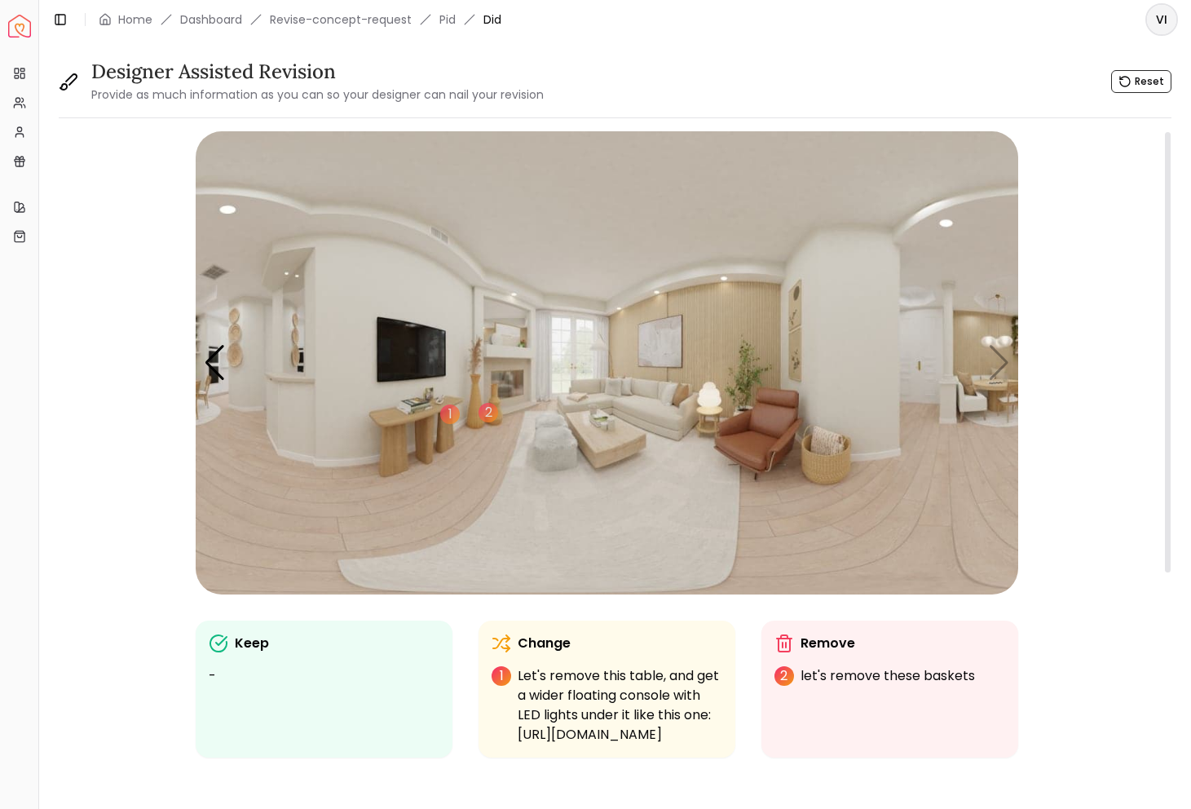
click at [853, 344] on img "6 / 6" at bounding box center [607, 362] width 823 height 463
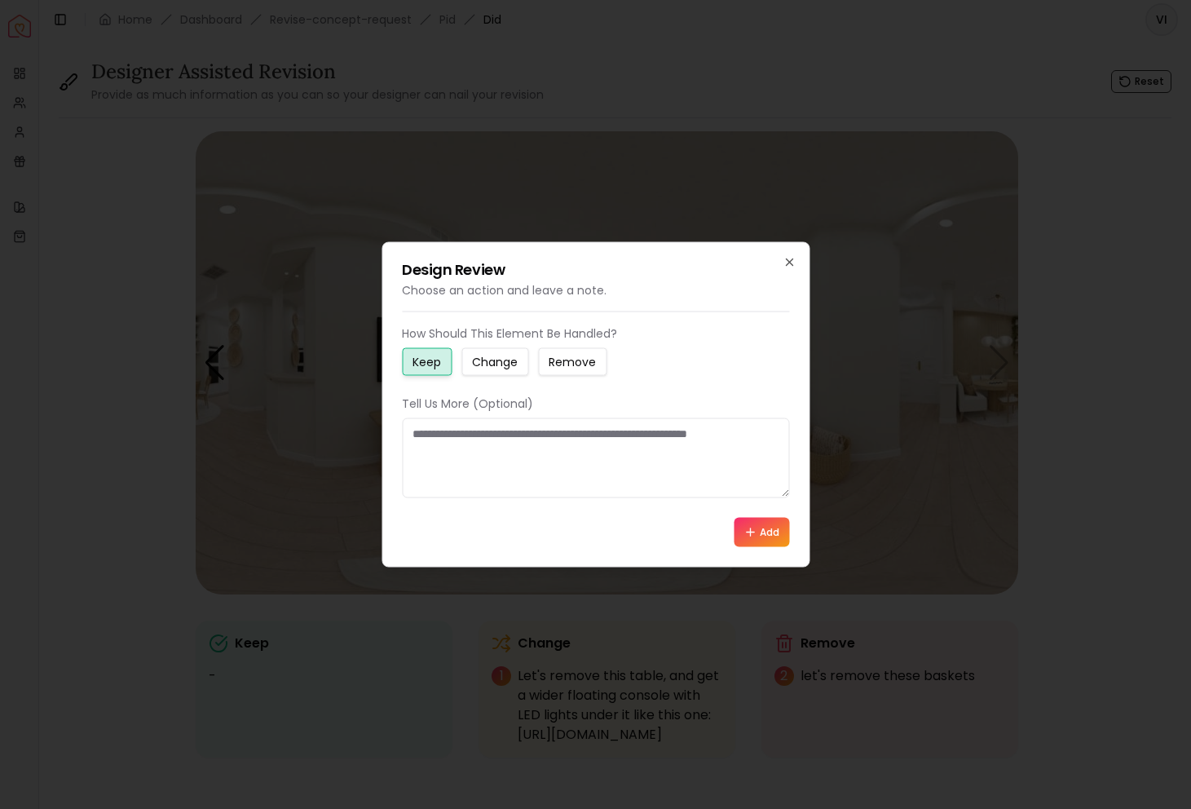
click at [511, 362] on small "Change" at bounding box center [495, 362] width 46 height 16
click at [511, 444] on textarea at bounding box center [595, 458] width 387 height 80
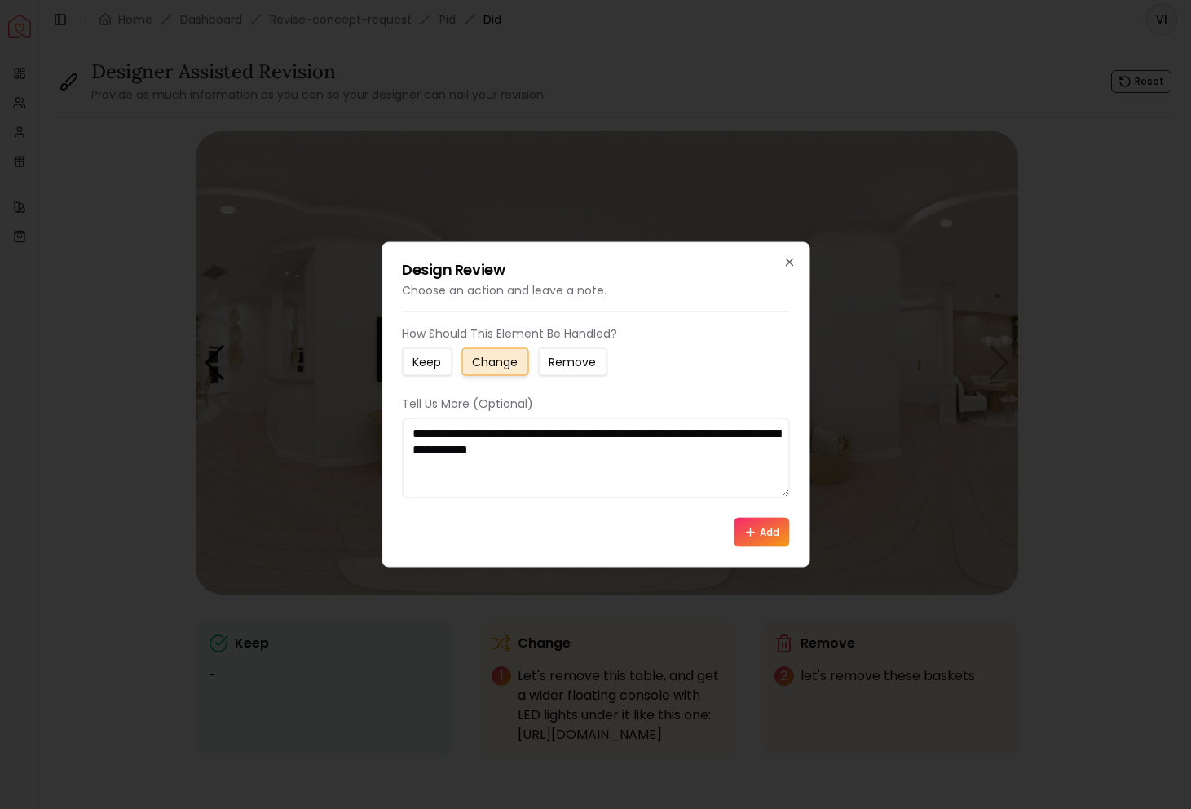
type textarea "**********"
click at [754, 533] on icon at bounding box center [750, 532] width 13 height 13
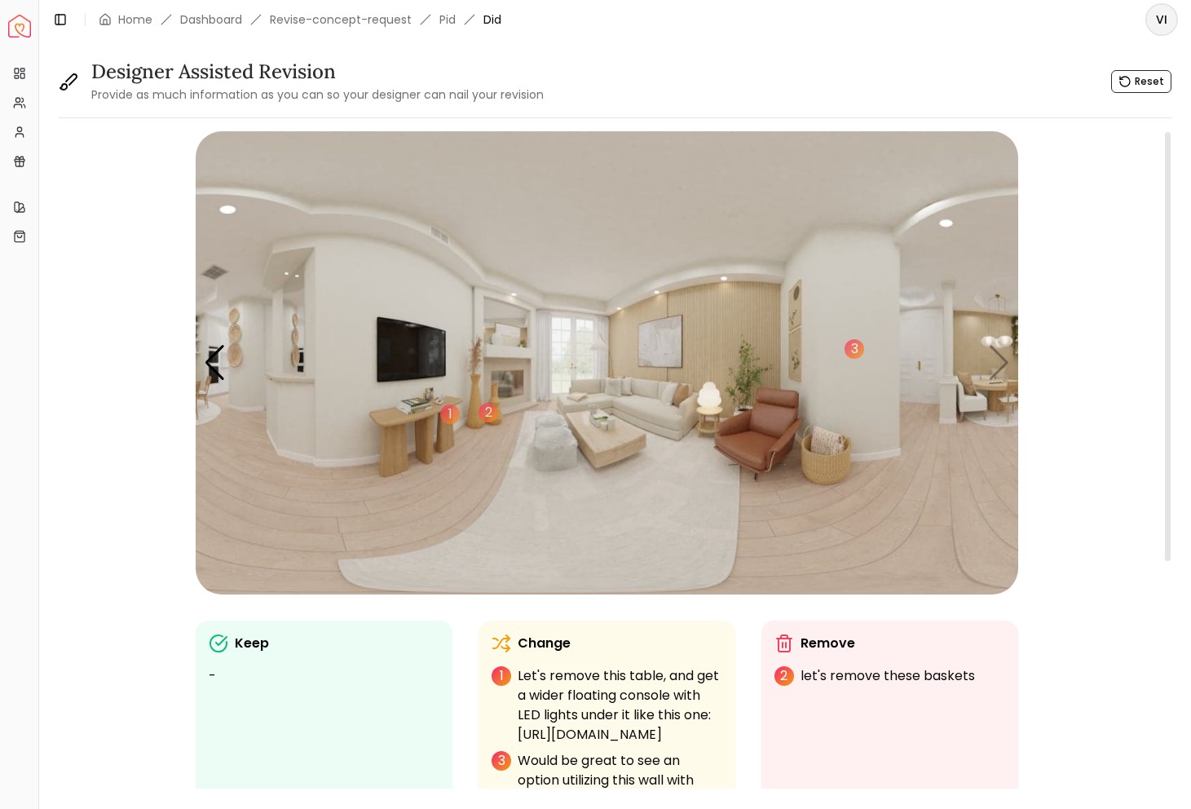
click at [1003, 358] on img "6 / 6" at bounding box center [607, 362] width 823 height 463
click at [220, 349] on div "Previous slide" at bounding box center [215, 363] width 22 height 36
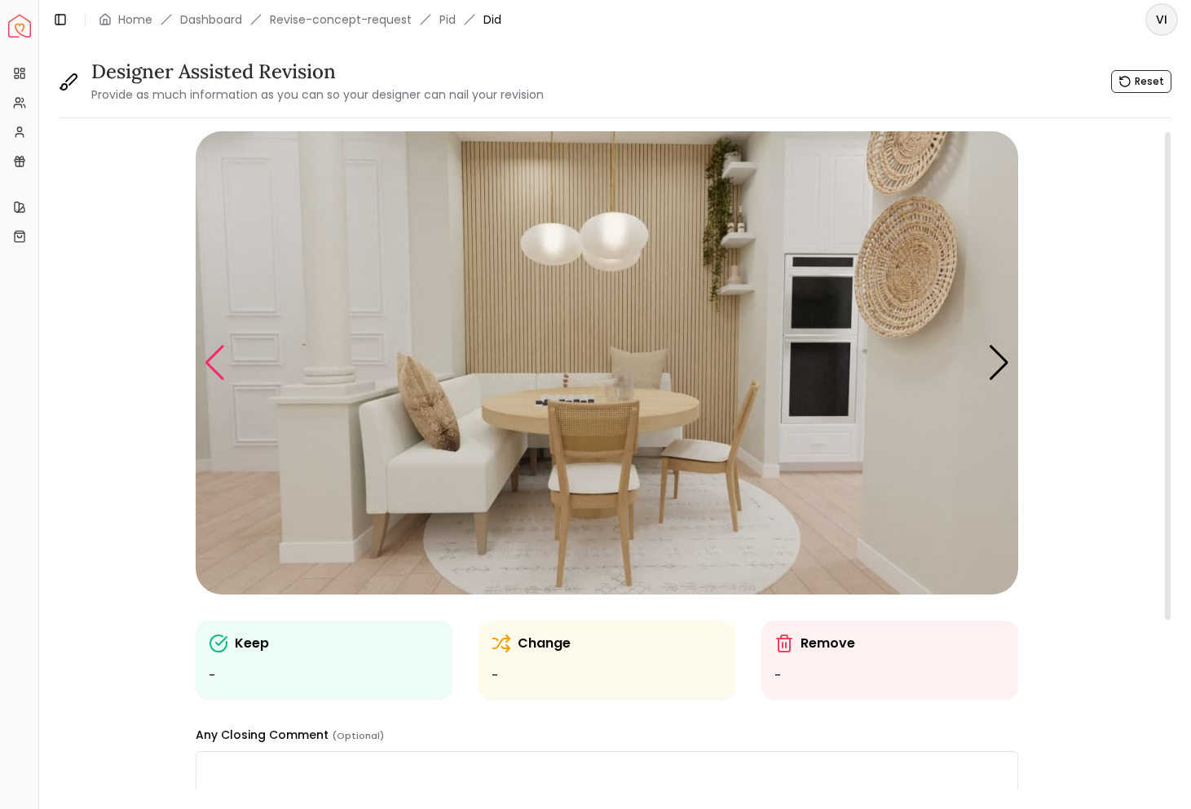
click at [221, 349] on div "Previous slide" at bounding box center [215, 363] width 22 height 36
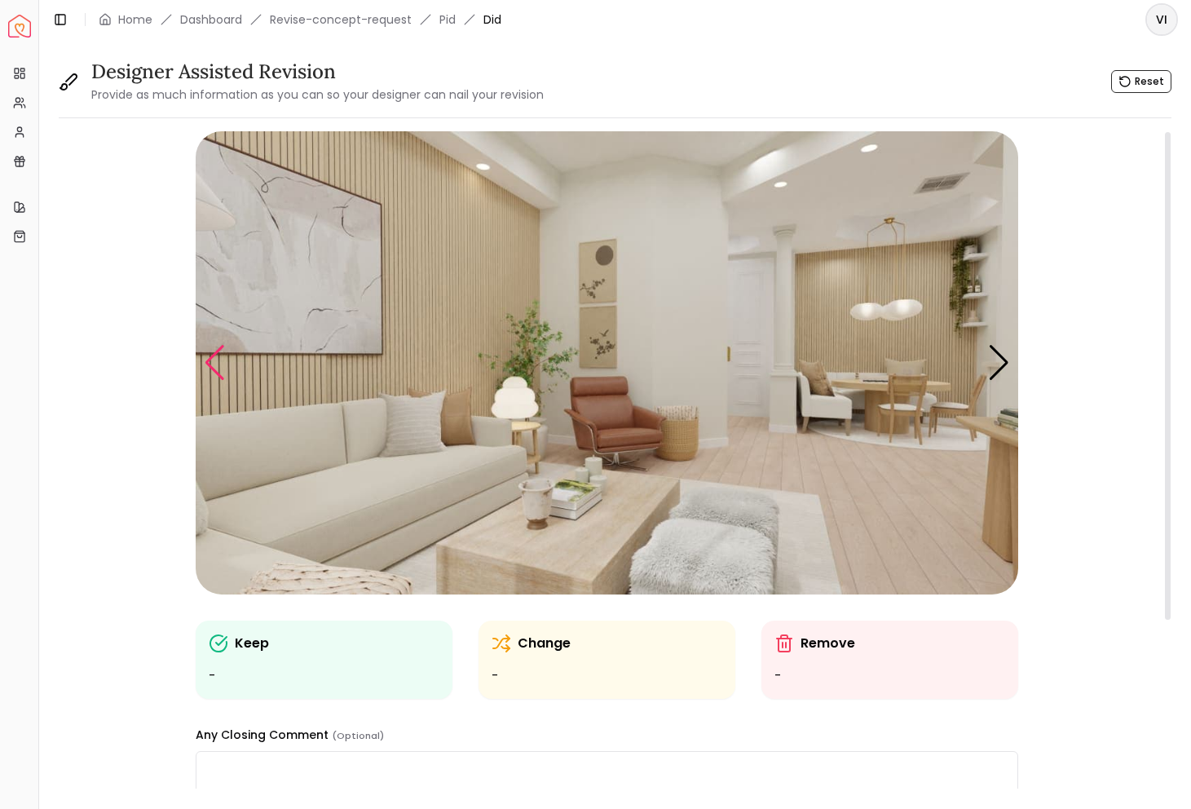
click at [217, 352] on div "Previous slide" at bounding box center [215, 363] width 22 height 36
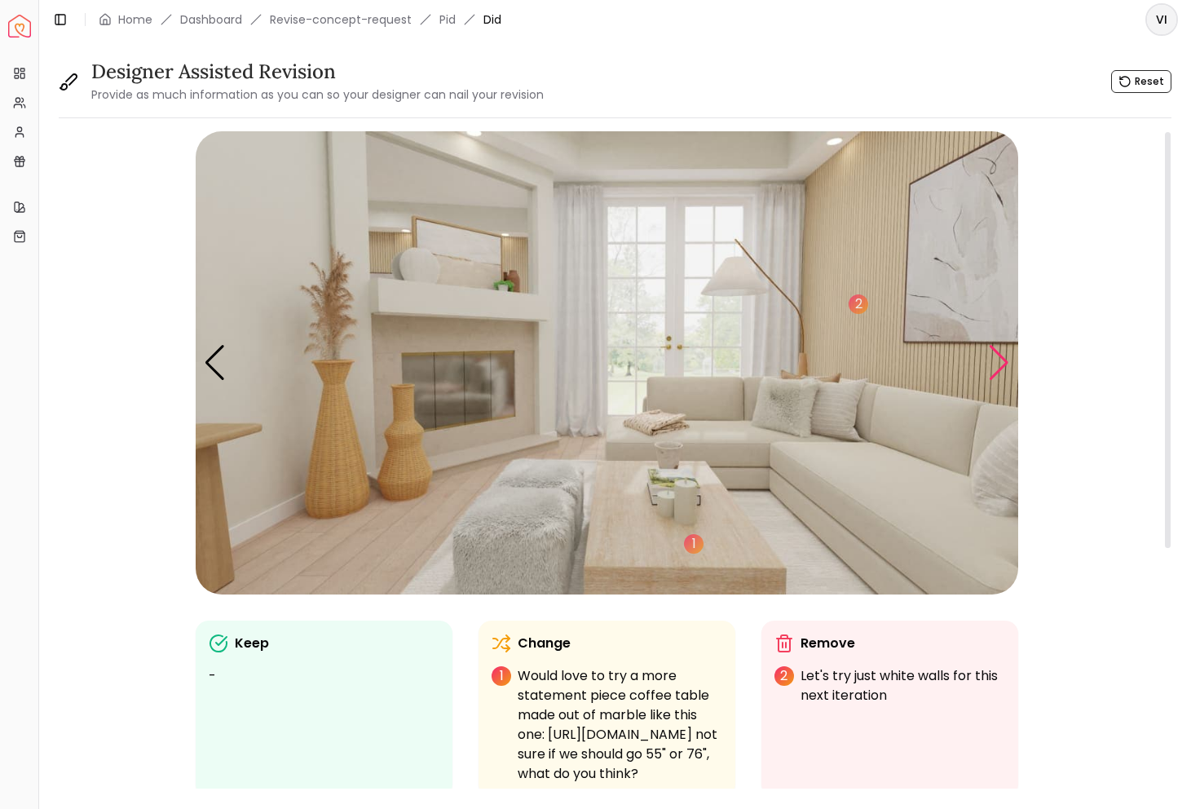
click at [1007, 348] on div "Next slide" at bounding box center [999, 363] width 22 height 36
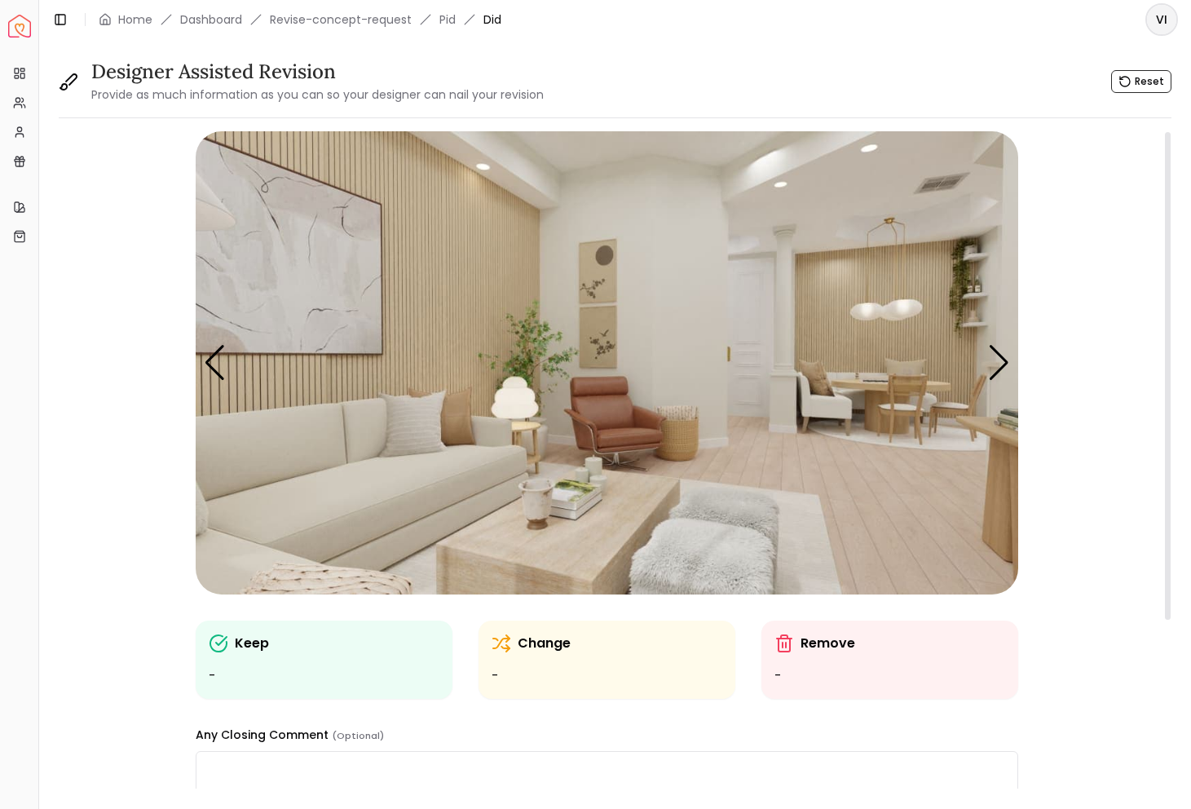
click at [312, 315] on img "4 / 6" at bounding box center [607, 362] width 823 height 463
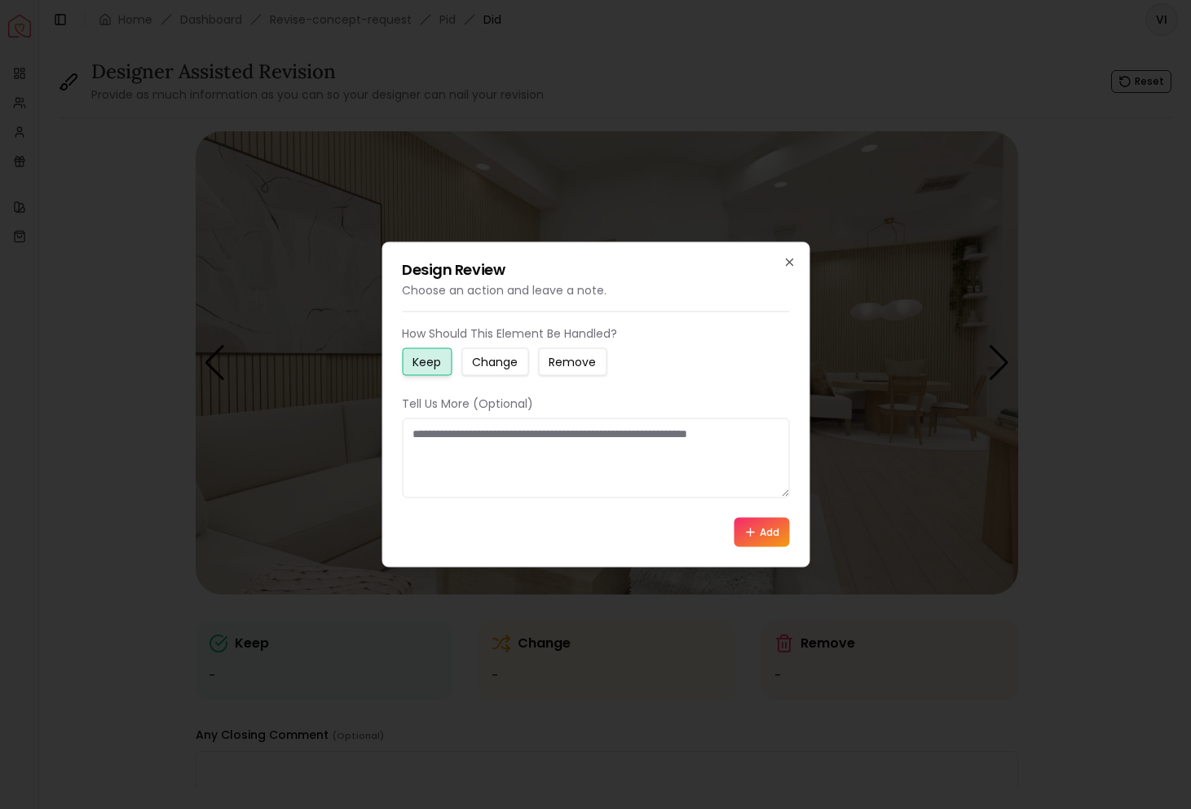
click at [484, 352] on button "Change" at bounding box center [495, 362] width 67 height 28
click at [480, 442] on textarea at bounding box center [595, 458] width 387 height 80
type textarea "**********"
click at [771, 524] on button "Add" at bounding box center [761, 532] width 55 height 29
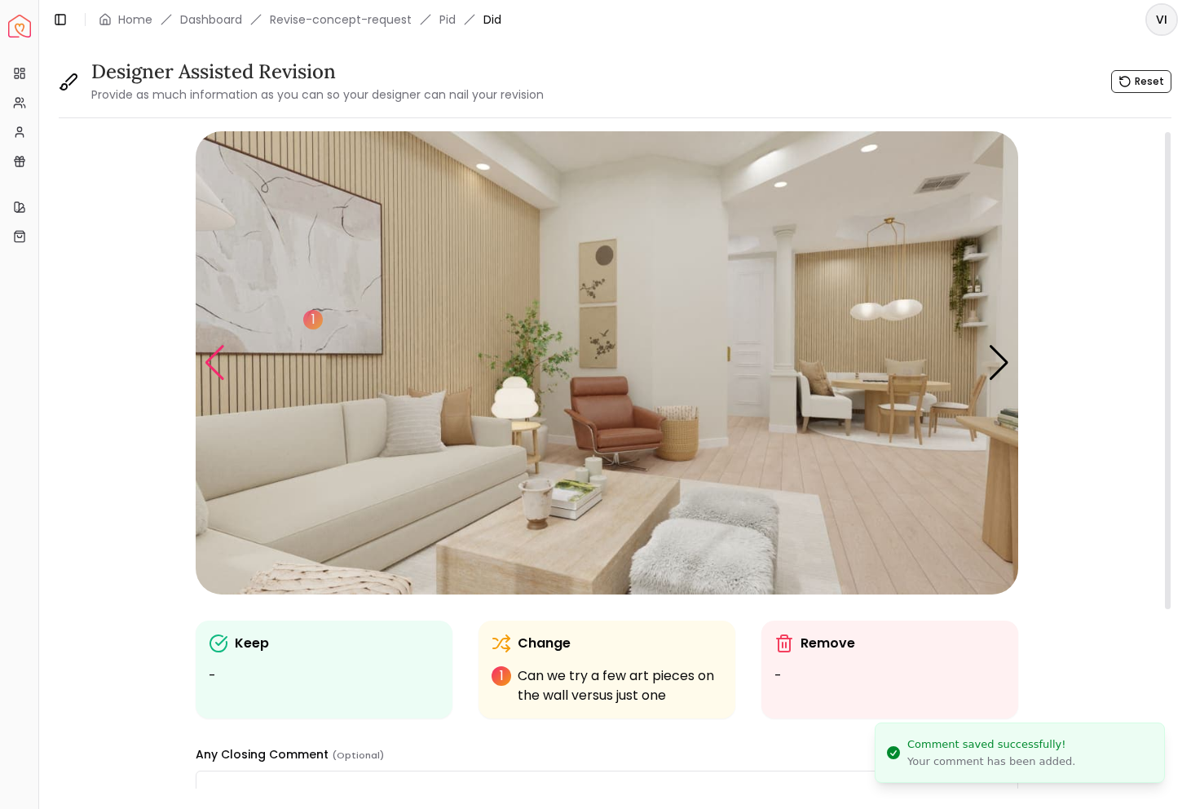
click at [215, 374] on div "Previous slide" at bounding box center [215, 363] width 22 height 36
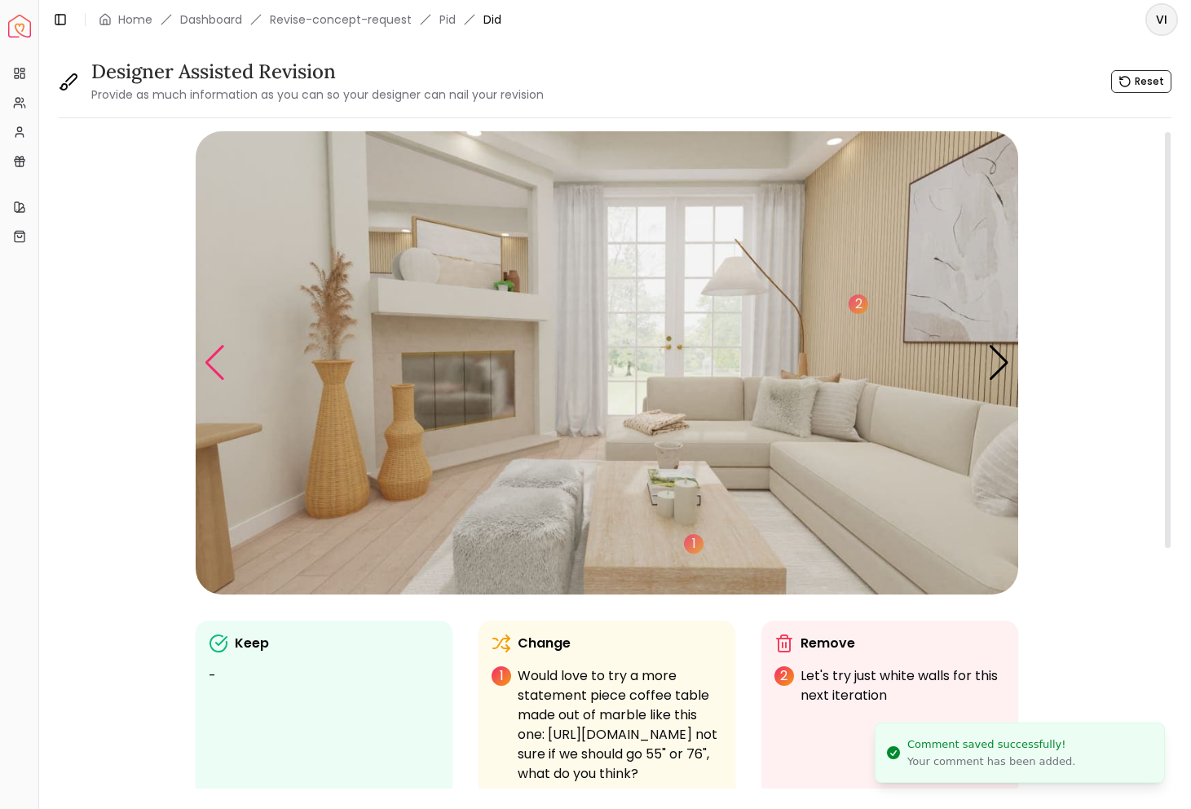
click at [215, 368] on div "Previous slide" at bounding box center [215, 363] width 22 height 36
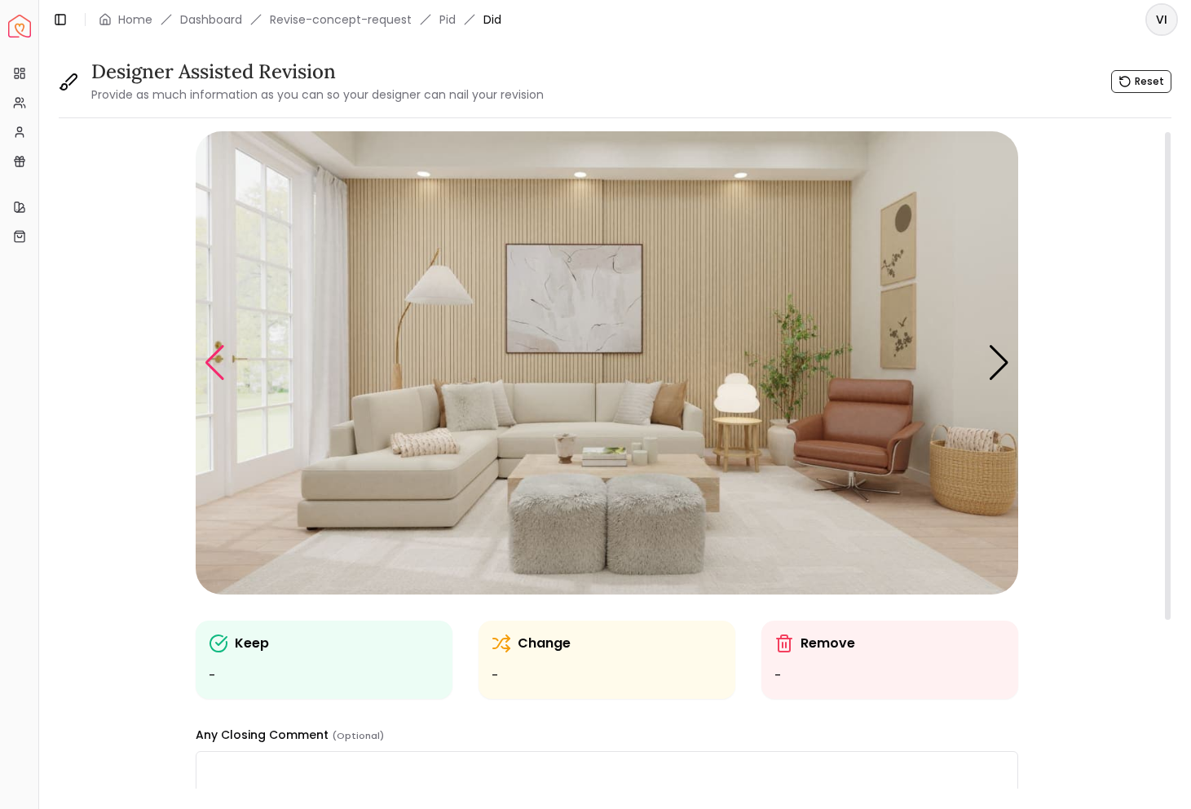
click at [217, 362] on div "Previous slide" at bounding box center [215, 363] width 22 height 36
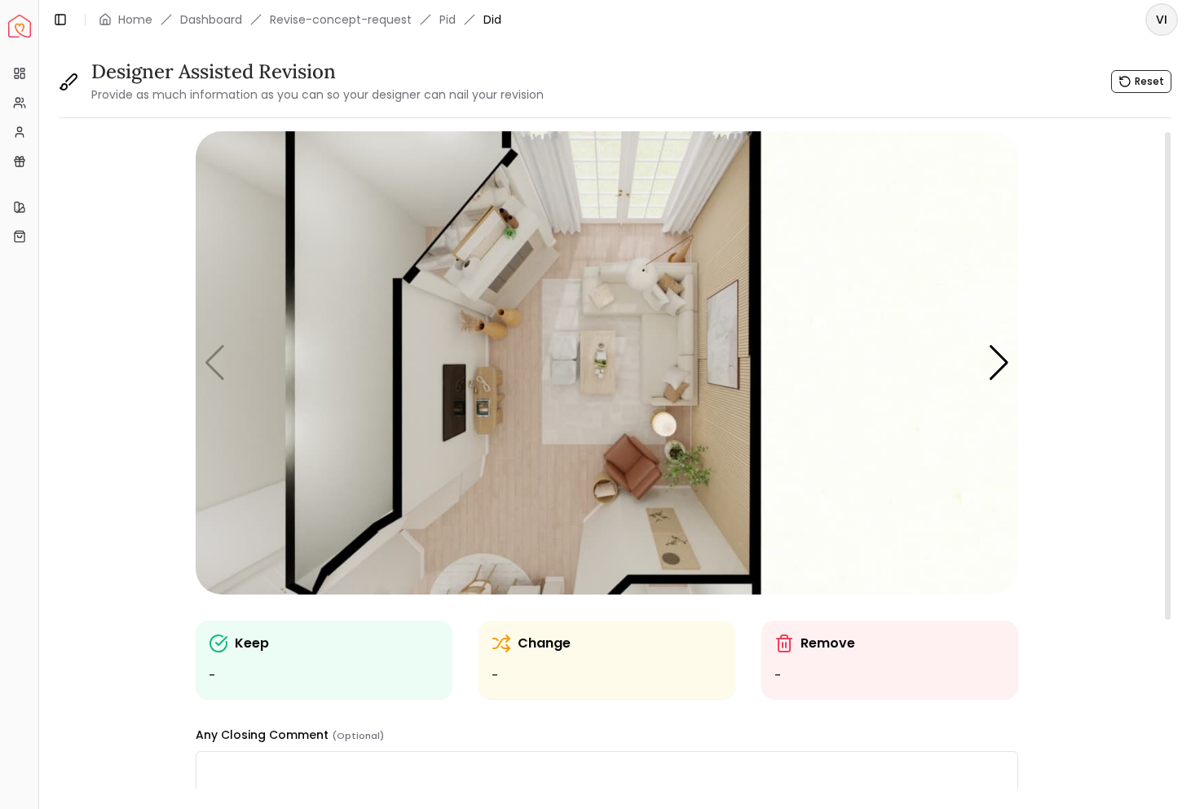
click at [217, 360] on img "1 / 6" at bounding box center [607, 362] width 823 height 463
click at [992, 346] on div "Next slide" at bounding box center [999, 363] width 22 height 36
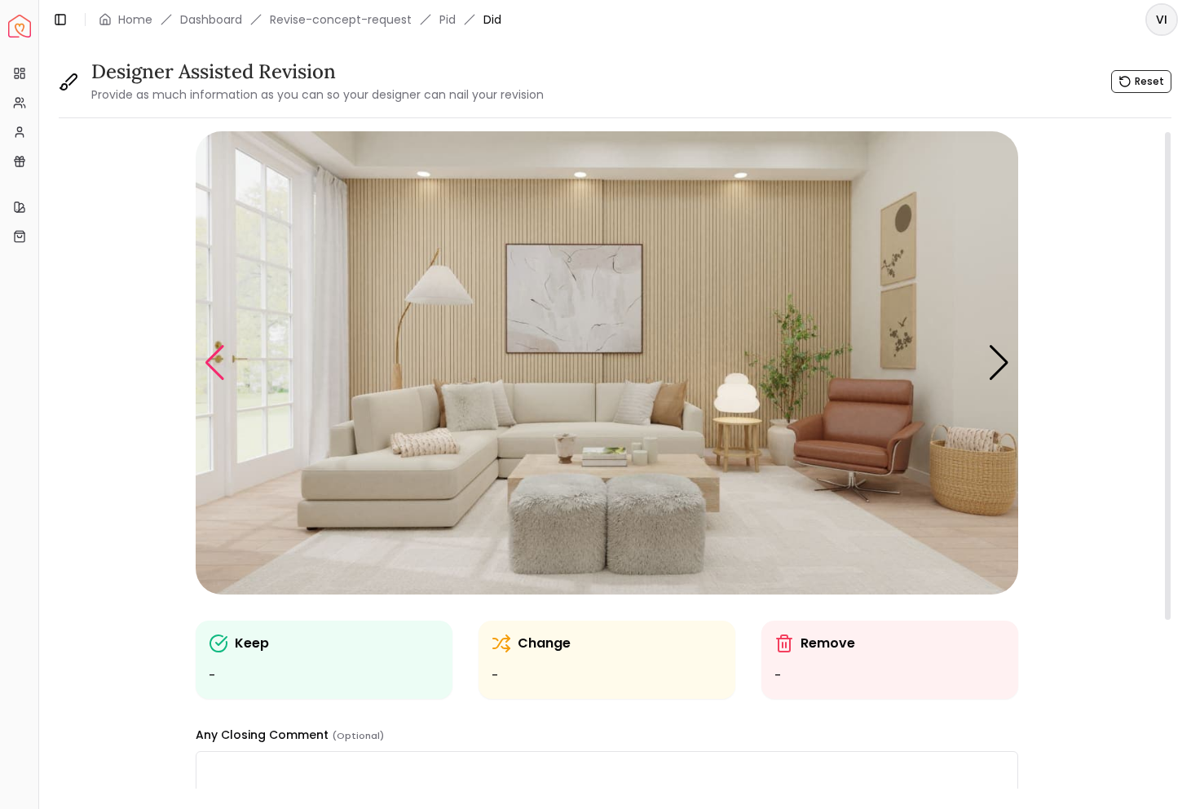
click at [214, 371] on div "Previous slide" at bounding box center [215, 363] width 22 height 36
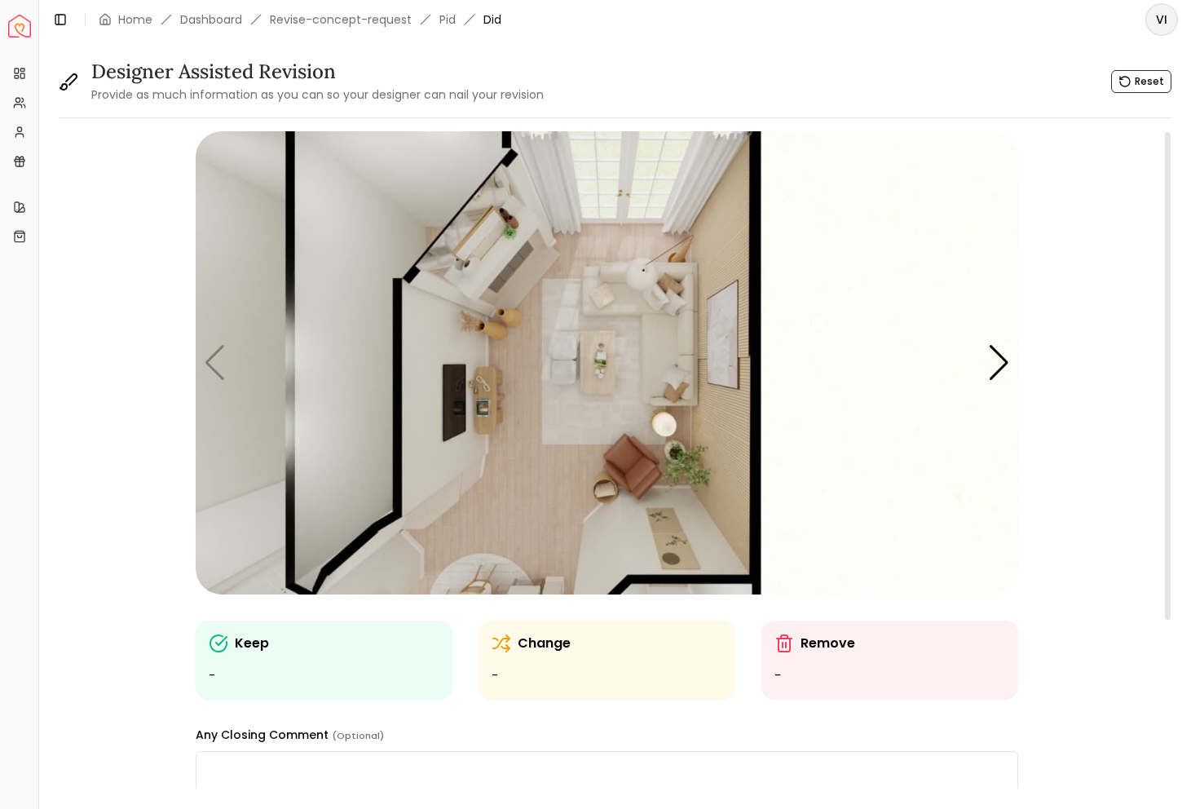
click at [986, 360] on img "1 / 6" at bounding box center [607, 362] width 823 height 463
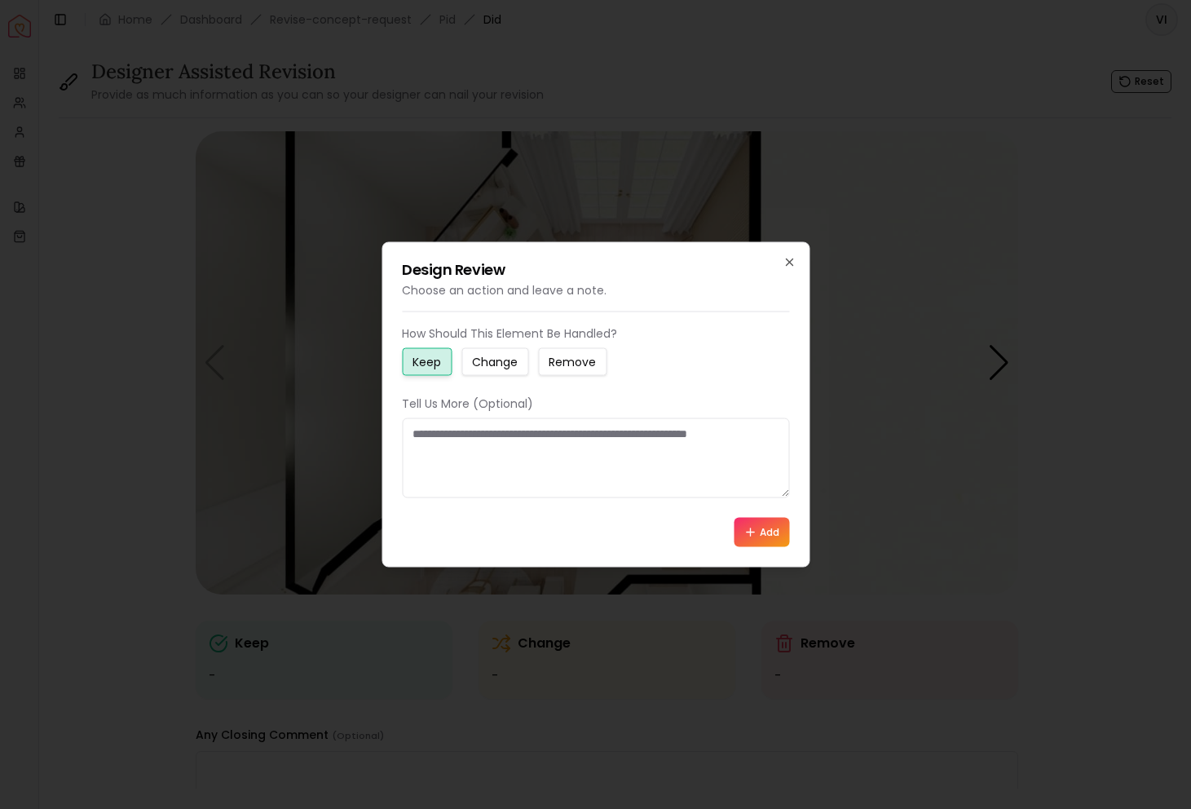
click at [792, 270] on div "Design Review Choose an action and leave a note. How Should This Element Be Han…" at bounding box center [596, 404] width 428 height 325
click at [789, 262] on icon "button" at bounding box center [789, 262] width 7 height 7
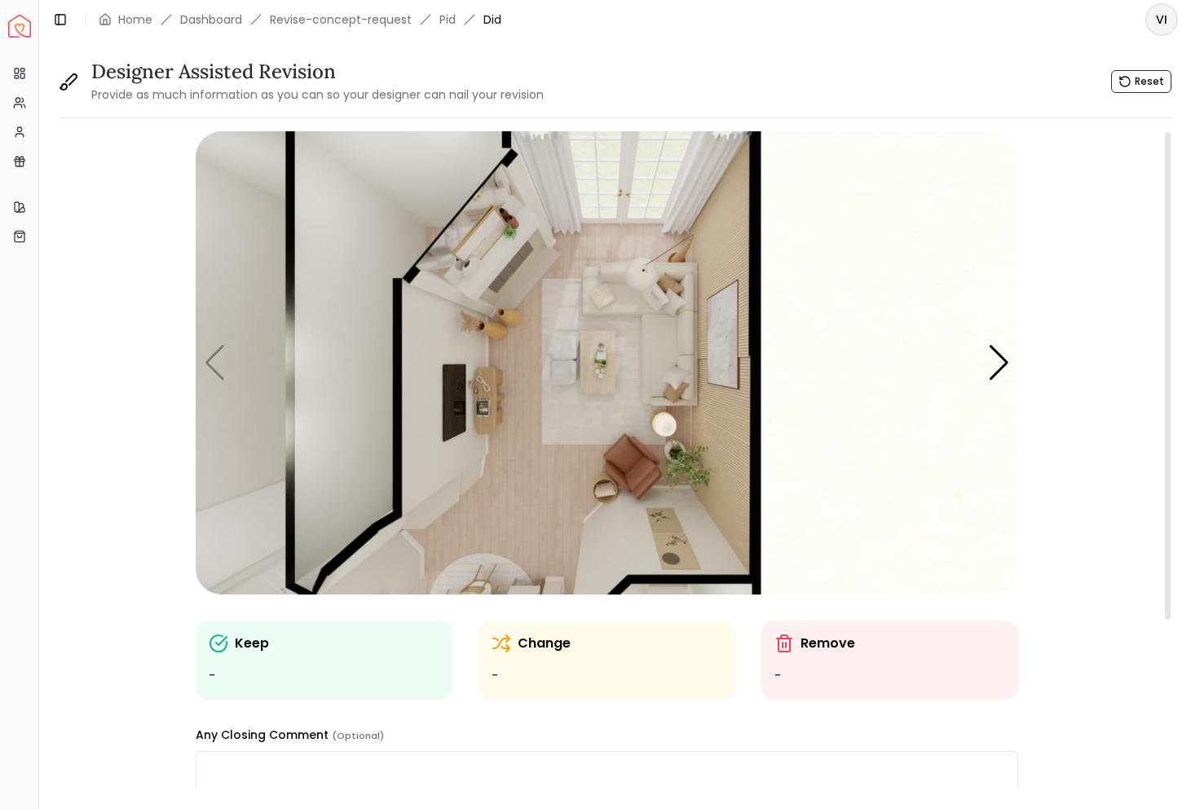
click at [1015, 358] on img "1 / 6" at bounding box center [607, 362] width 823 height 463
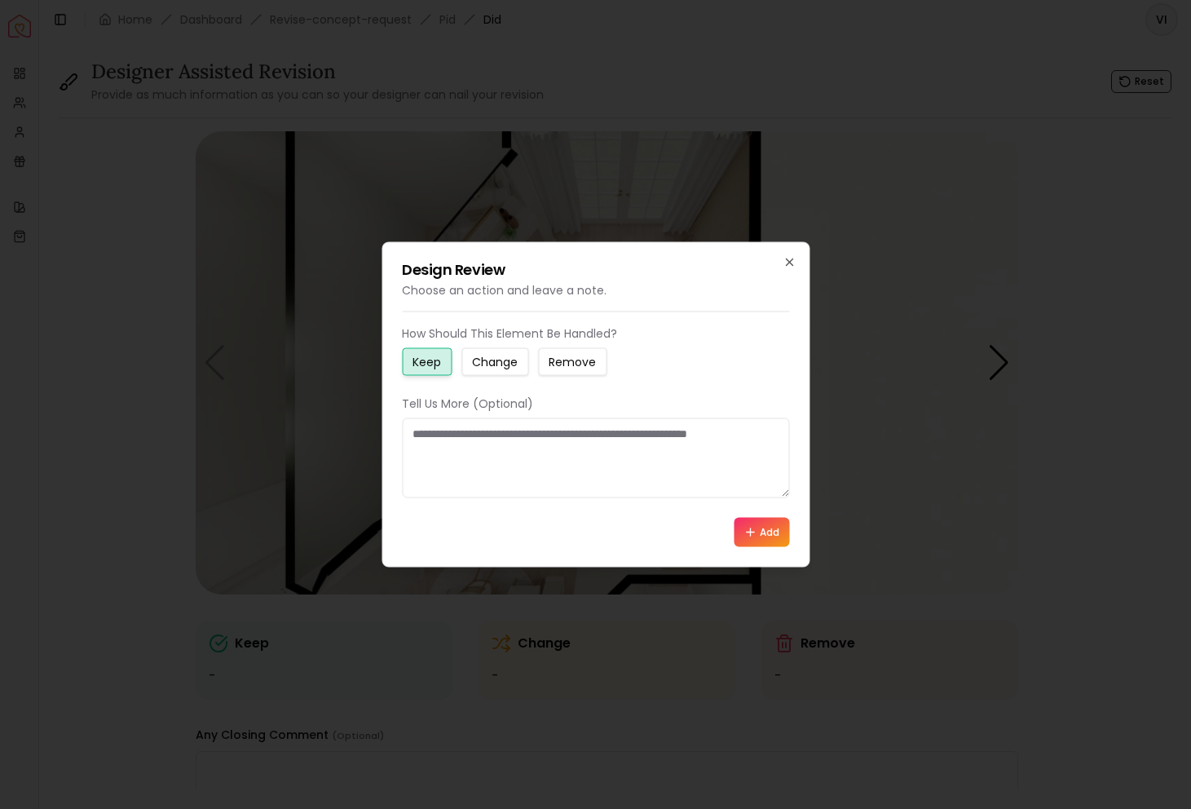
click at [797, 265] on div "Design Review Choose an action and leave a note. How Should This Element Be Han…" at bounding box center [596, 404] width 428 height 325
click at [788, 263] on icon "button" at bounding box center [789, 262] width 7 height 7
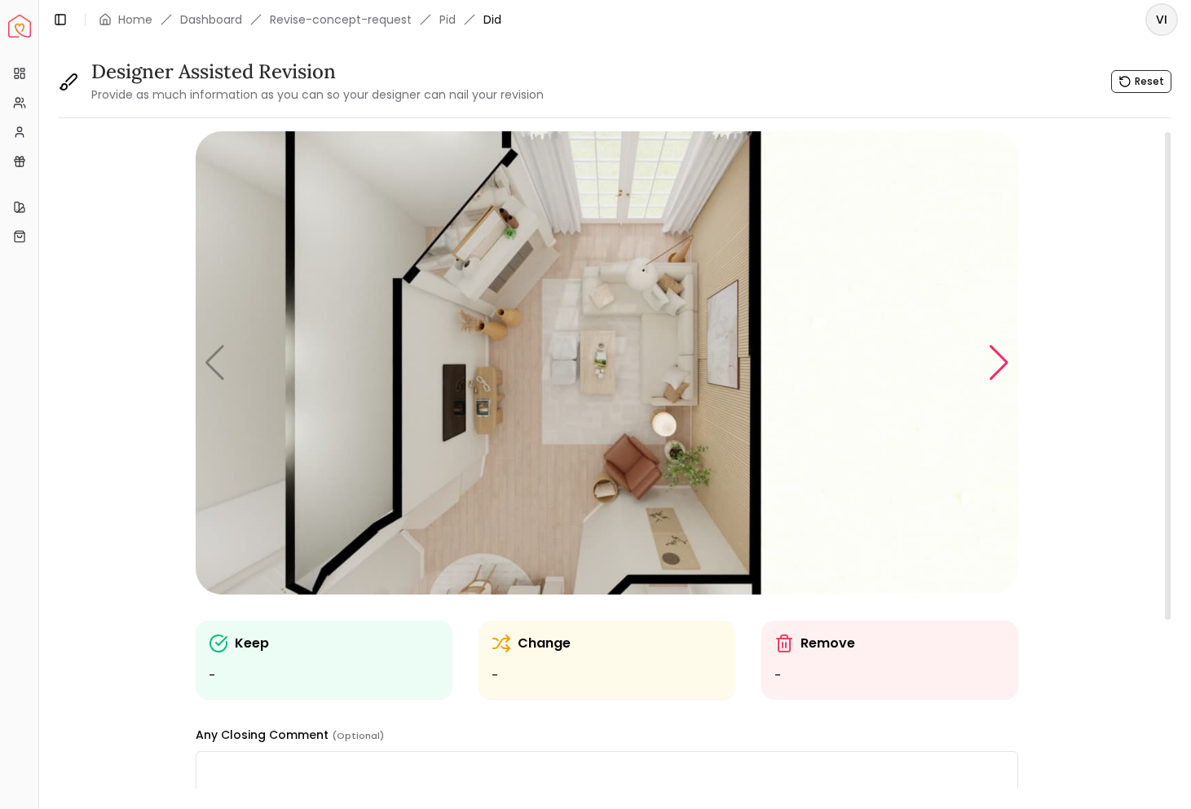
click at [1004, 357] on div "Next slide" at bounding box center [999, 363] width 22 height 36
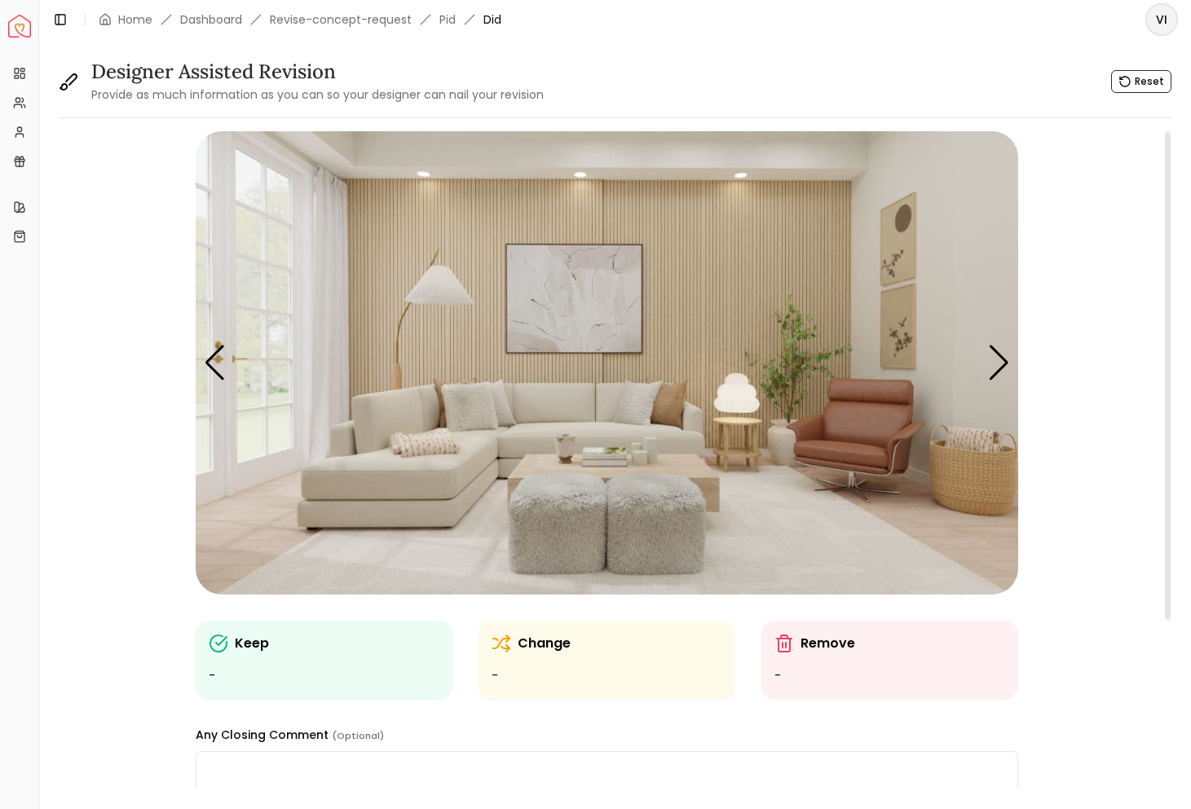
click at [790, 538] on img "2 / 6" at bounding box center [607, 362] width 823 height 463
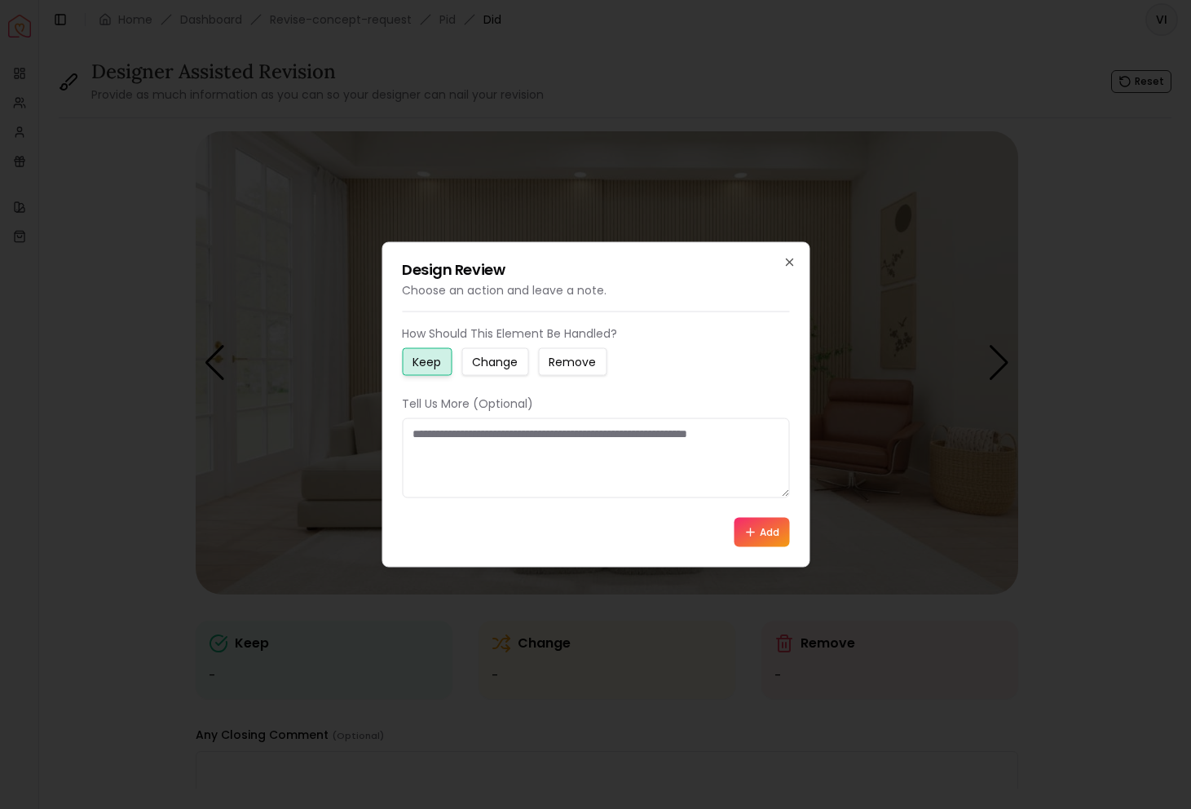
click at [476, 370] on button "Change" at bounding box center [495, 362] width 67 height 28
click at [493, 436] on textarea at bounding box center [595, 458] width 387 height 80
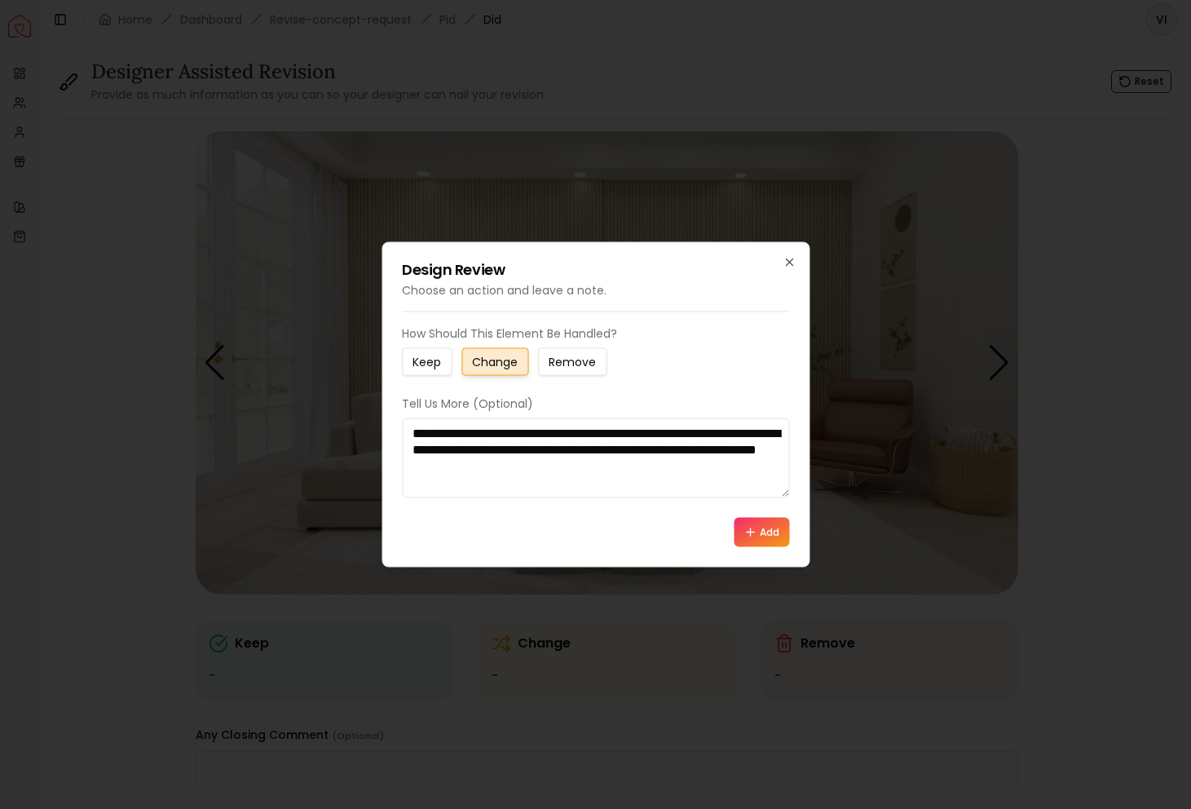
paste textarea "**********"
type textarea "**********"
click at [746, 530] on icon at bounding box center [750, 532] width 13 height 13
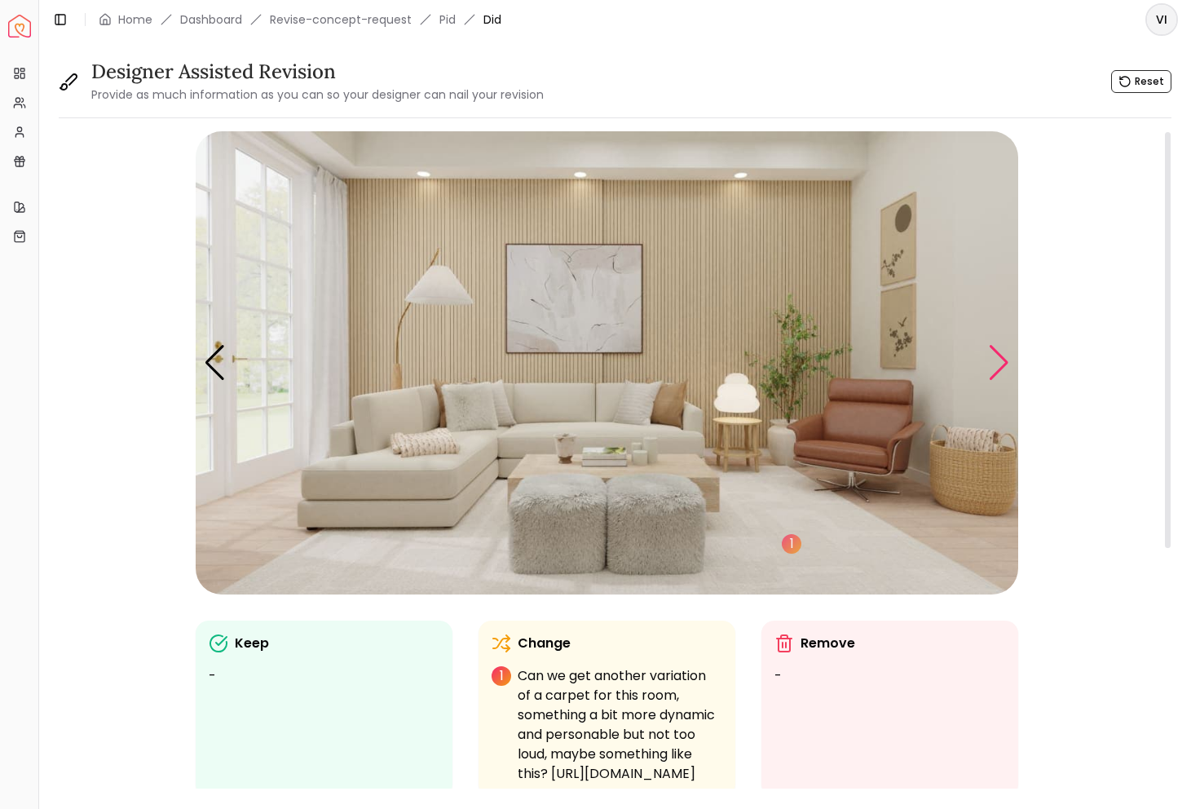
click at [992, 355] on div "Next slide" at bounding box center [999, 363] width 22 height 36
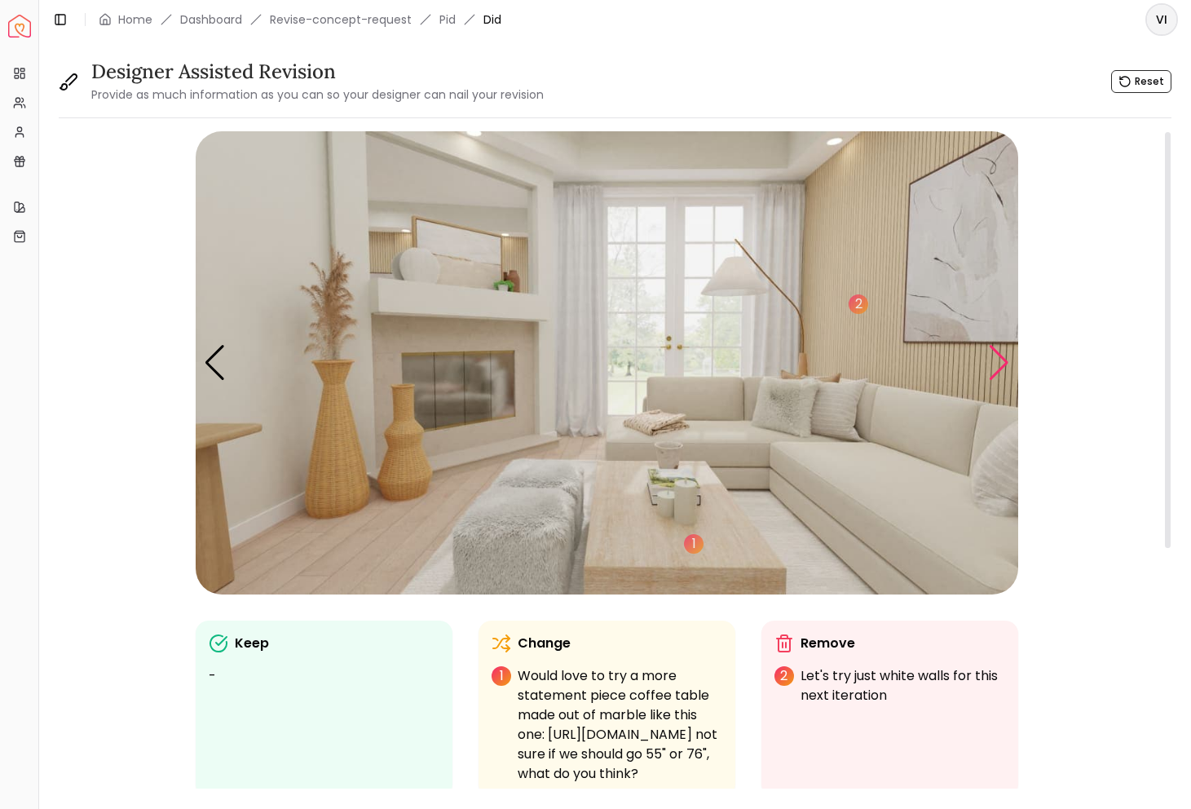
click at [1002, 363] on div "Next slide" at bounding box center [999, 363] width 22 height 36
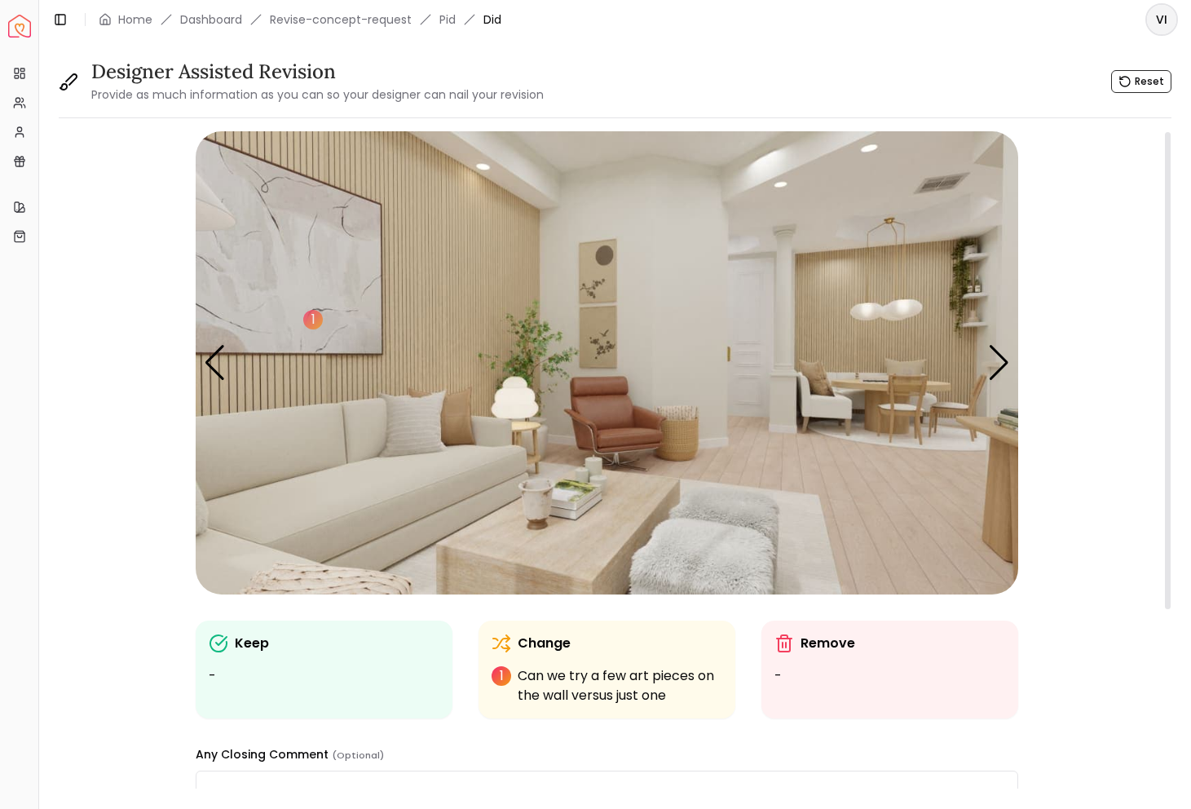
click at [921, 341] on img "4 / 6" at bounding box center [607, 362] width 823 height 463
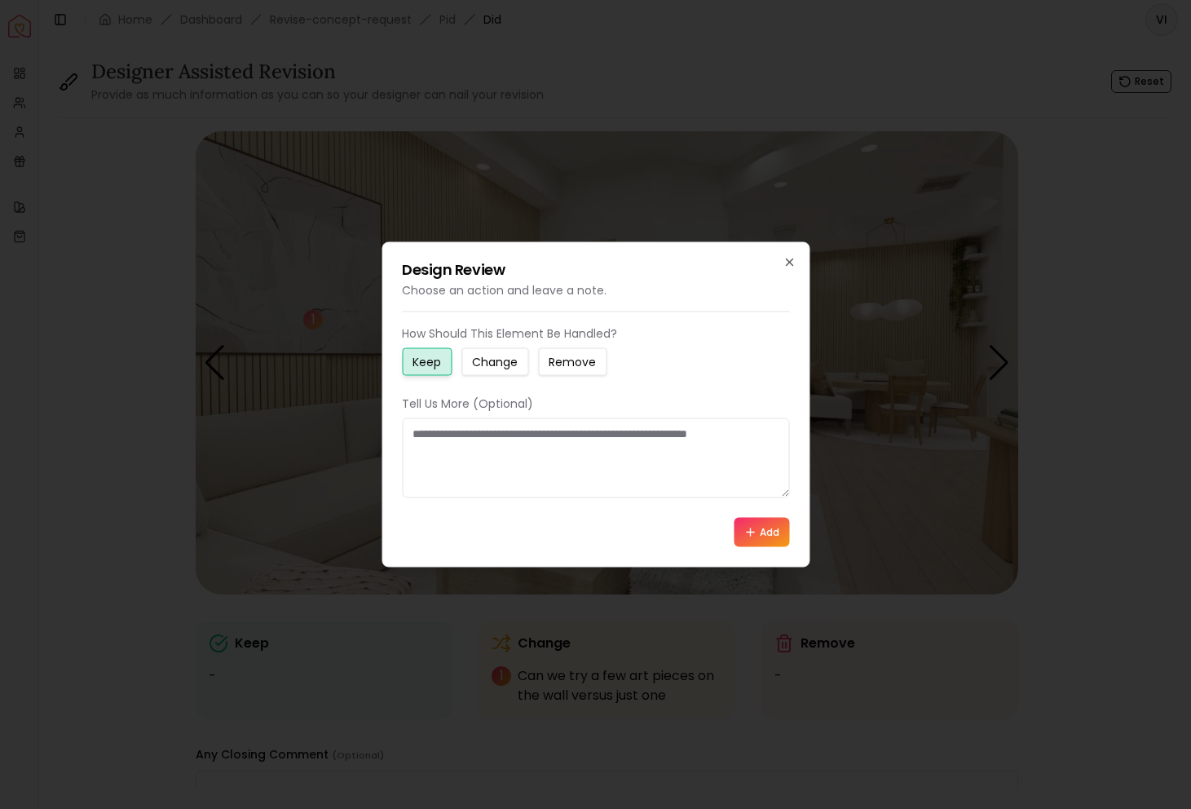
click at [471, 374] on button "Change" at bounding box center [495, 362] width 67 height 28
click at [493, 507] on div "How Should This Element Be Handled? Keep Change Remove Tell Us More (Optional) …" at bounding box center [595, 436] width 387 height 222
click at [491, 465] on textarea at bounding box center [595, 458] width 387 height 80
type textarea "**********"
click at [757, 527] on button "Add" at bounding box center [761, 532] width 55 height 29
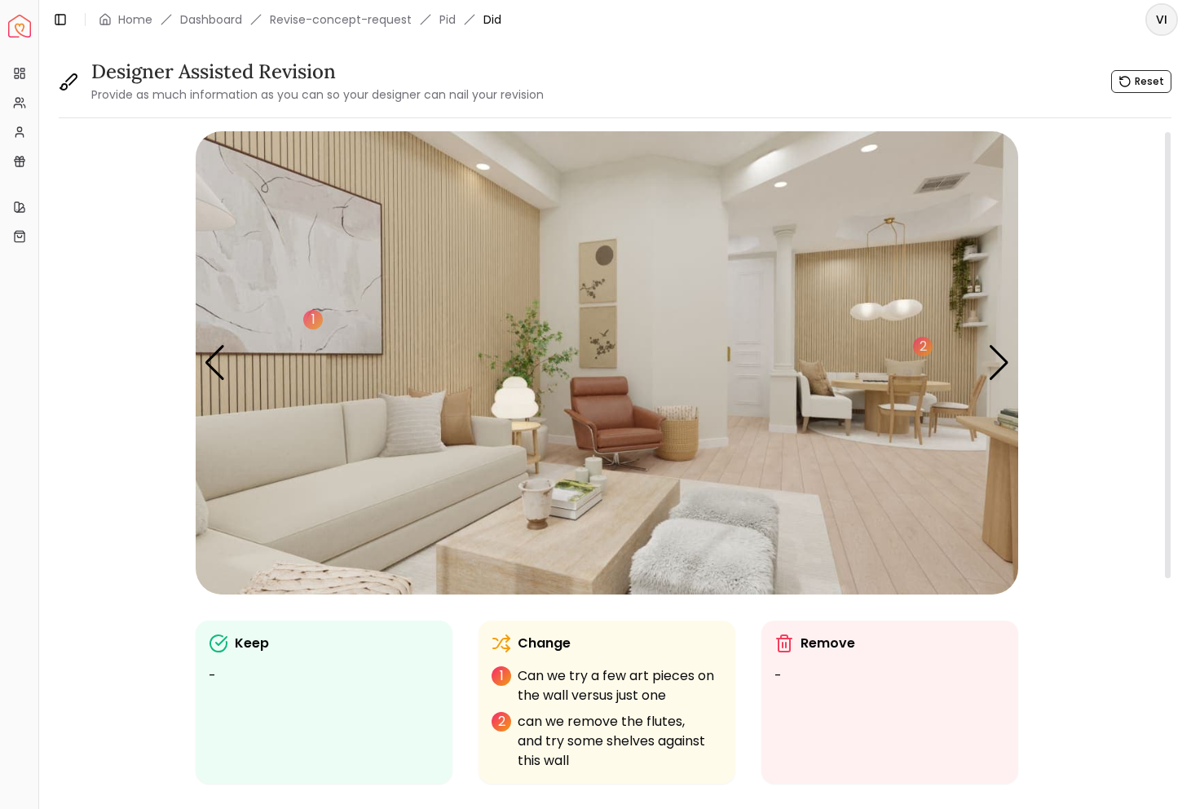
click at [976, 256] on img "4 / 6" at bounding box center [607, 362] width 823 height 463
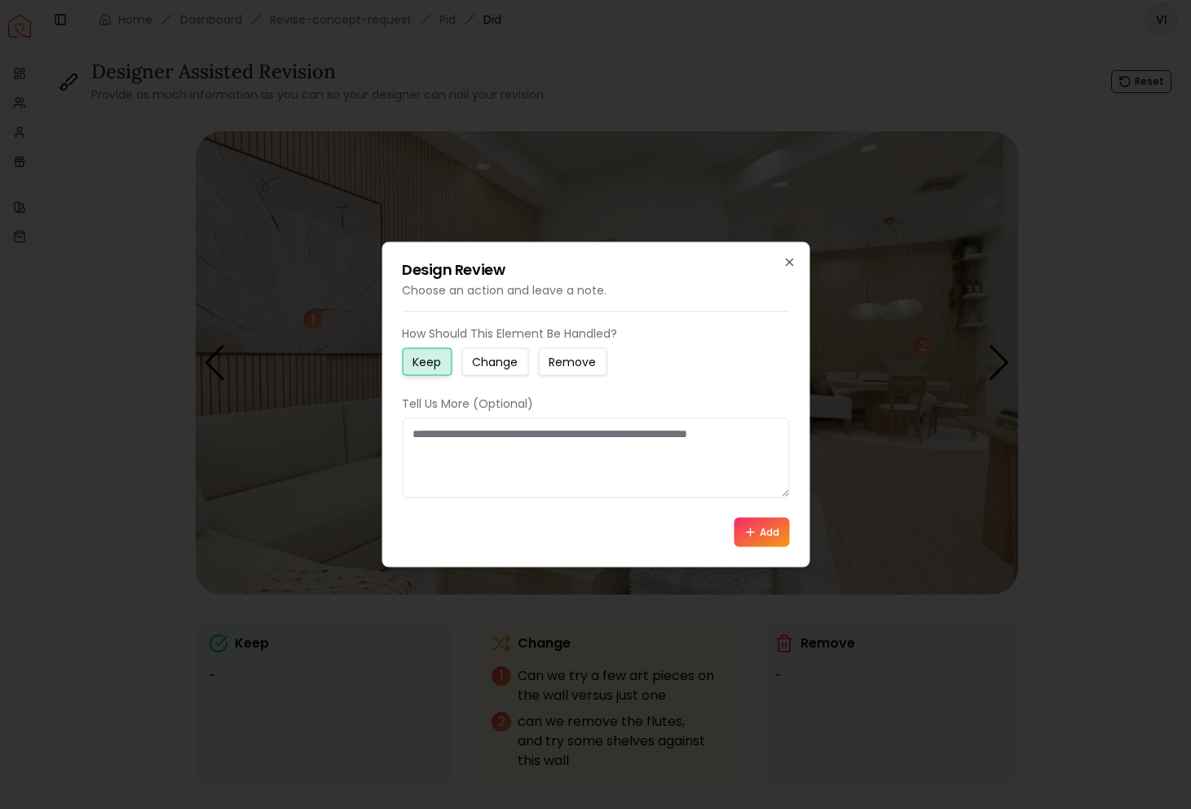
click at [499, 369] on small "Change" at bounding box center [495, 362] width 46 height 16
click at [495, 438] on textarea at bounding box center [595, 458] width 387 height 80
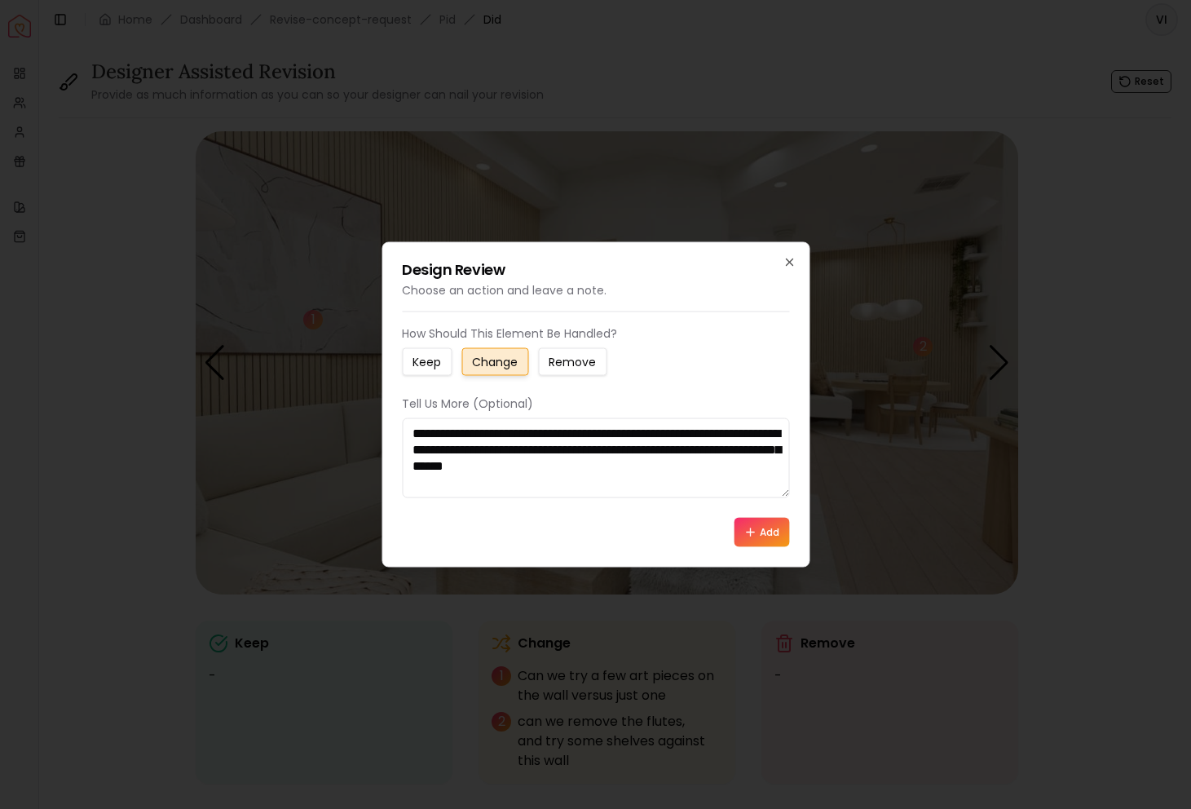
type textarea "**********"
click at [778, 531] on button "Add" at bounding box center [761, 532] width 55 height 29
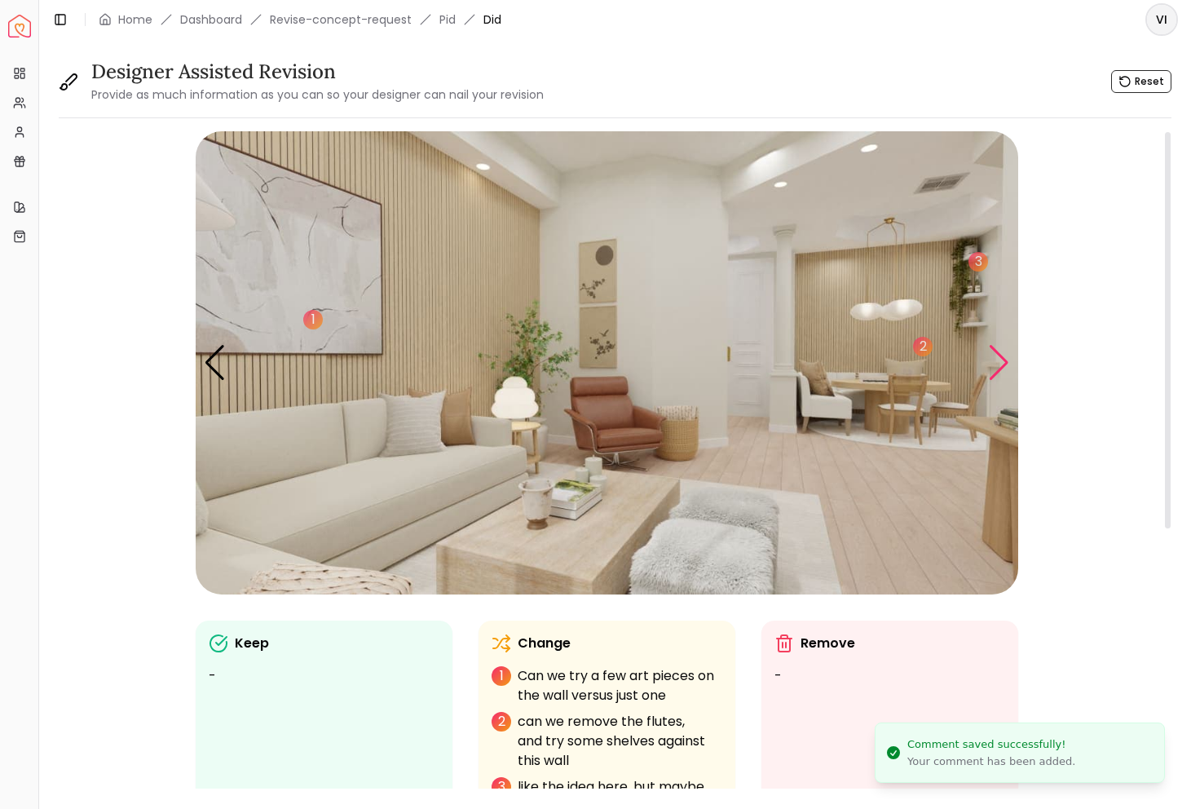
click at [995, 368] on div "Next slide" at bounding box center [999, 363] width 22 height 36
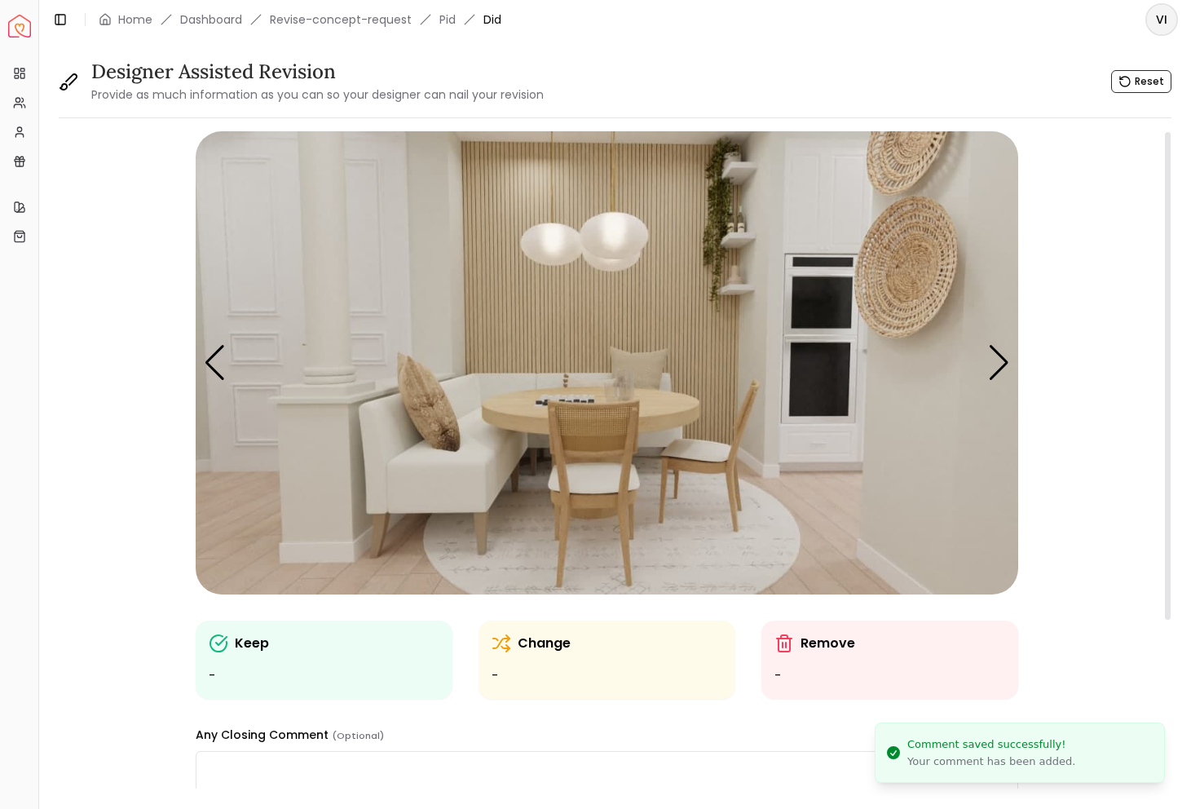
click at [927, 285] on img "5 / 6" at bounding box center [607, 362] width 823 height 463
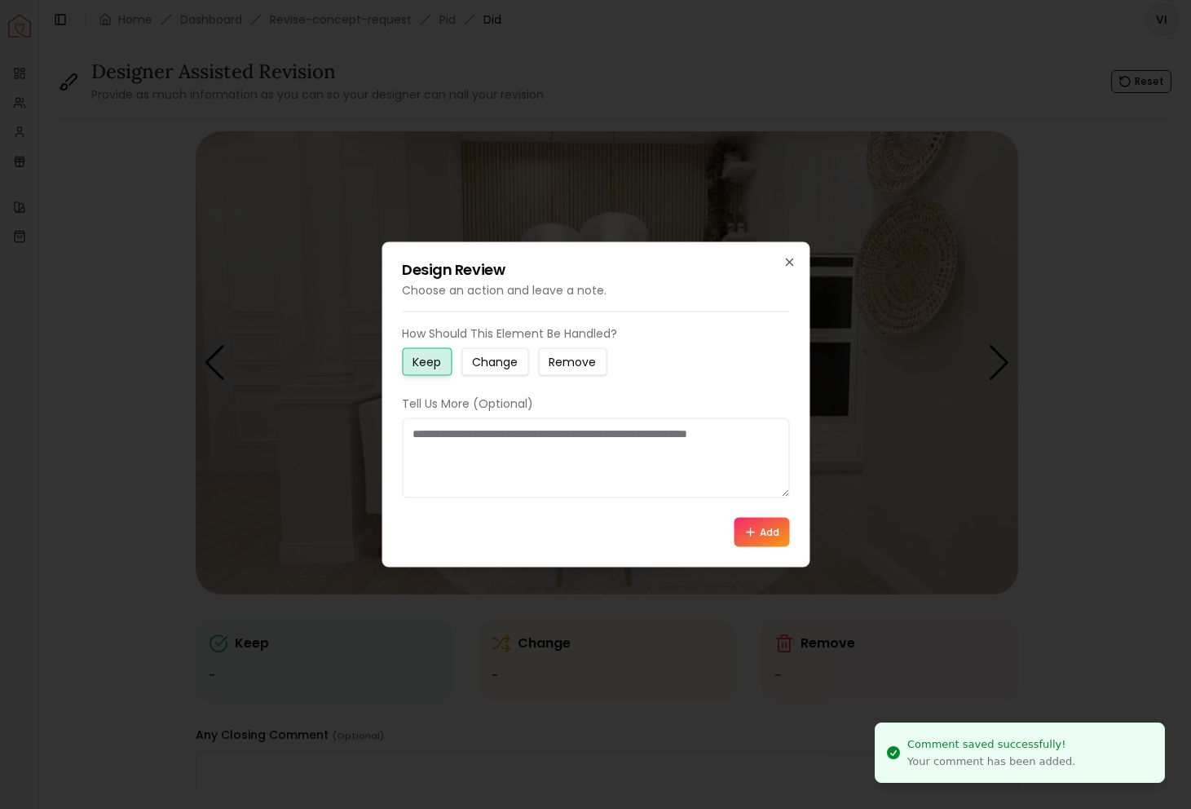
click at [497, 362] on small "Change" at bounding box center [495, 362] width 46 height 16
click at [493, 430] on textarea at bounding box center [595, 458] width 387 height 80
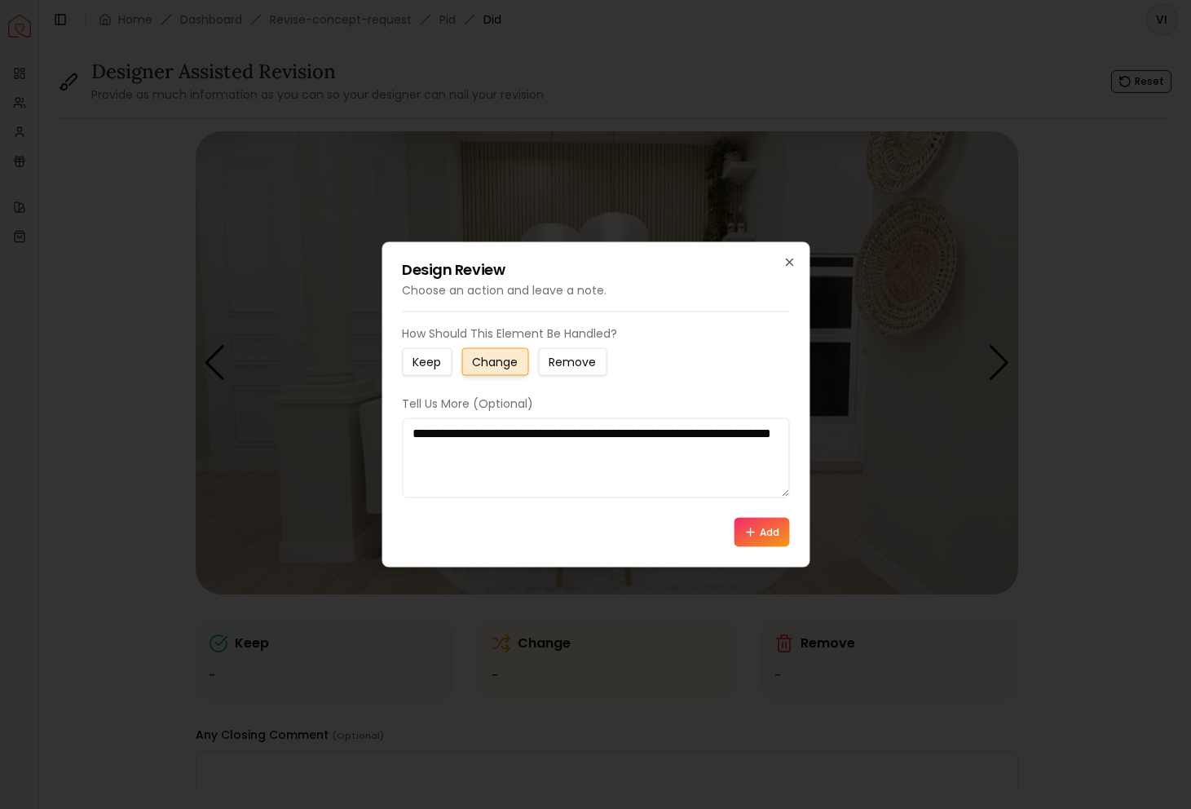
type textarea "**********"
click at [752, 526] on icon at bounding box center [750, 532] width 13 height 13
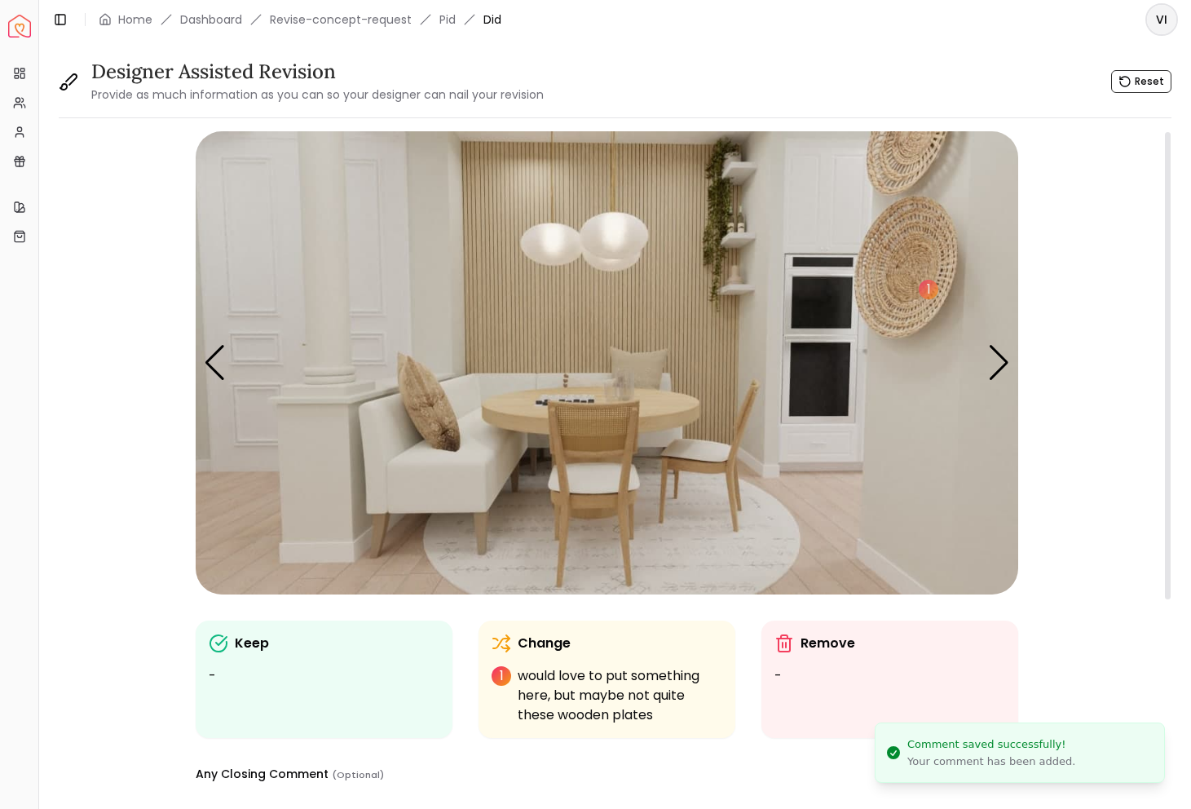
click at [717, 401] on img "5 / 6" at bounding box center [607, 362] width 823 height 463
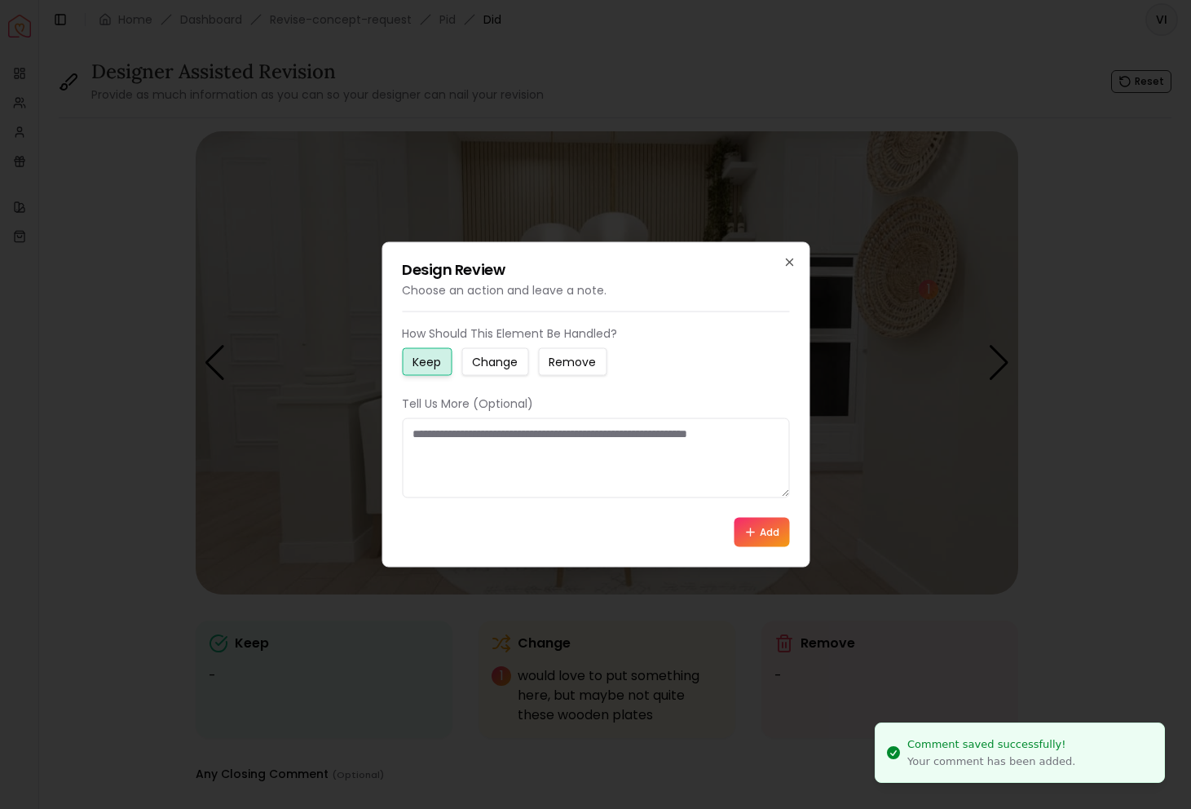
click at [492, 355] on small "Change" at bounding box center [495, 362] width 46 height 16
click at [492, 440] on textarea at bounding box center [595, 458] width 387 height 80
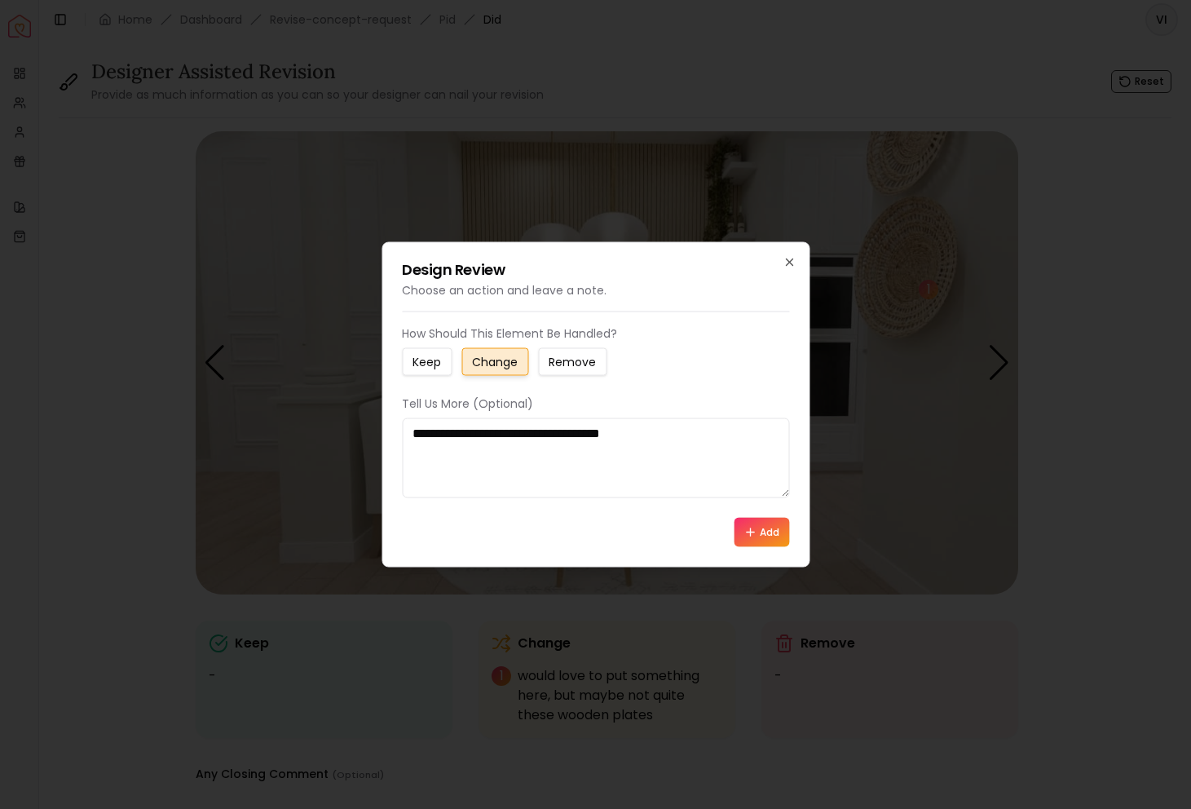
type textarea "**********"
click at [761, 523] on button "Add" at bounding box center [761, 532] width 55 height 29
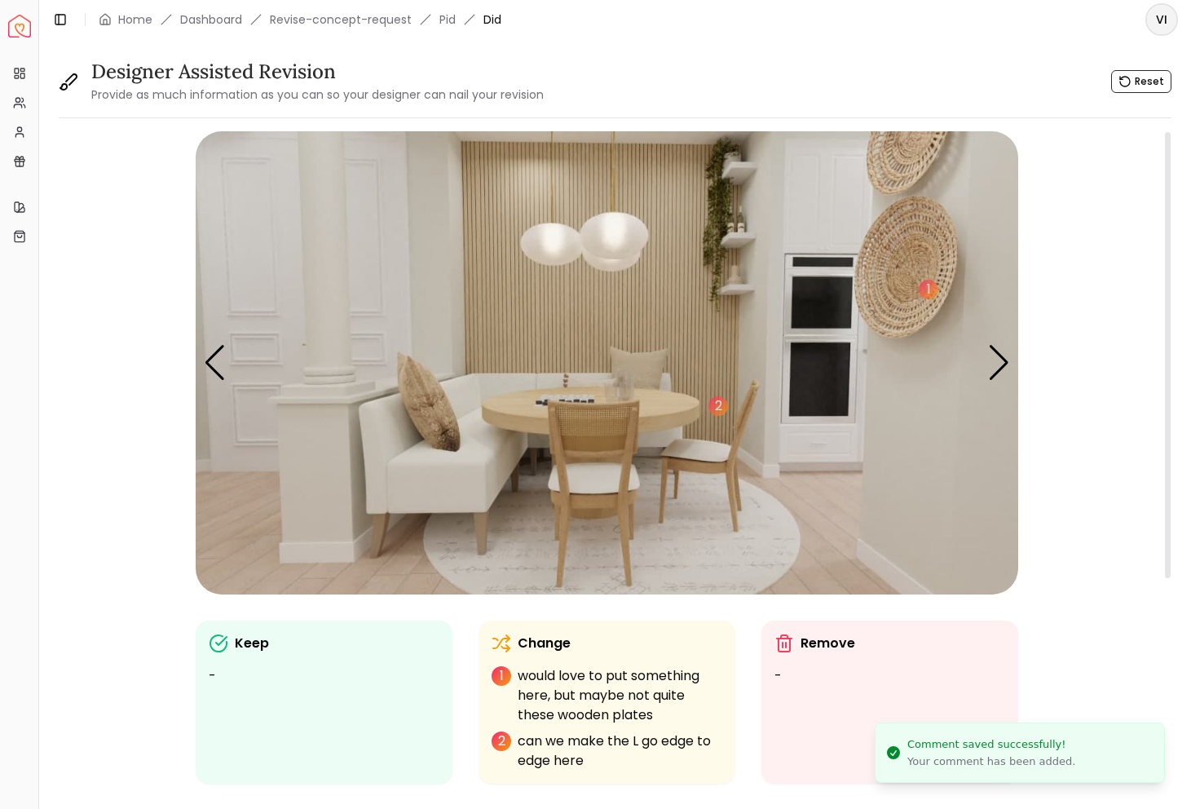
click at [700, 570] on img "5 / 6" at bounding box center [607, 362] width 823 height 463
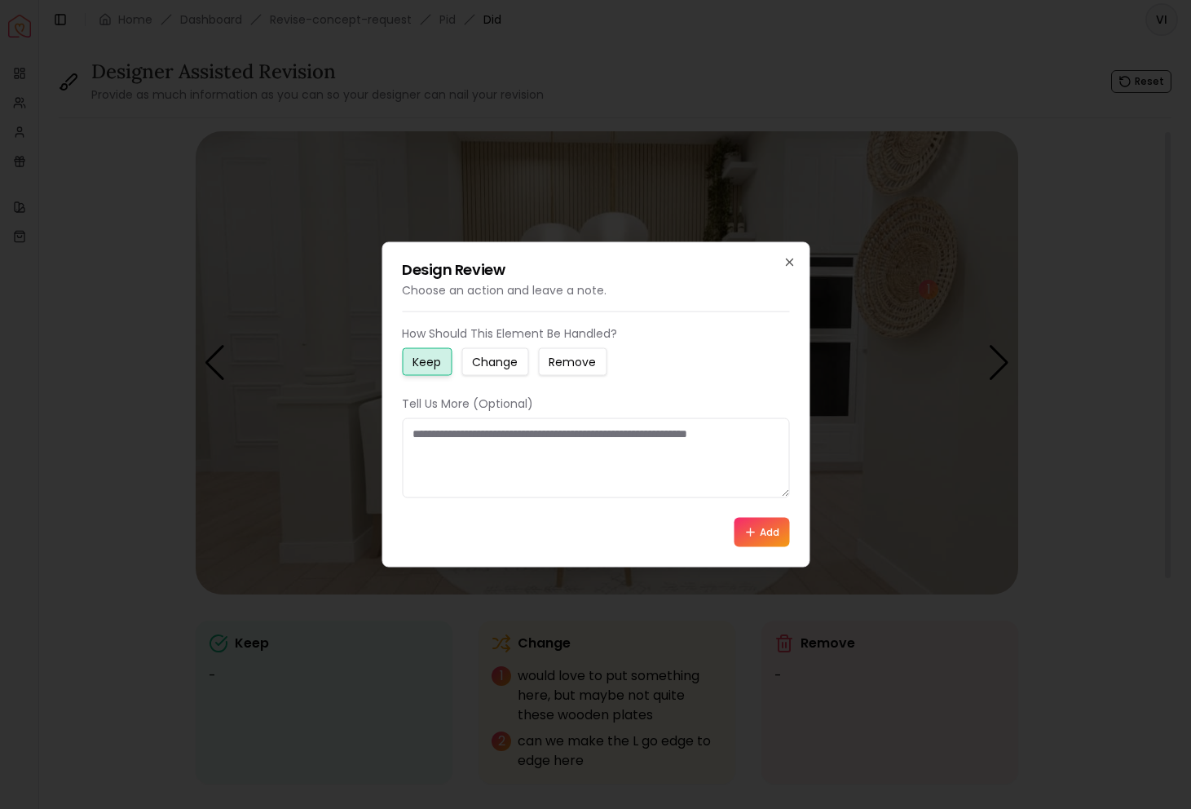
click at [515, 368] on small "Change" at bounding box center [495, 362] width 46 height 16
click at [515, 424] on textarea at bounding box center [595, 458] width 387 height 80
type textarea "**********"
click at [777, 533] on button "Add" at bounding box center [761, 532] width 55 height 29
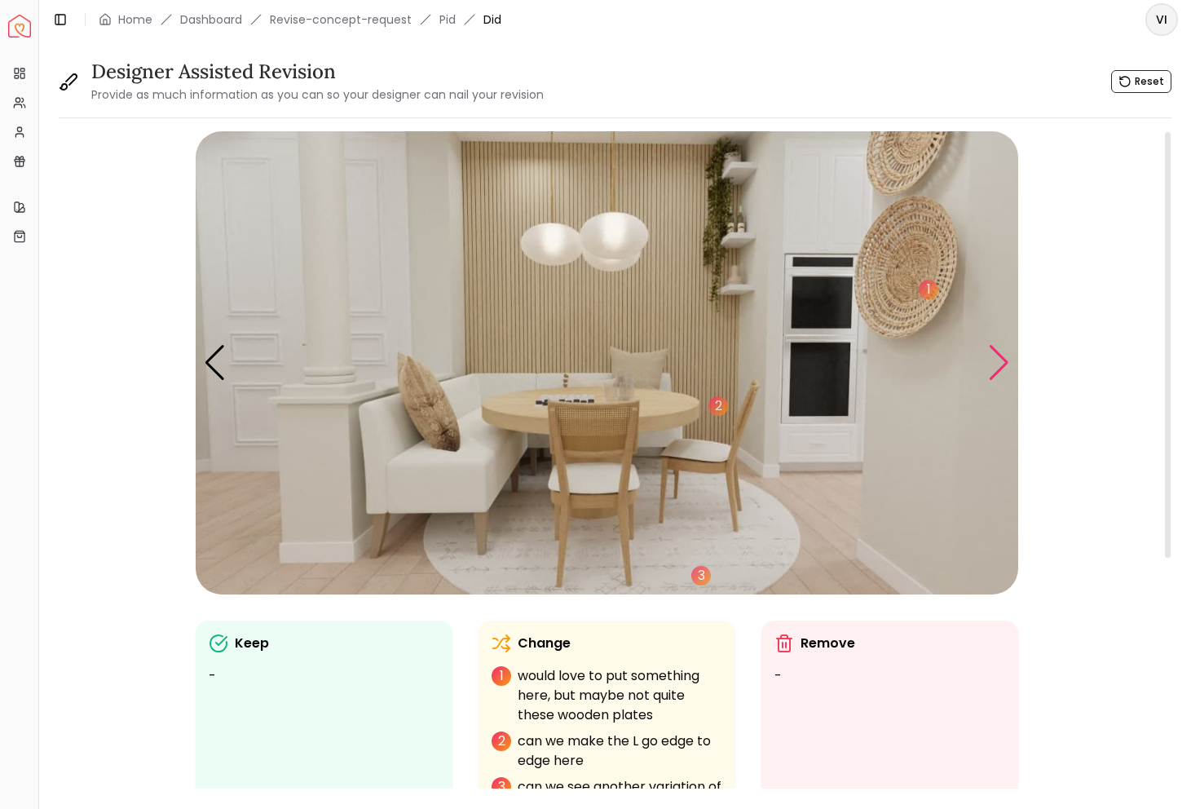
click at [1000, 351] on div "Next slide" at bounding box center [999, 363] width 22 height 36
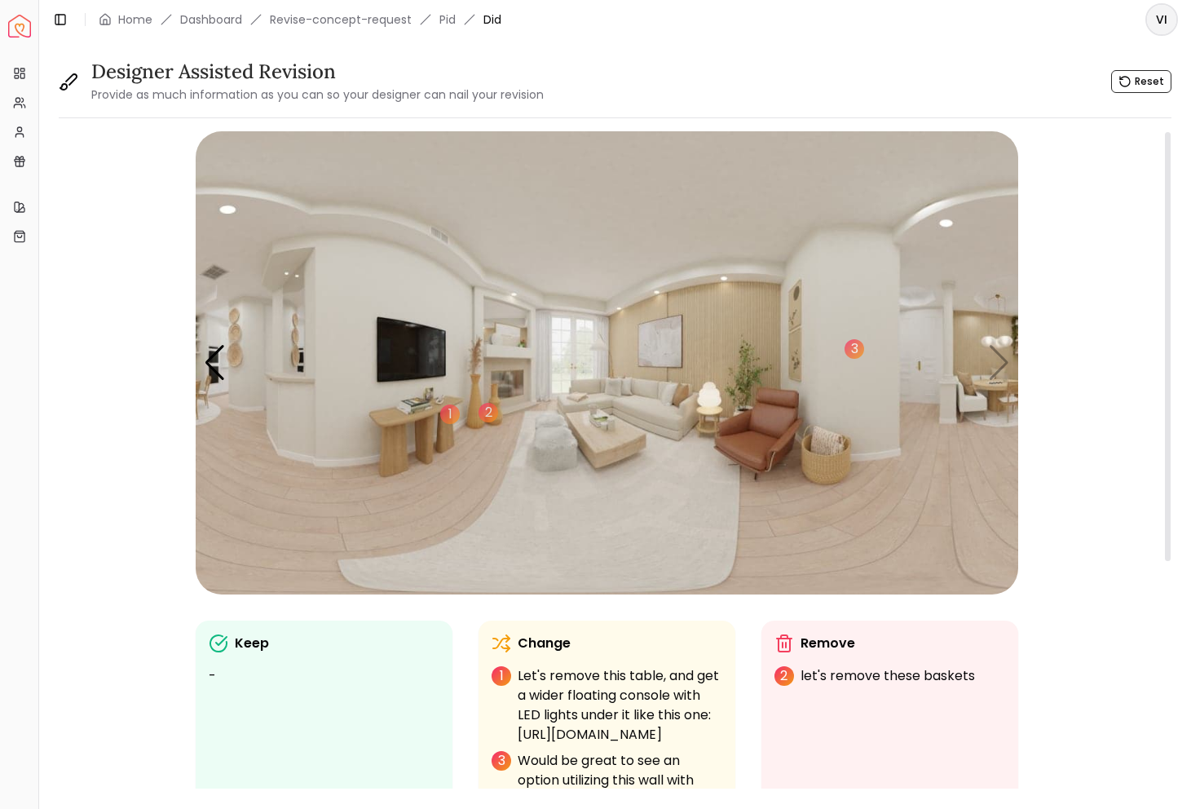
scroll to position [367, 0]
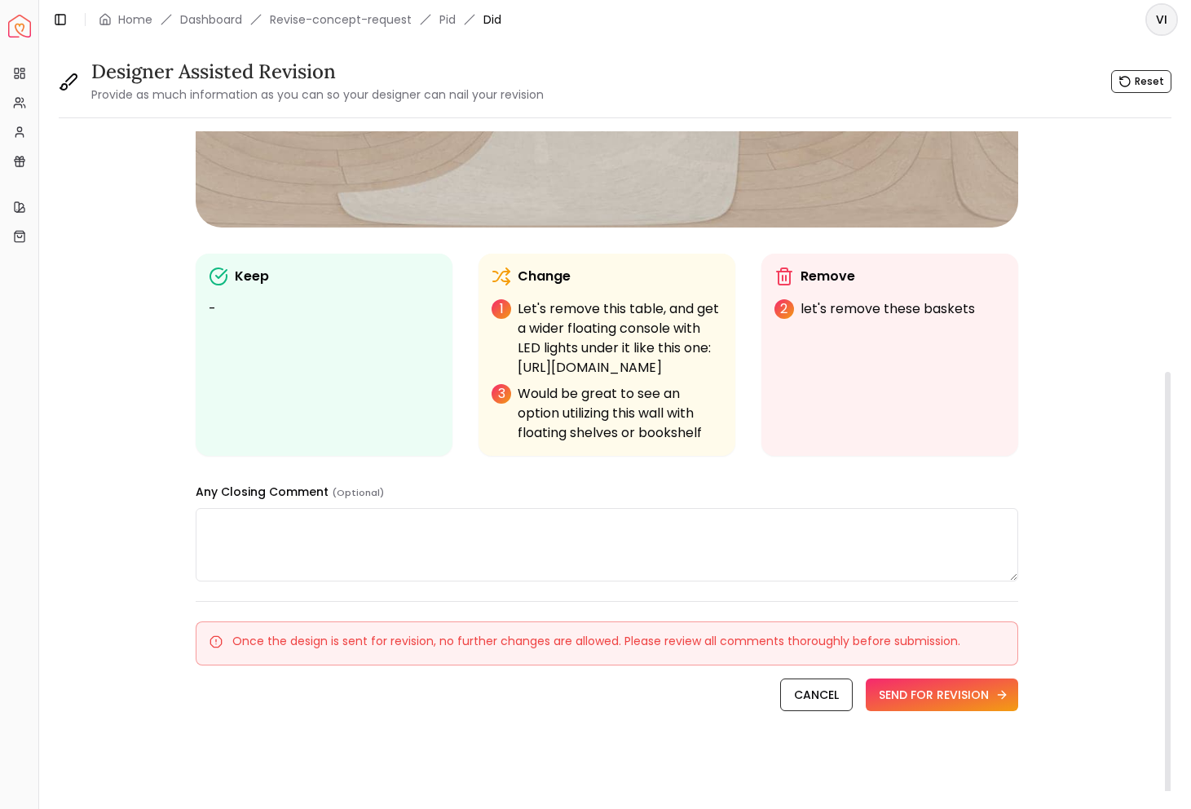
click at [932, 686] on button "SEND FOR REVISION" at bounding box center [942, 695] width 153 height 33
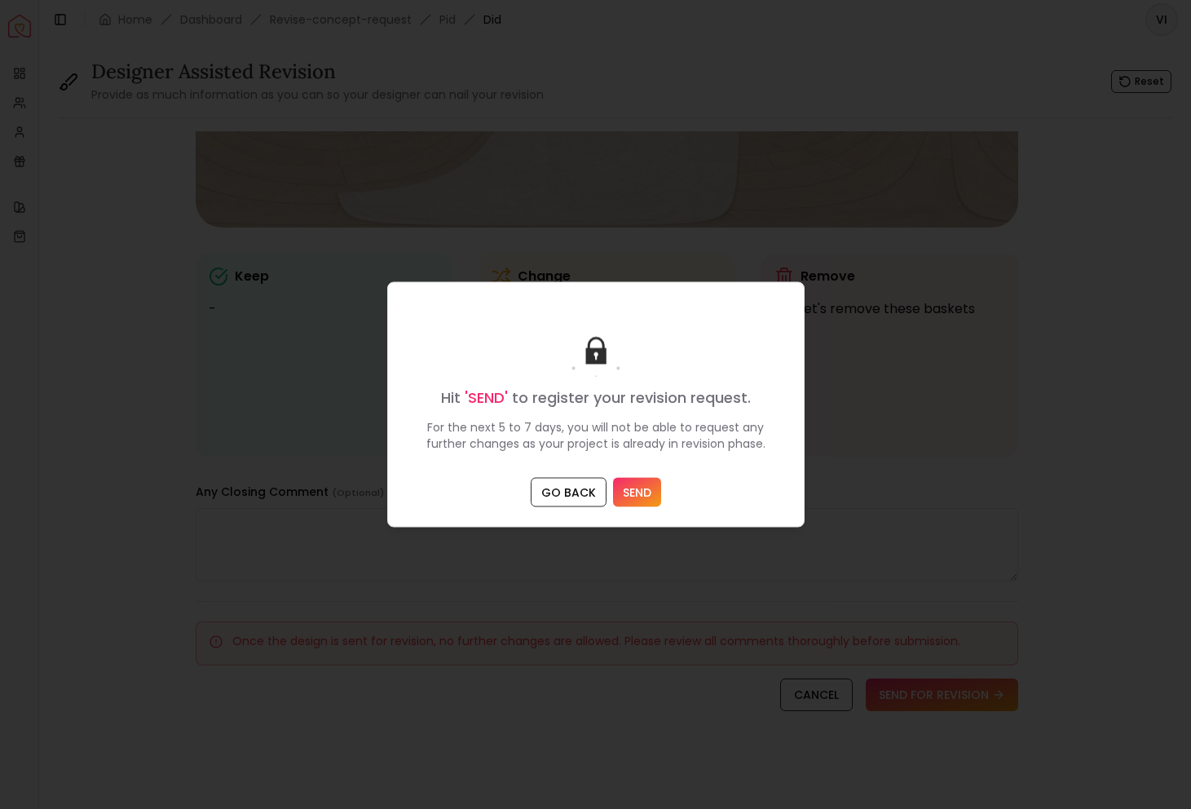
click at [652, 502] on button "SEND" at bounding box center [637, 492] width 48 height 29
